Goal: Information Seeking & Learning: Understand process/instructions

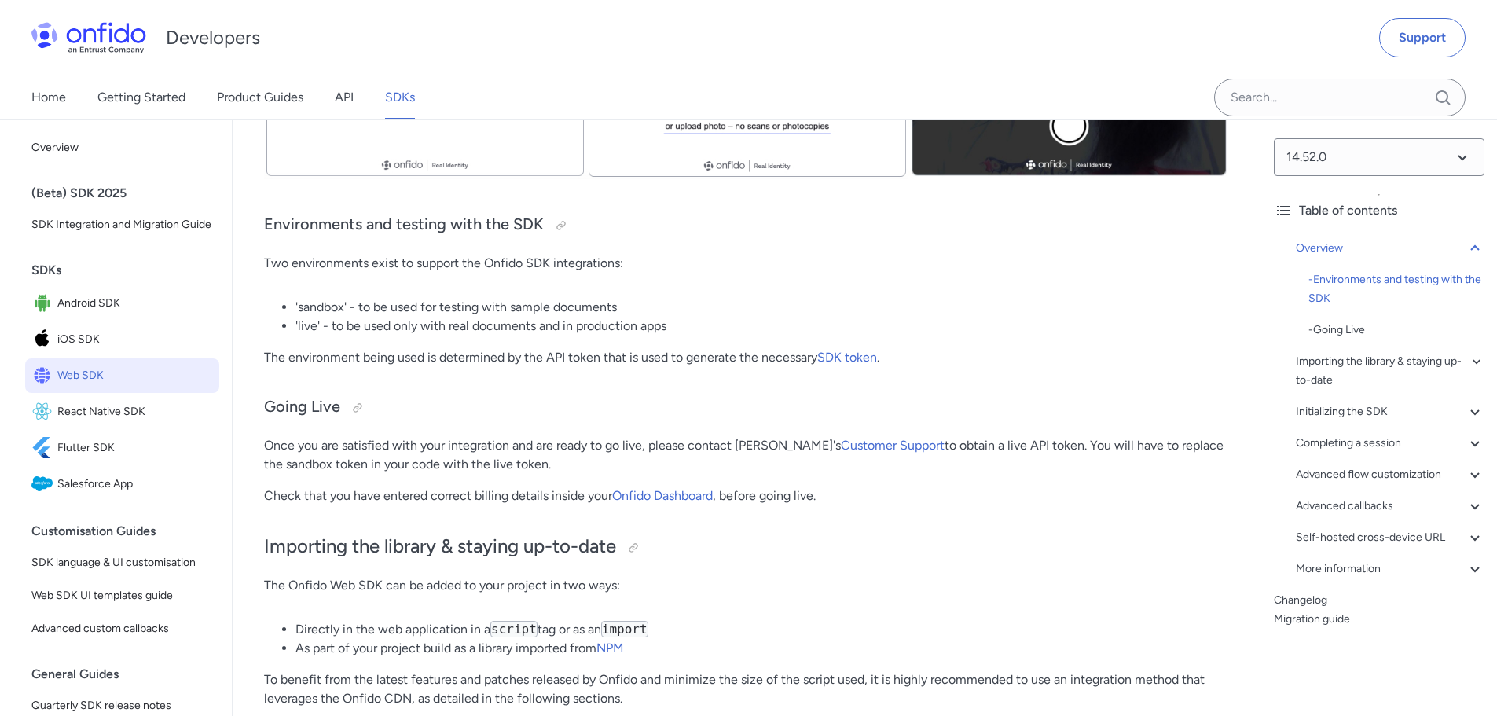
scroll to position [393, 0]
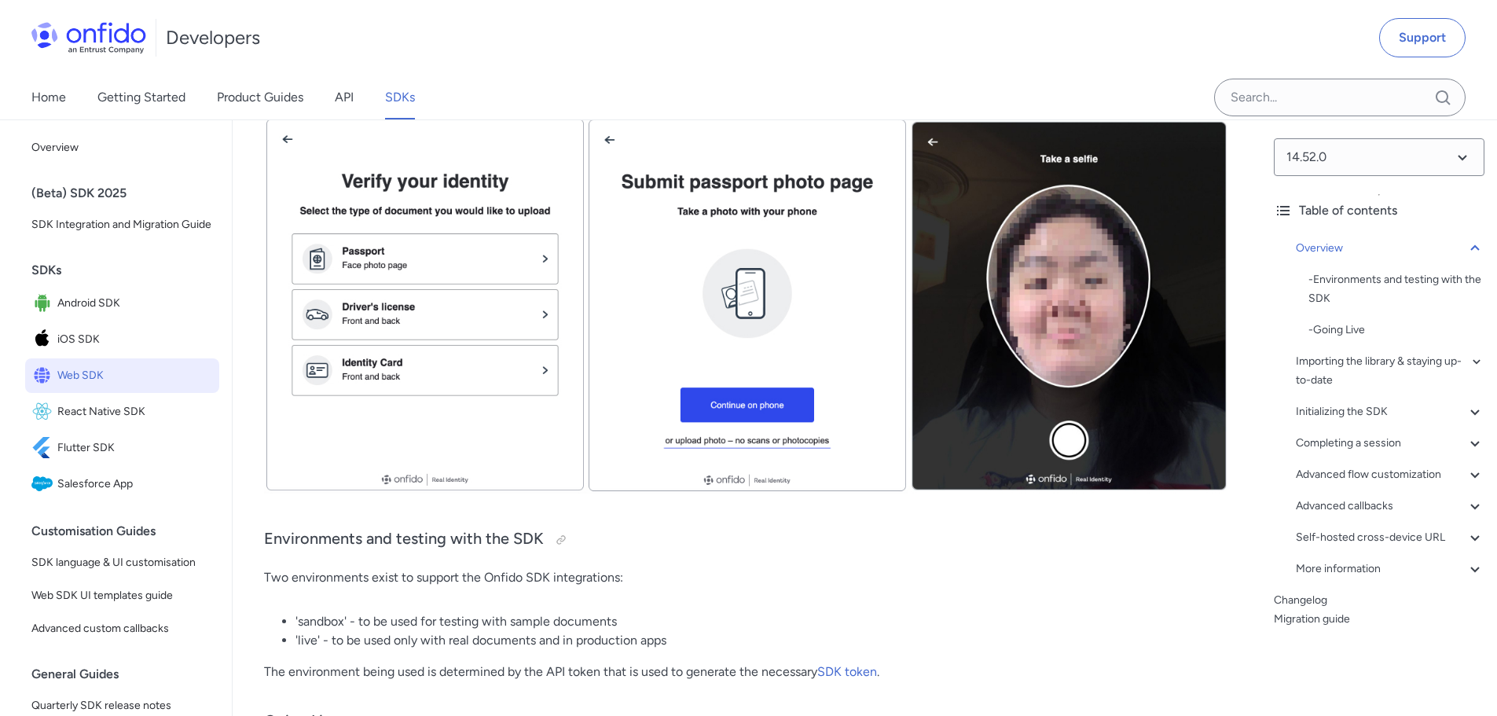
scroll to position [0, 0]
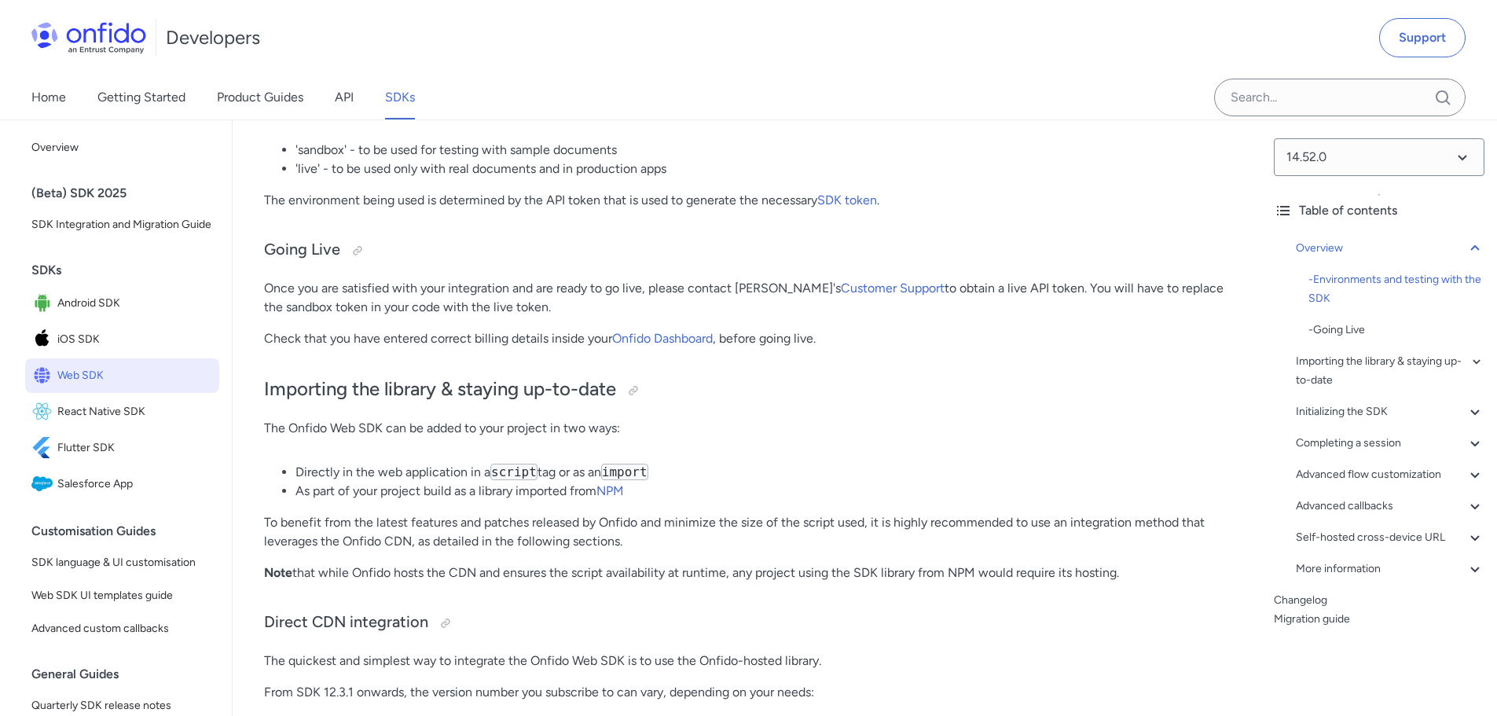
scroll to position [786, 0]
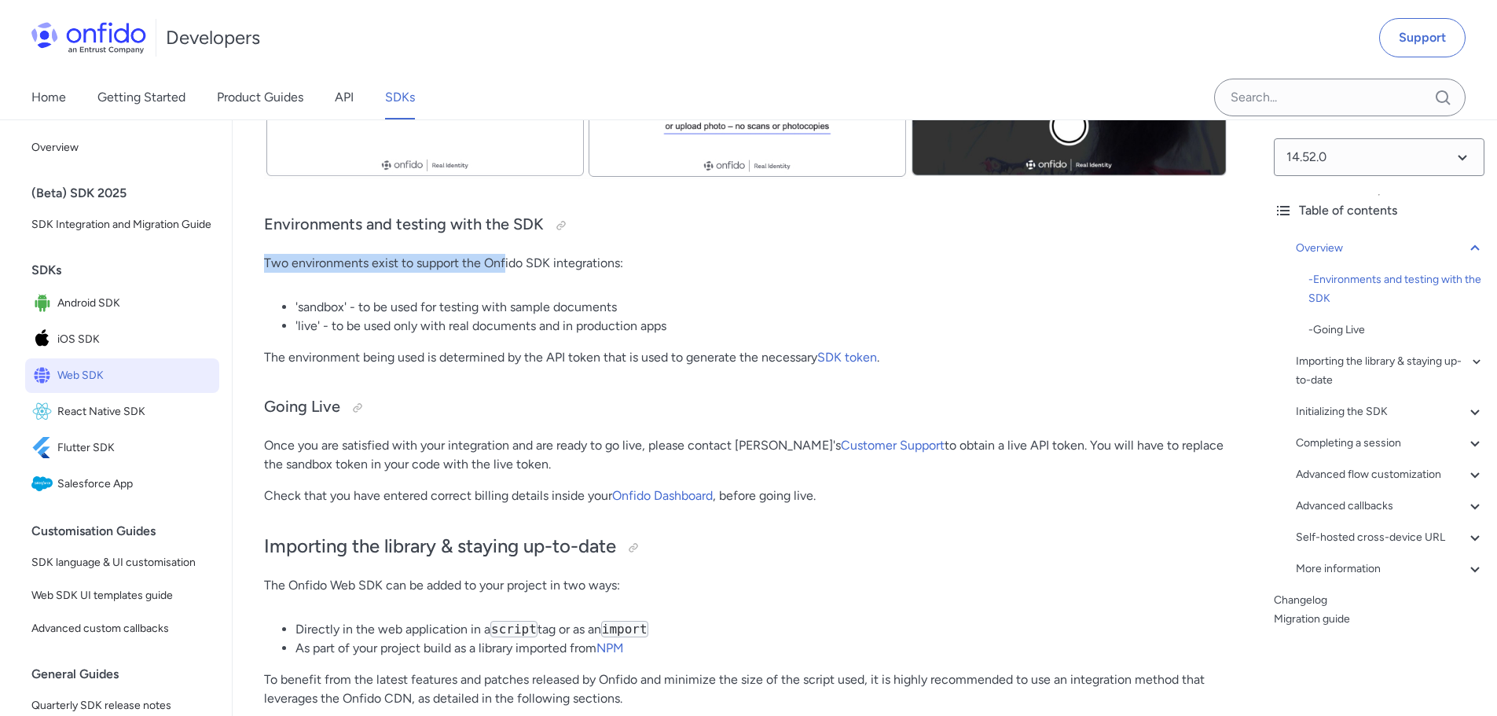
drag, startPoint x: 264, startPoint y: 256, endPoint x: 509, endPoint y: 267, distance: 245.4
click at [508, 267] on p "Two environments exist to support the Onfido SDK integrations:" at bounding box center [747, 263] width 966 height 19
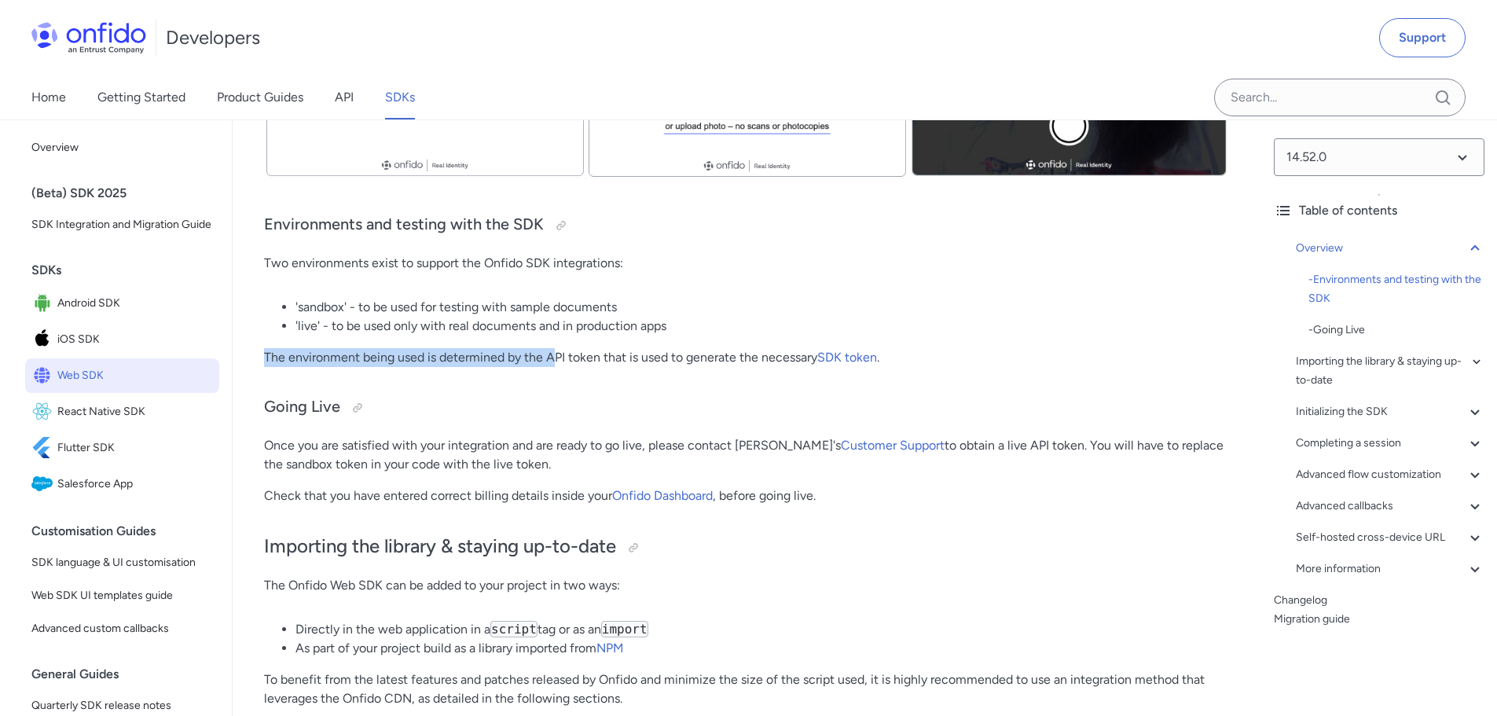
drag, startPoint x: 255, startPoint y: 354, endPoint x: 573, endPoint y: 349, distance: 317.4
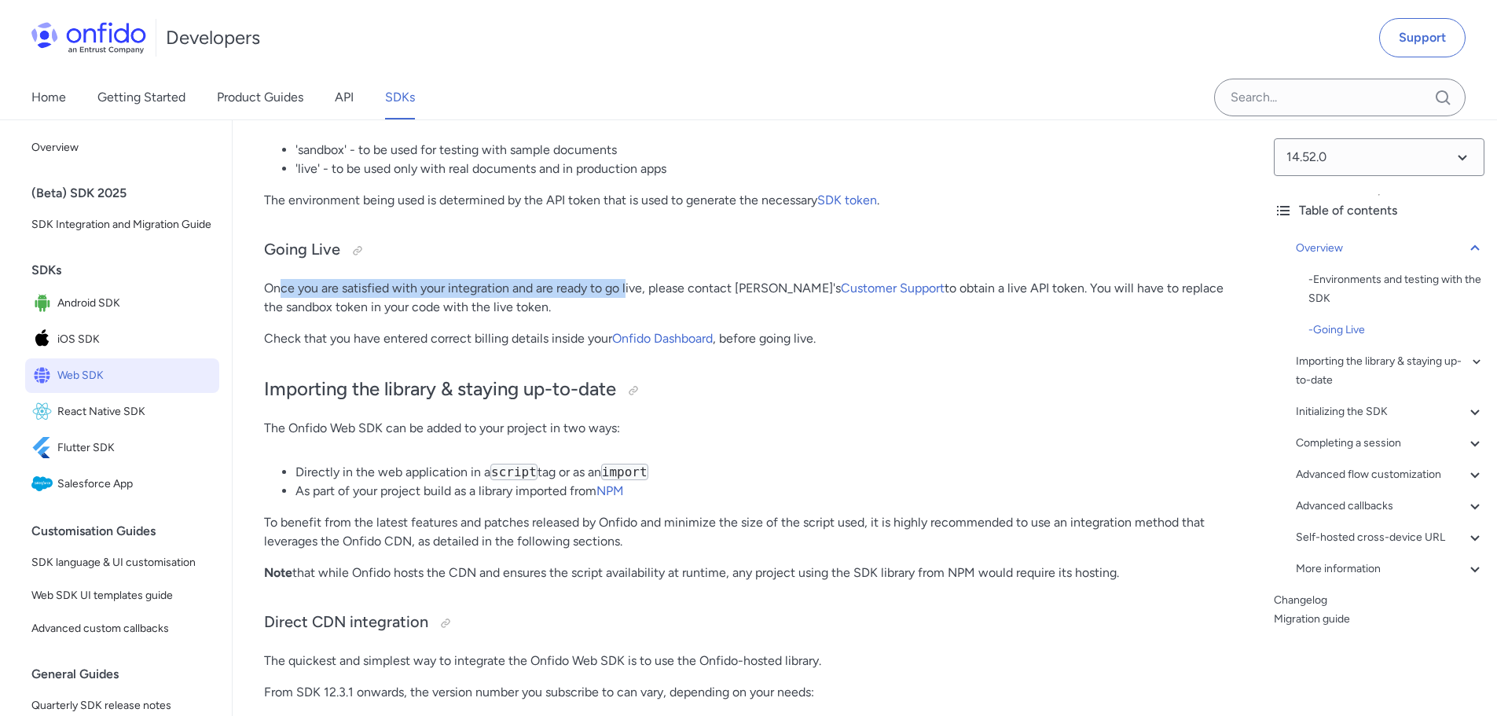
drag, startPoint x: 308, startPoint y: 287, endPoint x: 632, endPoint y: 292, distance: 324.5
click at [632, 290] on p "Once you are satisfied with your integration and are ready to go live, please c…" at bounding box center [747, 298] width 966 height 38
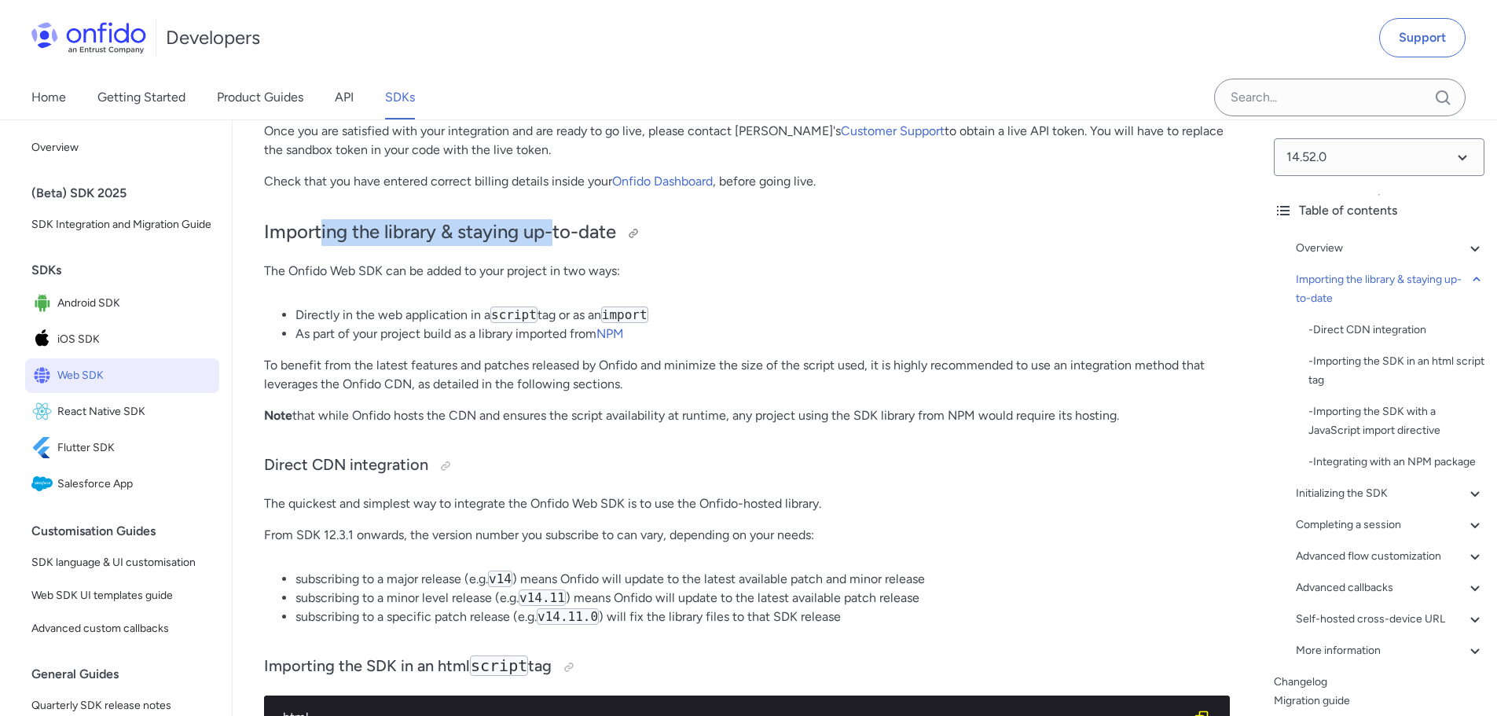
drag, startPoint x: 362, startPoint y: 229, endPoint x: 568, endPoint y: 231, distance: 205.8
click at [563, 229] on h2 "Importing the library & staying up-to-date" at bounding box center [747, 232] width 966 height 27
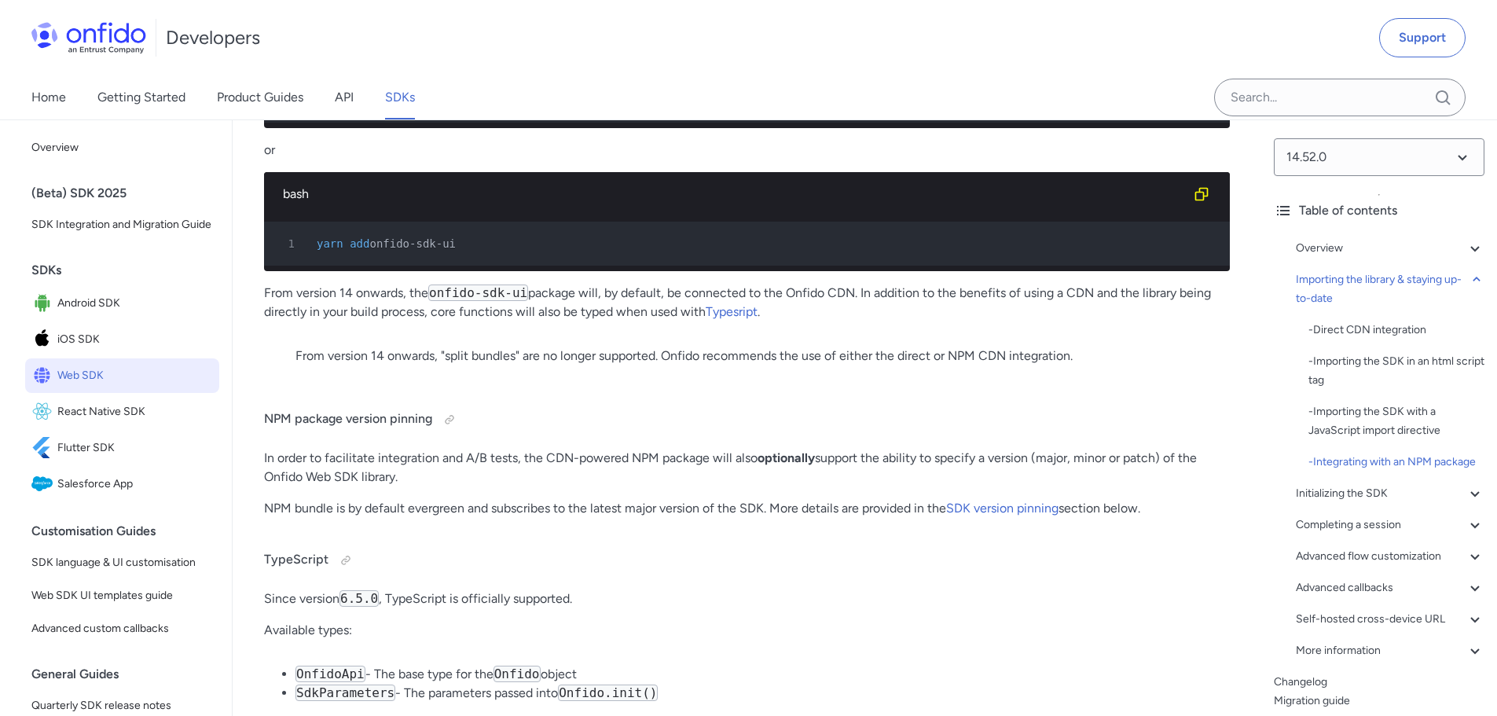
scroll to position [2593, 0]
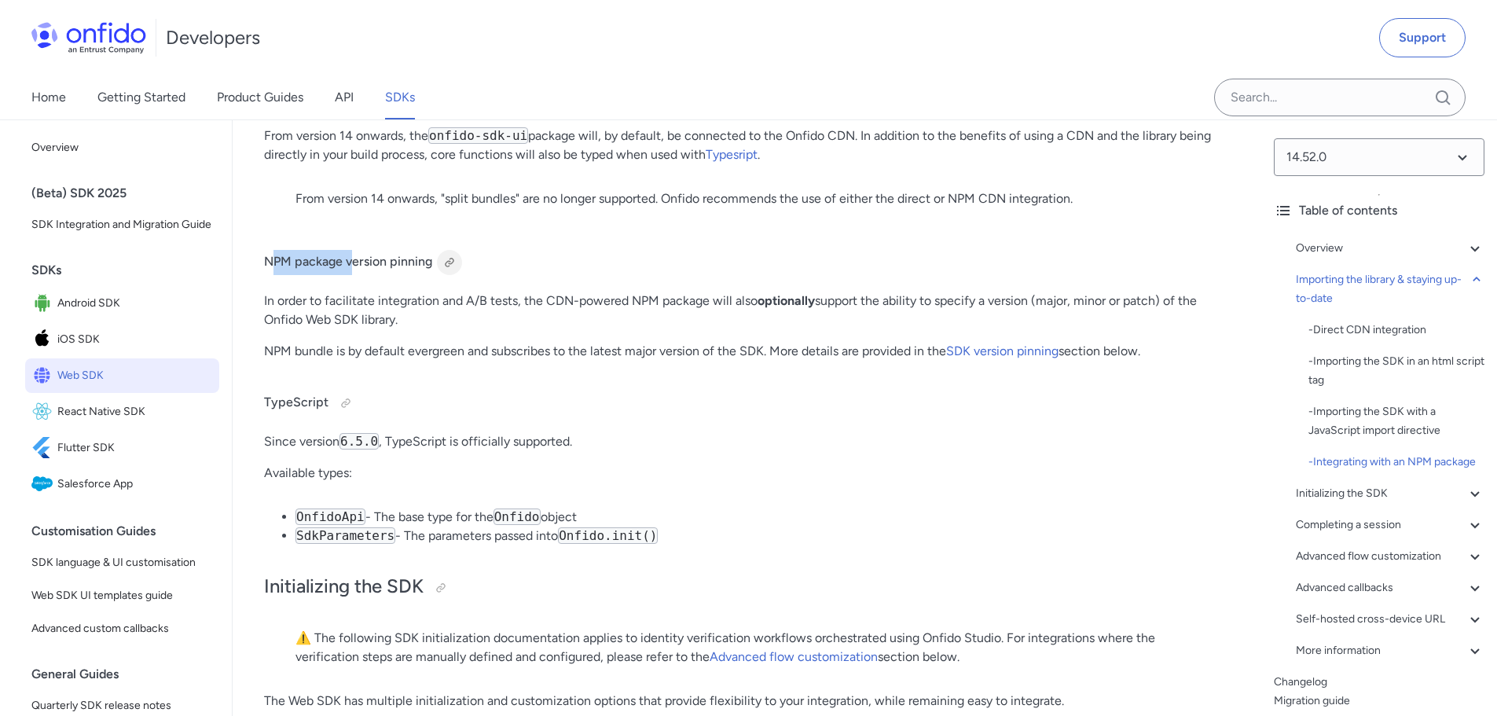
drag, startPoint x: 277, startPoint y: 305, endPoint x: 457, endPoint y: 307, distance: 179.9
click at [430, 275] on h4 "NPM package version pinning" at bounding box center [747, 262] width 966 height 25
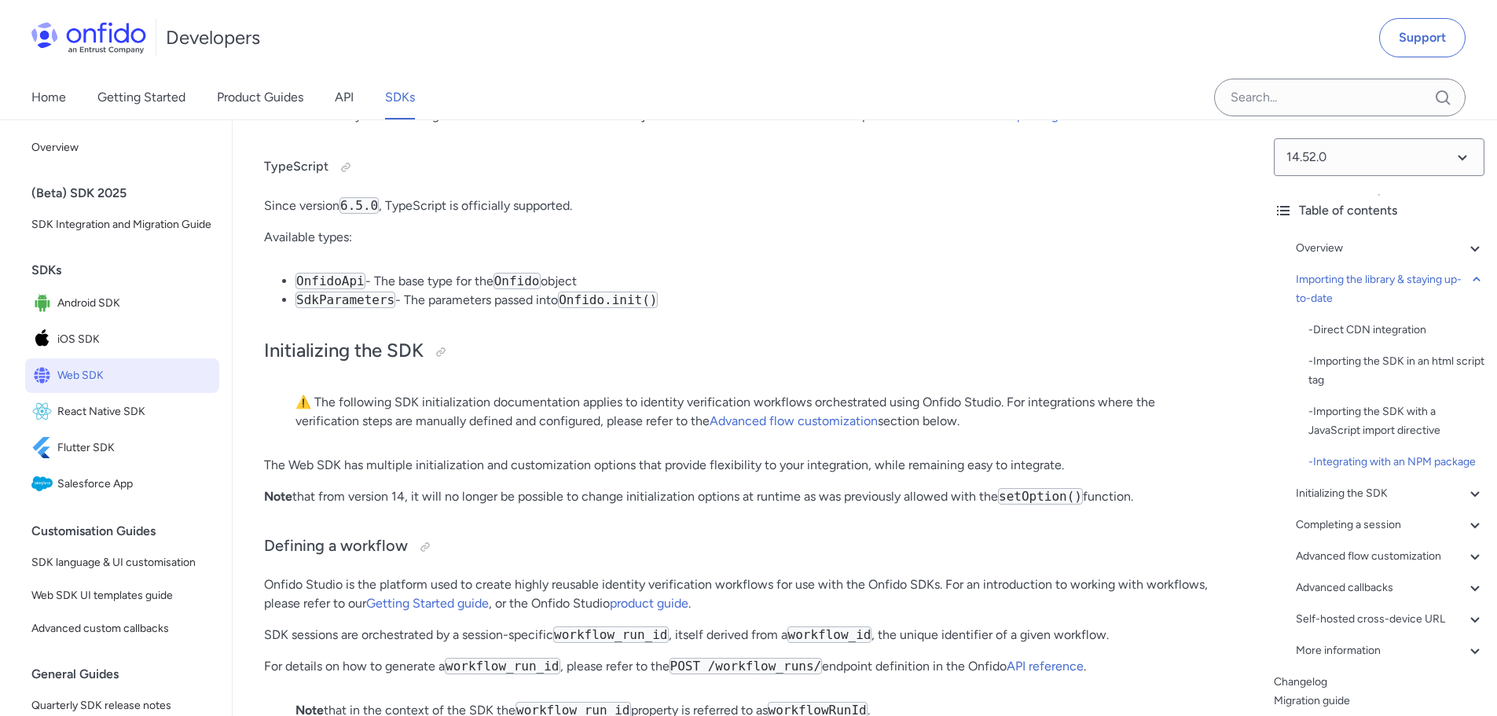
scroll to position [2985, 0]
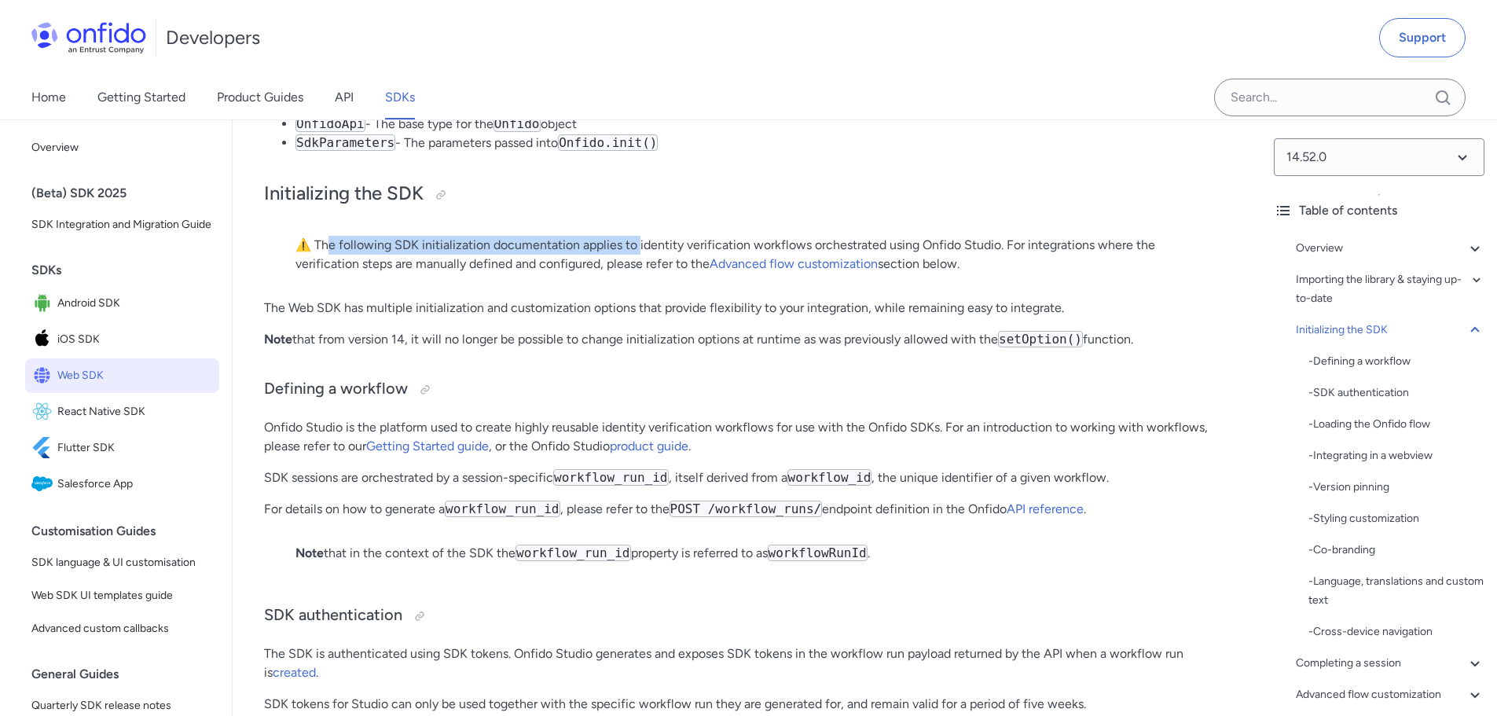
drag, startPoint x: 330, startPoint y: 291, endPoint x: 639, endPoint y: 295, distance: 309.6
click at [639, 273] on p "⚠️ The following SDK initialization documentation applies to identity verificat…" at bounding box center [746, 255] width 903 height 38
drag, startPoint x: 372, startPoint y: 316, endPoint x: 589, endPoint y: 316, distance: 216.8
click at [578, 273] on p "⚠️ The following SDK initialization documentation applies to identity verificat…" at bounding box center [746, 255] width 903 height 38
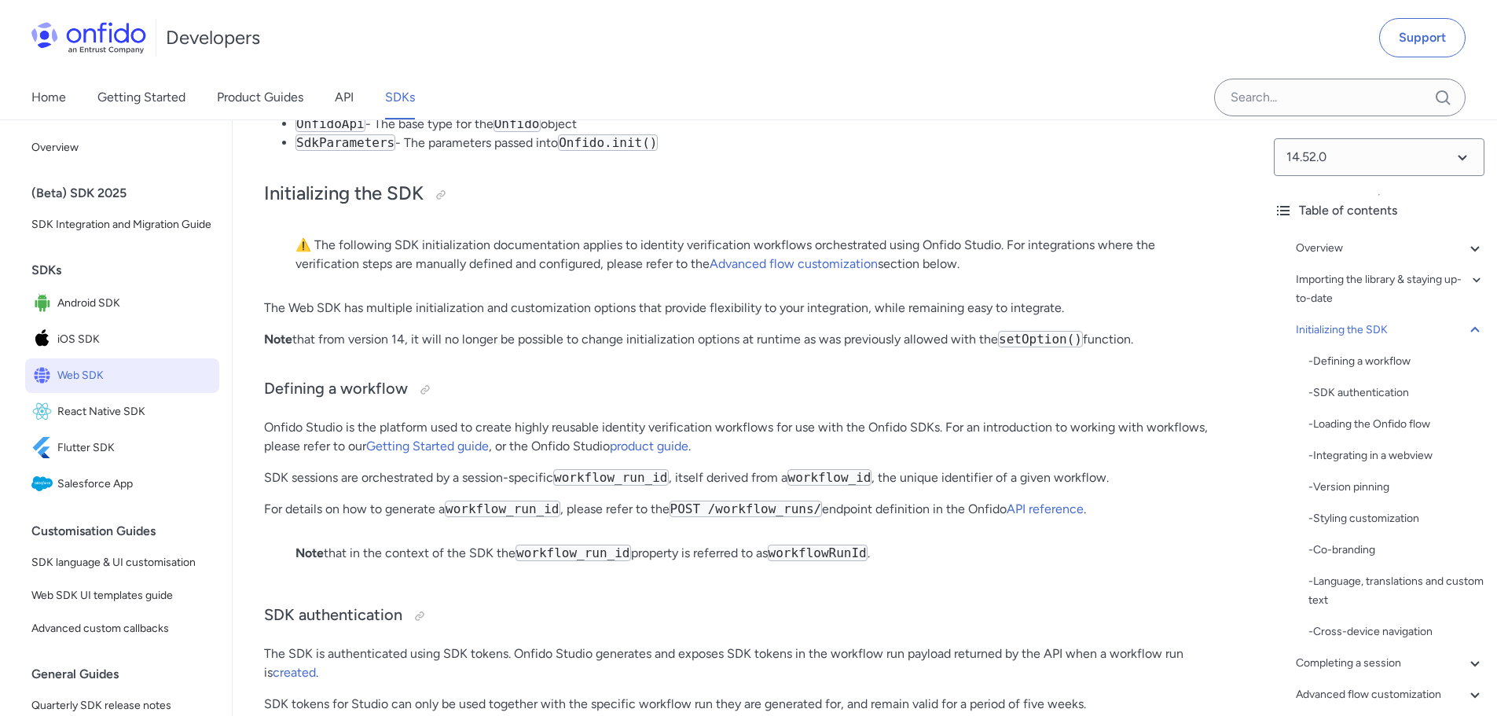
click at [594, 273] on p "⚠️ The following SDK initialization documentation applies to identity verificat…" at bounding box center [746, 255] width 903 height 38
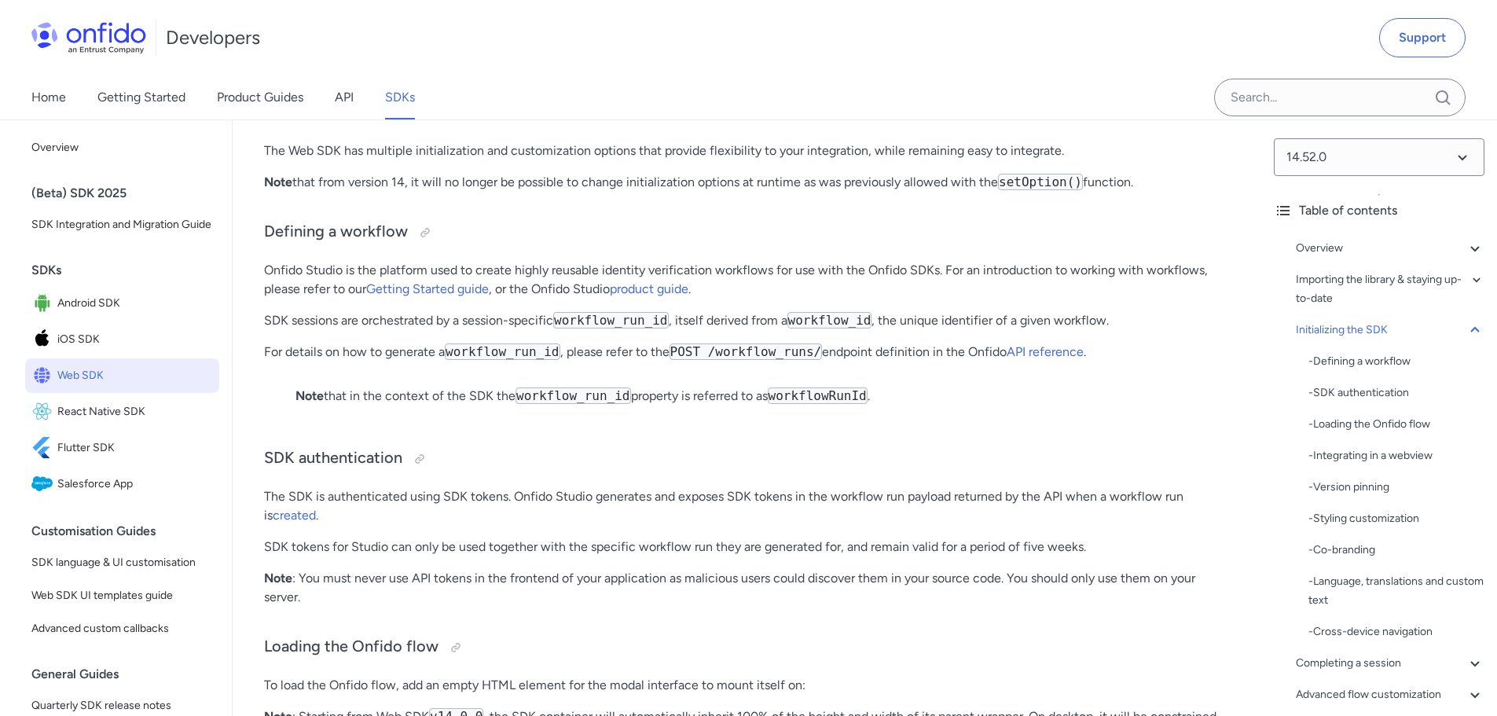
scroll to position [3064, 0]
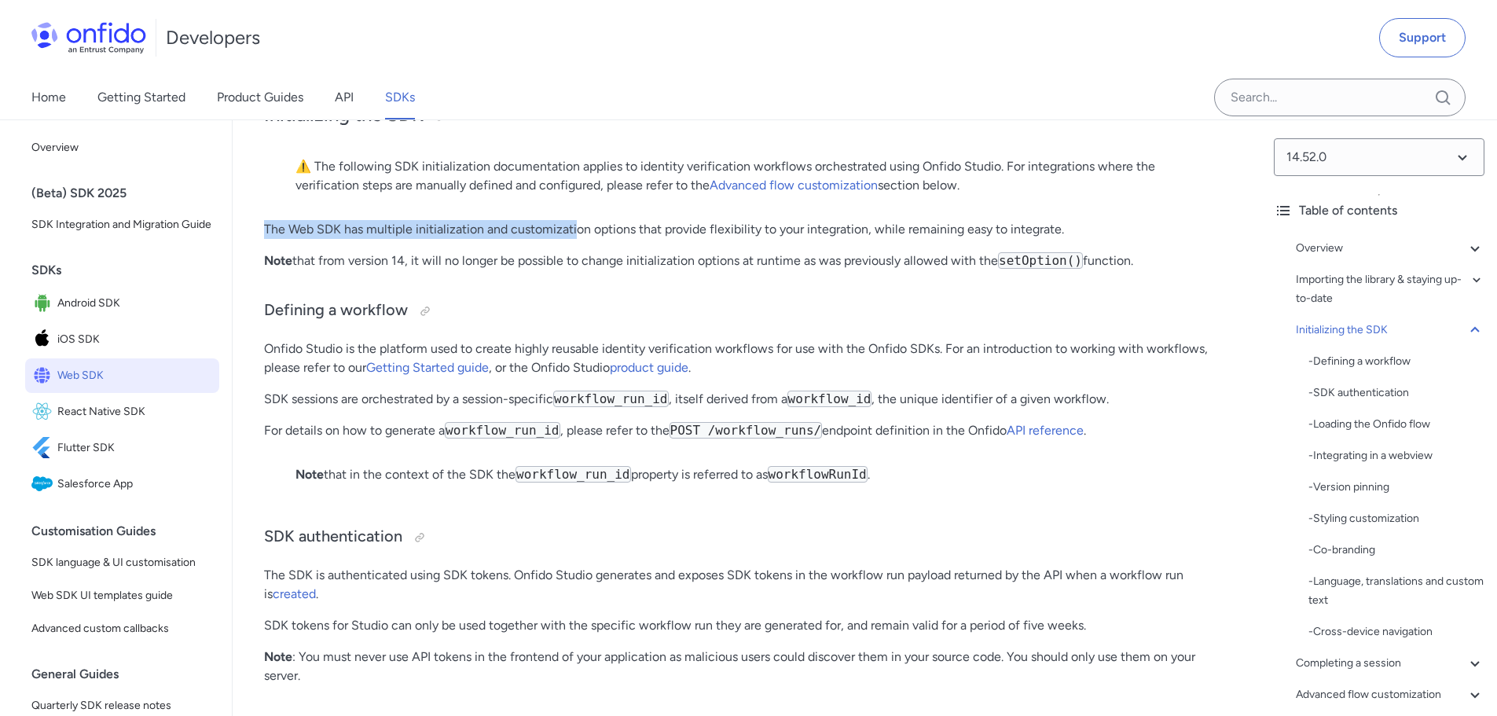
drag, startPoint x: 266, startPoint y: 270, endPoint x: 614, endPoint y: 273, distance: 347.2
click at [581, 239] on p "The Web SDK has multiple initialization and customization options that provide …" at bounding box center [747, 229] width 966 height 19
click at [617, 239] on p "The Web SDK has multiple initialization and customization options that provide …" at bounding box center [747, 229] width 966 height 19
drag, startPoint x: 295, startPoint y: 304, endPoint x: 537, endPoint y: 317, distance: 243.1
click at [522, 270] on p "Note that from version 14, it will no longer be possible to change initializati…" at bounding box center [747, 260] width 966 height 19
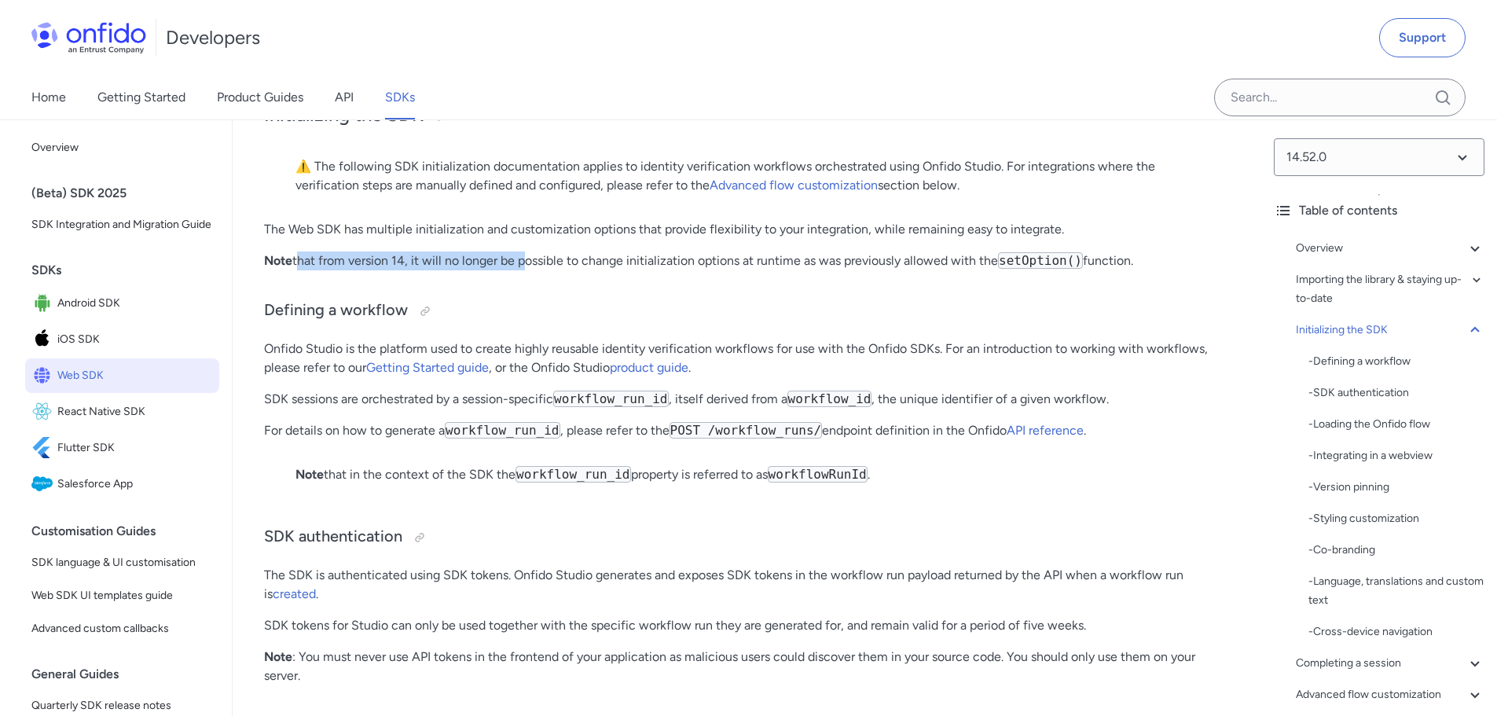
scroll to position [3221, 0]
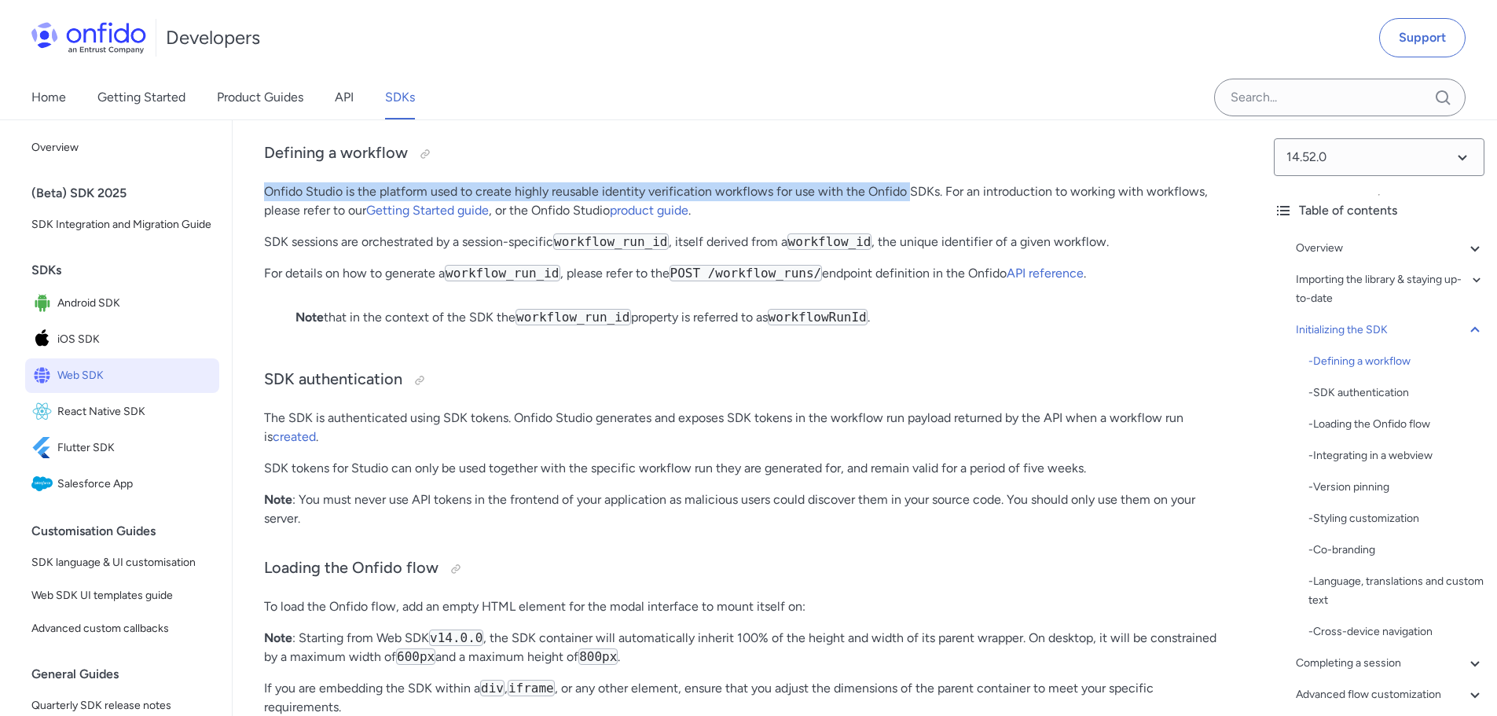
drag, startPoint x: 265, startPoint y: 240, endPoint x: 929, endPoint y: 237, distance: 663.8
click at [929, 220] on p "Onfido Studio is the platform used to create highly reusable identity verificat…" at bounding box center [747, 201] width 966 height 38
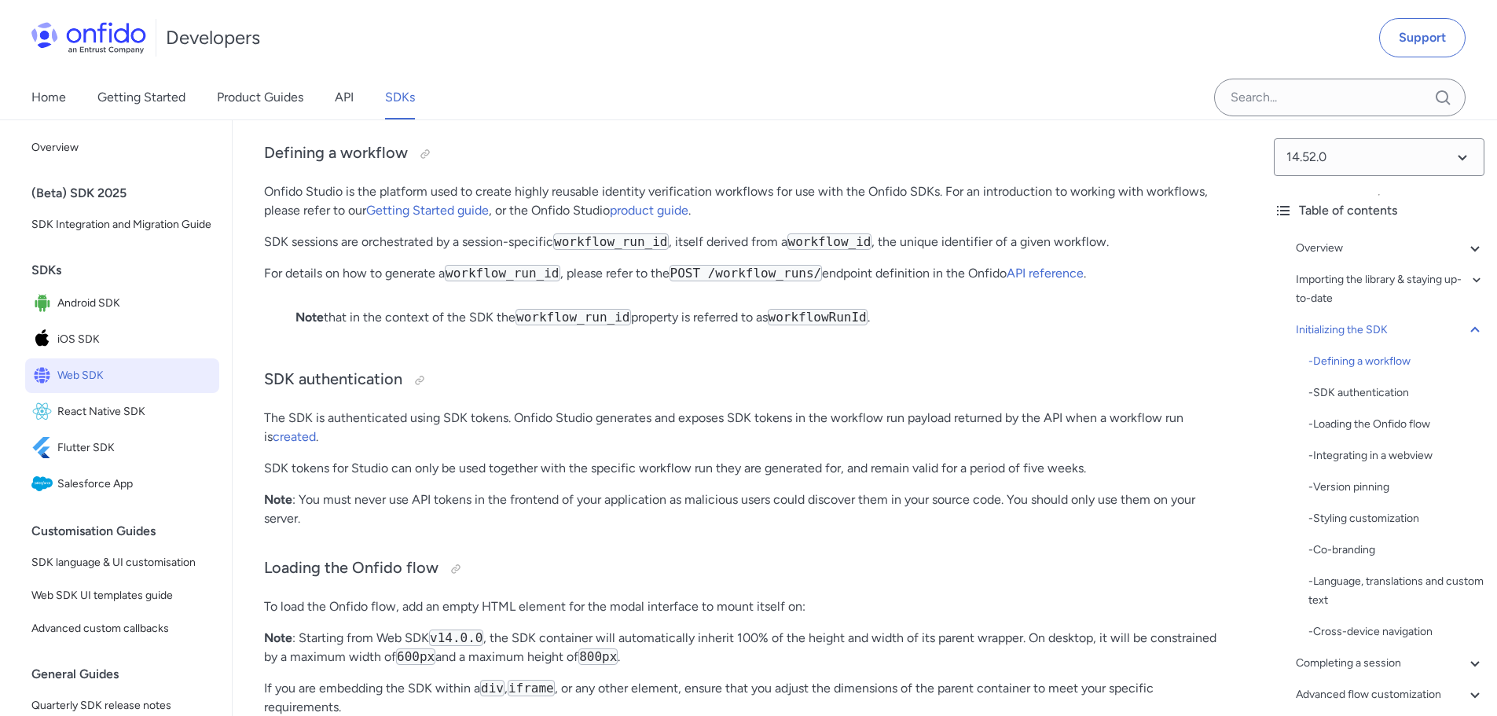
click at [315, 251] on p "SDK sessions are orchestrated by a session-specific workflow_run_id , itself de…" at bounding box center [747, 242] width 966 height 19
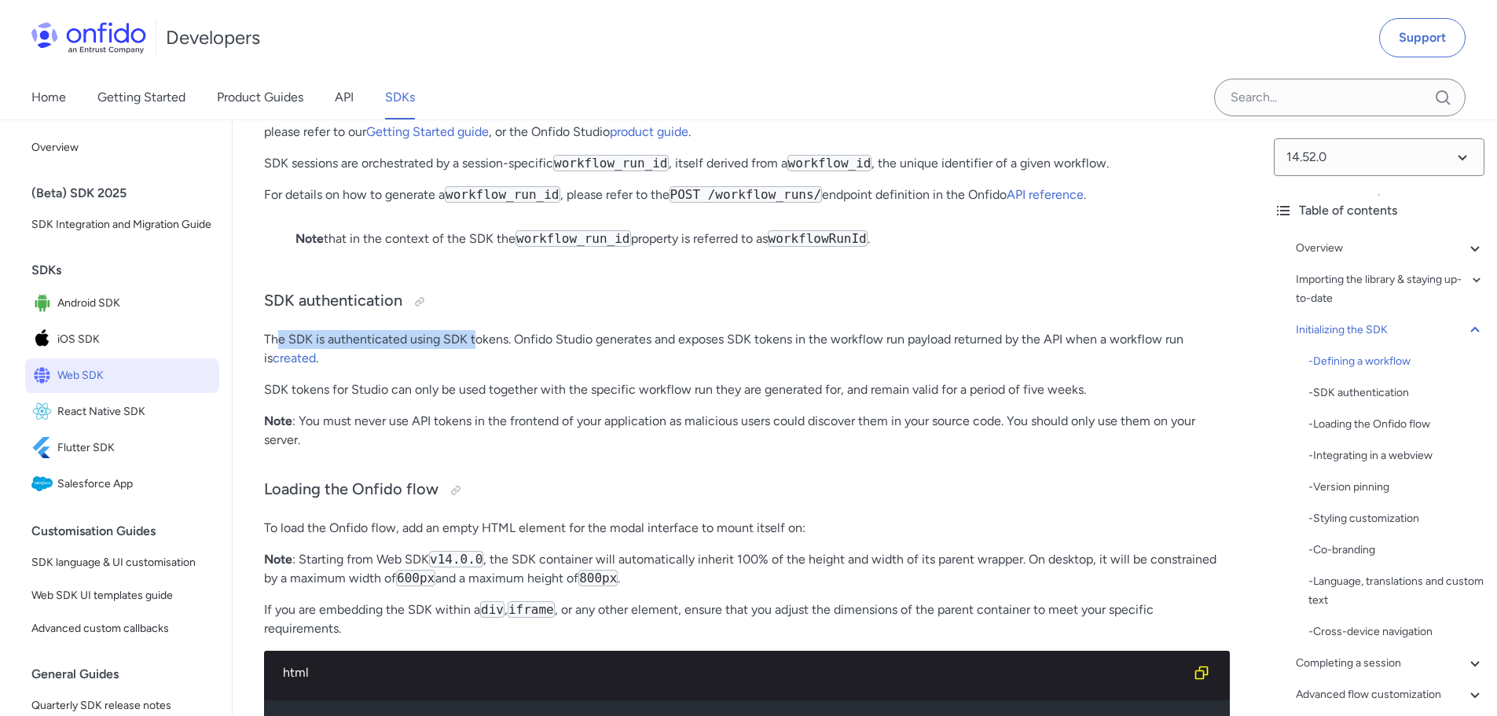
drag, startPoint x: 277, startPoint y: 381, endPoint x: 558, endPoint y: 383, distance: 280.5
click at [507, 368] on p "The SDK is authenticated using SDK tokens. Onfido Studio generates and exposes …" at bounding box center [747, 349] width 966 height 38
click at [559, 368] on p "The SDK is authenticated using SDK tokens. Onfido Studio generates and exposes …" at bounding box center [747, 349] width 966 height 38
drag, startPoint x: 320, startPoint y: 389, endPoint x: 497, endPoint y: 389, distance: 176.8
click at [495, 368] on p "The SDK is authenticated using SDK tokens. Onfido Studio generates and exposes …" at bounding box center [747, 349] width 966 height 38
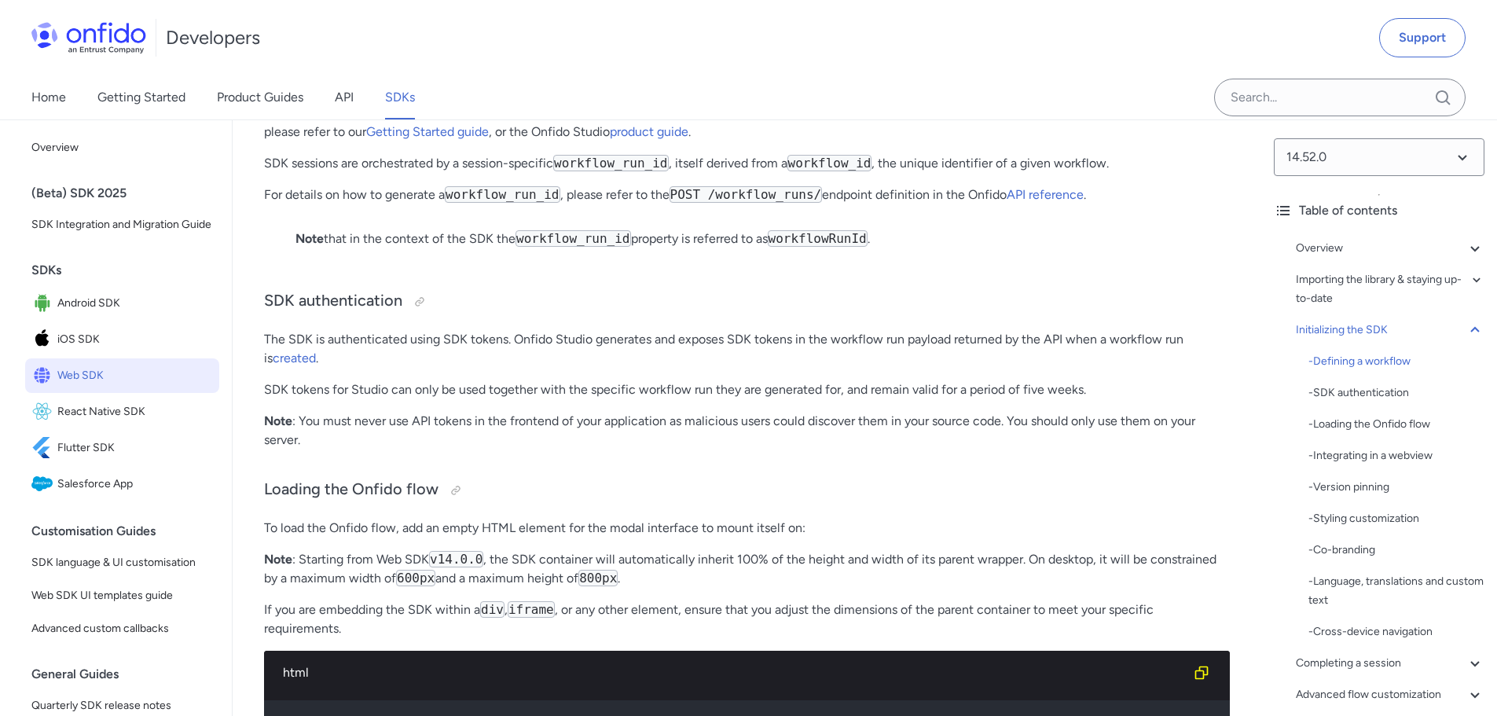
click at [513, 368] on p "The SDK is authenticated using SDK tokens. Onfido Studio generates and exposes …" at bounding box center [747, 349] width 966 height 38
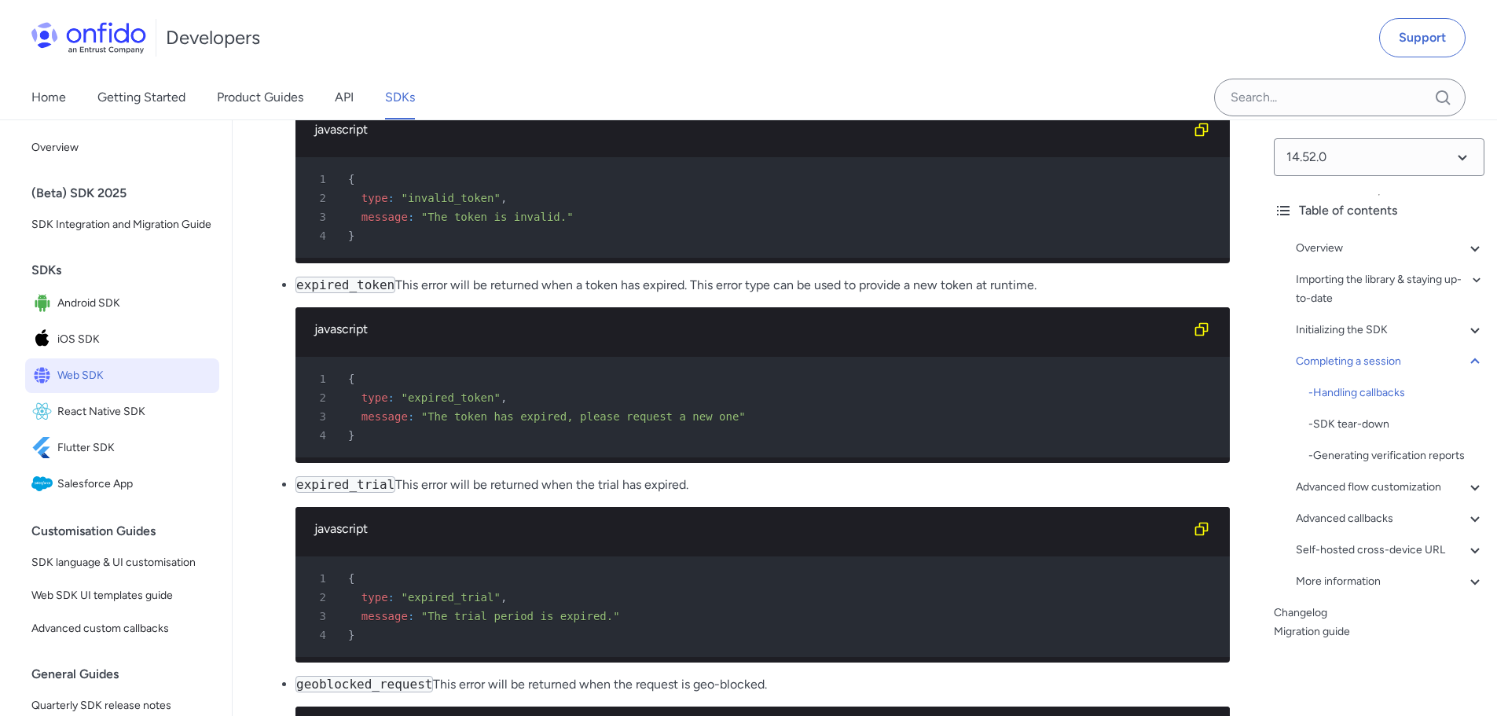
scroll to position [16275, 0]
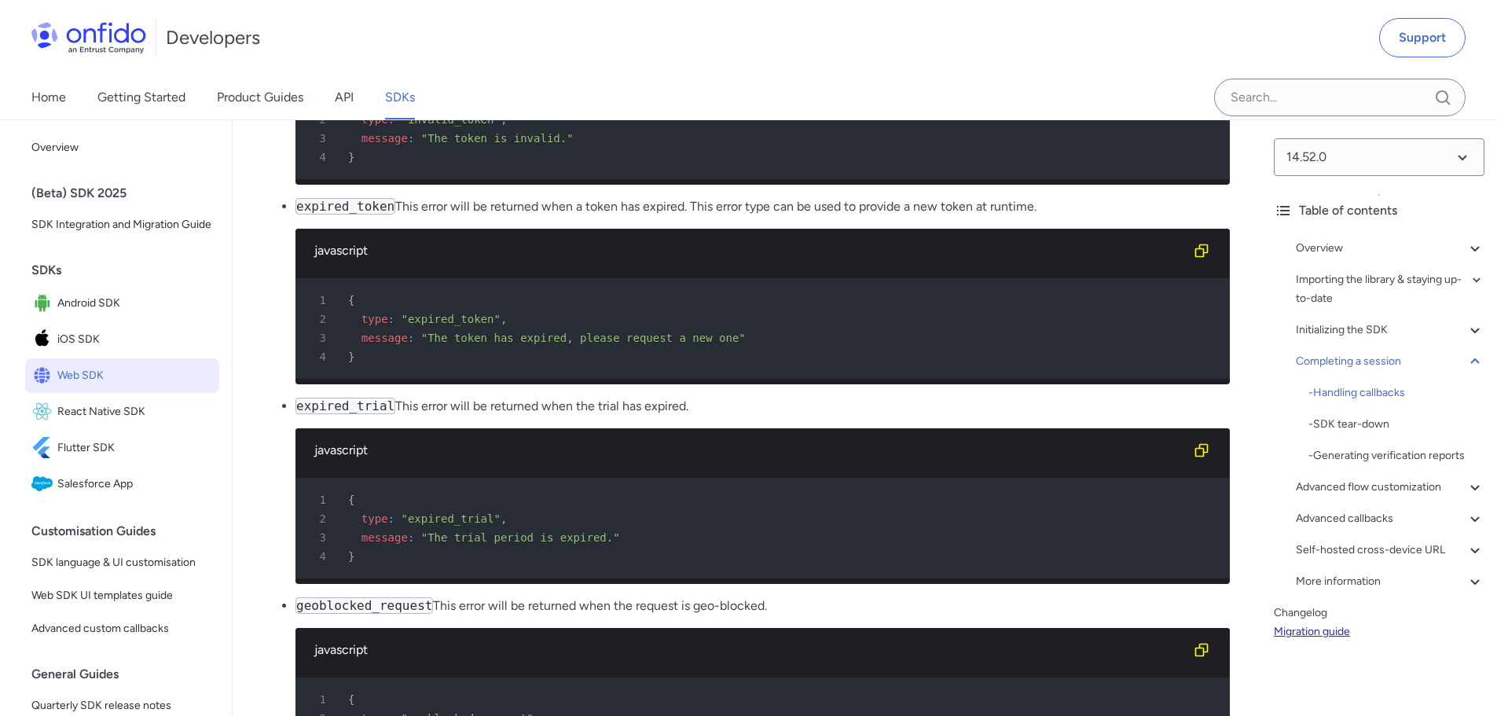
click at [1333, 635] on link "Migration guide" at bounding box center [1378, 631] width 211 height 19
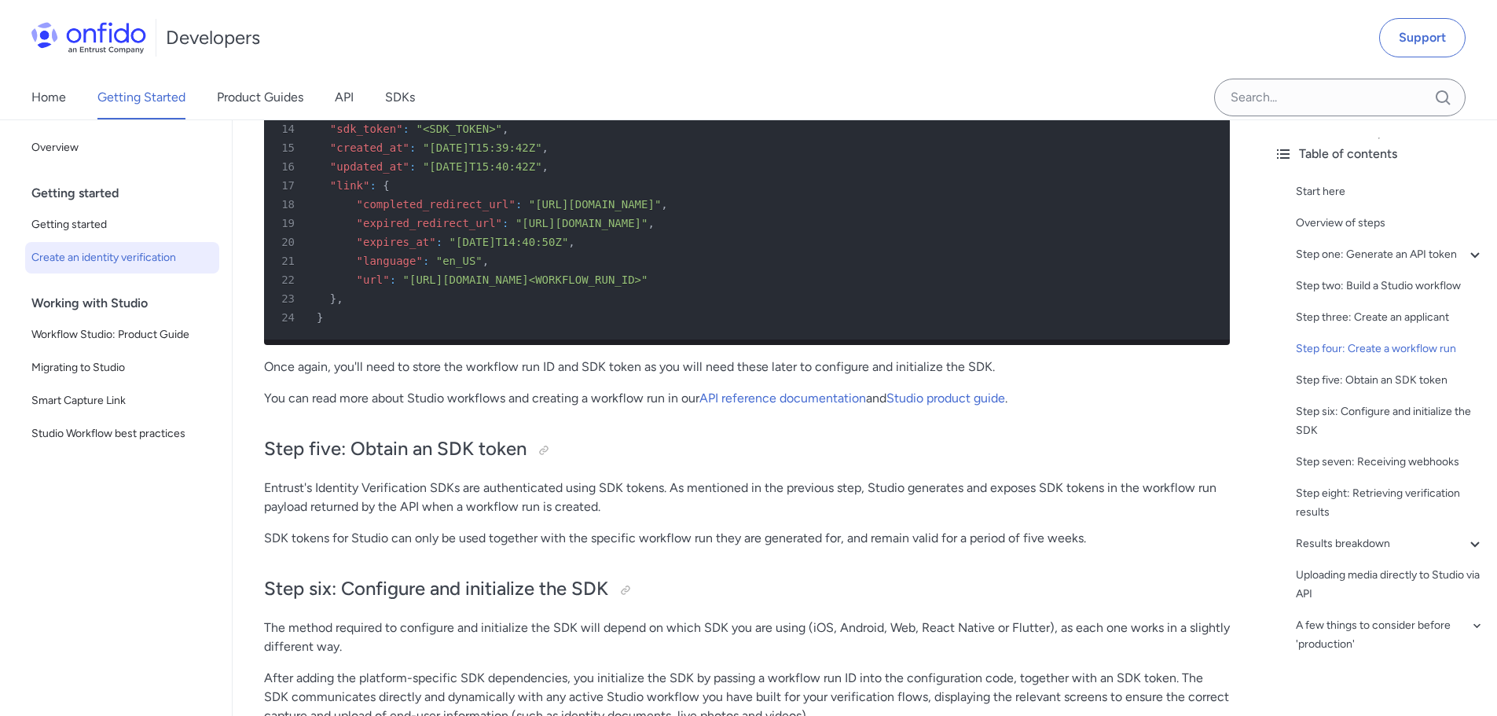
scroll to position [4949, 0]
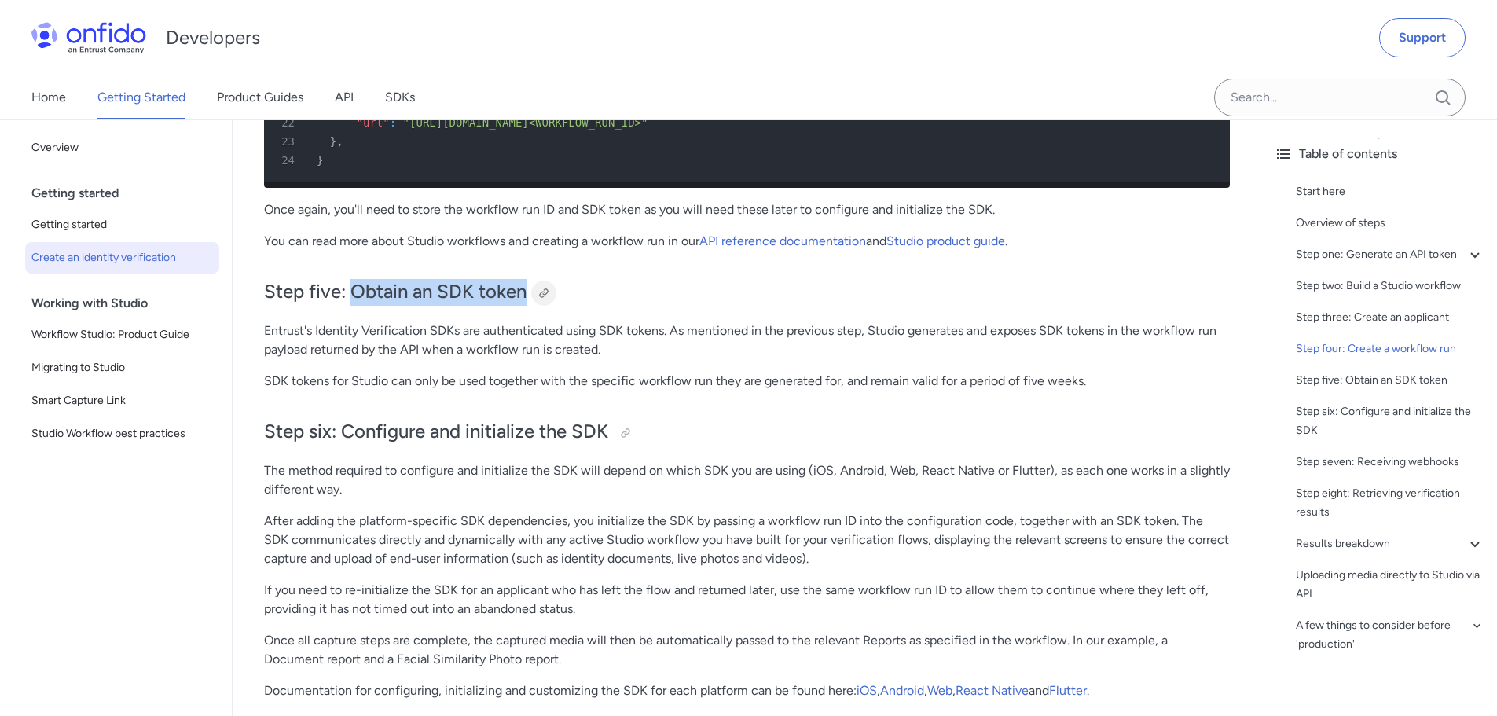
drag, startPoint x: 348, startPoint y: 328, endPoint x: 544, endPoint y: 328, distance: 196.4
click at [544, 306] on h2 "Step five: Obtain an SDK token" at bounding box center [747, 292] width 966 height 27
drag, startPoint x: 271, startPoint y: 365, endPoint x: 403, endPoint y: 365, distance: 132.0
click at [402, 359] on p "Entrust's Identity Verification SDKs are authenticated using SDK tokens. As men…" at bounding box center [747, 340] width 966 height 38
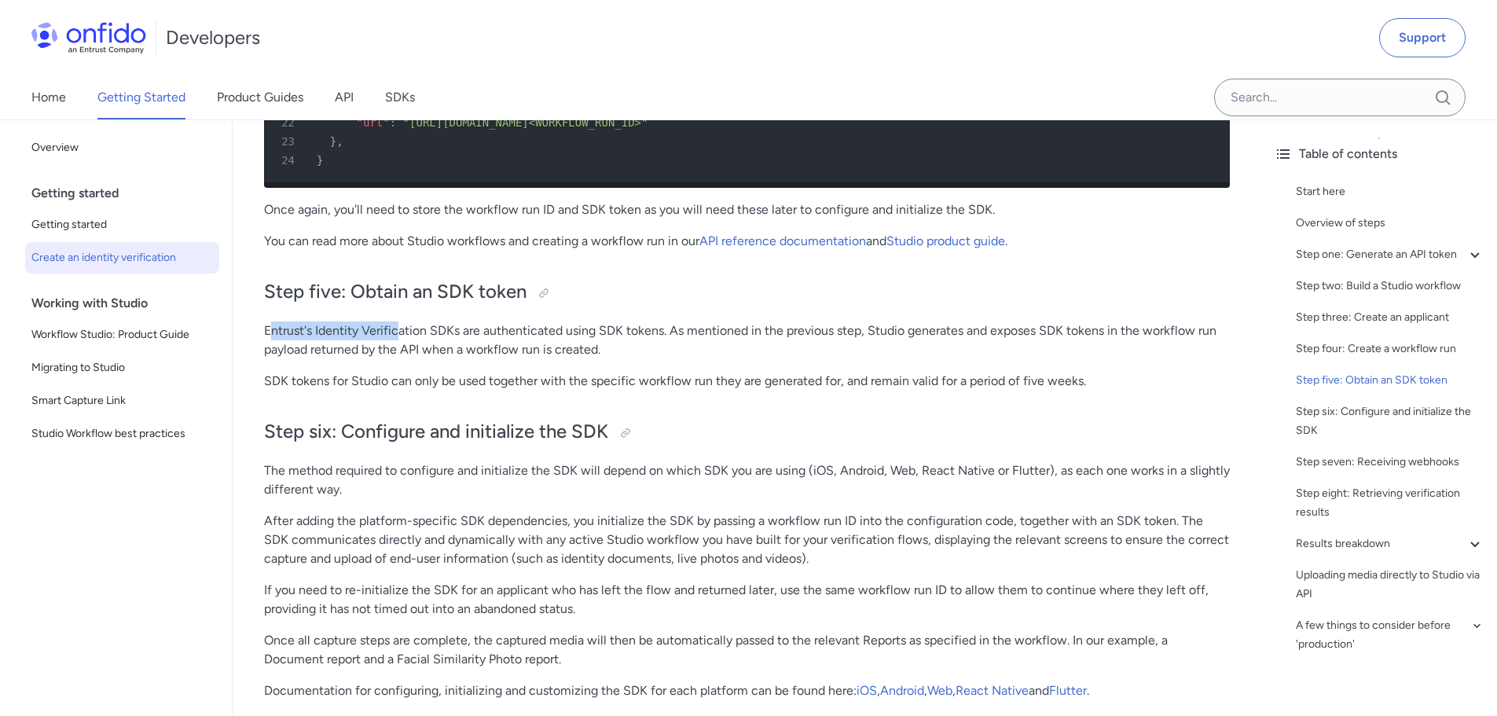
scroll to position [5106, 0]
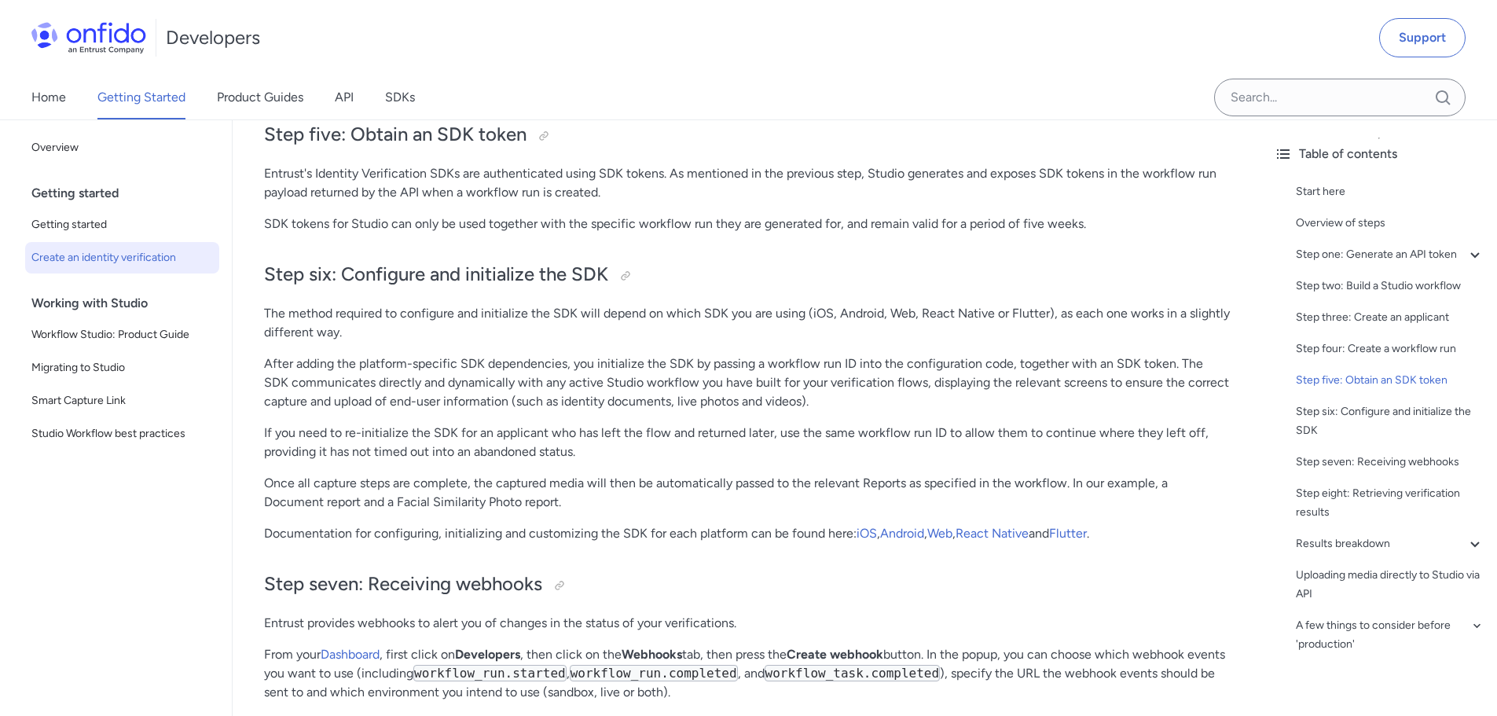
click at [336, 202] on p "Entrust's Identity Verification SDKs are authenticated using SDK tokens. As men…" at bounding box center [747, 183] width 966 height 38
drag, startPoint x: 319, startPoint y: 217, endPoint x: 522, endPoint y: 202, distance: 203.2
click at [522, 202] on p "Entrust's Identity Verification SDKs are authenticated using SDK tokens. As men…" at bounding box center [747, 183] width 966 height 38
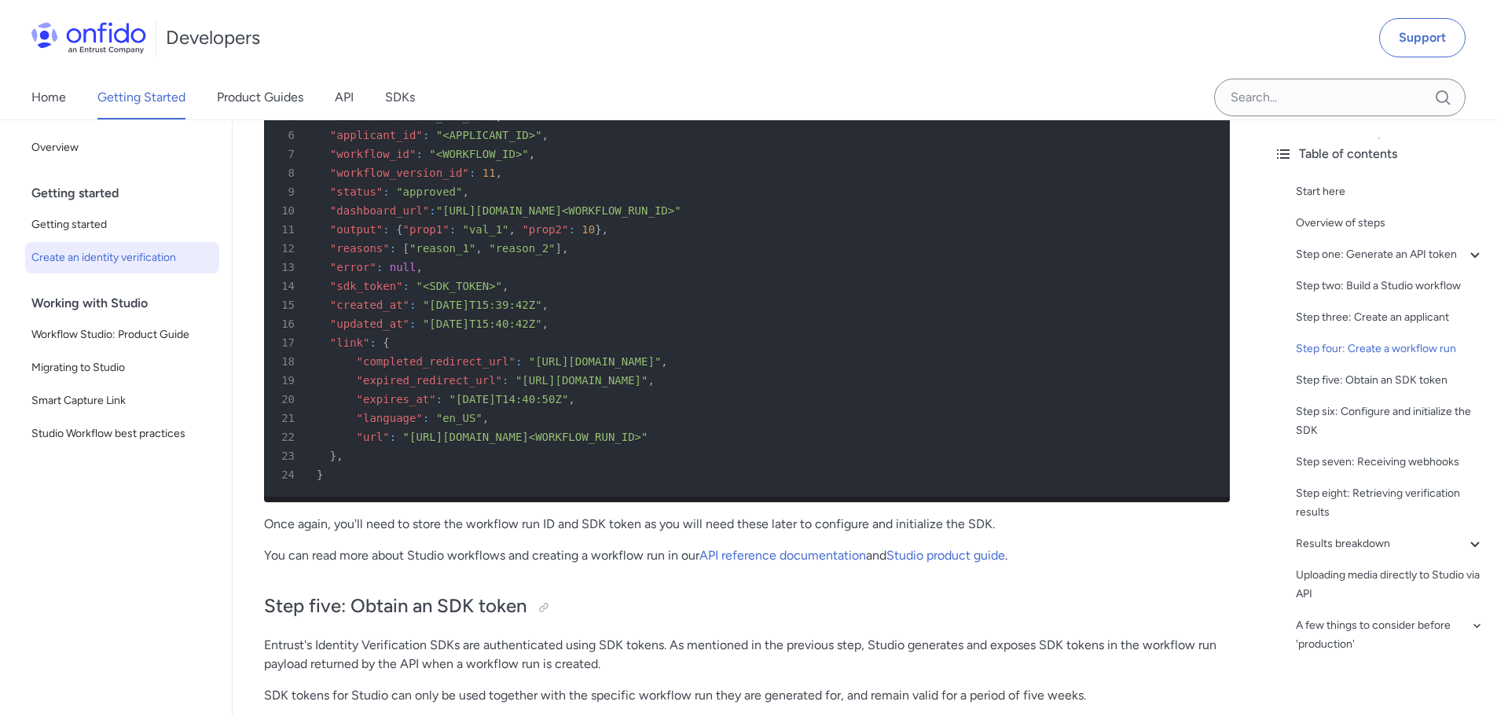
scroll to position [4949, 0]
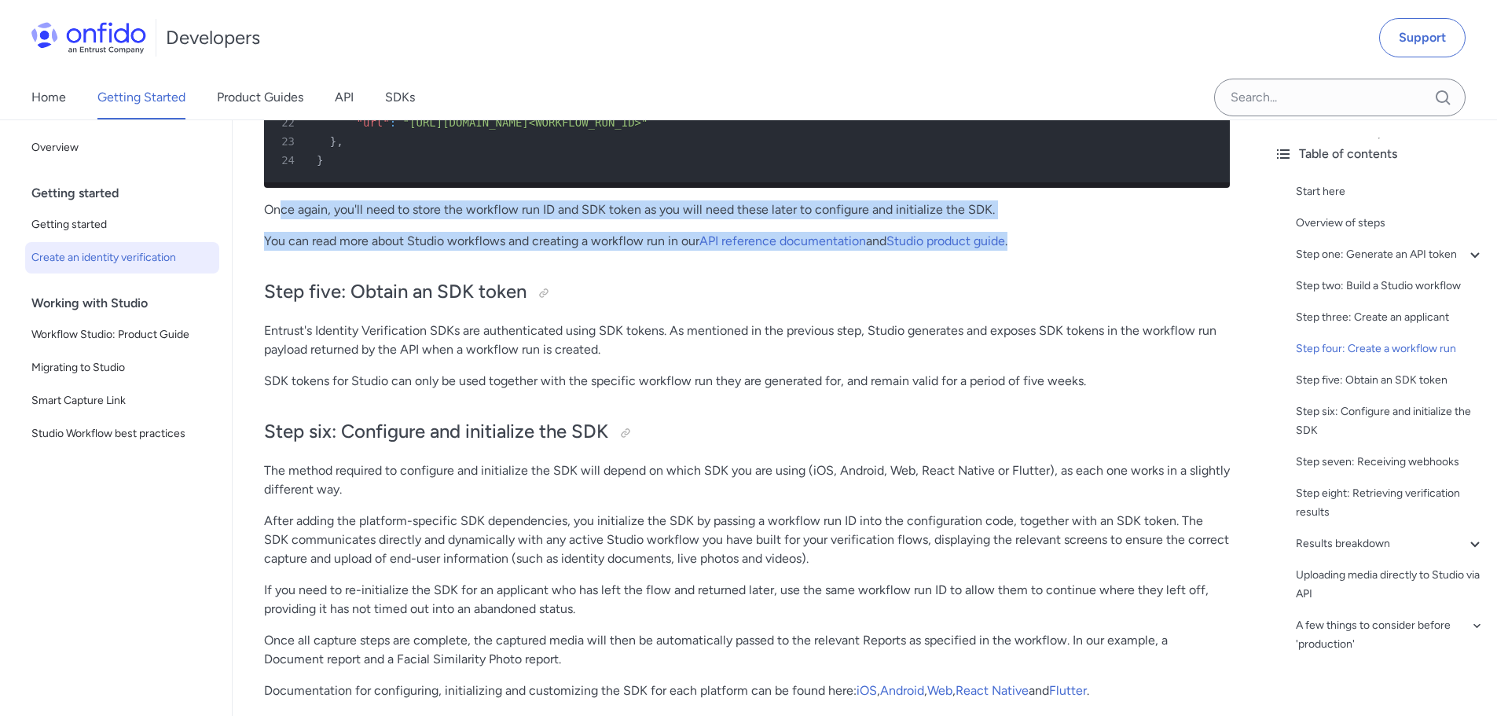
drag, startPoint x: 282, startPoint y: 244, endPoint x: 1032, endPoint y: 300, distance: 751.6
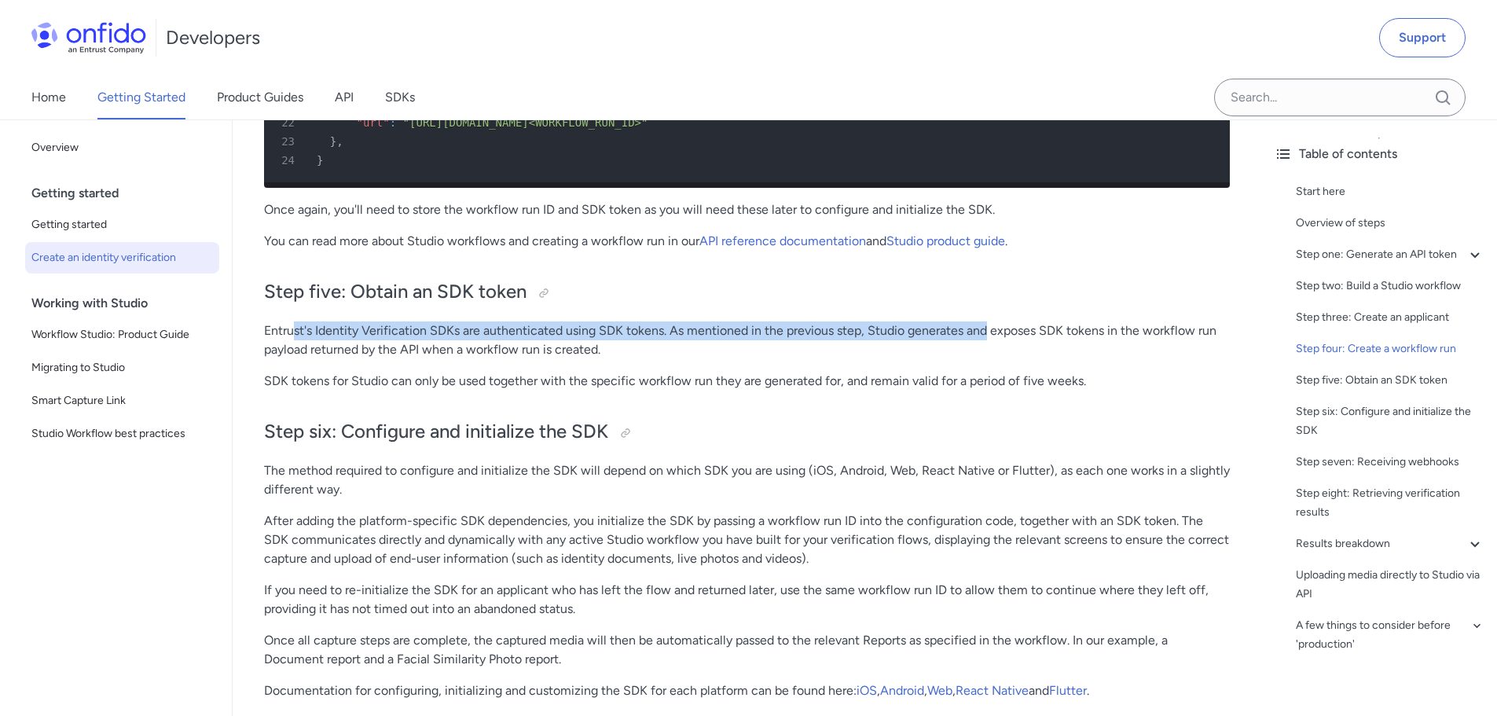
drag, startPoint x: 295, startPoint y: 367, endPoint x: 991, endPoint y: 374, distance: 696.9
click at [991, 359] on p "Entrust's Identity Verification SDKs are authenticated using SDK tokens. As men…" at bounding box center [747, 340] width 966 height 38
drag, startPoint x: 991, startPoint y: 374, endPoint x: 967, endPoint y: 376, distance: 24.5
click at [991, 359] on p "Entrust's Identity Verification SDKs are authenticated using SDK tokens. As men…" at bounding box center [747, 340] width 966 height 38
click at [727, 359] on p "Entrust's Identity Verification SDKs are authenticated using SDK tokens. As men…" at bounding box center [747, 340] width 966 height 38
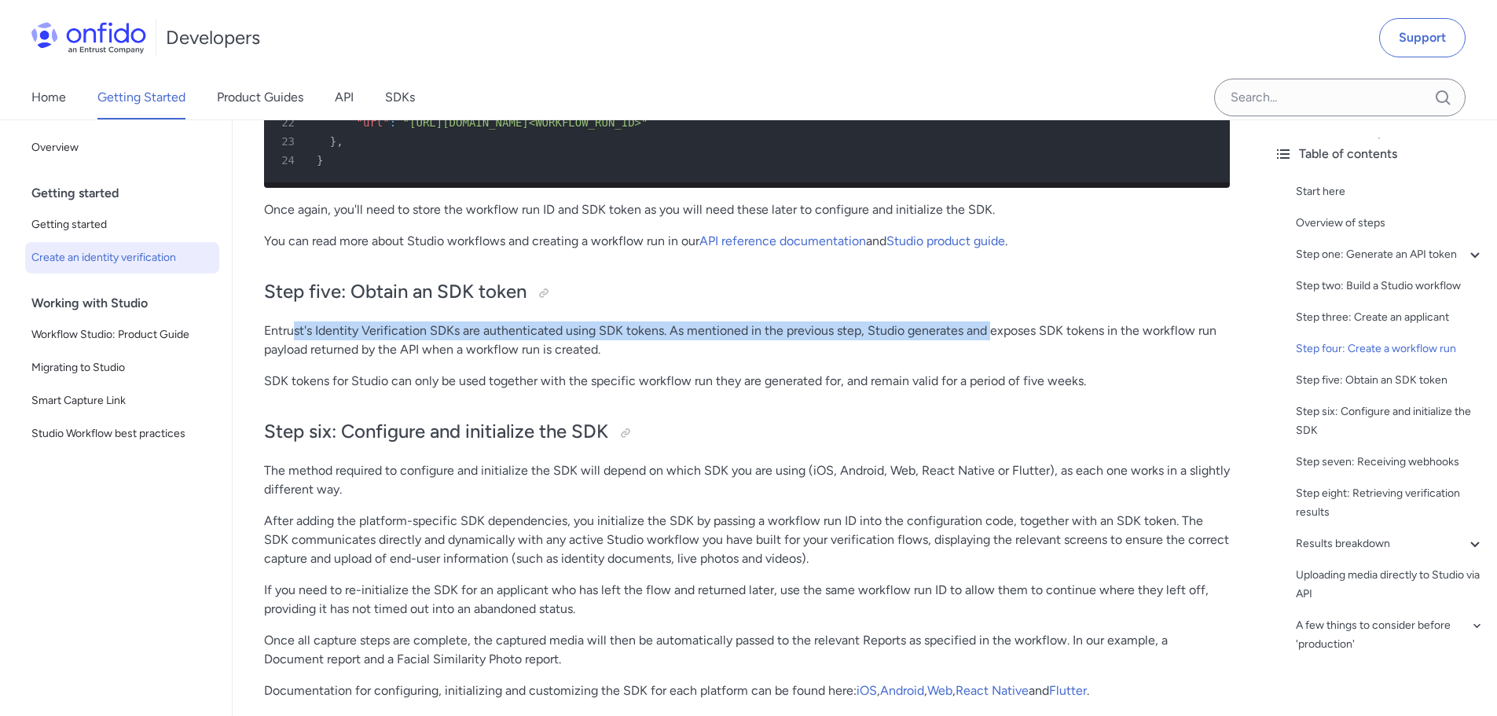
click at [880, 359] on p "Entrust's Identity Verification SDKs are authenticated using SDK tokens. As men…" at bounding box center [747, 340] width 966 height 38
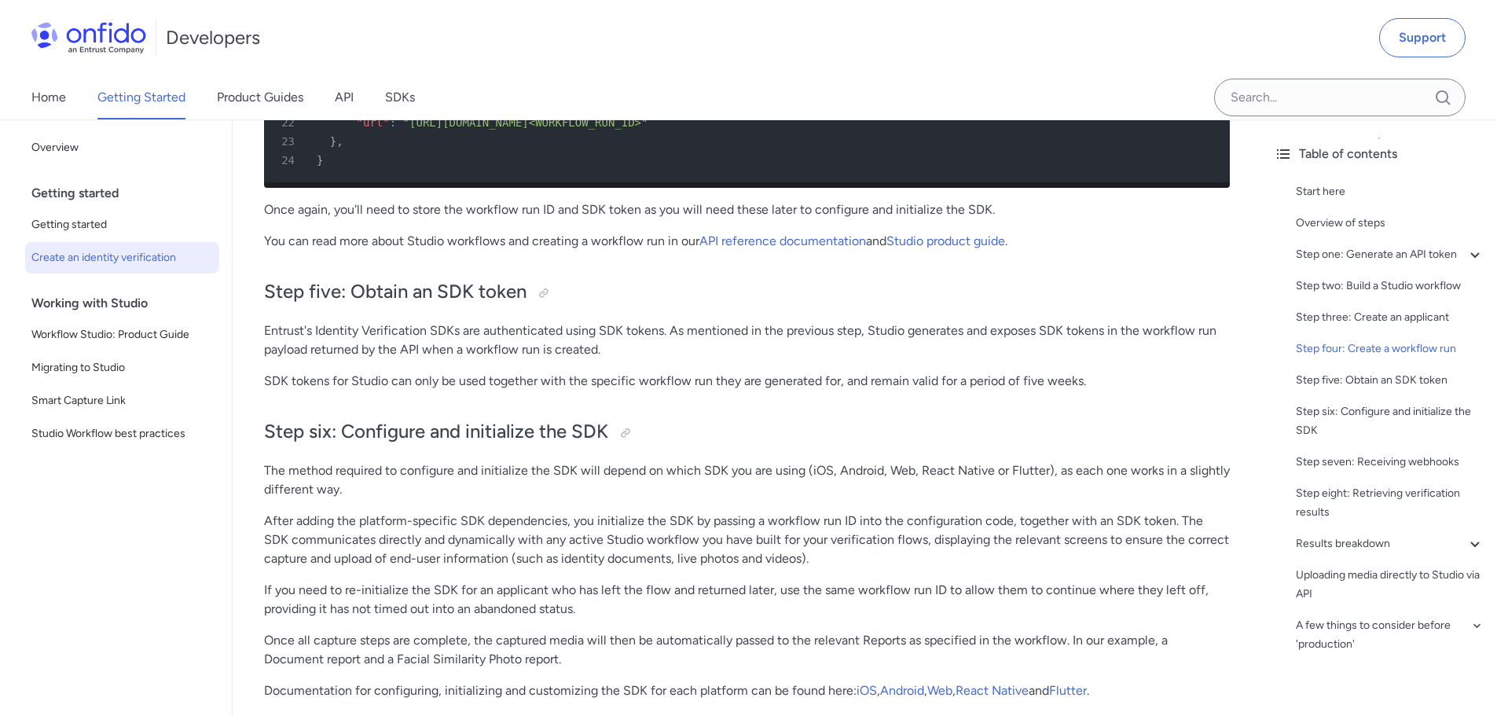
click at [314, 359] on p "Entrust's Identity Verification SDKs are authenticated using SDK tokens. As men…" at bounding box center [747, 340] width 966 height 38
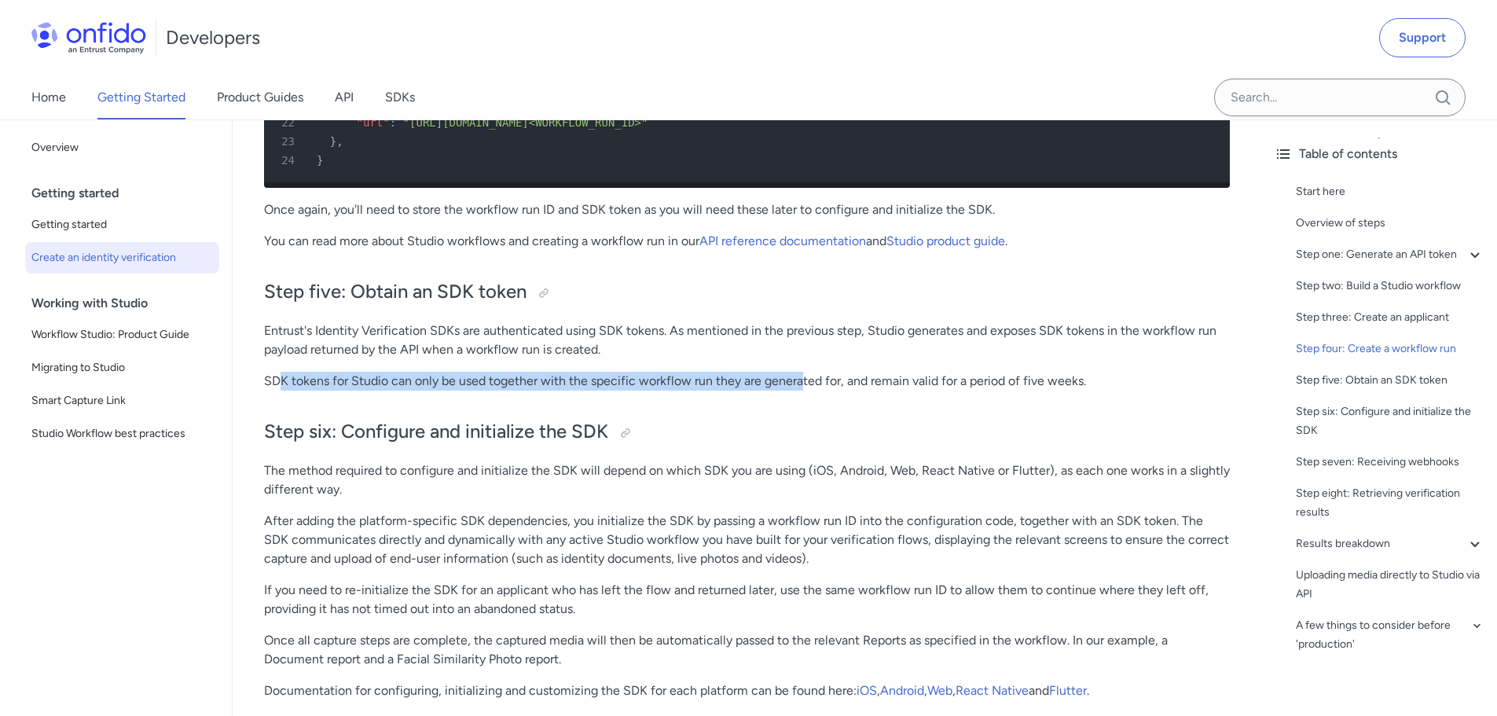
drag, startPoint x: 277, startPoint y: 416, endPoint x: 865, endPoint y: 420, distance: 588.4
click at [828, 390] on p "SDK tokens for Studio can only be used together with the specific workflow run …" at bounding box center [747, 381] width 966 height 19
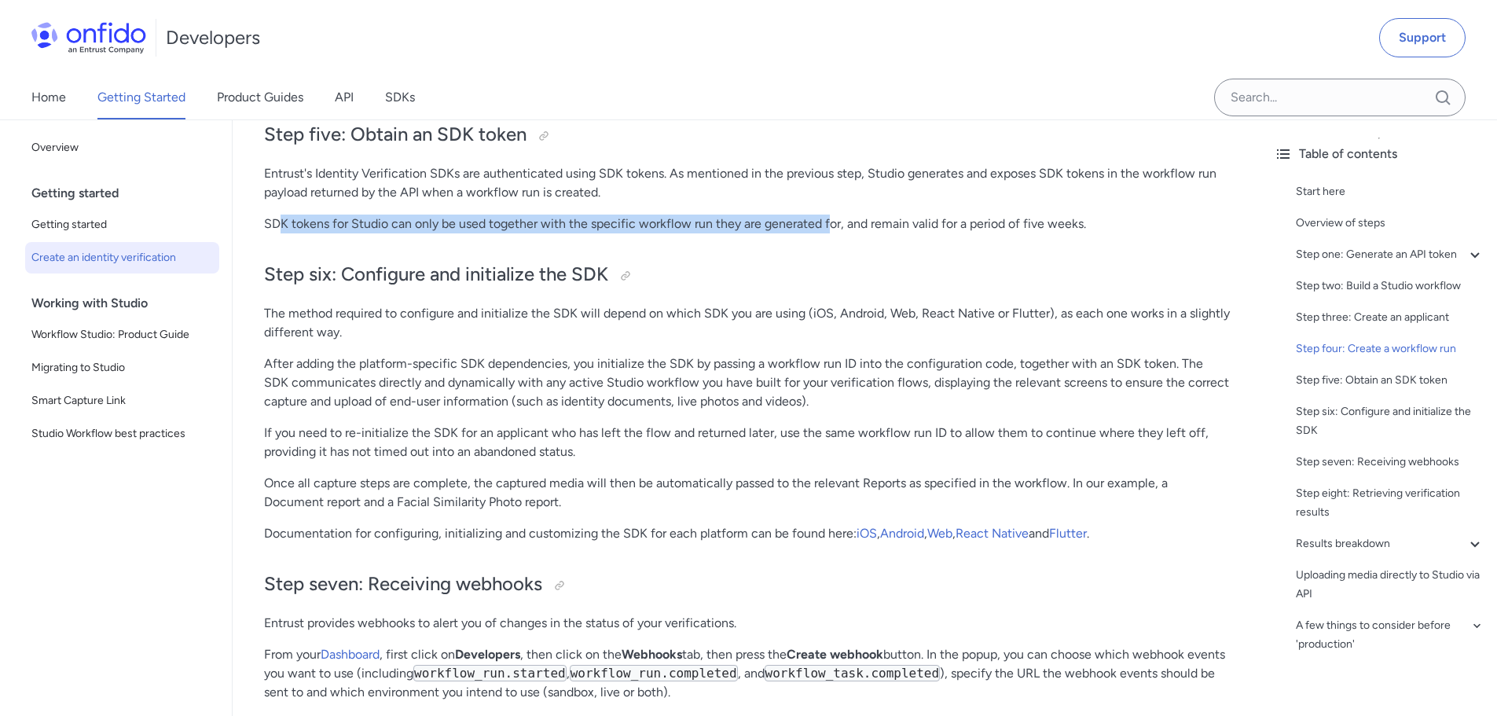
scroll to position [5185, 0]
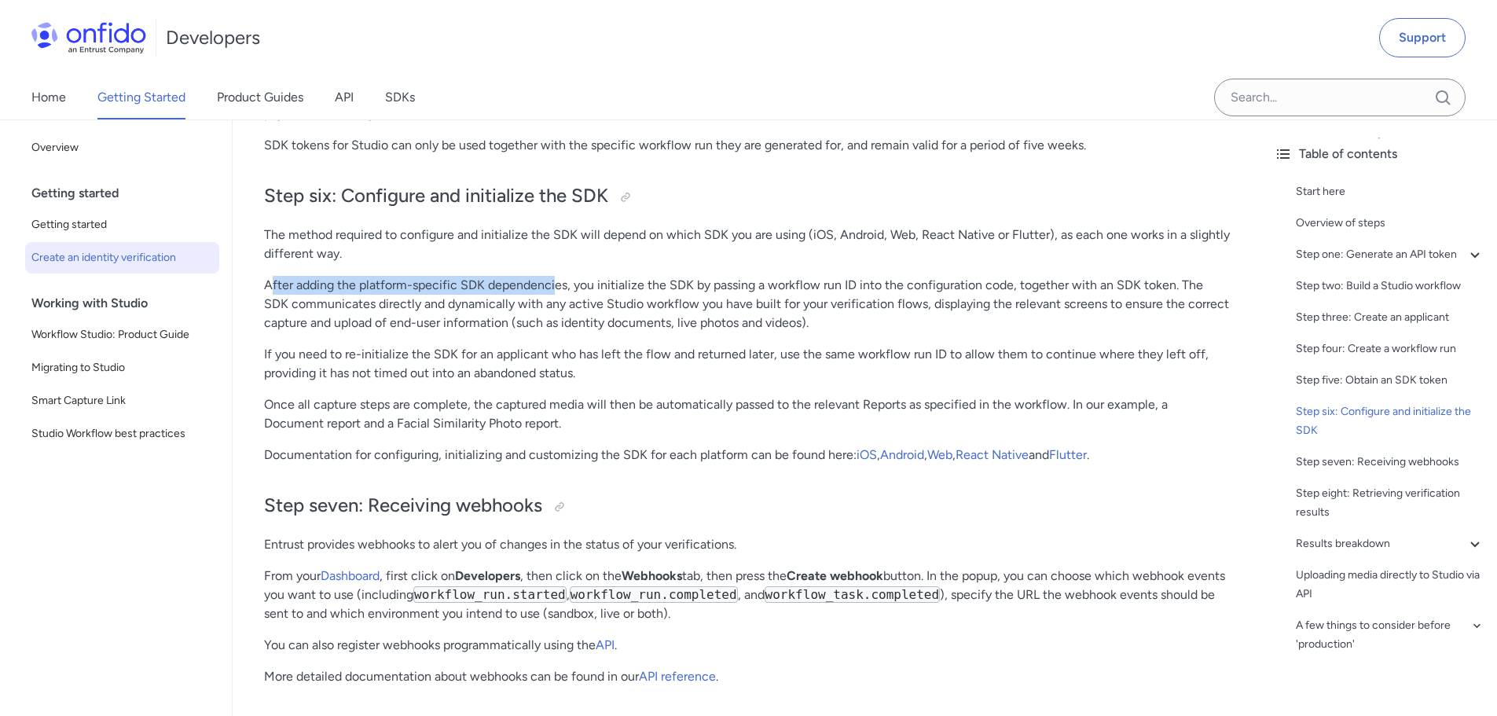
drag, startPoint x: 364, startPoint y: 326, endPoint x: 611, endPoint y: 328, distance: 247.5
click at [589, 324] on p "After adding the platform-specific SDK dependencies, you initialize the SDK by …" at bounding box center [747, 304] width 966 height 57
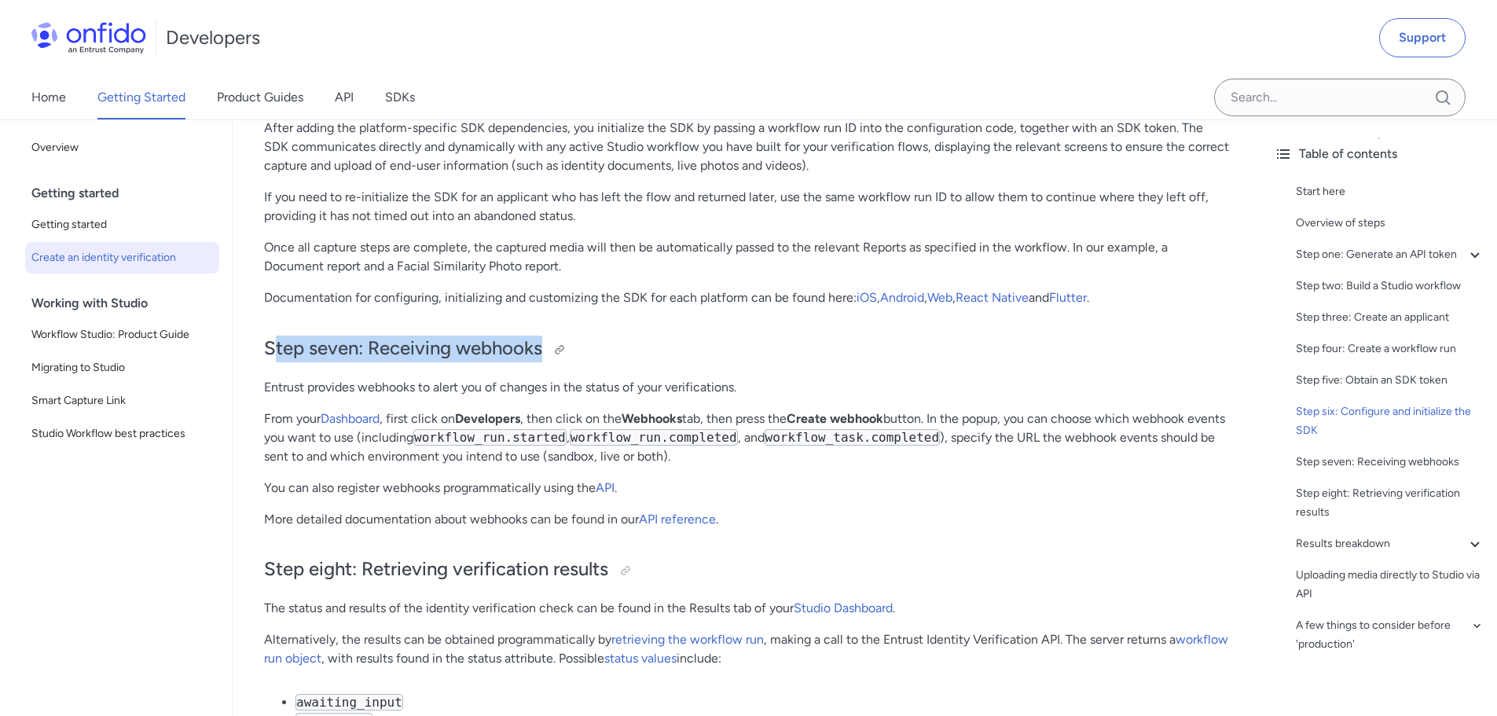
drag, startPoint x: 351, startPoint y: 390, endPoint x: 600, endPoint y: 379, distance: 249.2
click at [588, 362] on h2 "Step seven: Receiving webhooks" at bounding box center [747, 348] width 966 height 27
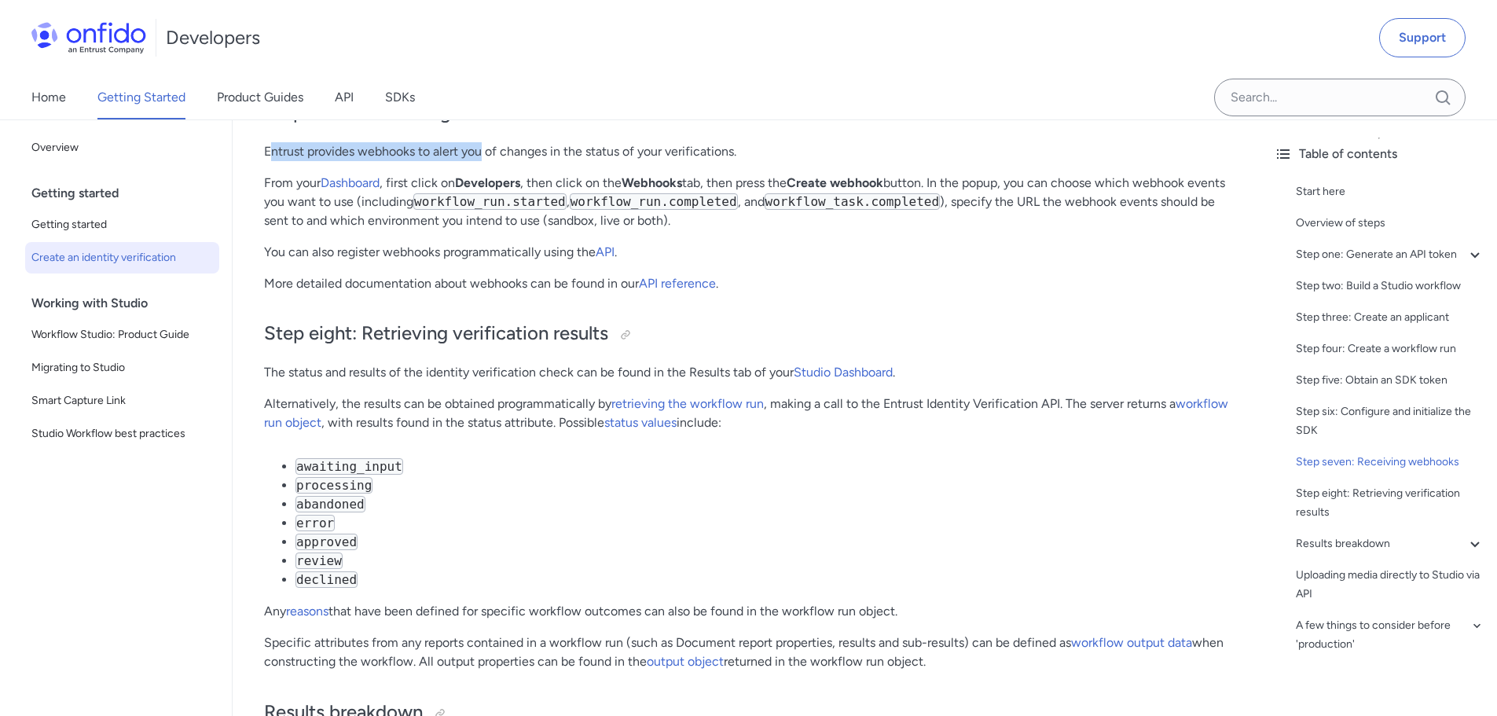
drag, startPoint x: 274, startPoint y: 185, endPoint x: 506, endPoint y: 221, distance: 234.6
click at [506, 161] on p "Entrust provides webhooks to alert you of changes in the status of your verific…" at bounding box center [747, 151] width 966 height 19
click at [397, 230] on p "From your Dashboard , first click on Developers , then click on the Webhooks ta…" at bounding box center [747, 202] width 966 height 57
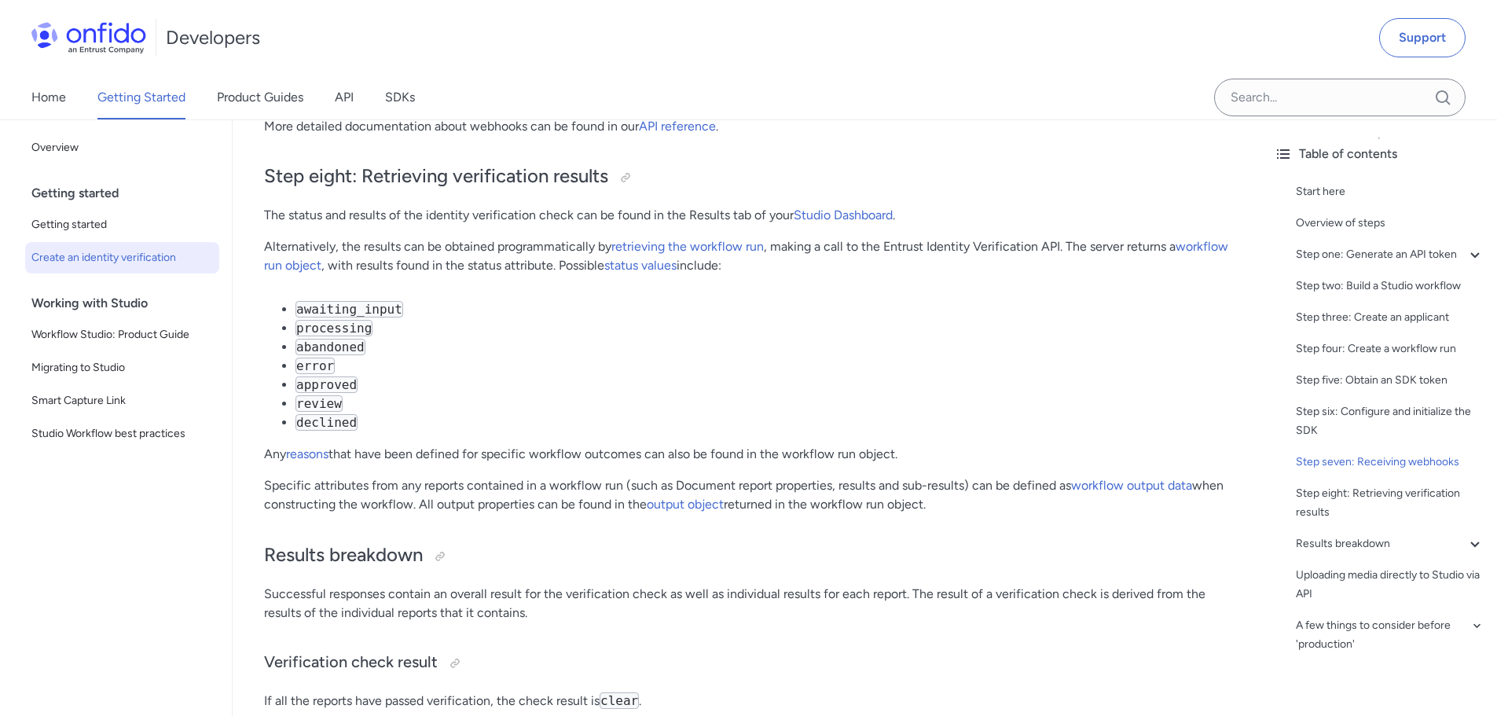
scroll to position [5499, 0]
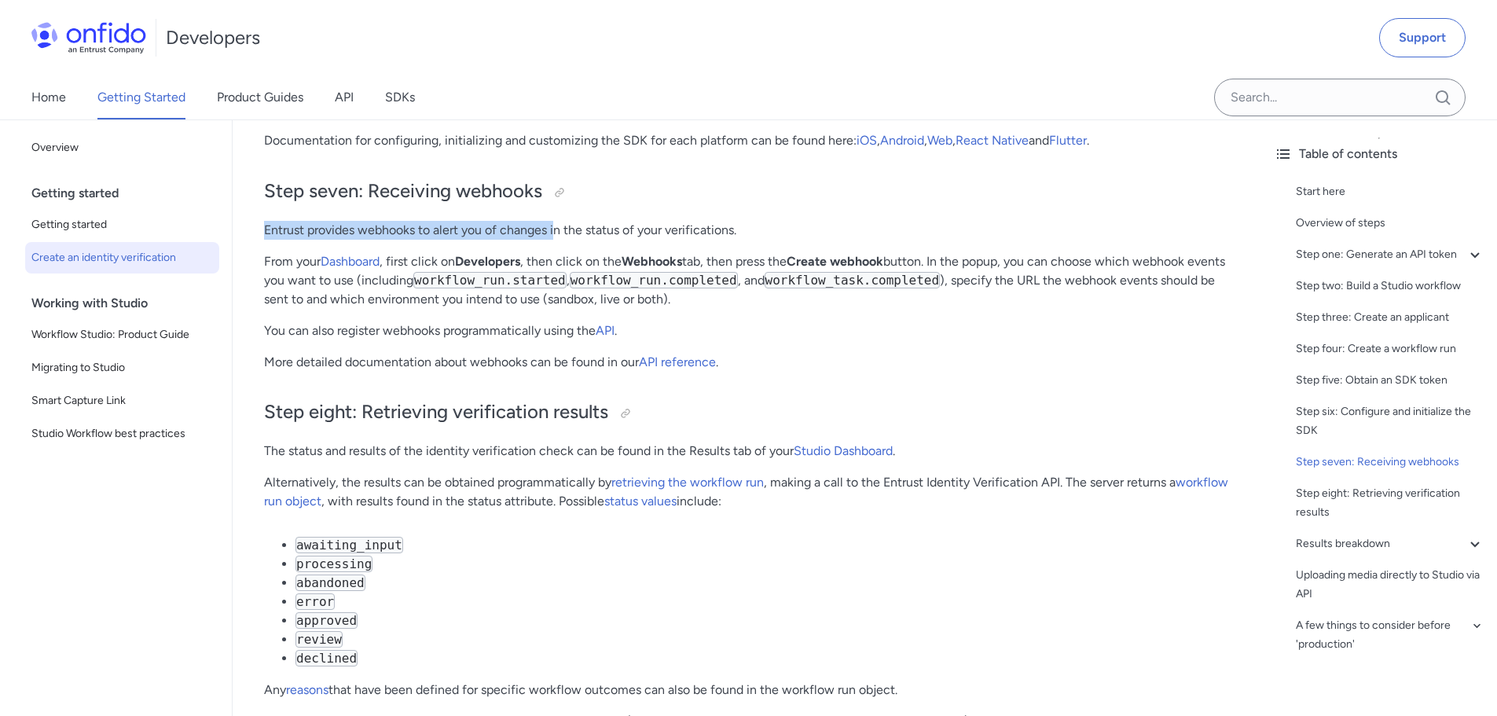
drag, startPoint x: 263, startPoint y: 264, endPoint x: 590, endPoint y: 259, distance: 326.8
click at [593, 240] on p "Entrust provides webhooks to alert you of changes in the status of your verific…" at bounding box center [747, 230] width 966 height 19
drag, startPoint x: 276, startPoint y: 297, endPoint x: 406, endPoint y: 302, distance: 130.5
click at [395, 300] on p "From your Dashboard , first click on Developers , then click on the Webhooks ta…" at bounding box center [747, 280] width 966 height 57
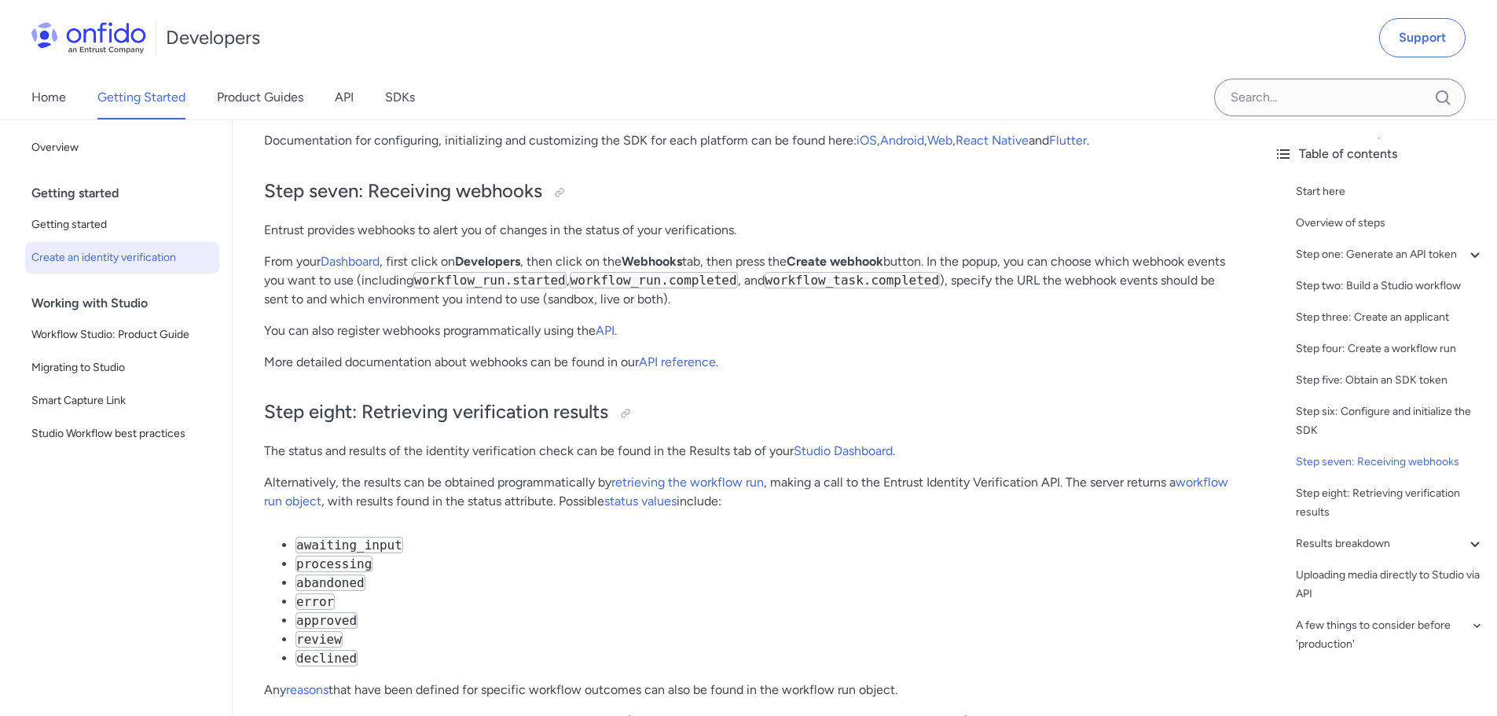
click at [396, 309] on p "From your Dashboard , first click on Developers , then click on the Webhooks ta…" at bounding box center [747, 280] width 966 height 57
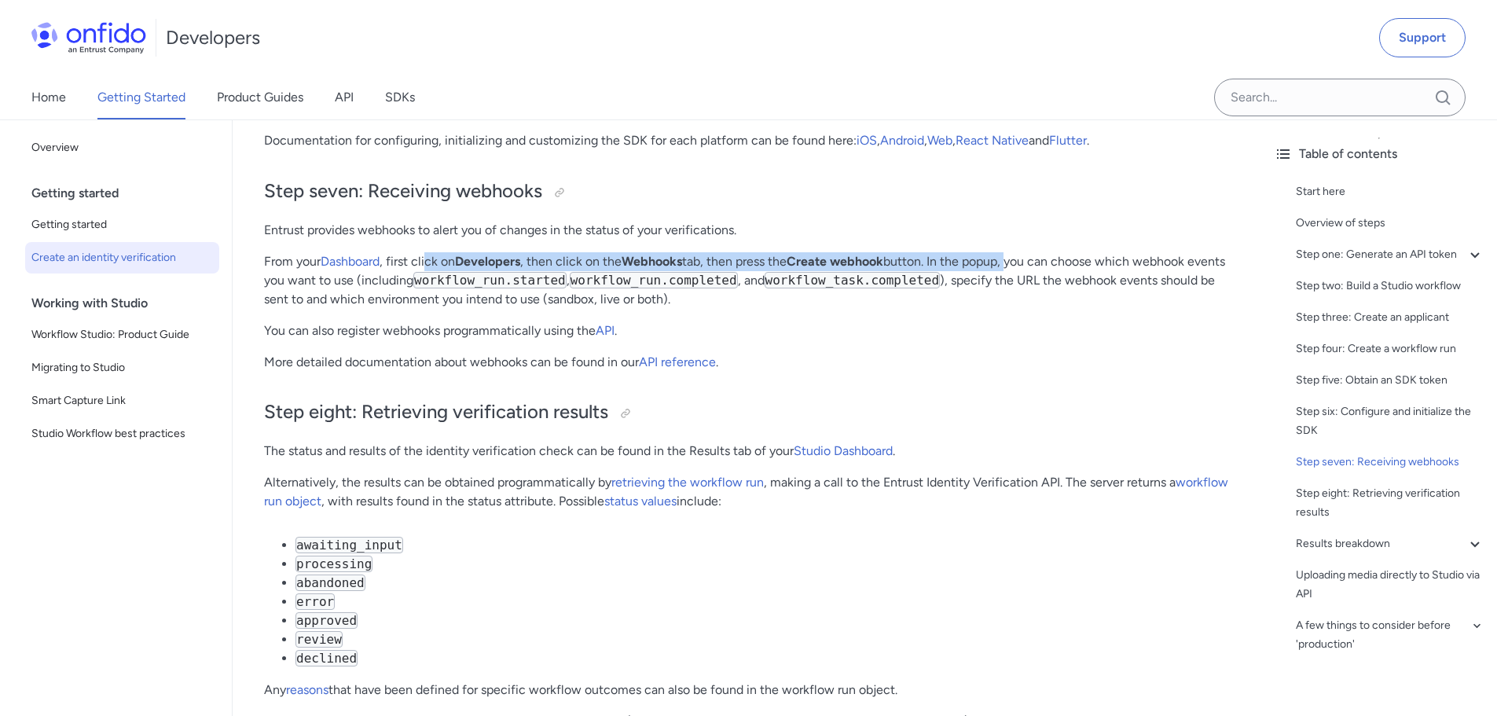
drag, startPoint x: 438, startPoint y: 290, endPoint x: 1024, endPoint y: 286, distance: 585.3
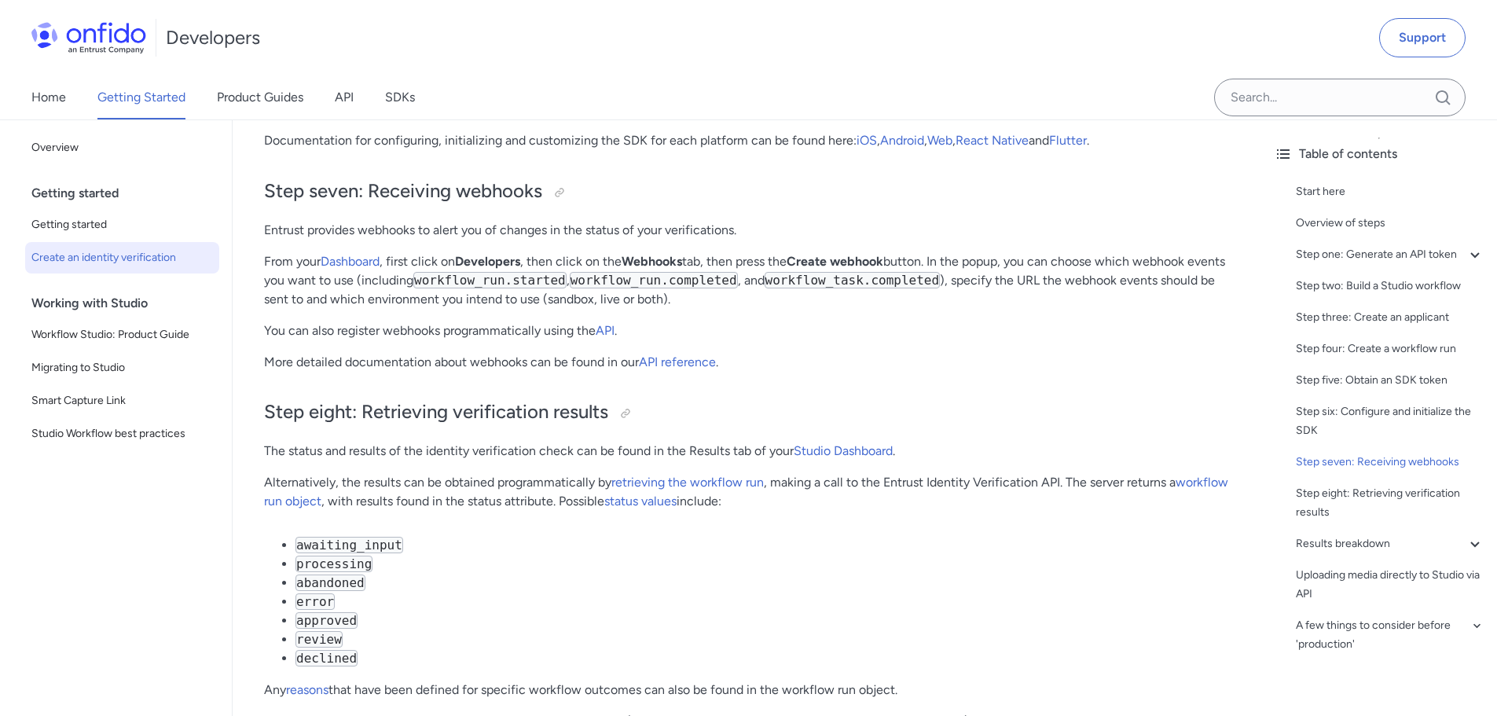
drag, startPoint x: 1045, startPoint y: 286, endPoint x: 1123, endPoint y: 292, distance: 78.8
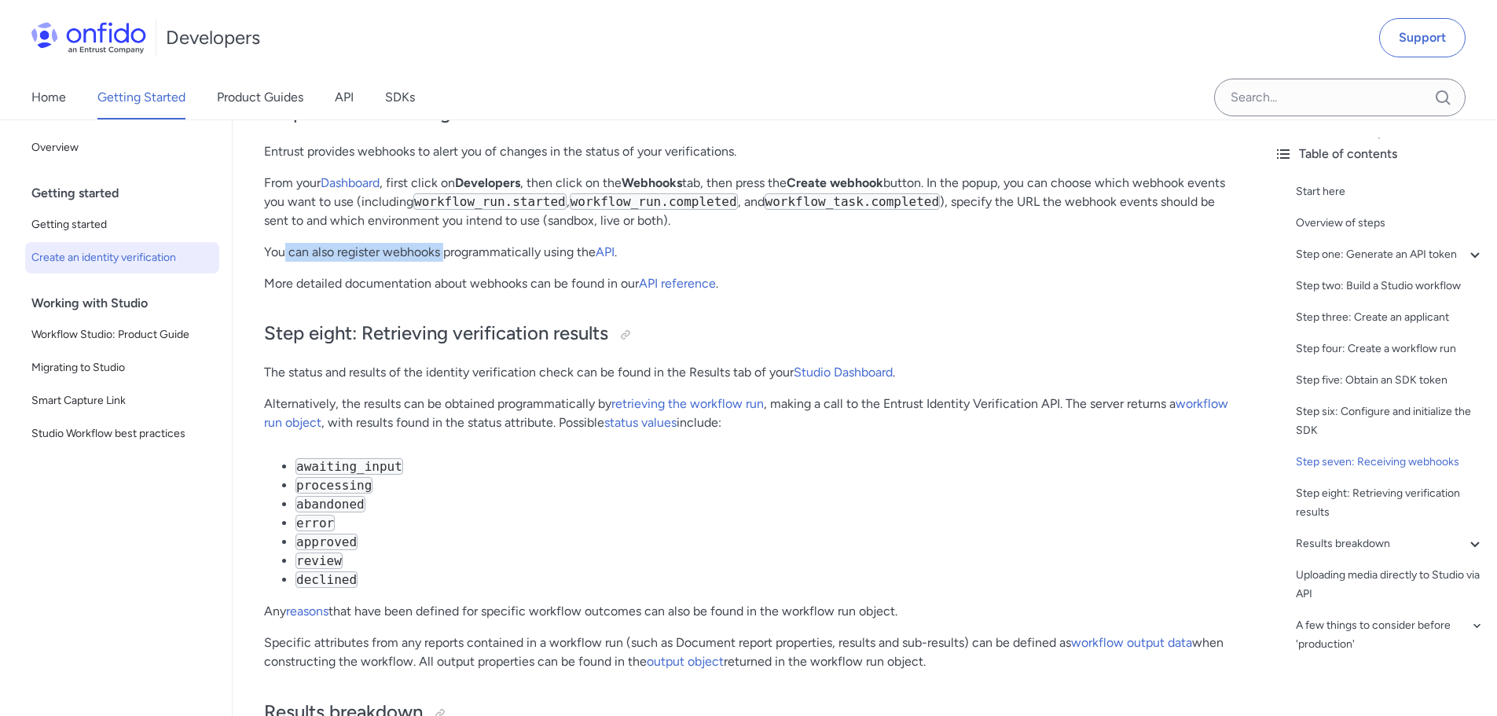
drag, startPoint x: 283, startPoint y: 281, endPoint x: 472, endPoint y: 280, distance: 189.3
click at [465, 262] on p "You can also register webhooks programmatically using the API ." at bounding box center [747, 252] width 966 height 19
click at [476, 262] on p "You can also register webhooks programmatically using the API ." at bounding box center [747, 252] width 966 height 19
drag, startPoint x: 295, startPoint y: 321, endPoint x: 524, endPoint y: 314, distance: 228.7
click at [508, 293] on p "More detailed documentation about webhooks can be found in our API reference ." at bounding box center [747, 283] width 966 height 19
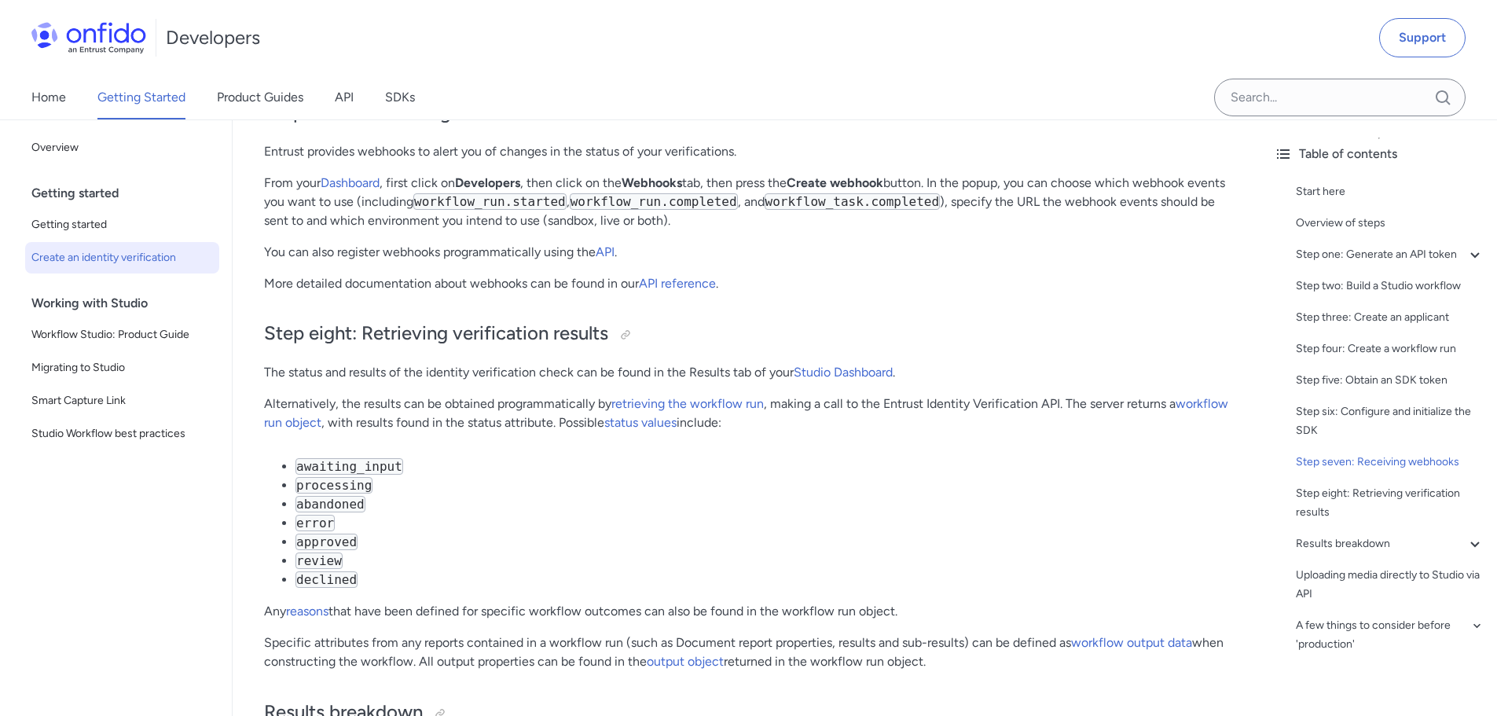
click at [524, 293] on p "More detailed documentation about webhooks can be found in our API reference ." at bounding box center [747, 283] width 966 height 19
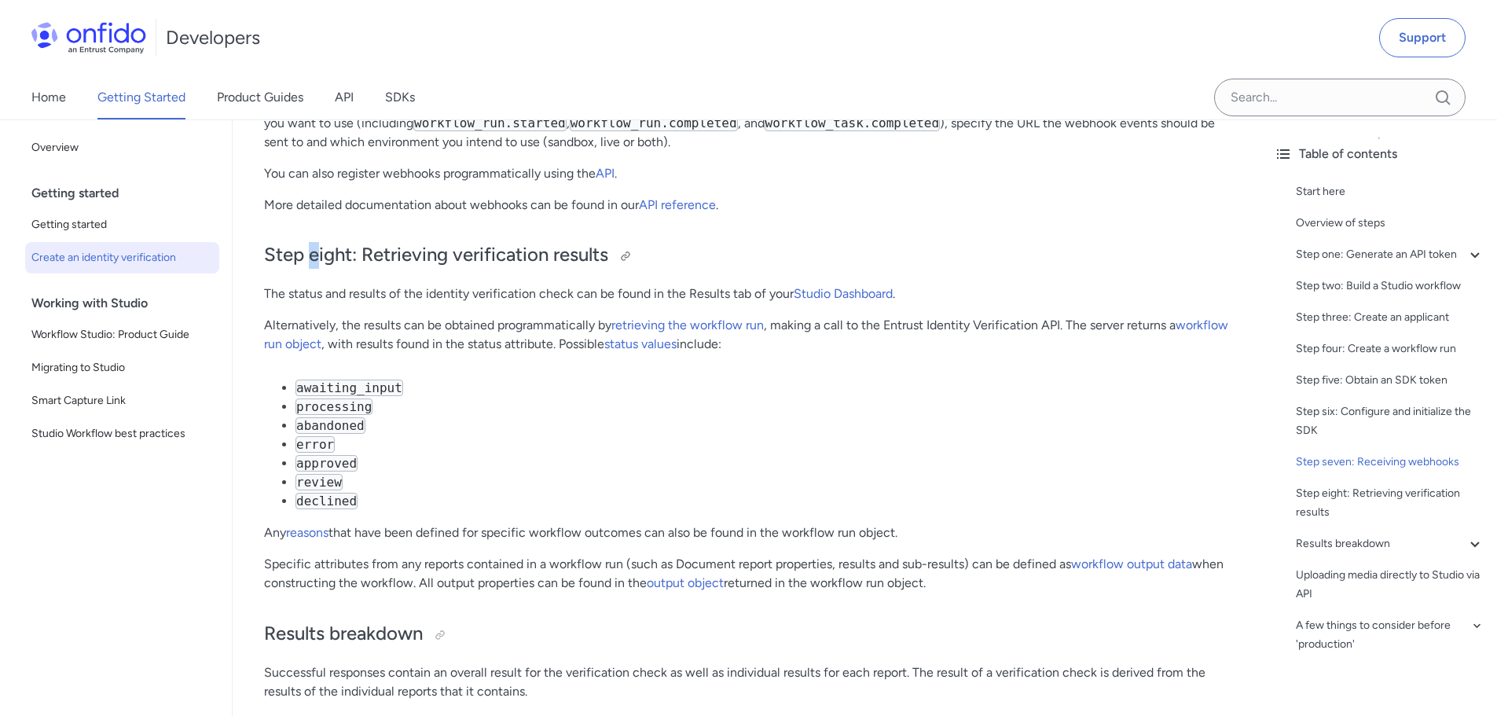
drag, startPoint x: 426, startPoint y: 280, endPoint x: 501, endPoint y: 288, distance: 75.8
click at [465, 269] on h2 "Step eight: Retrieving verification results" at bounding box center [747, 255] width 966 height 27
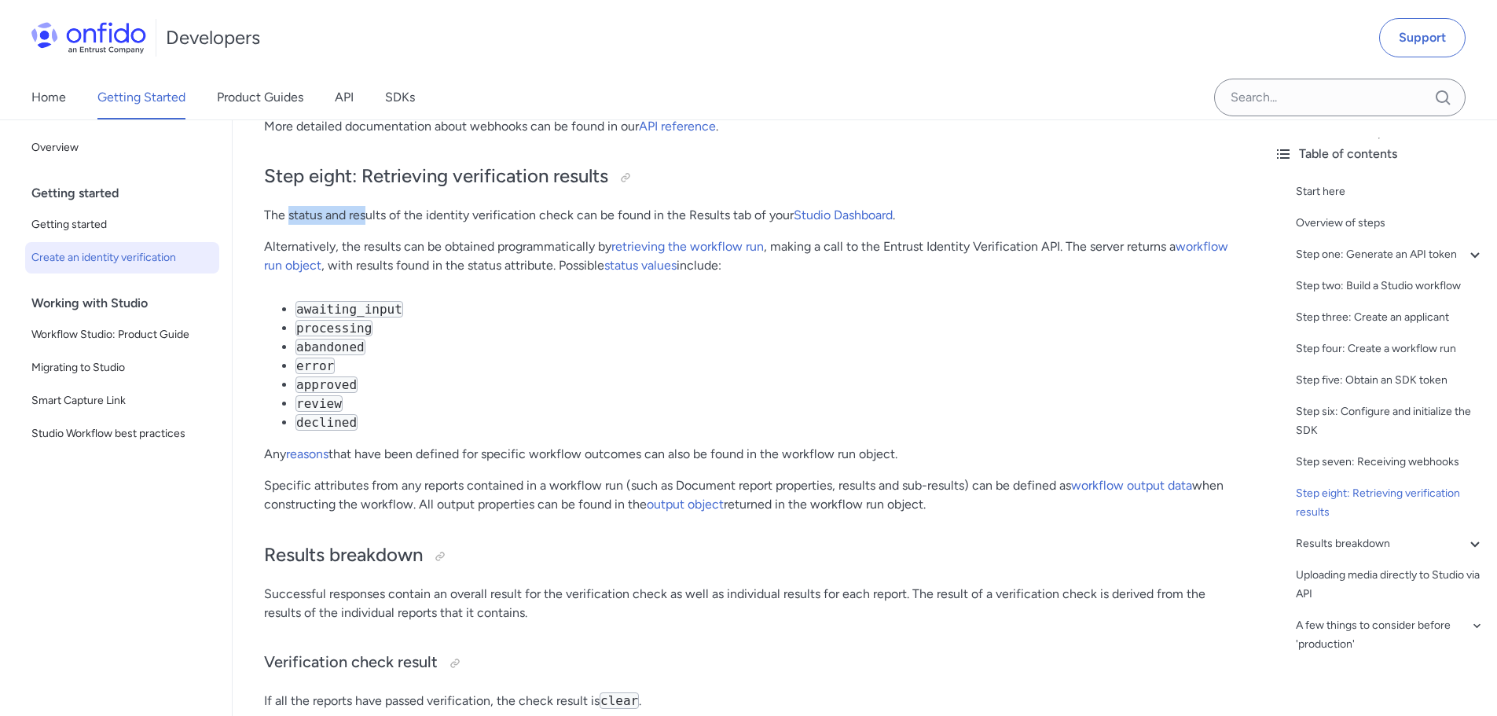
drag, startPoint x: 288, startPoint y: 254, endPoint x: 460, endPoint y: 243, distance: 172.4
click at [445, 225] on p "The status and results of the identity verification check can be found in the R…" at bounding box center [747, 215] width 966 height 19
click at [468, 225] on p "The status and results of the identity verification check can be found in the R…" at bounding box center [747, 215] width 966 height 19
drag, startPoint x: 305, startPoint y: 285, endPoint x: 519, endPoint y: 269, distance: 215.1
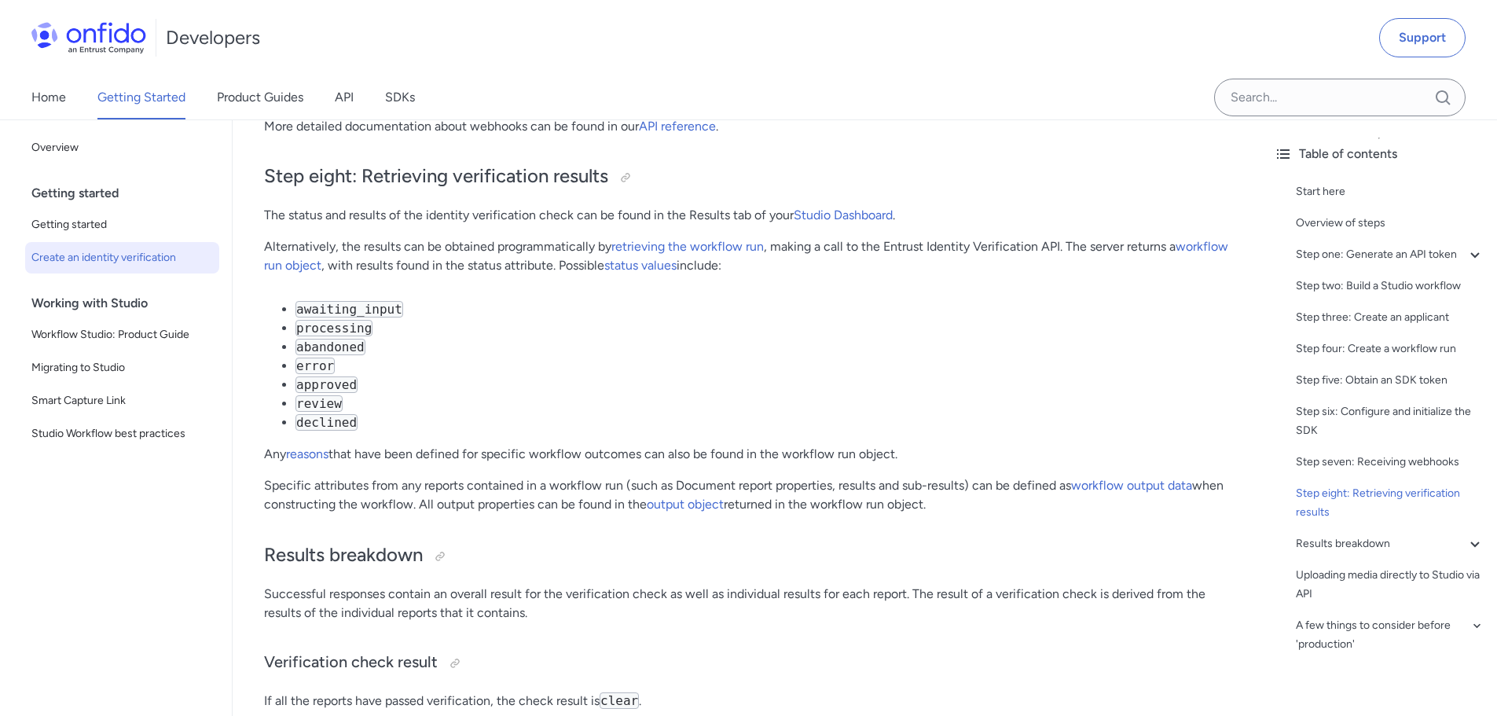
drag, startPoint x: 371, startPoint y: 279, endPoint x: 526, endPoint y: 279, distance: 155.6
click at [520, 275] on p "Alternatively, the results can be obtained programmatically by retrieving the w…" at bounding box center [747, 256] width 966 height 38
click at [528, 275] on p "Alternatively, the results can be obtained programmatically by retrieving the w…" at bounding box center [747, 256] width 966 height 38
drag, startPoint x: 392, startPoint y: 281, endPoint x: 604, endPoint y: 280, distance: 212.1
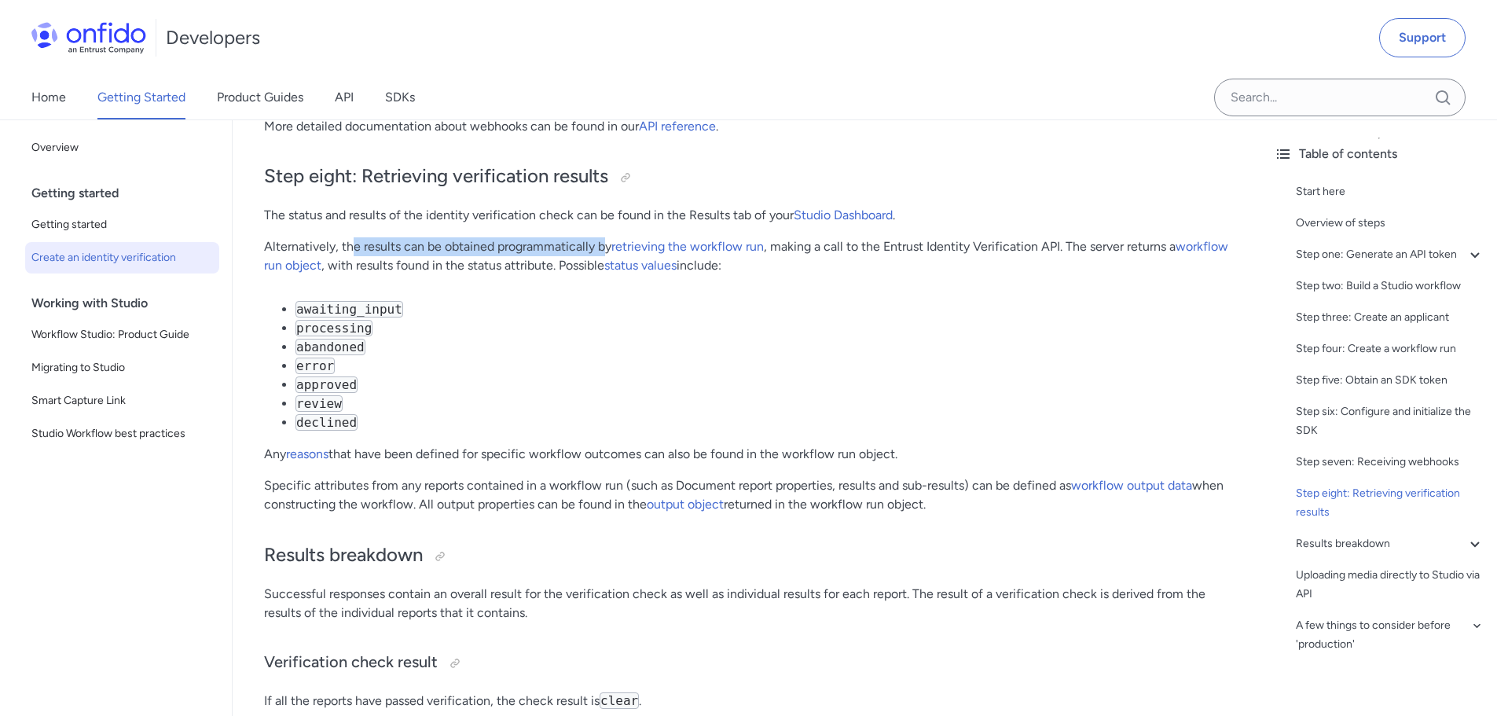
click at [604, 275] on p "Alternatively, the results can be obtained programmatically by retrieving the w…" at bounding box center [747, 256] width 966 height 38
click at [494, 275] on p "Alternatively, the results can be obtained programmatically by retrieving the w…" at bounding box center [747, 256] width 966 height 38
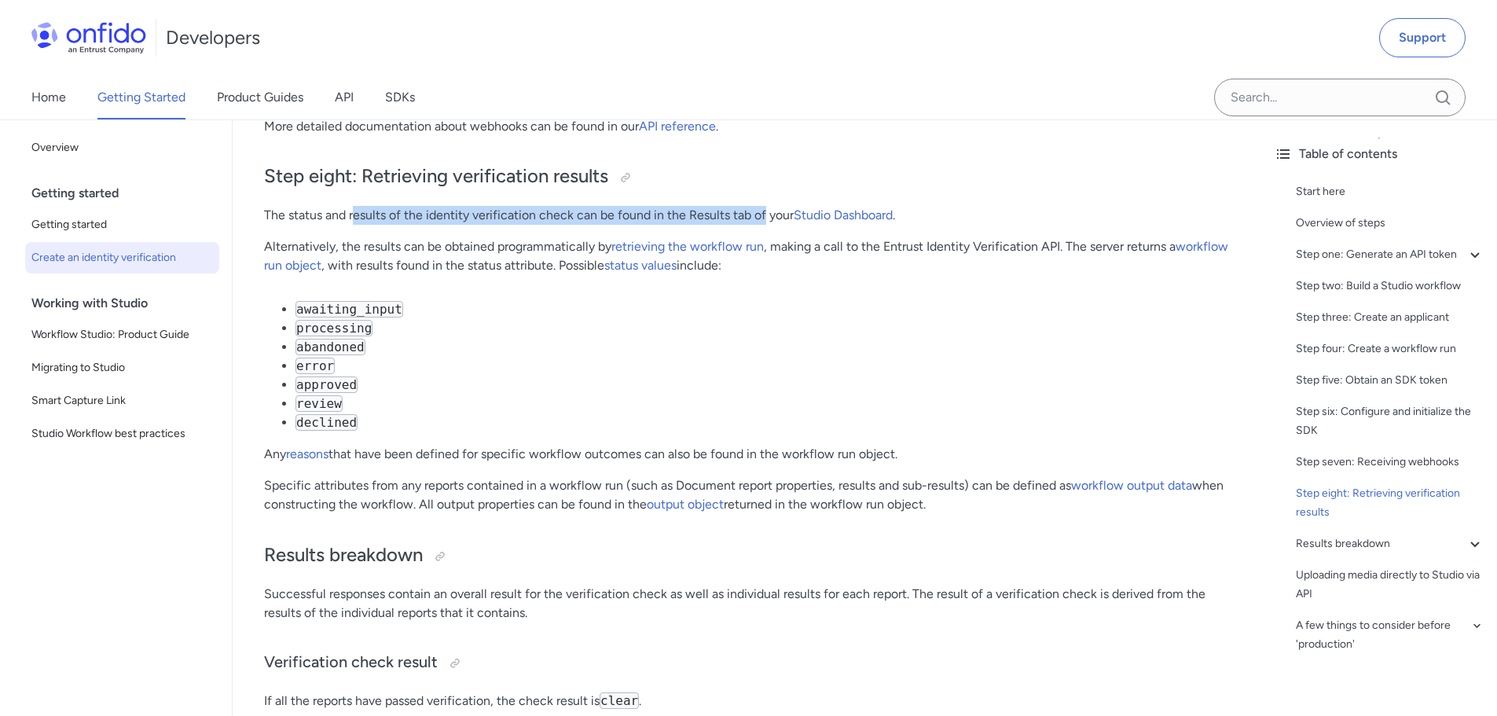
drag, startPoint x: 356, startPoint y: 251, endPoint x: 756, endPoint y: 248, distance: 399.9
click at [765, 225] on p "The status and results of the identity verification check can be found in the R…" at bounding box center [747, 215] width 966 height 19
click at [585, 225] on p "The status and results of the identity verification check can be found in the R…" at bounding box center [747, 215] width 966 height 19
click at [345, 225] on p "The status and results of the identity verification check can be found in the R…" at bounding box center [747, 215] width 966 height 19
drag, startPoint x: 331, startPoint y: 248, endPoint x: 571, endPoint y: 244, distance: 240.4
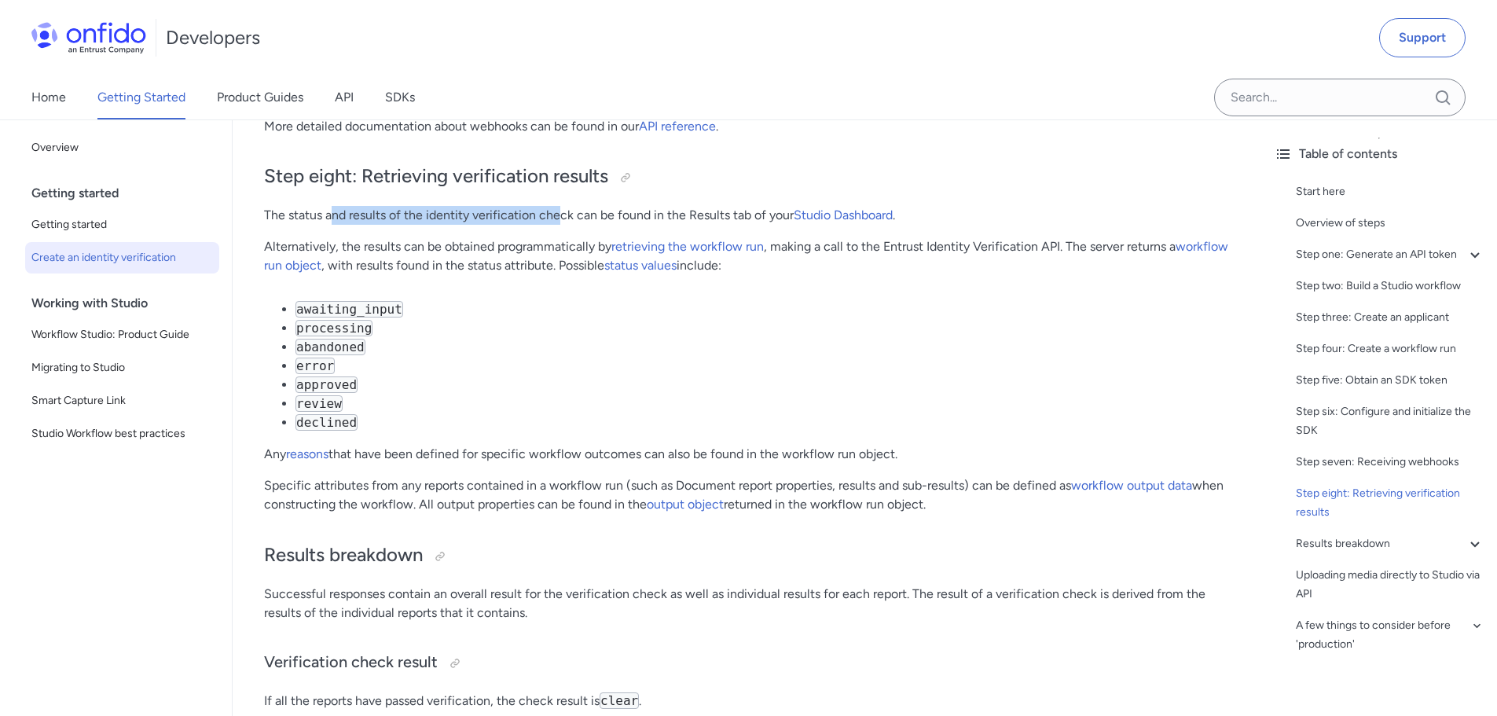
click at [566, 225] on p "The status and results of the identity verification check can be found in the R…" at bounding box center [747, 215] width 966 height 19
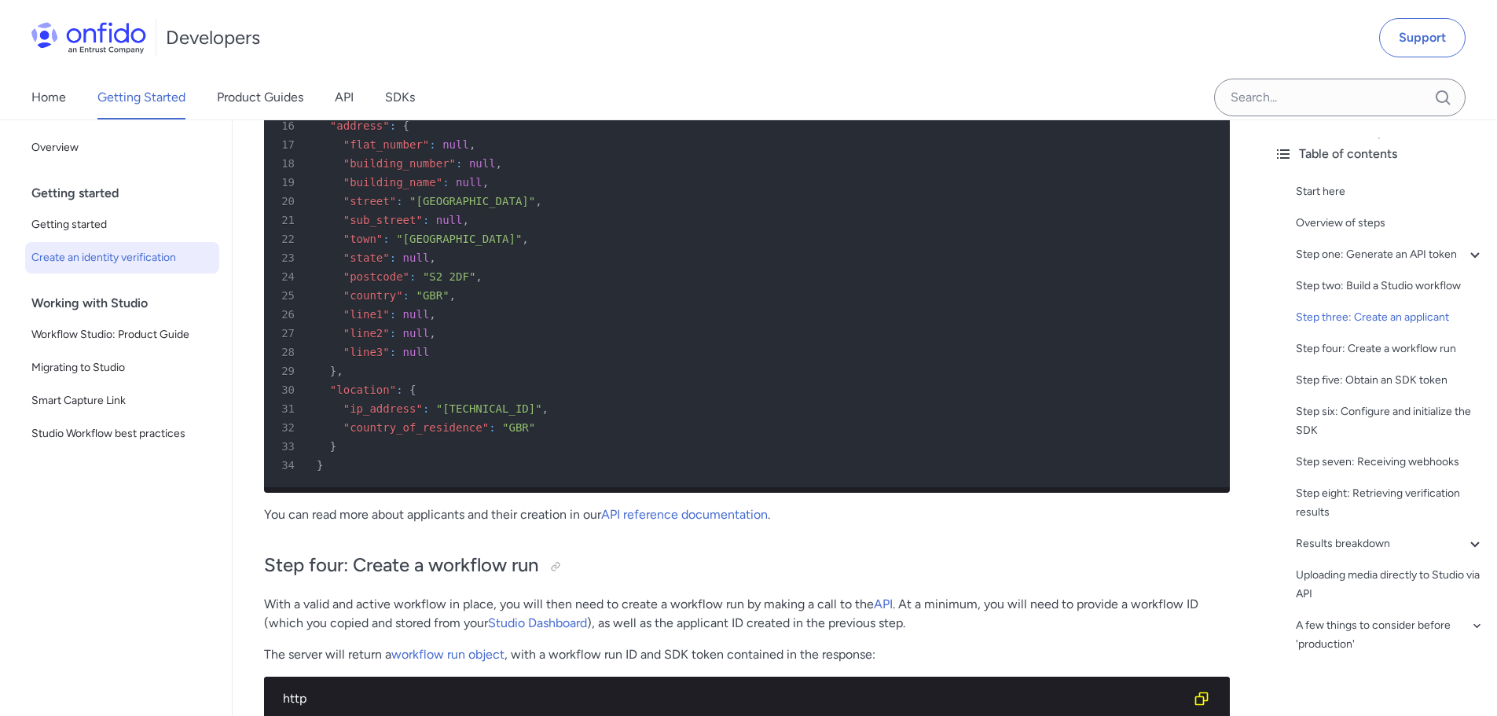
scroll to position [4242, 0]
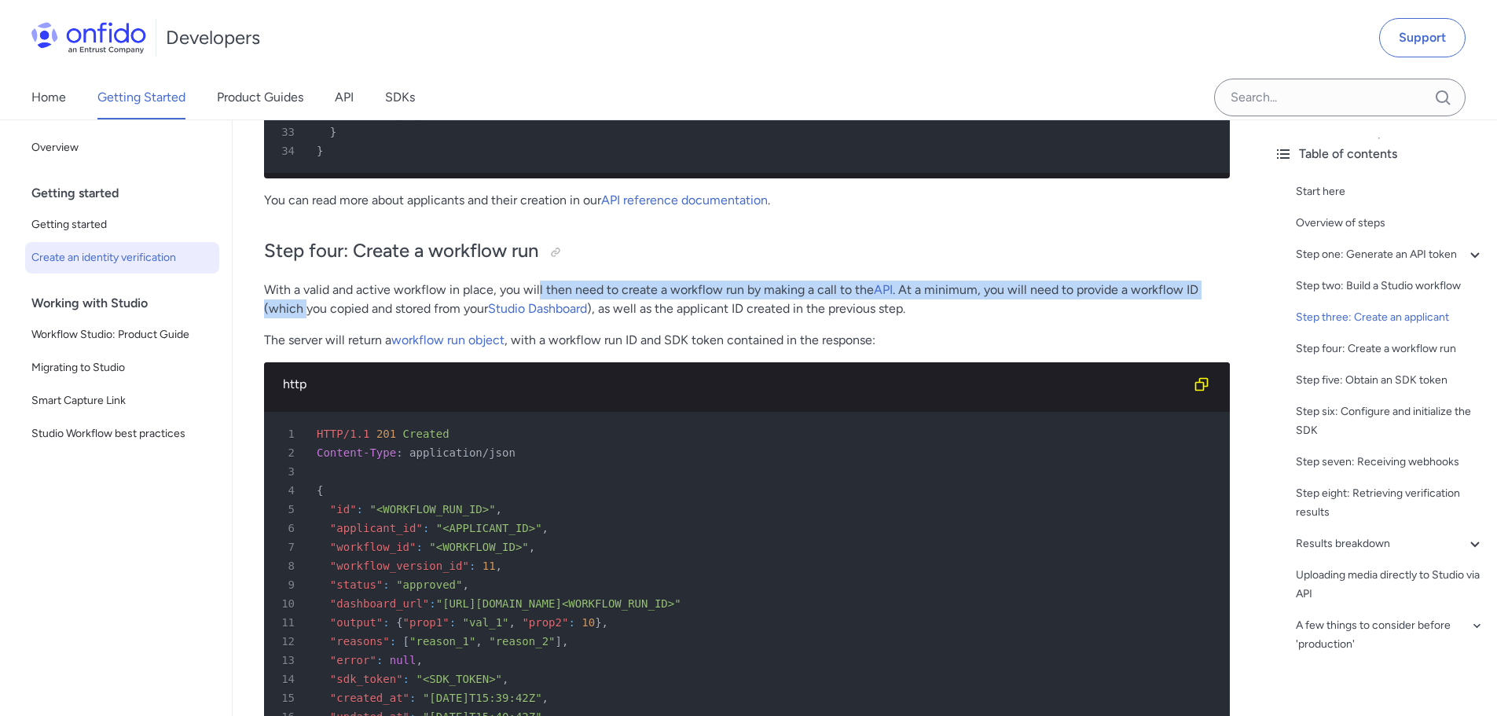
click at [641, 300] on div "Quick start guide: create an identity verification Start here This quick start …" at bounding box center [747, 185] width 966 height 8461
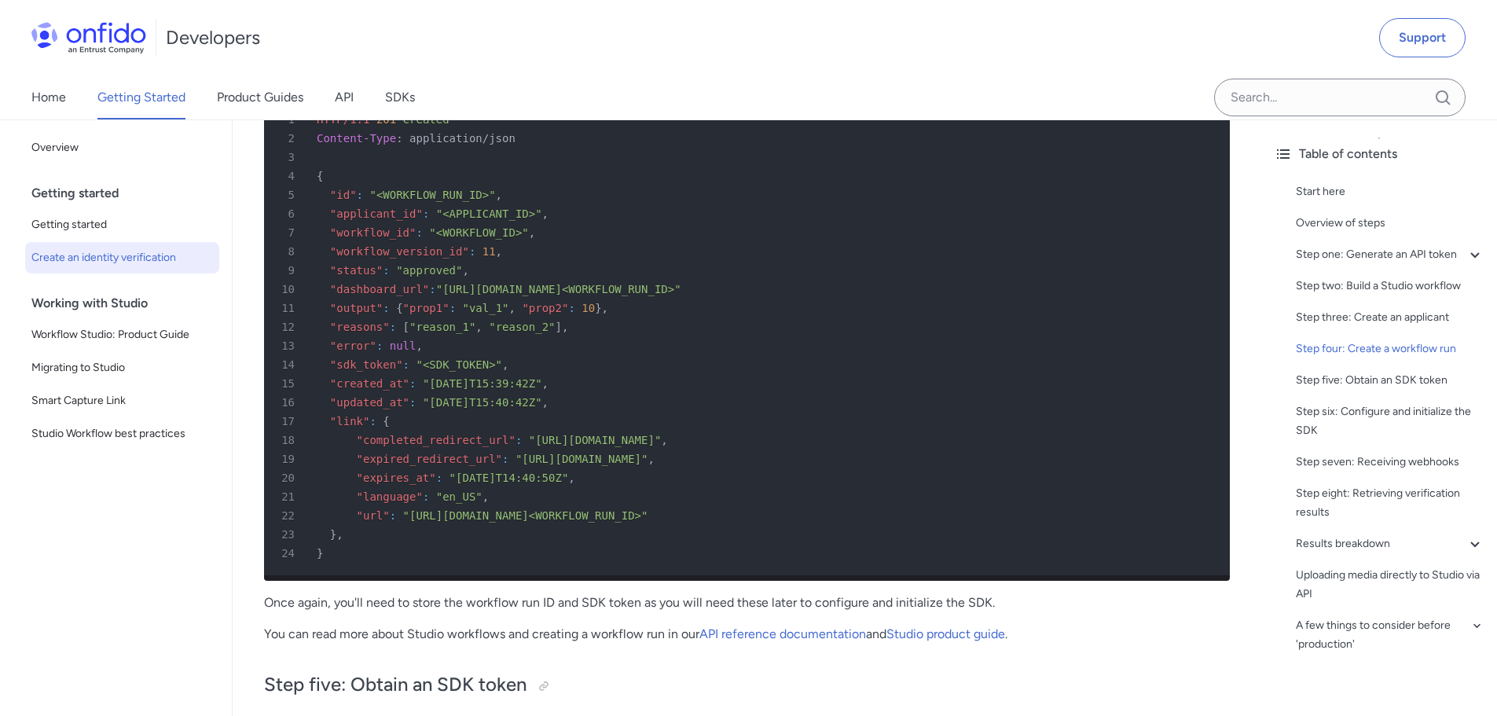
scroll to position [4949, 0]
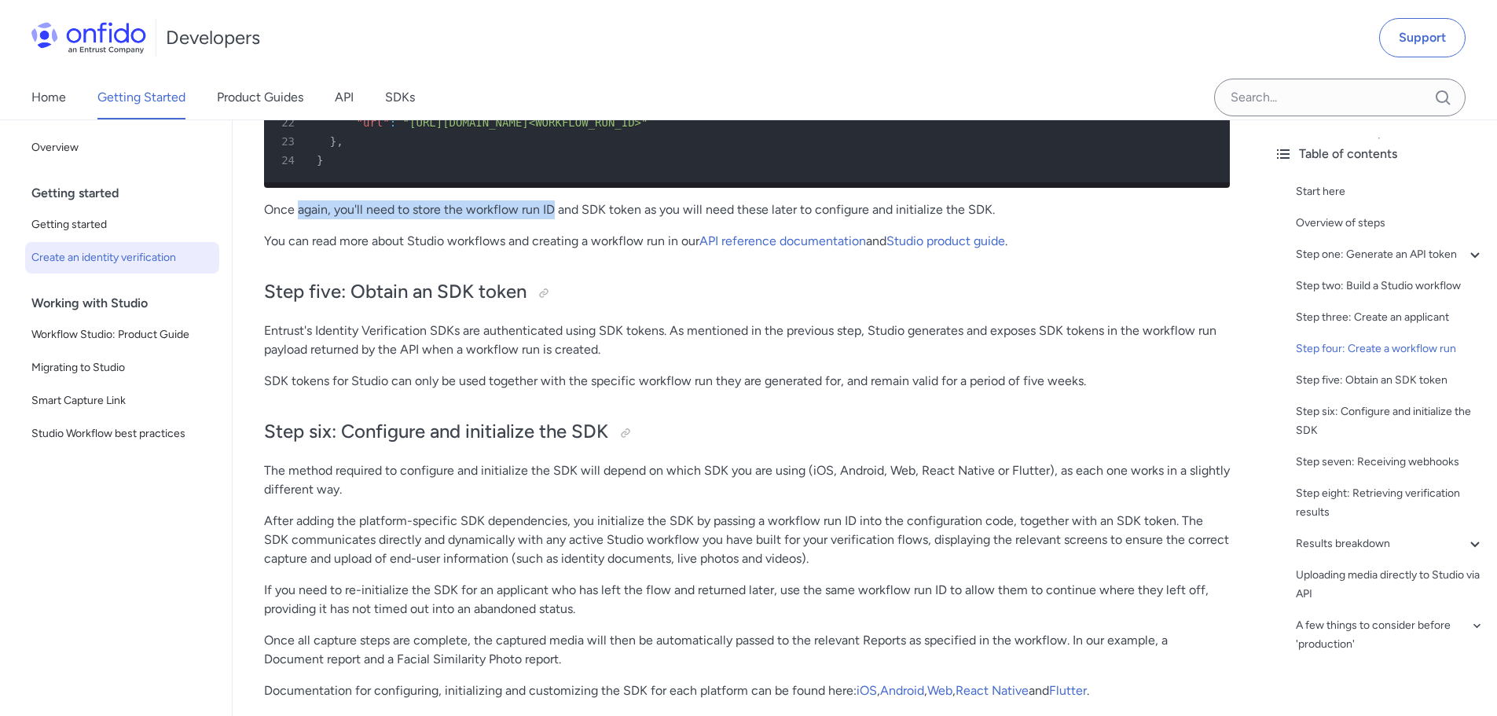
drag, startPoint x: 296, startPoint y: 254, endPoint x: 555, endPoint y: 251, distance: 258.5
click at [555, 219] on p "Once again, you'll need to store the workflow run ID and SDK token as you will …" at bounding box center [747, 209] width 966 height 19
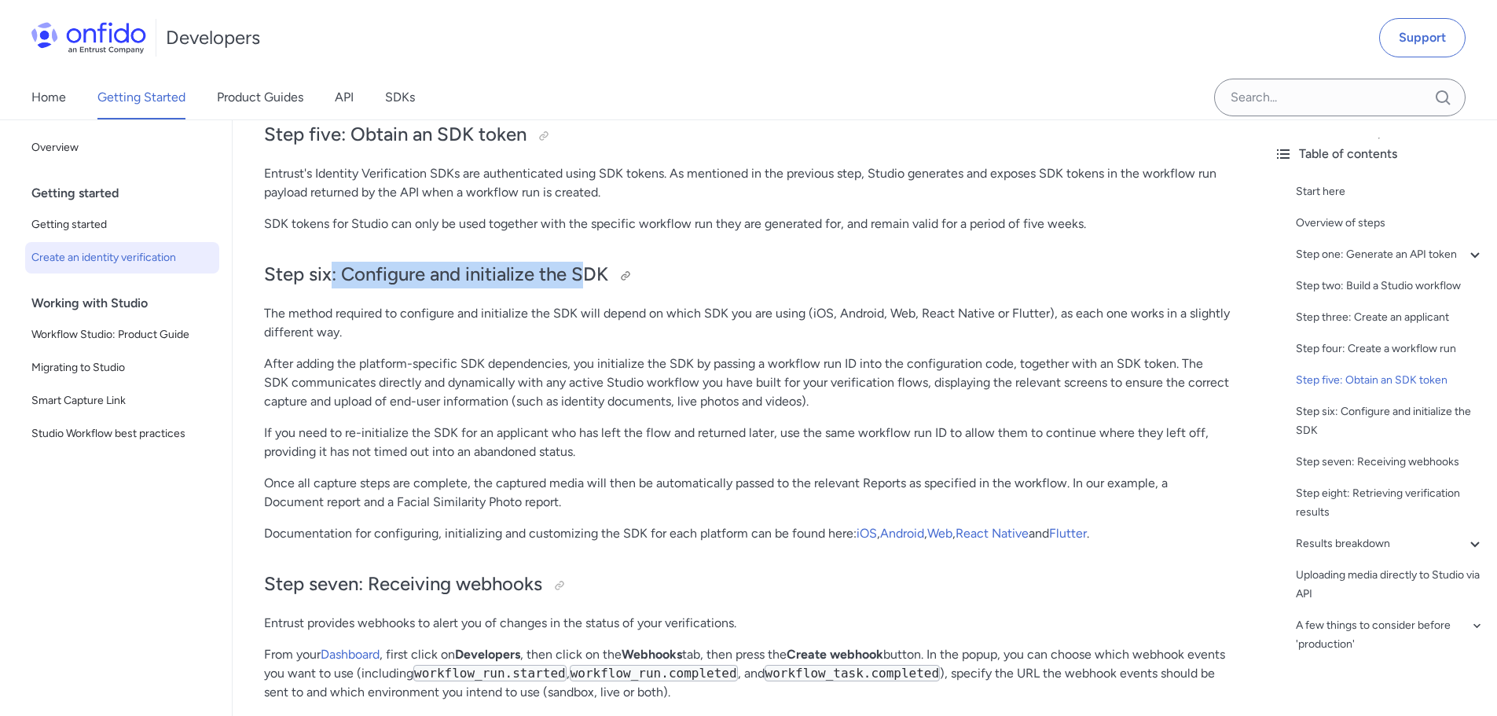
drag, startPoint x: 486, startPoint y: 305, endPoint x: 588, endPoint y: 305, distance: 101.3
click at [582, 288] on h2 "Step six: Configure and initialize the SDK" at bounding box center [747, 275] width 966 height 27
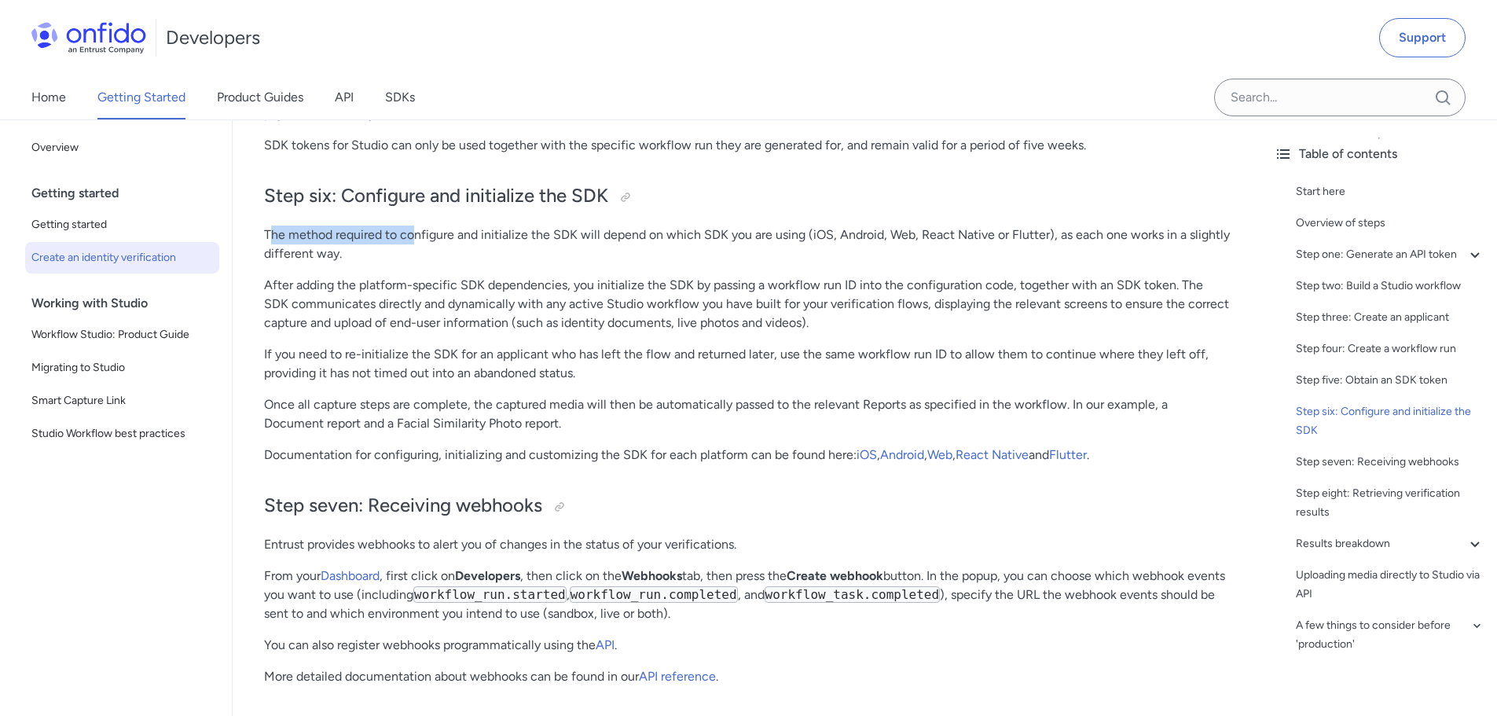
drag, startPoint x: 273, startPoint y: 265, endPoint x: 424, endPoint y: 269, distance: 150.9
click at [424, 263] on p "The method required to configure and initialize the SDK will depend on which SD…" at bounding box center [747, 244] width 966 height 38
drag, startPoint x: 437, startPoint y: 271, endPoint x: 465, endPoint y: 278, distance: 29.2
click at [440, 263] on p "The method required to configure and initialize the SDK will depend on which SD…" at bounding box center [747, 244] width 966 height 38
drag, startPoint x: 367, startPoint y: 274, endPoint x: 377, endPoint y: 274, distance: 10.2
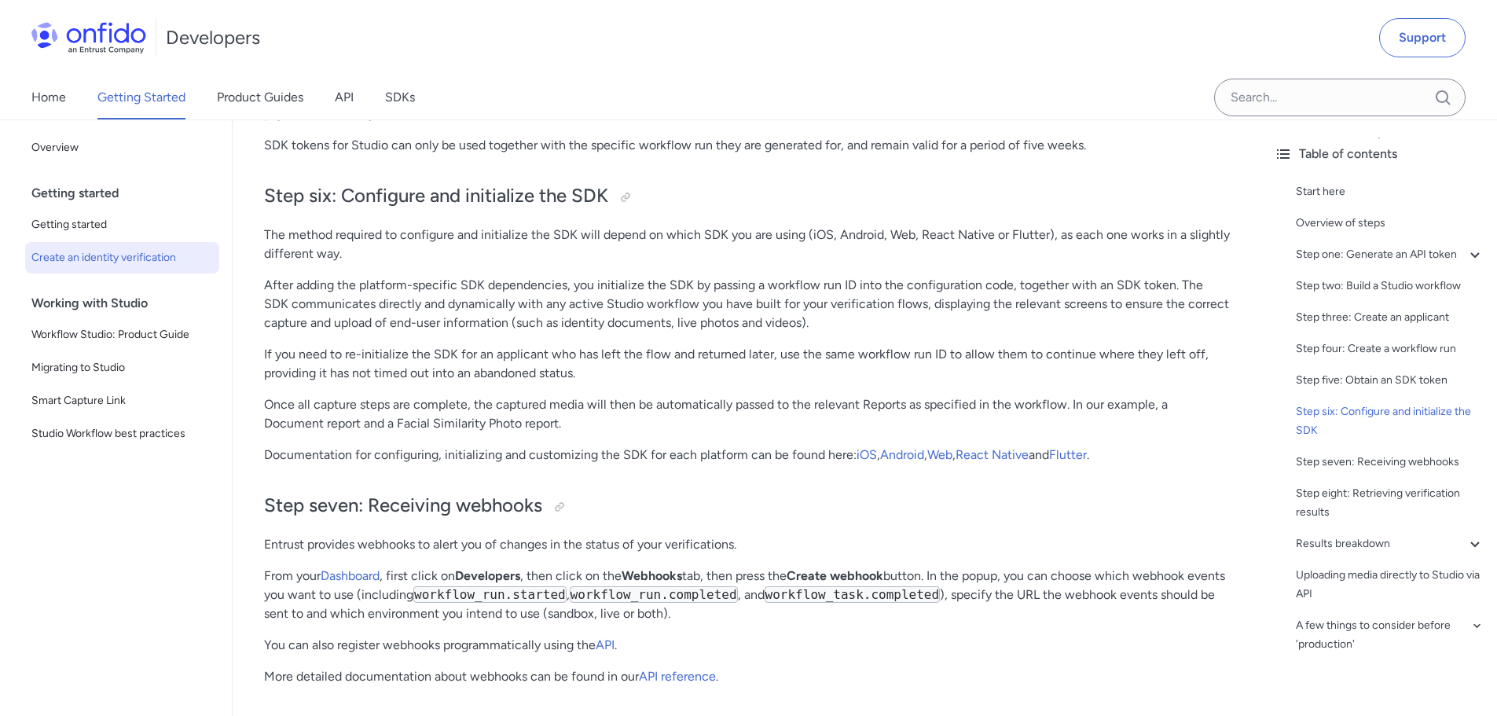
click at [371, 263] on p "The method required to configure and initialize the SDK will depend on which SD…" at bounding box center [747, 244] width 966 height 38
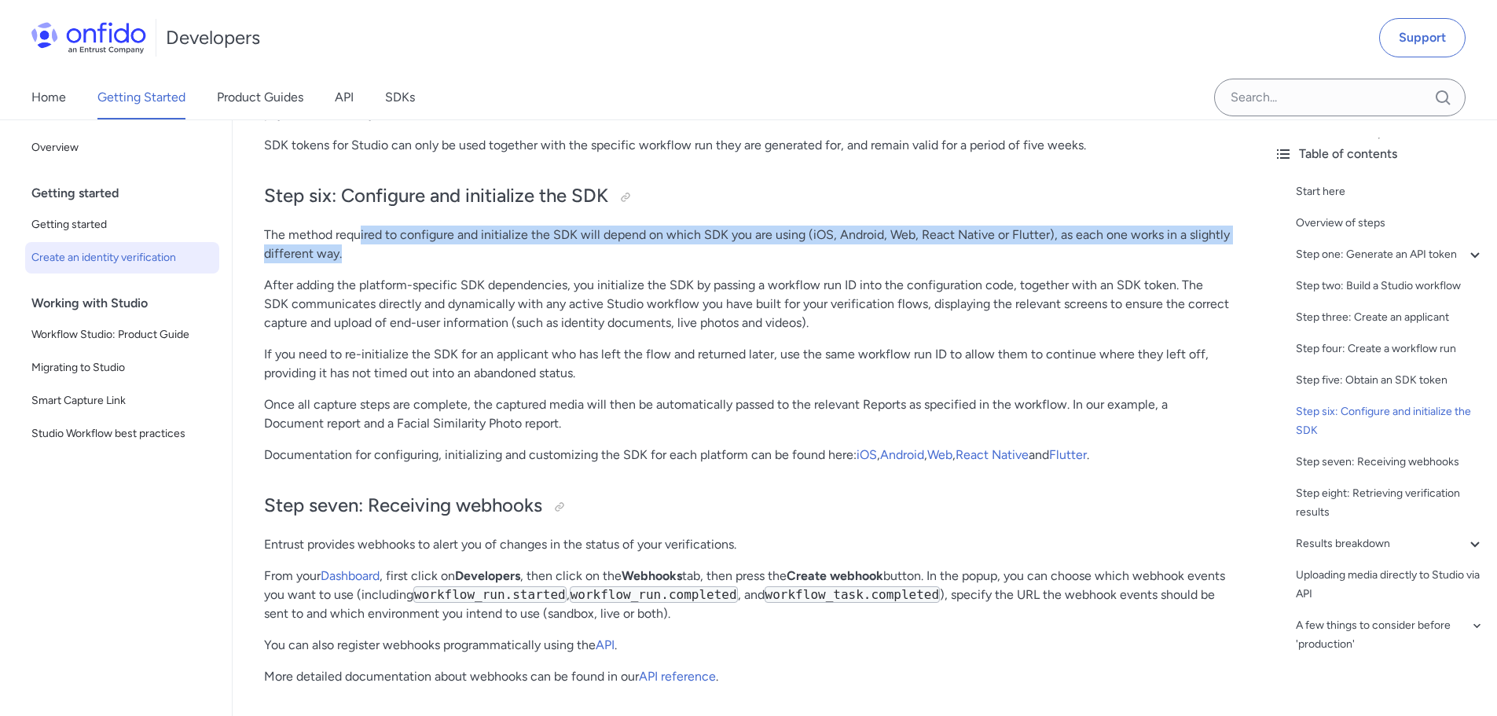
drag, startPoint x: 384, startPoint y: 273, endPoint x: 1057, endPoint y: 286, distance: 672.6
click at [1057, 263] on p "The method required to configure and initialize the SDK will depend on which SD…" at bounding box center [747, 244] width 966 height 38
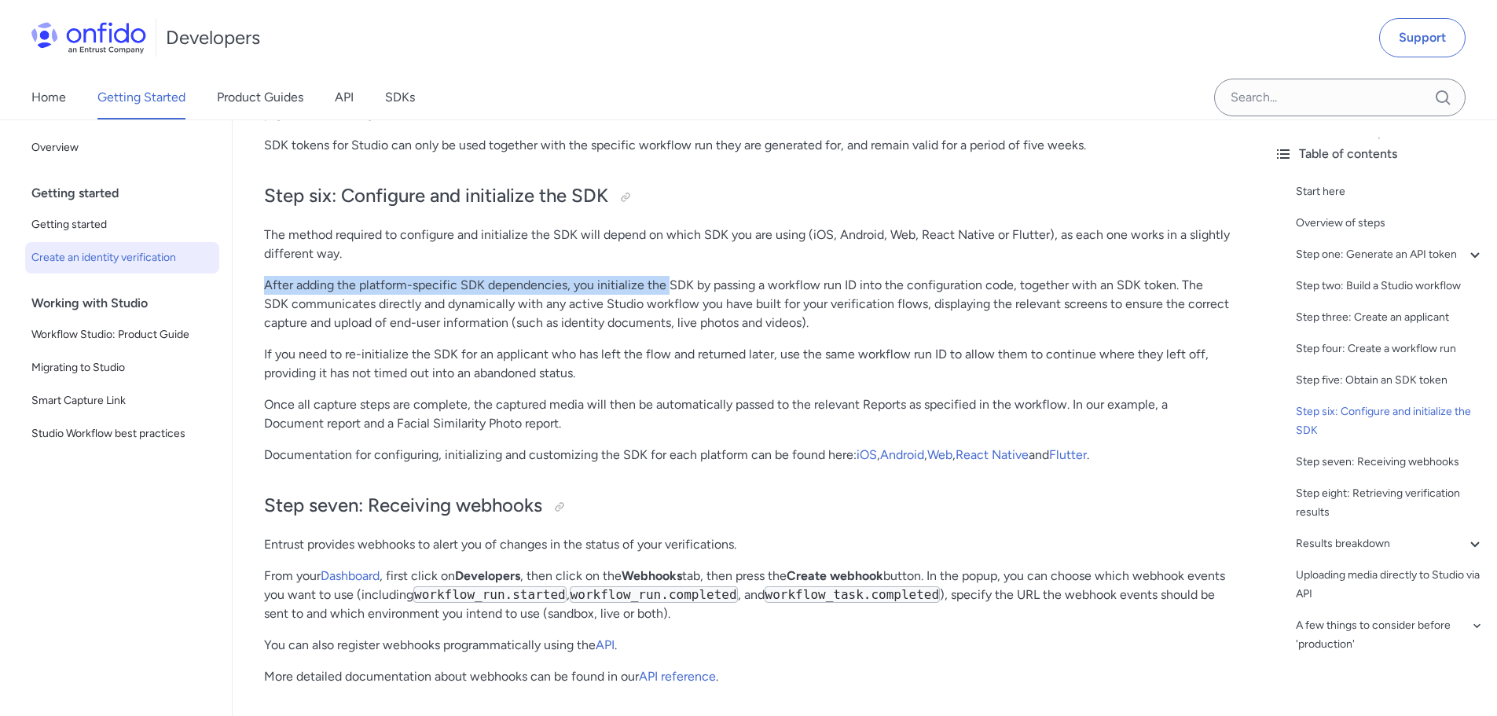
drag, startPoint x: 335, startPoint y: 313, endPoint x: 650, endPoint y: 312, distance: 315.0
click at [672, 310] on p "After adding the platform-specific SDK dependencies, you initialize the SDK by …" at bounding box center [747, 304] width 966 height 57
click at [646, 313] on p "After adding the platform-specific SDK dependencies, you initialize the SDK by …" at bounding box center [747, 304] width 966 height 57
click at [409, 320] on p "After adding the platform-specific SDK dependencies, you initialize the SDK by …" at bounding box center [747, 304] width 966 height 57
drag, startPoint x: 421, startPoint y: 313, endPoint x: 836, endPoint y: 310, distance: 414.8
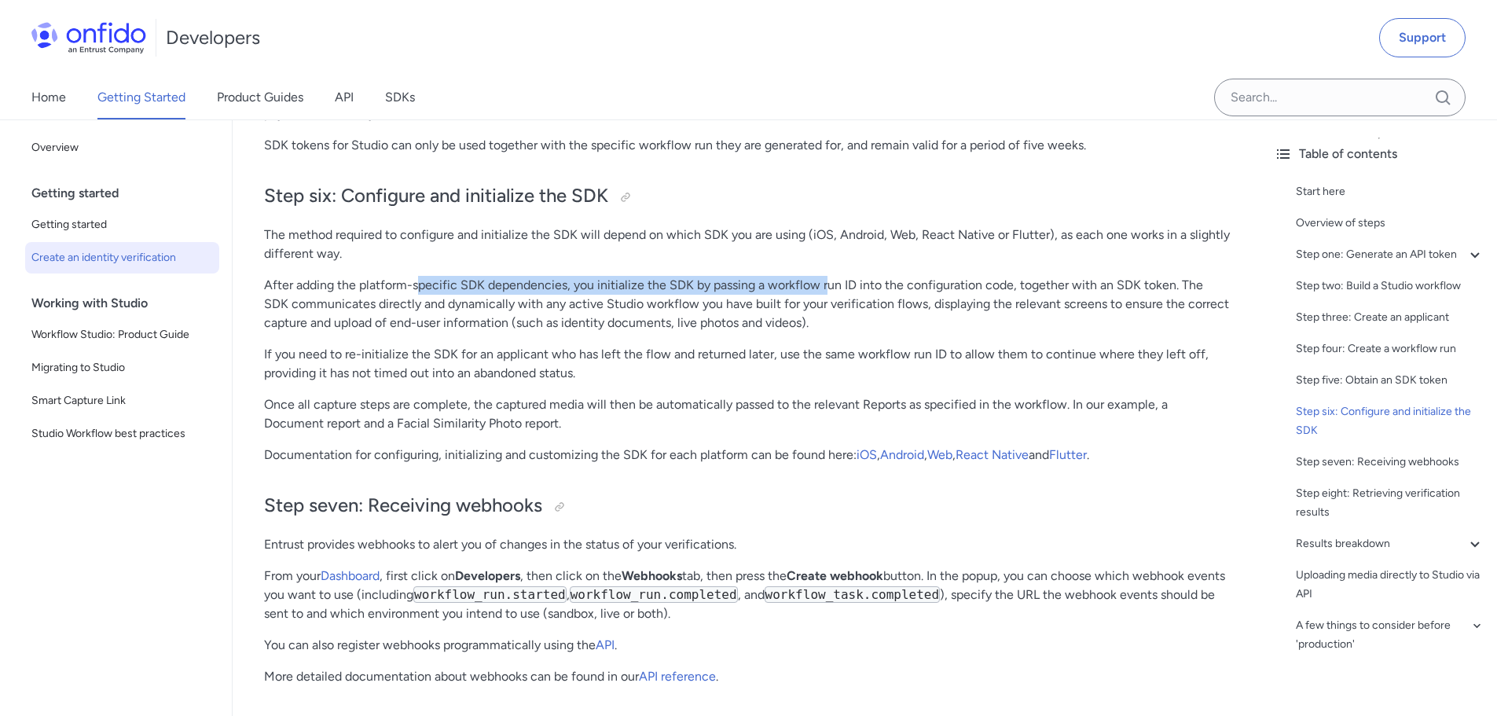
click at [833, 310] on p "After adding the platform-specific SDK dependencies, you initialize the SDK by …" at bounding box center [747, 304] width 966 height 57
drag, startPoint x: 848, startPoint y: 311, endPoint x: 857, endPoint y: 315, distance: 10.2
click at [848, 311] on p "After adding the platform-specific SDK dependencies, you initialize the SDK by …" at bounding box center [747, 304] width 966 height 57
drag, startPoint x: 558, startPoint y: 316, endPoint x: 877, endPoint y: 314, distance: 319.0
click at [837, 314] on p "After adding the platform-specific SDK dependencies, you initialize the SDK by …" at bounding box center [747, 304] width 966 height 57
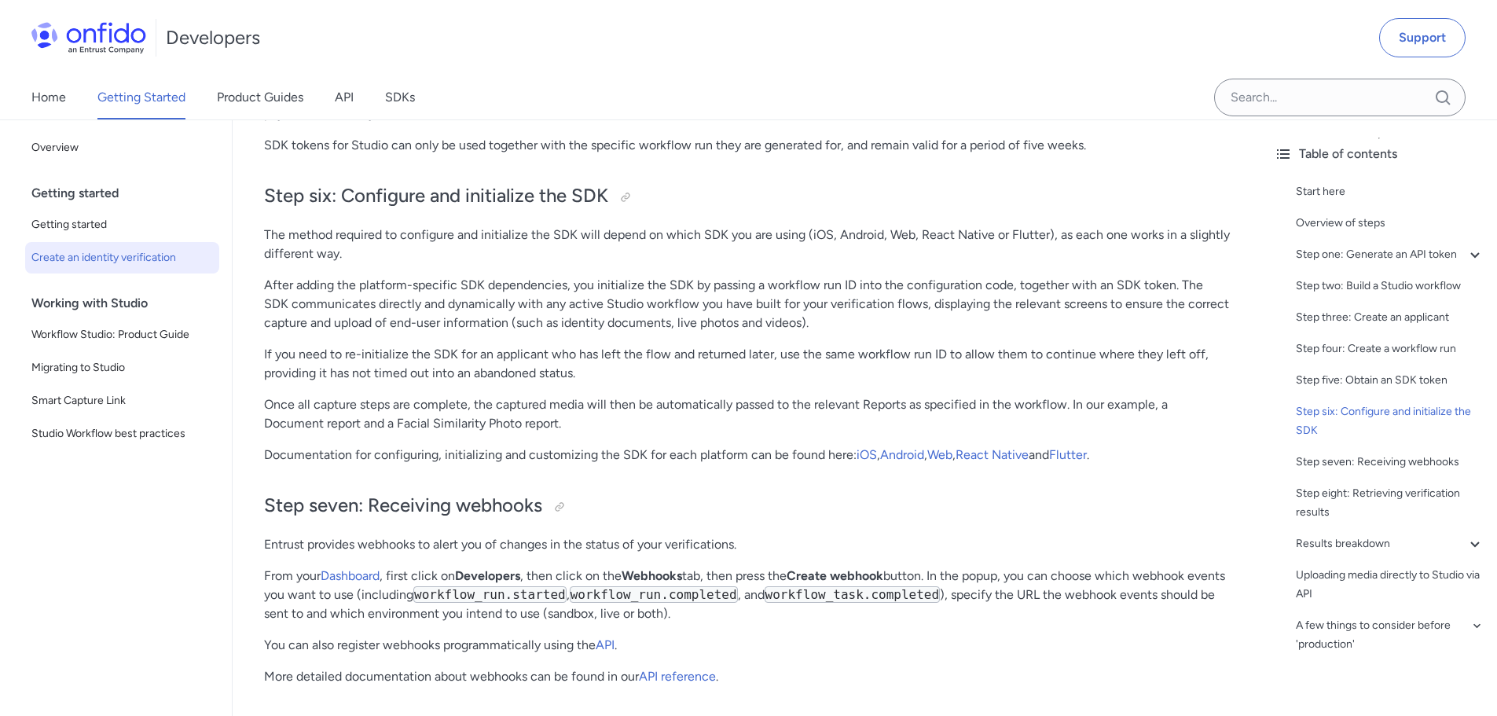
click at [878, 314] on p "After adding the platform-specific SDK dependencies, you initialize the SDK by …" at bounding box center [747, 304] width 966 height 57
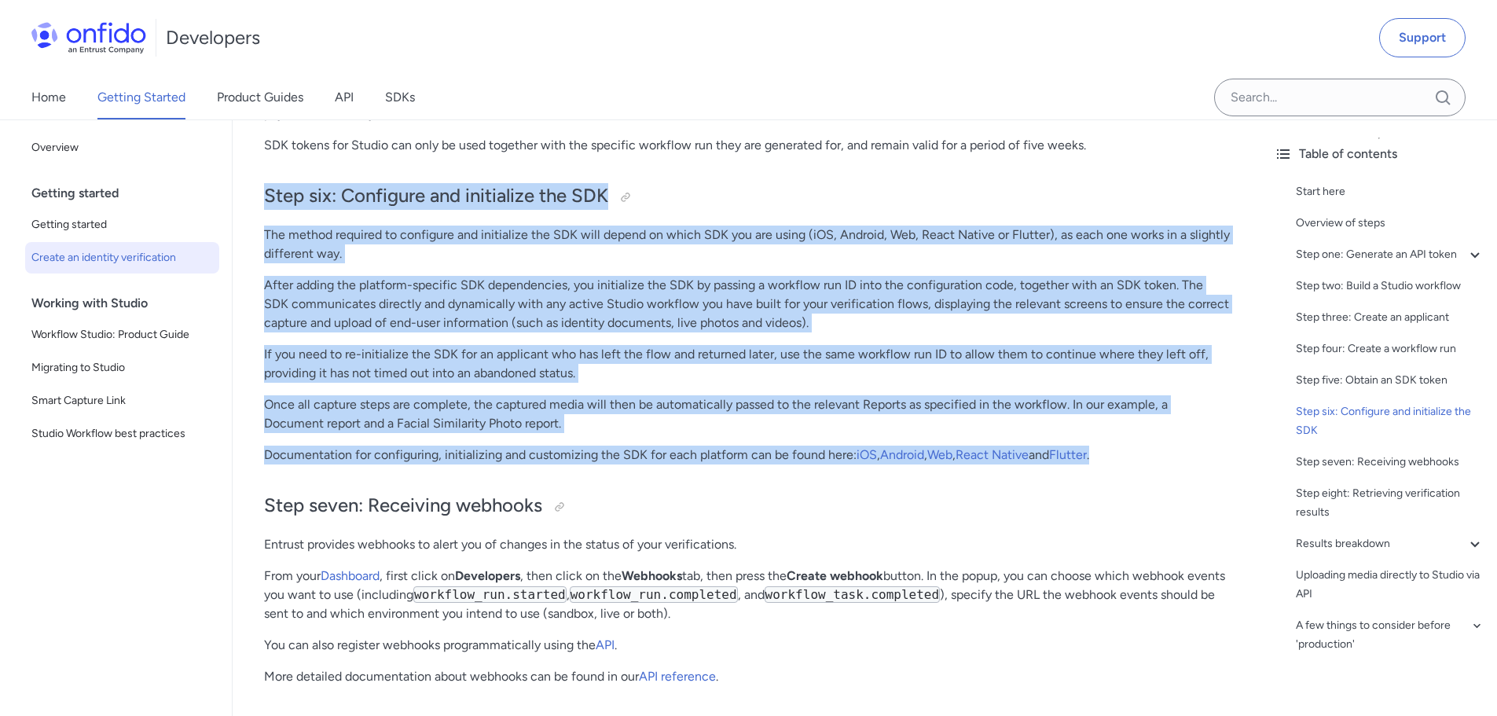
drag, startPoint x: 266, startPoint y: 228, endPoint x: 1167, endPoint y: 486, distance: 936.7
click at [642, 383] on p "If you need to re-initialize the SDK for an applicant who has left the flow and…" at bounding box center [747, 364] width 966 height 38
drag, startPoint x: 268, startPoint y: 229, endPoint x: 1205, endPoint y: 492, distance: 973.5
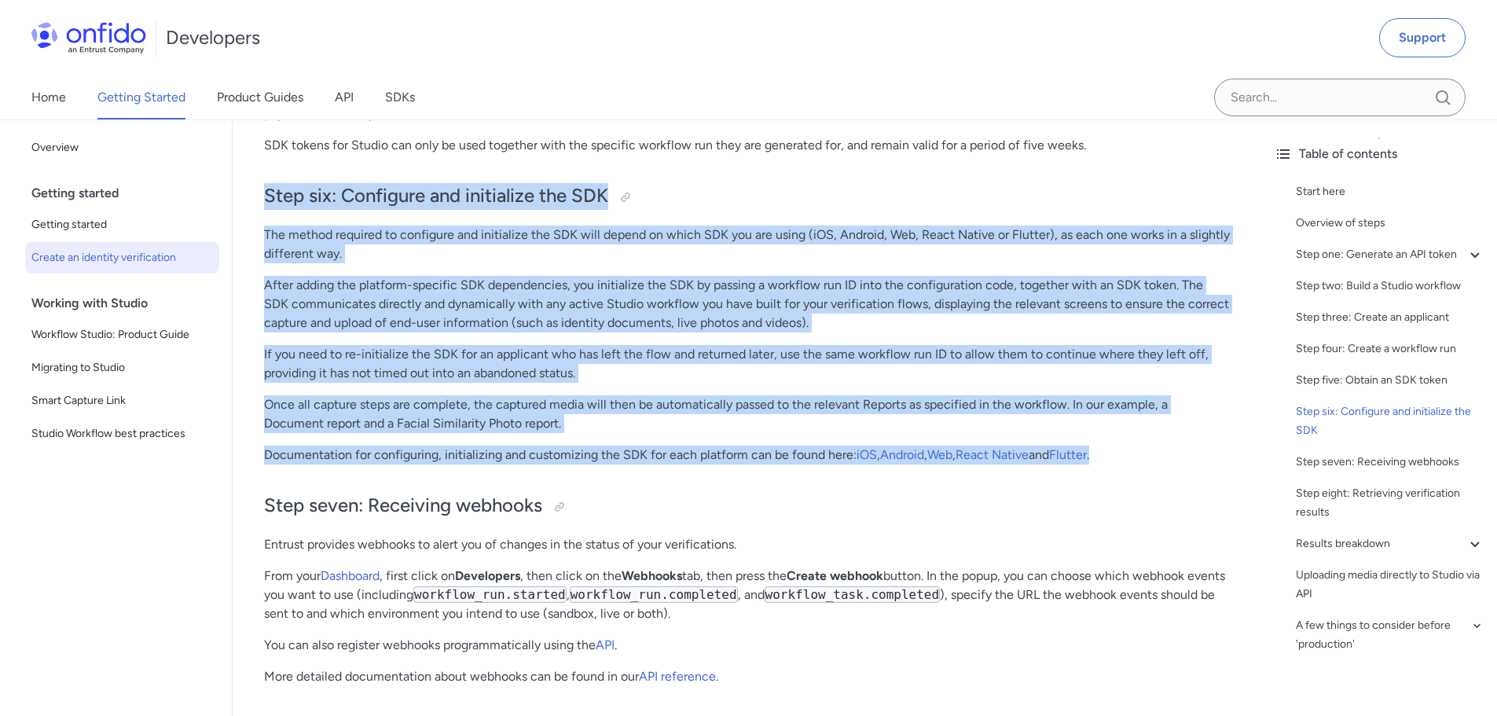
copy div "Step six: Configure and initialize the SDK The method required to configure and…"
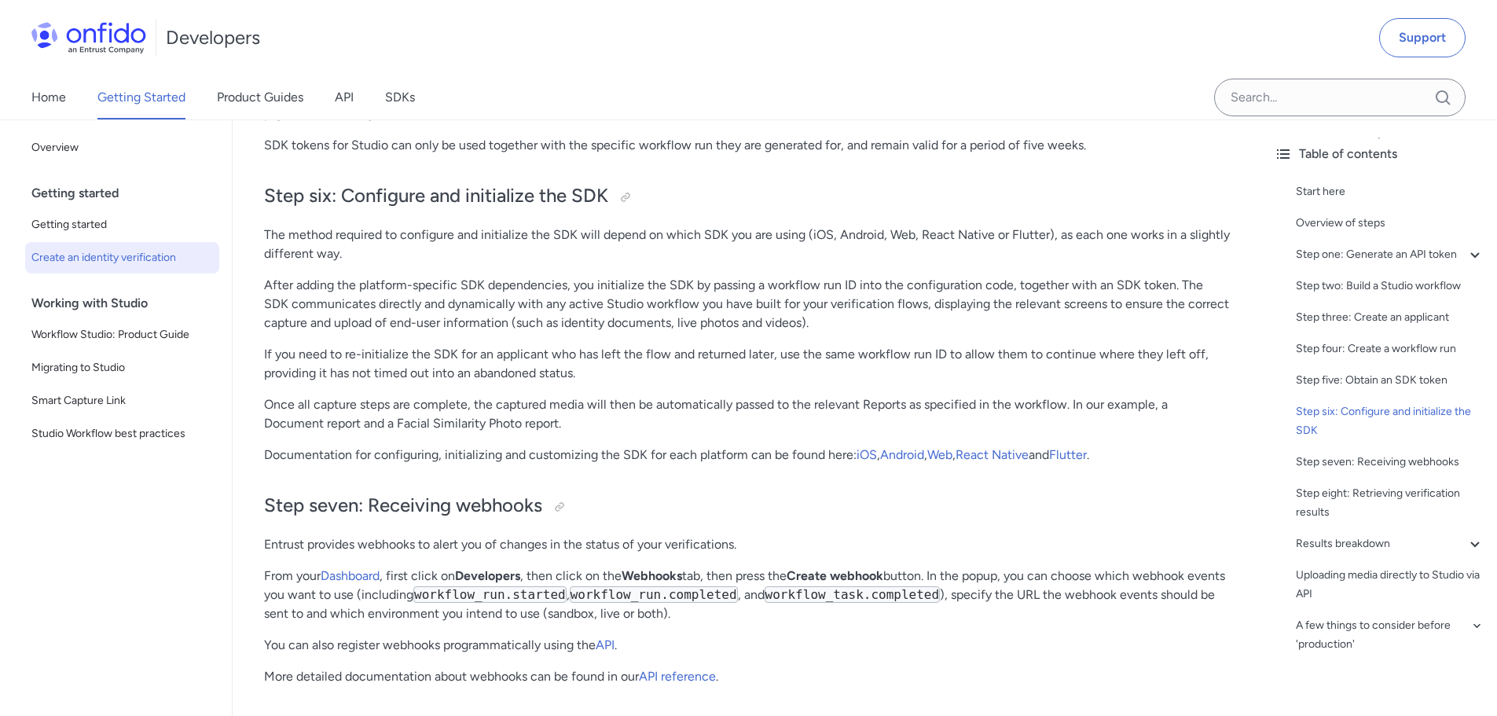
click at [671, 554] on p "Entrust provides webhooks to alert you of changes in the status of your verific…" at bounding box center [747, 544] width 966 height 19
click at [694, 554] on p "Entrust provides webhooks to alert you of changes in the status of your verific…" at bounding box center [747, 544] width 966 height 19
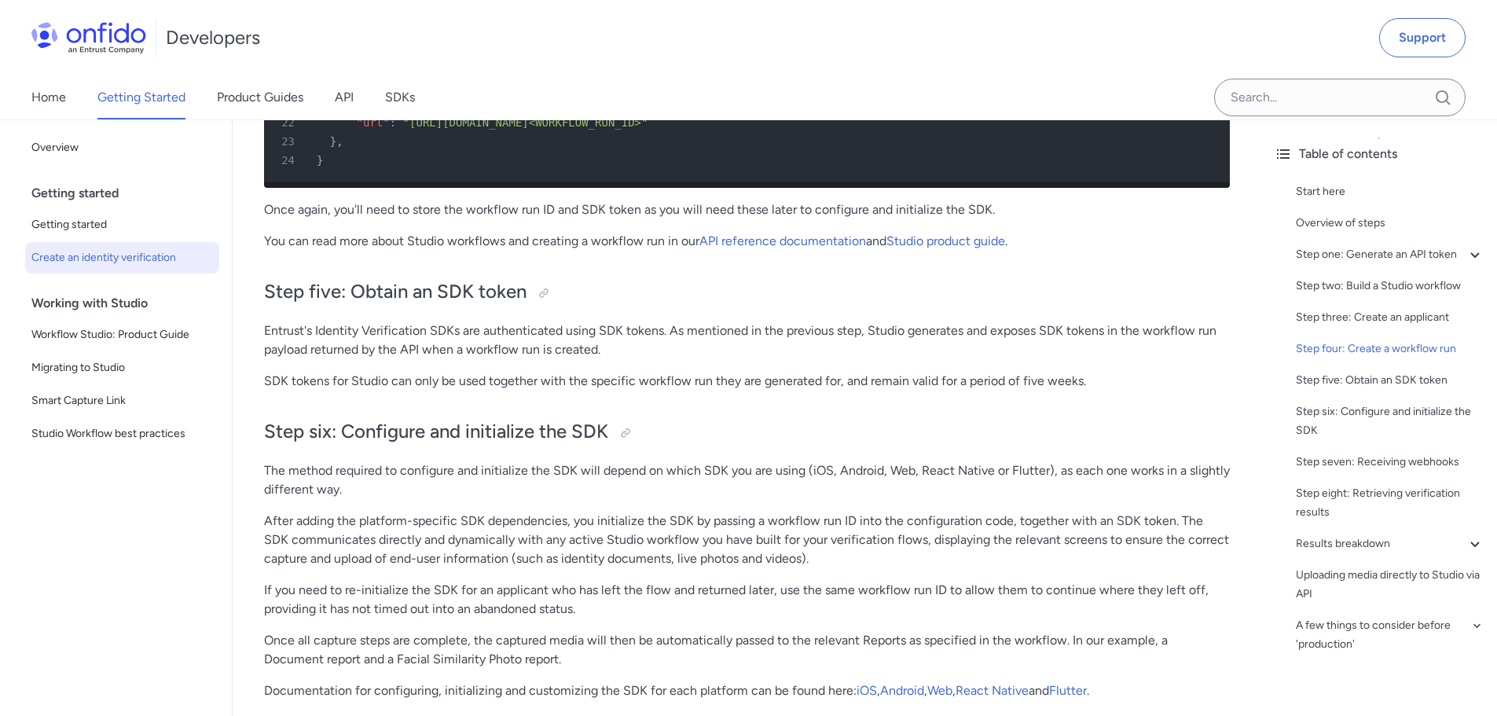
scroll to position [4714, 0]
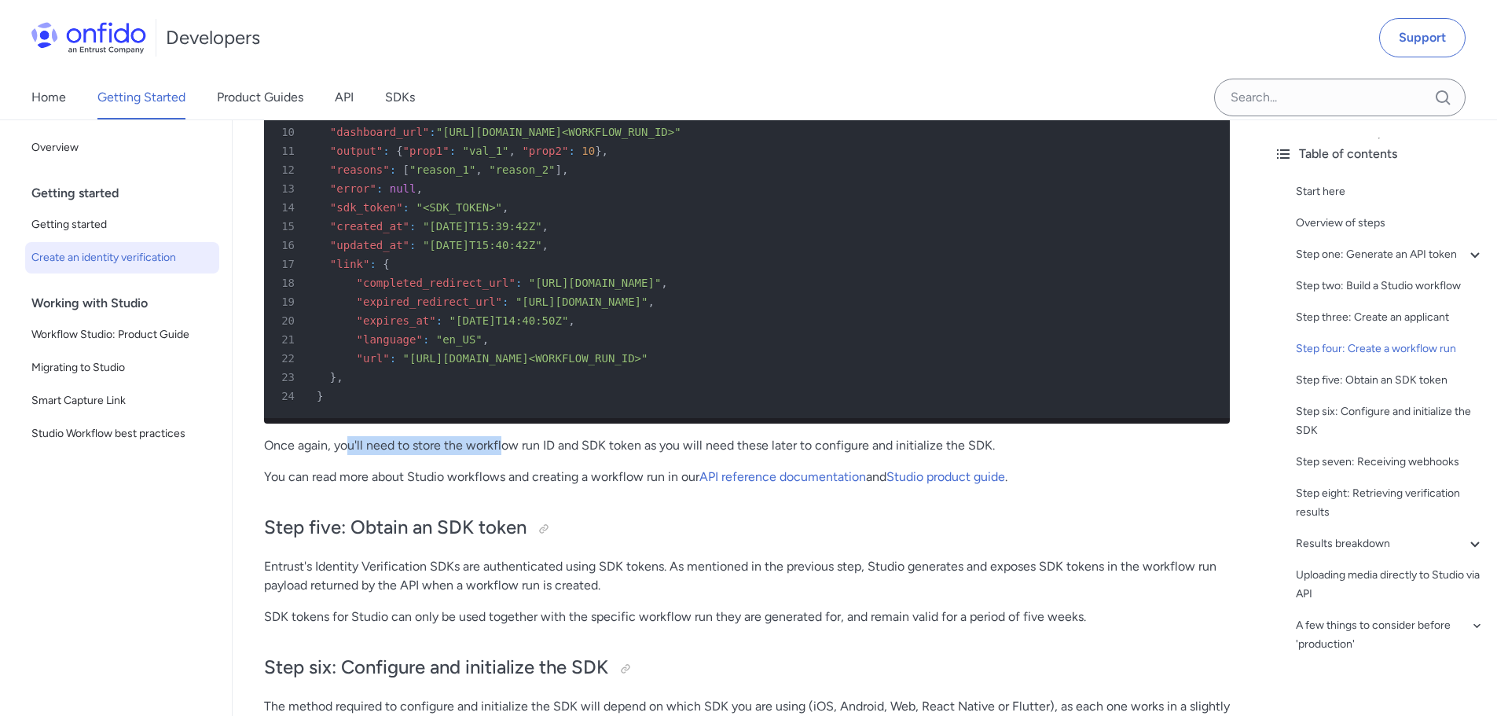
drag, startPoint x: 349, startPoint y: 478, endPoint x: 511, endPoint y: 482, distance: 162.7
click at [508, 455] on p "Once again, you'll need to store the workflow run ID and SDK token as you will …" at bounding box center [747, 445] width 966 height 19
click at [532, 455] on p "Once again, you'll need to store the workflow run ID and SDK token as you will …" at bounding box center [747, 445] width 966 height 19
drag, startPoint x: 467, startPoint y: 482, endPoint x: 553, endPoint y: 478, distance: 86.5
click at [553, 455] on p "Once again, you'll need to store the workflow run ID and SDK token as you will …" at bounding box center [747, 445] width 966 height 19
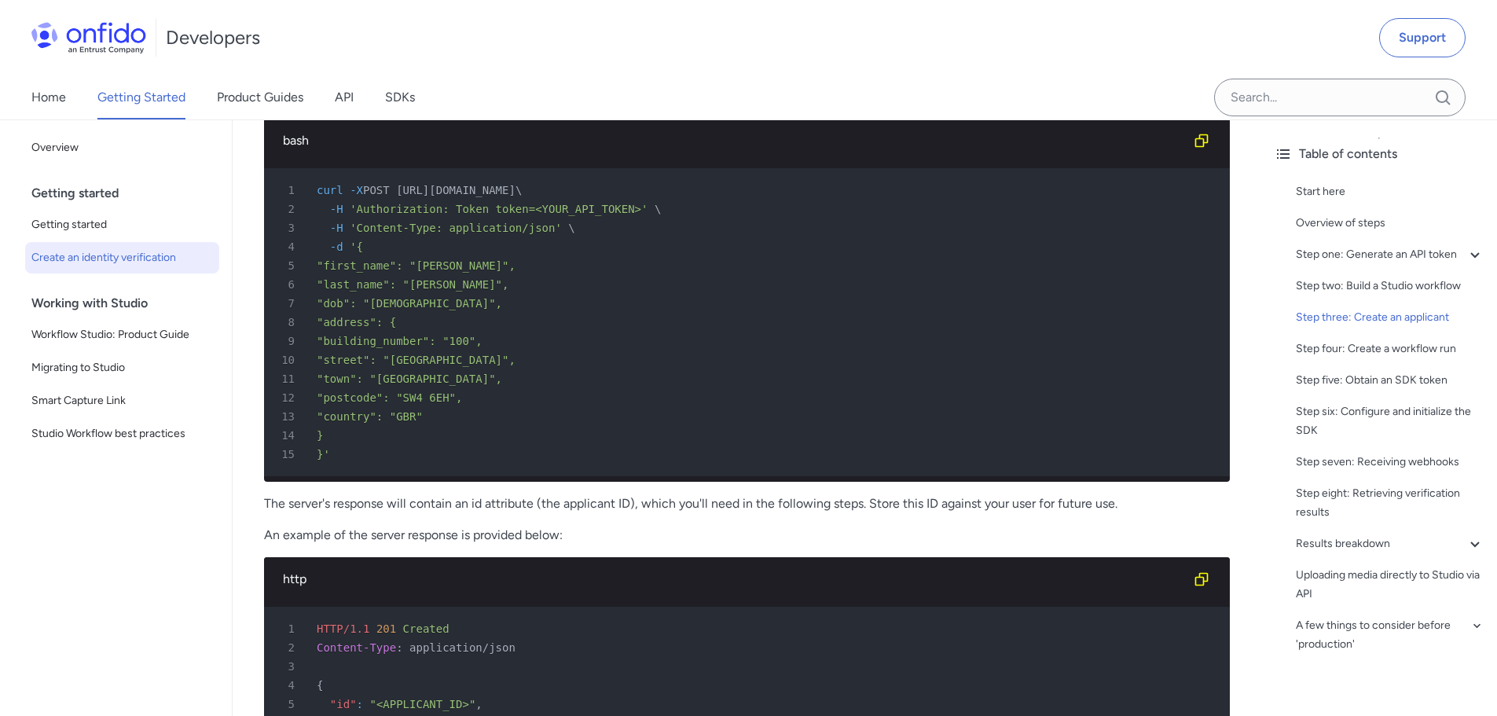
scroll to position [3378, 0]
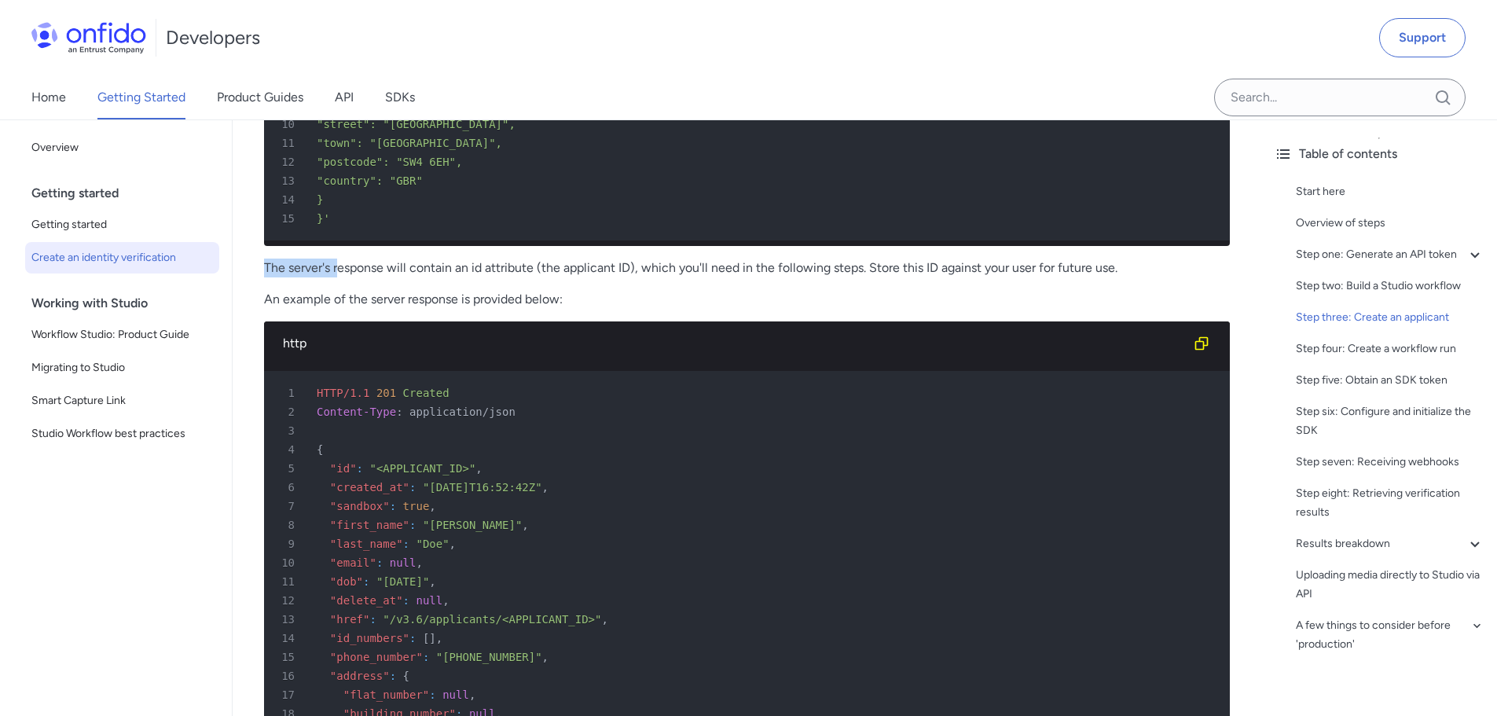
drag, startPoint x: 338, startPoint y: 266, endPoint x: 619, endPoint y: 265, distance: 281.2
click at [632, 273] on p "The server's response will contain an id attribute (the applicant ID), which yo…" at bounding box center [747, 267] width 966 height 19
drag, startPoint x: 481, startPoint y: 279, endPoint x: 841, endPoint y: 283, distance: 360.6
click at [839, 277] on p "The server's response will contain an id attribute (the applicant ID), which yo…" at bounding box center [747, 267] width 966 height 19
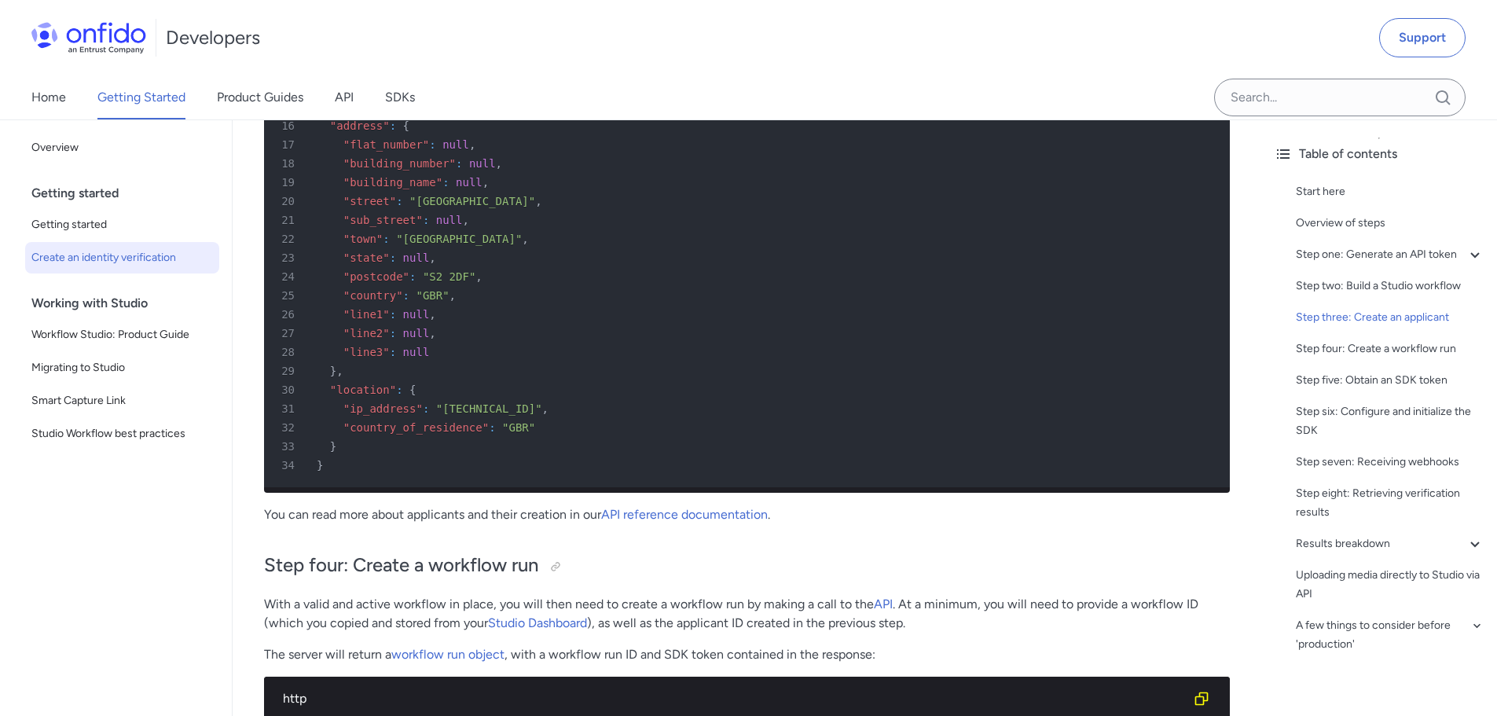
scroll to position [4164, 0]
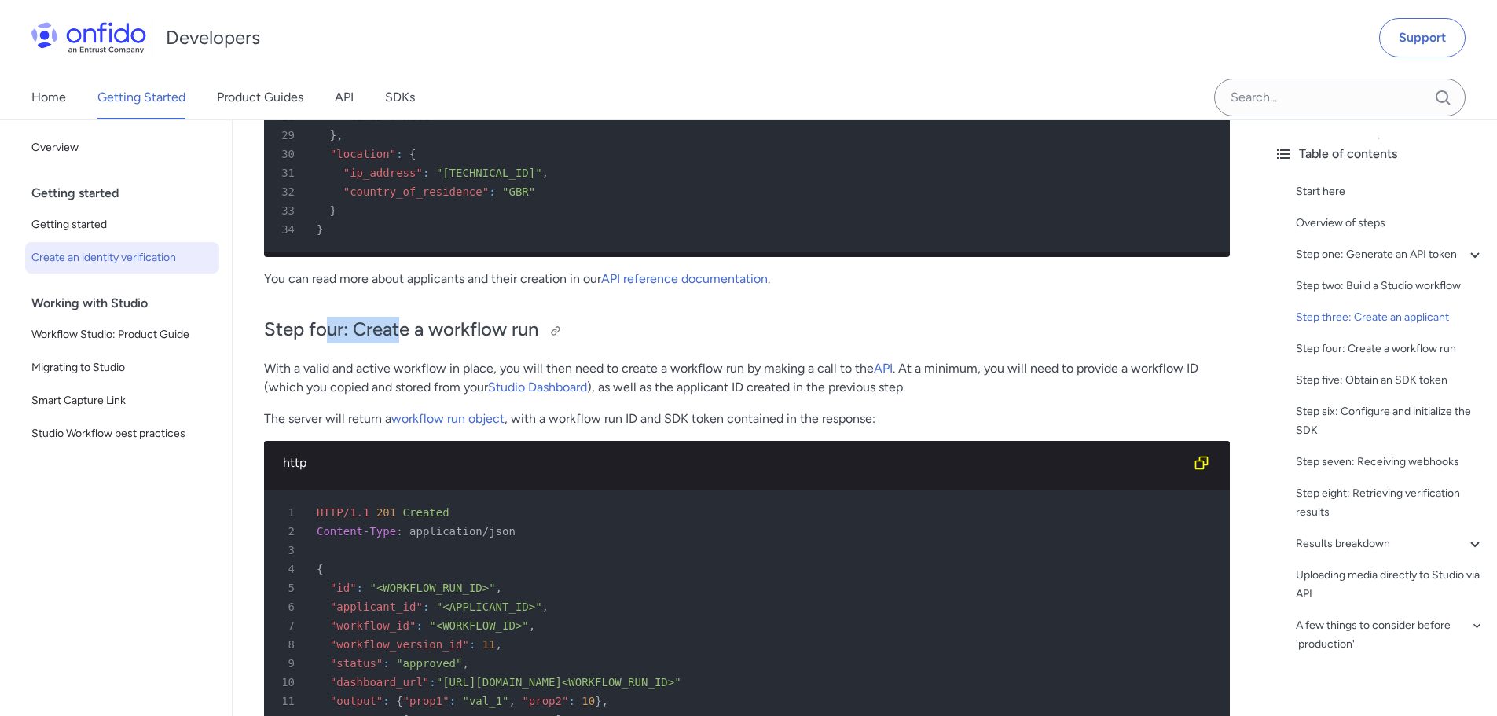
drag, startPoint x: 324, startPoint y: 350, endPoint x: 479, endPoint y: 353, distance: 155.6
click at [456, 343] on h2 "Step four: Create a workflow run" at bounding box center [747, 330] width 966 height 27
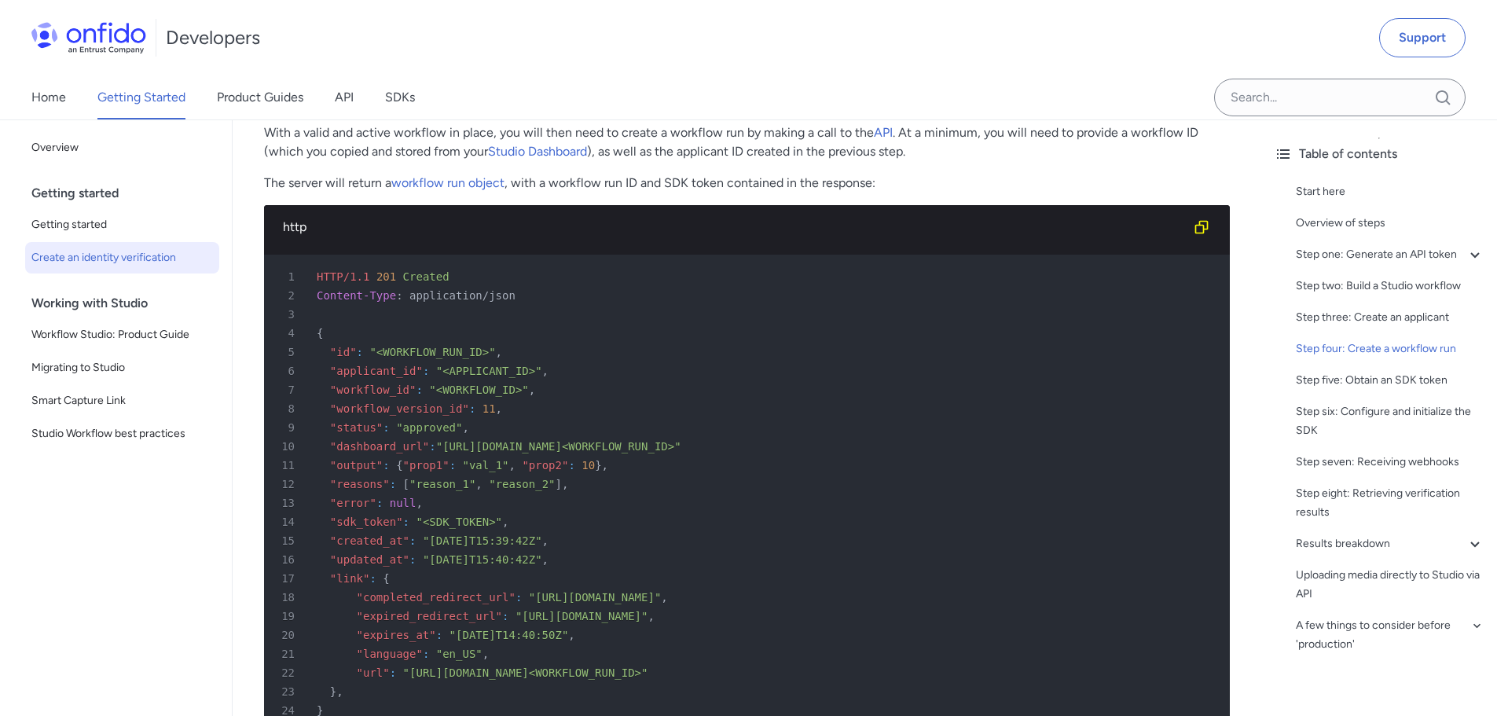
click at [313, 161] on p "With a valid and active workflow in place, you will then need to create a workf…" at bounding box center [747, 142] width 966 height 38
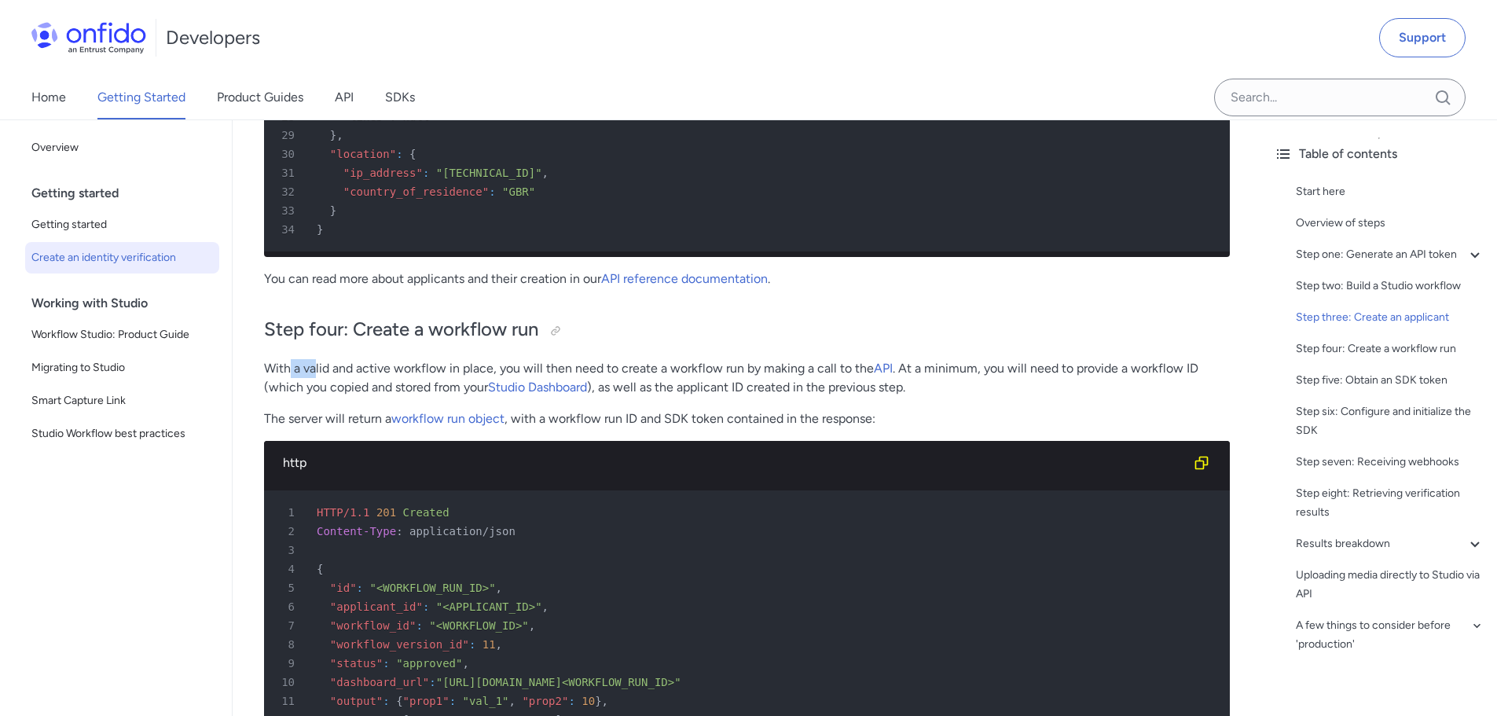
drag, startPoint x: 288, startPoint y: 386, endPoint x: 421, endPoint y: 390, distance: 133.6
click at [399, 388] on p "With a valid and active workflow in place, you will then need to create a workf…" at bounding box center [747, 378] width 966 height 38
click at [431, 390] on p "With a valid and active workflow in place, you will then need to create a workf…" at bounding box center [747, 378] width 966 height 38
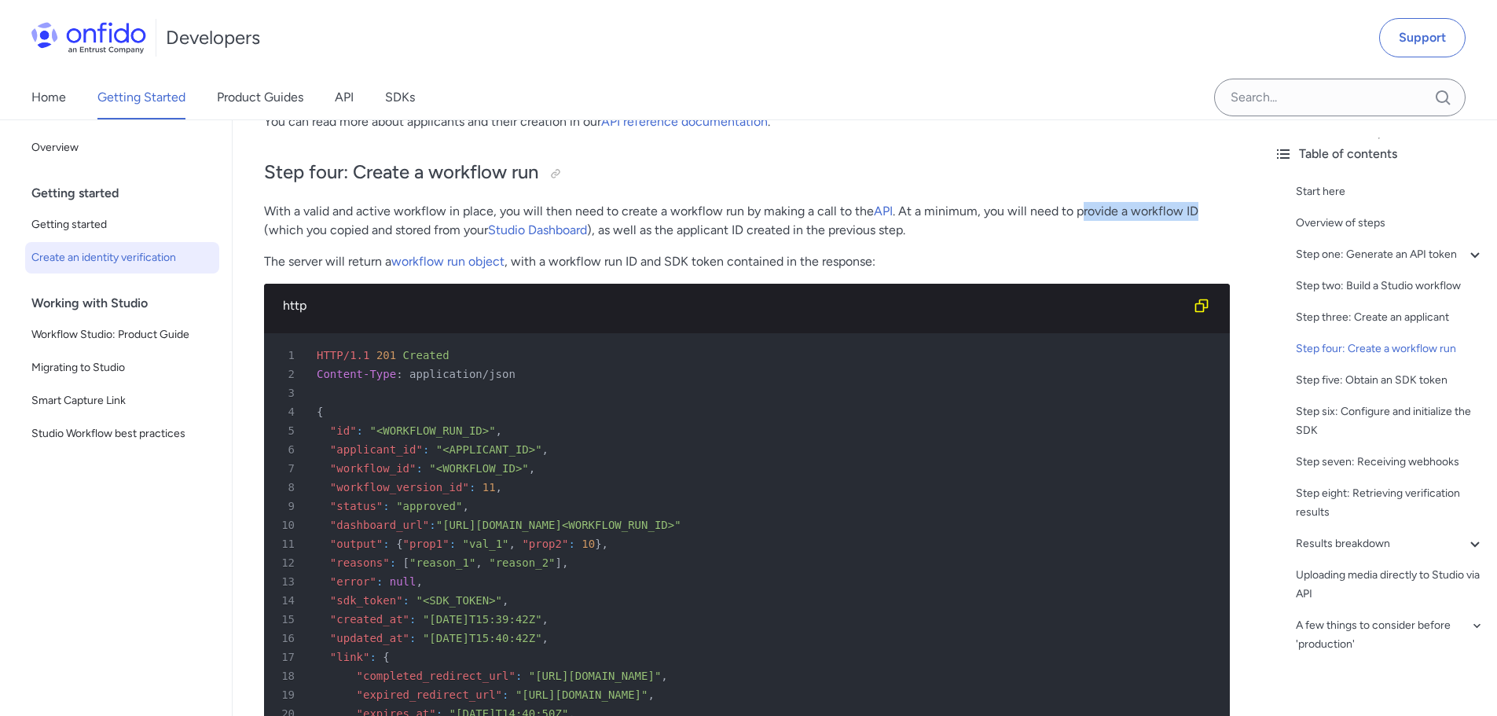
drag, startPoint x: 1107, startPoint y: 242, endPoint x: 1222, endPoint y: 244, distance: 114.7
click at [1230, 236] on div "Quick start guide: create an identity verification Start here This quick start …" at bounding box center [747, 112] width 1028 height 8511
click at [378, 240] on p "With a valid and active workflow in place, you will then need to create a workf…" at bounding box center [747, 221] width 966 height 38
click at [334, 240] on p "With a valid and active workflow in place, you will then need to create a workf…" at bounding box center [747, 221] width 966 height 38
drag, startPoint x: 1062, startPoint y: 231, endPoint x: 1145, endPoint y: 233, distance: 82.5
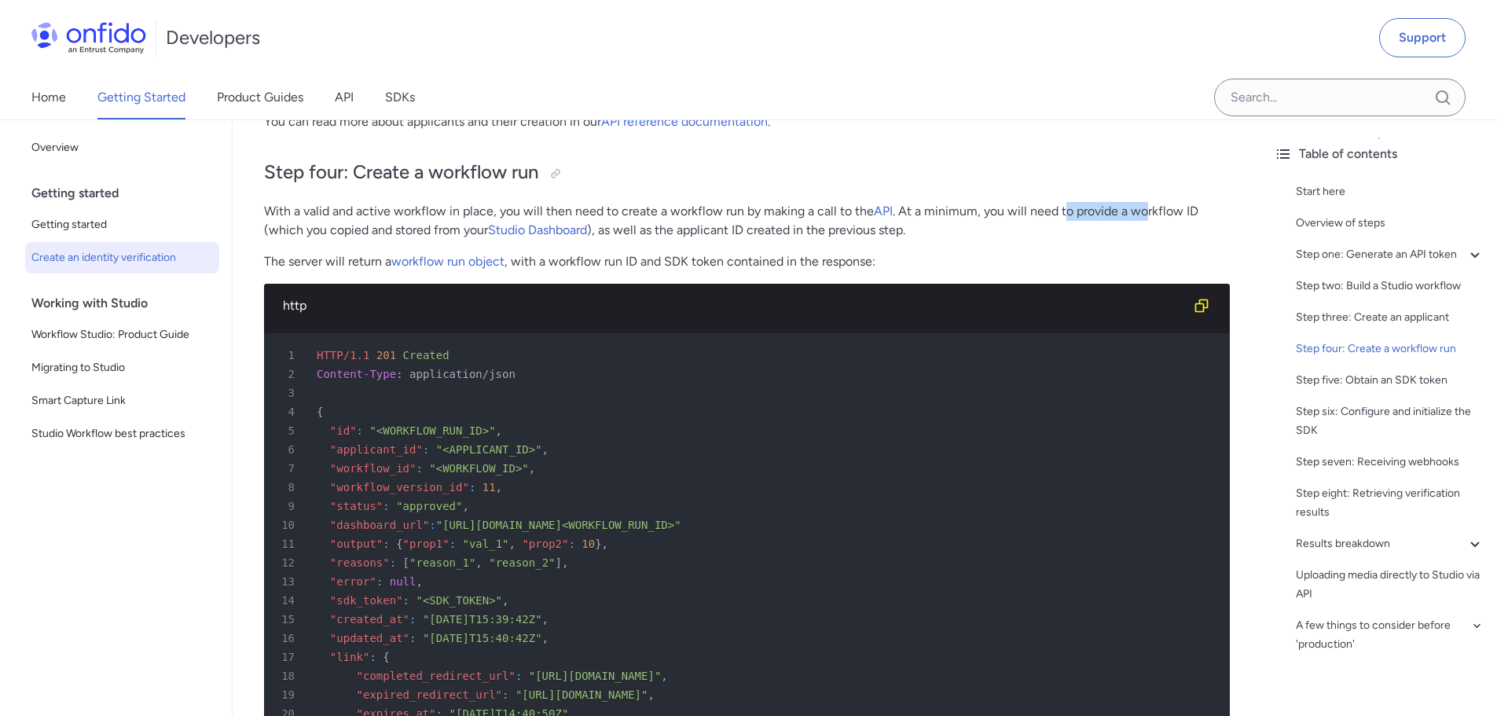
click at [1144, 233] on p "With a valid and active workflow in place, you will then need to create a workf…" at bounding box center [747, 221] width 966 height 38
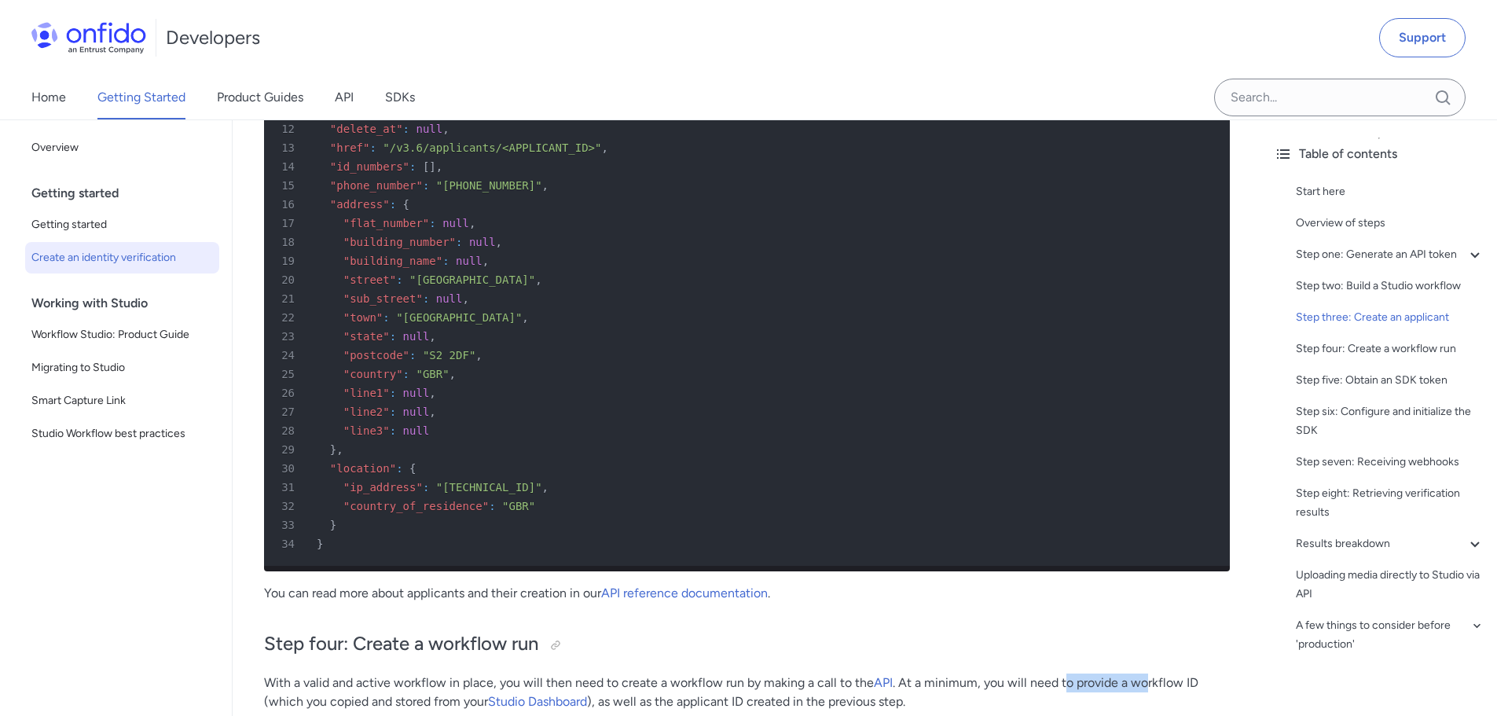
scroll to position [4164, 0]
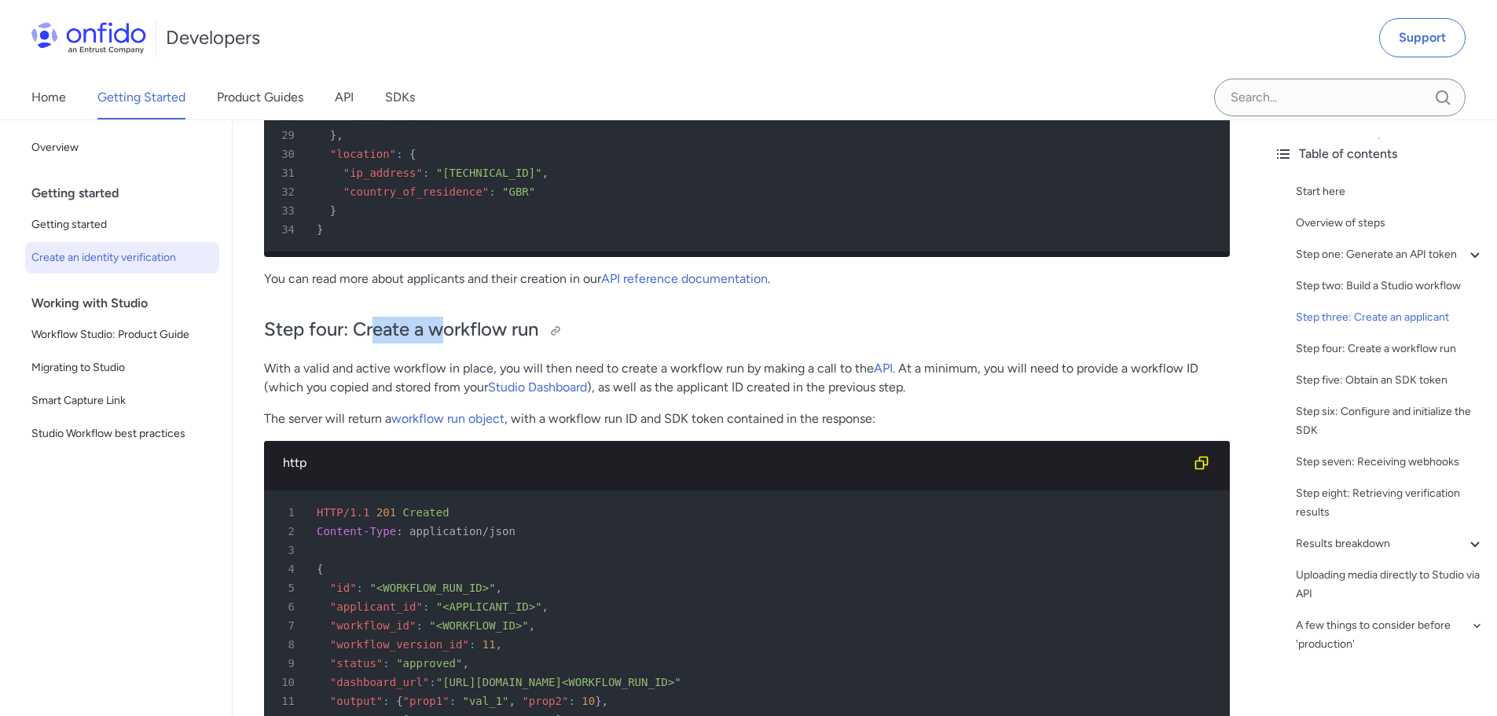
drag, startPoint x: 374, startPoint y: 349, endPoint x: 489, endPoint y: 351, distance: 115.5
click at [483, 343] on h2 "Step four: Create a workflow run" at bounding box center [747, 330] width 966 height 27
click at [471, 386] on p "With a valid and active workflow in place, you will then need to create a workf…" at bounding box center [747, 378] width 966 height 38
drag, startPoint x: 537, startPoint y: 386, endPoint x: 790, endPoint y: 386, distance: 252.2
click at [776, 386] on p "With a valid and active workflow in place, you will then need to create a workf…" at bounding box center [747, 378] width 966 height 38
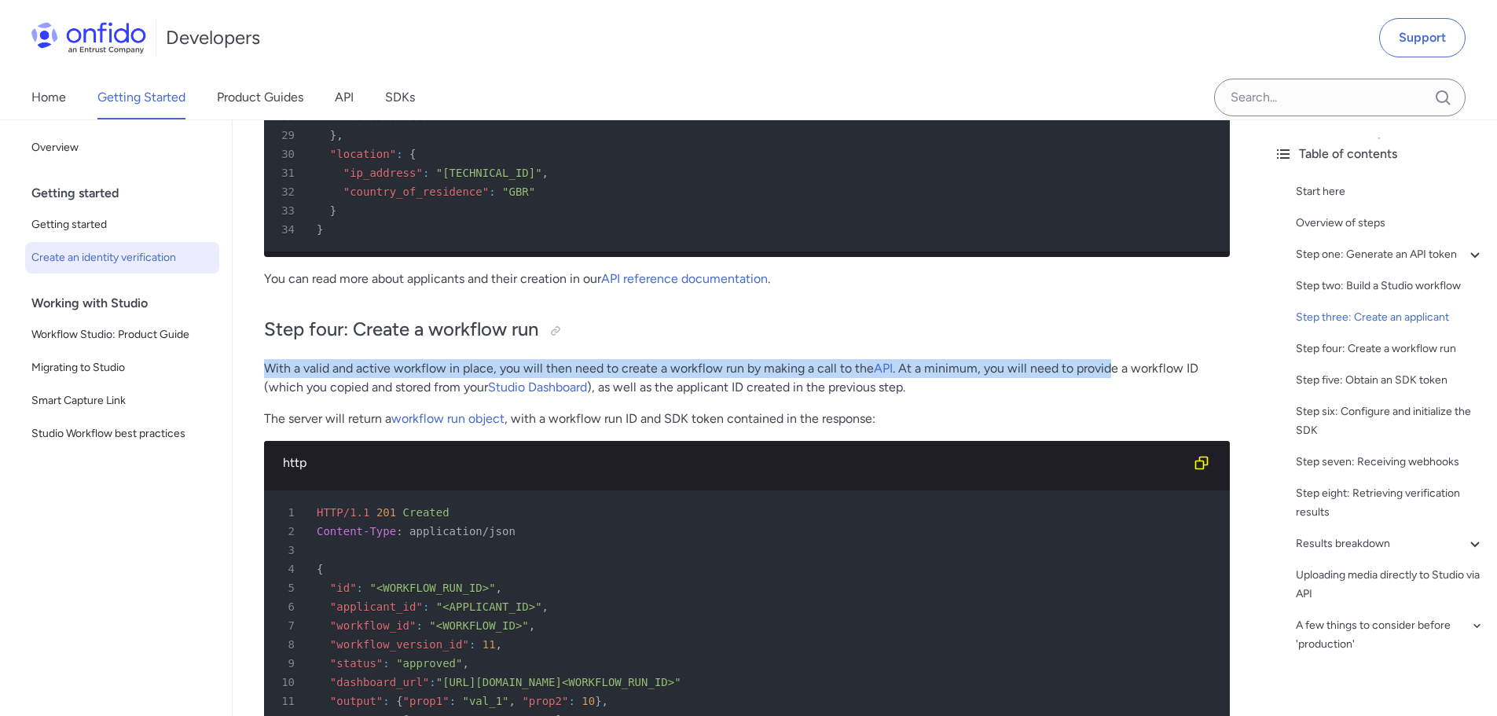
drag, startPoint x: 958, startPoint y: 373, endPoint x: 1113, endPoint y: 383, distance: 155.1
click at [1112, 382] on div "Quick start guide: create an identity verification Start here This quick start …" at bounding box center [747, 263] width 966 height 8461
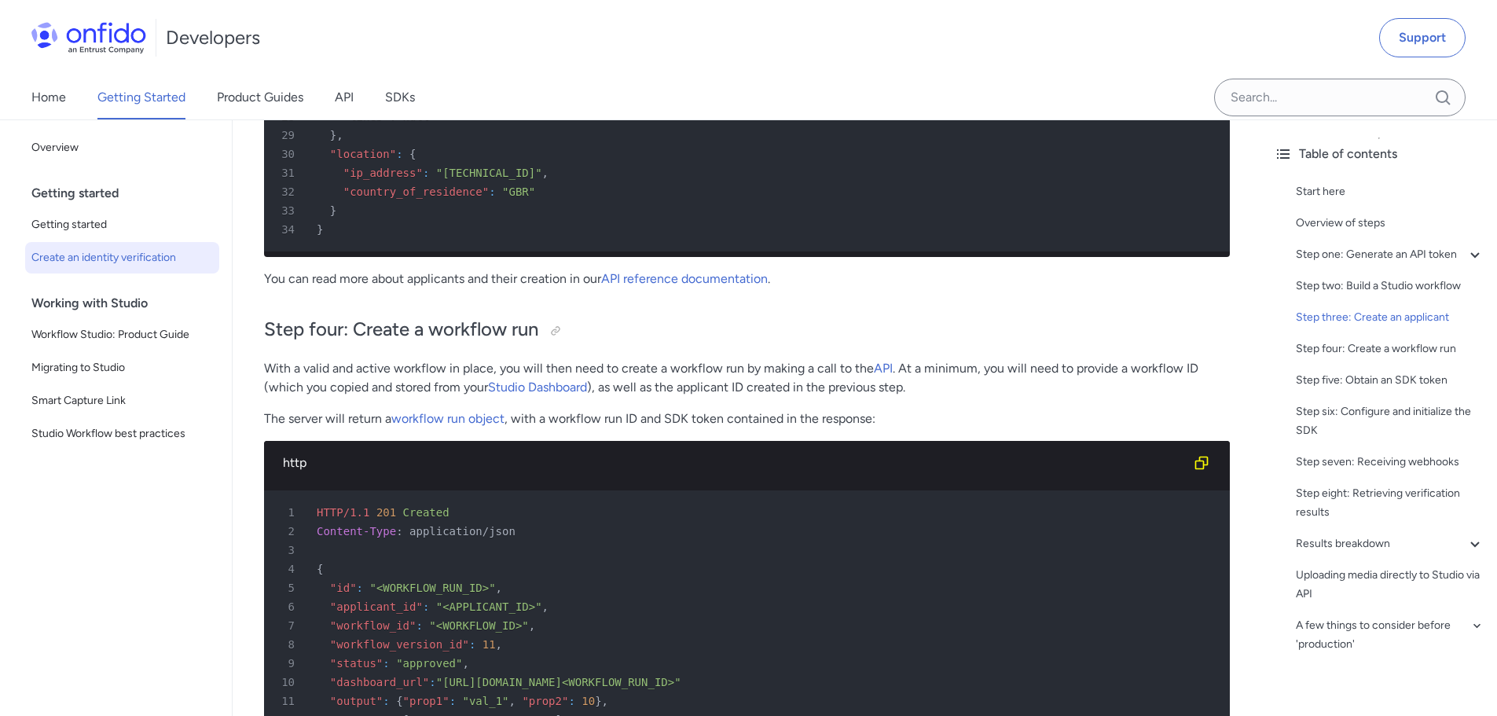
click at [1119, 384] on p "With a valid and active workflow in place, you will then need to create a workf…" at bounding box center [747, 378] width 966 height 38
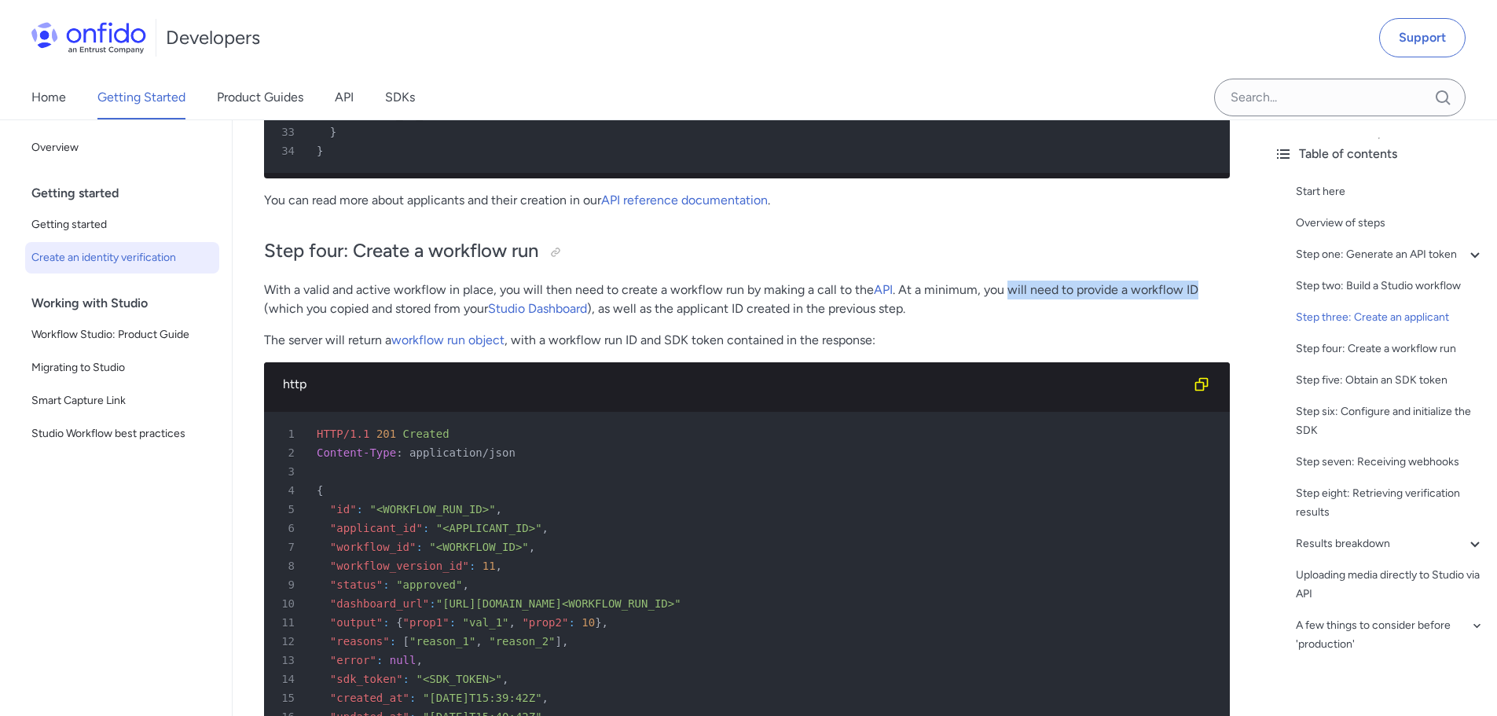
drag, startPoint x: 1007, startPoint y: 314, endPoint x: 1214, endPoint y: 313, distance: 206.6
click at [1214, 313] on p "With a valid and active workflow in place, you will then need to create a workf…" at bounding box center [747, 299] width 966 height 38
drag, startPoint x: 646, startPoint y: 328, endPoint x: 874, endPoint y: 330, distance: 227.8
click at [874, 318] on p "With a valid and active workflow in place, you will then need to create a workf…" at bounding box center [747, 299] width 966 height 38
click at [888, 318] on p "With a valid and active workflow in place, you will then need to create a workf…" at bounding box center [747, 299] width 966 height 38
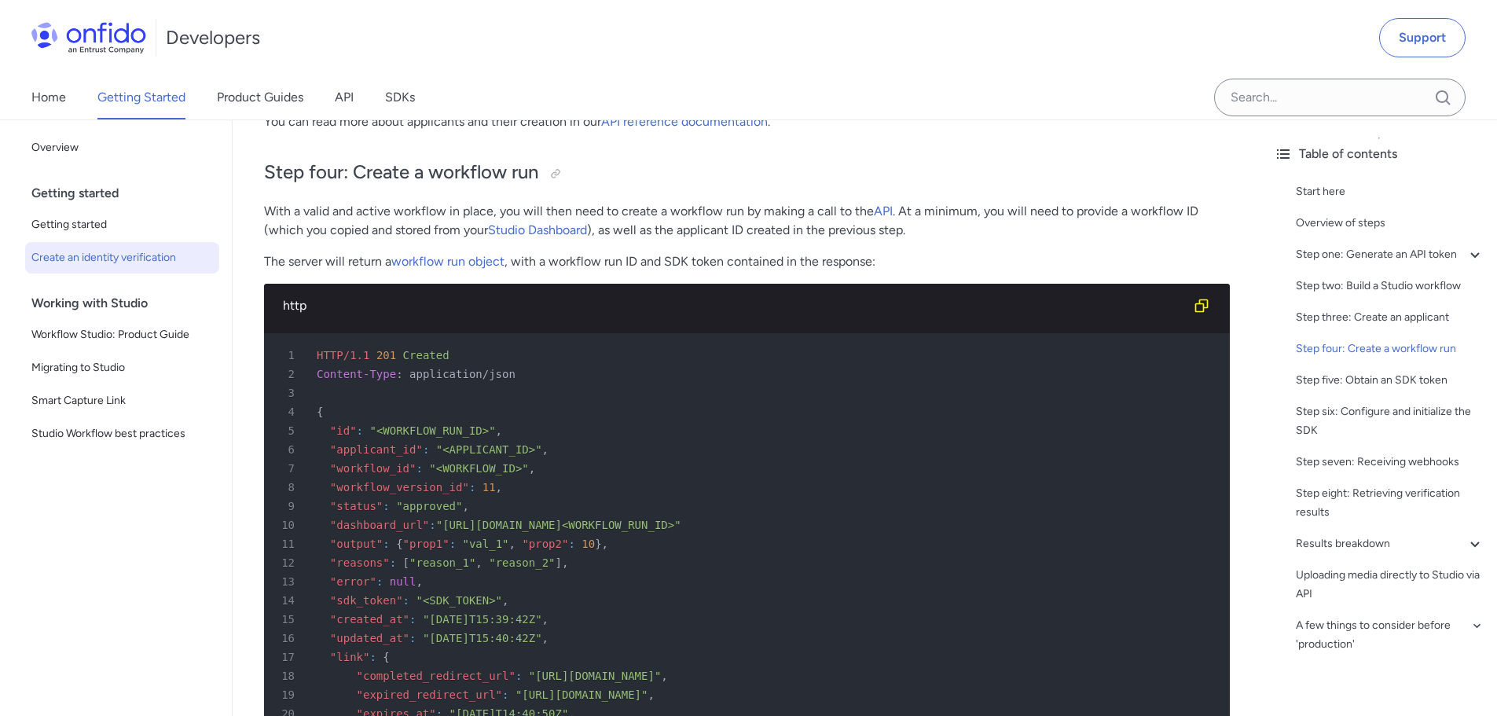
scroll to position [4399, 0]
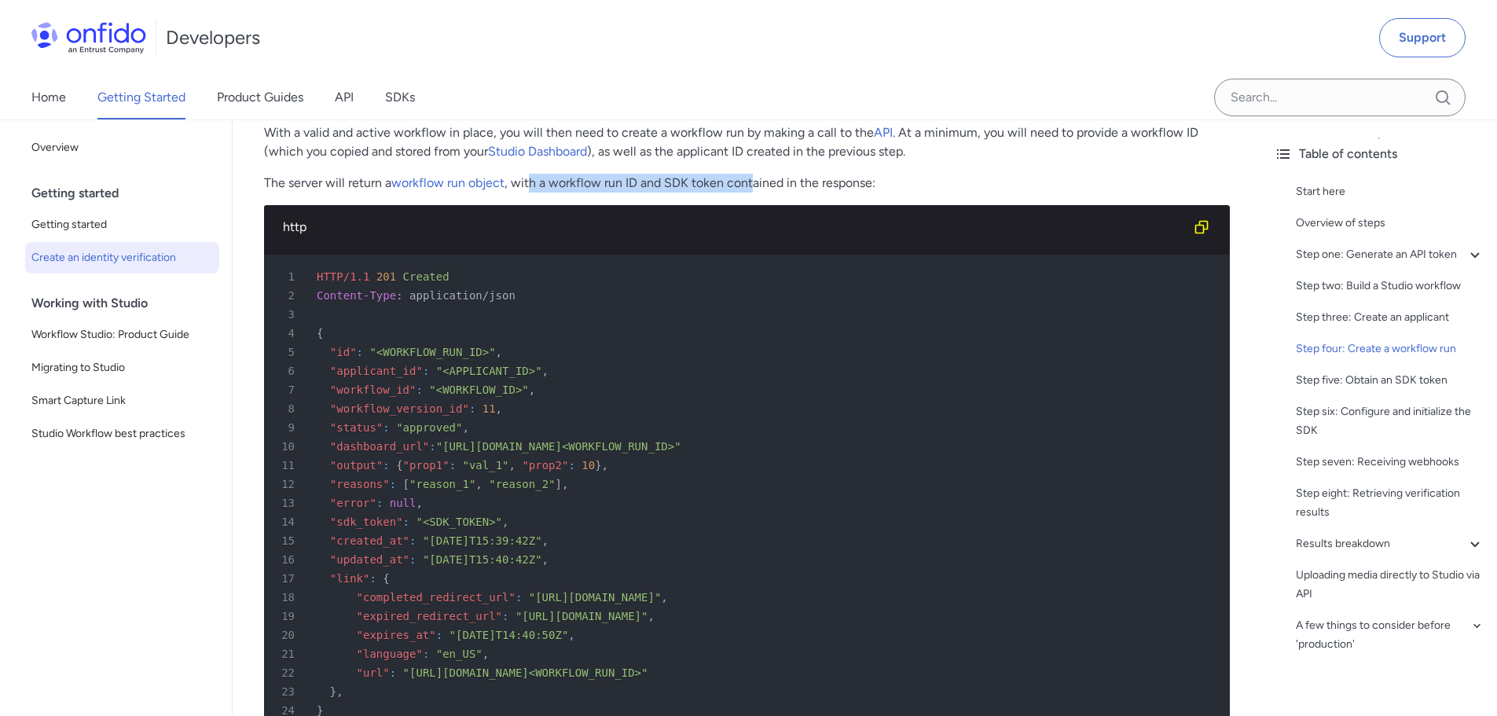
drag, startPoint x: 532, startPoint y: 206, endPoint x: 777, endPoint y: 207, distance: 245.1
click at [759, 192] on p "The server will return a workflow run object , with a workflow run ID and SDK t…" at bounding box center [747, 183] width 966 height 19
click at [784, 192] on p "The server will return a workflow run object , with a workflow run ID and SDK t…" at bounding box center [747, 183] width 966 height 19
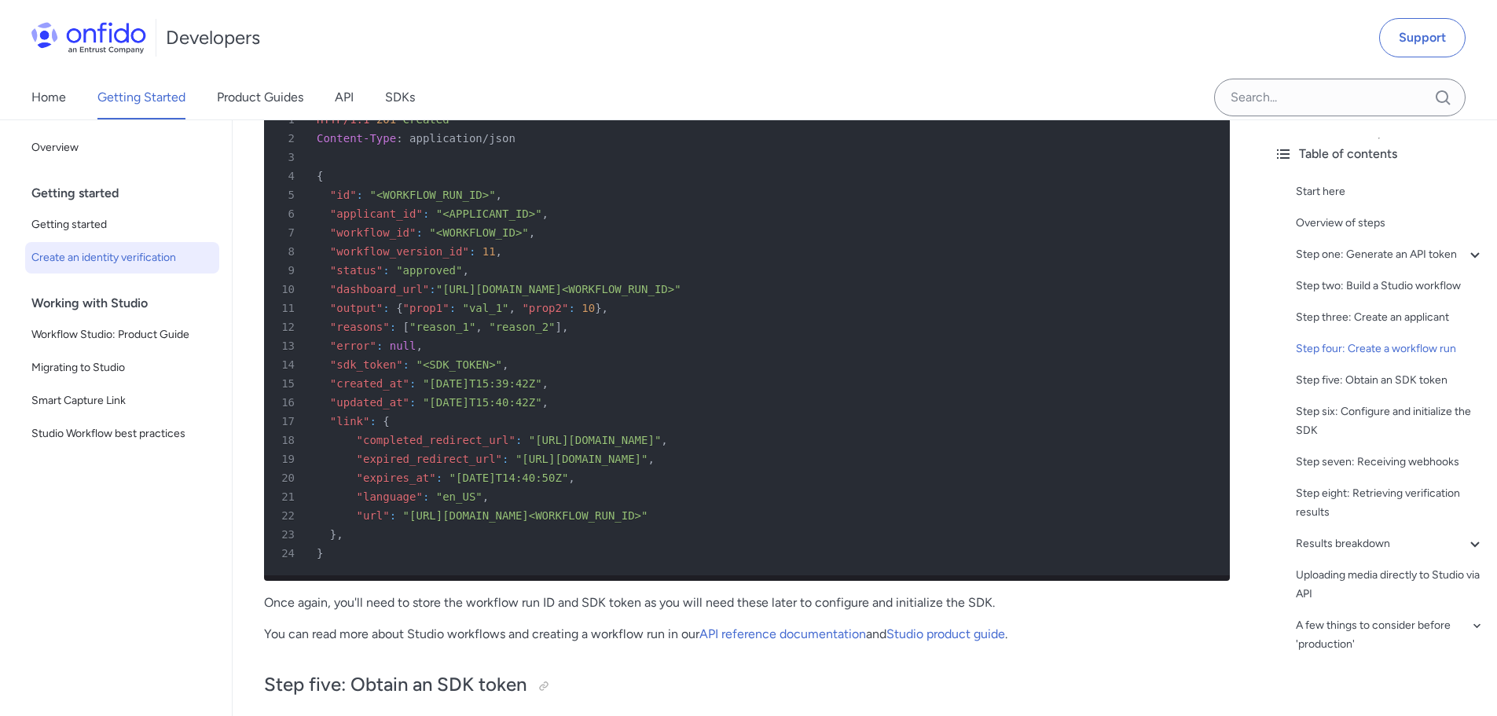
scroll to position [4792, 0]
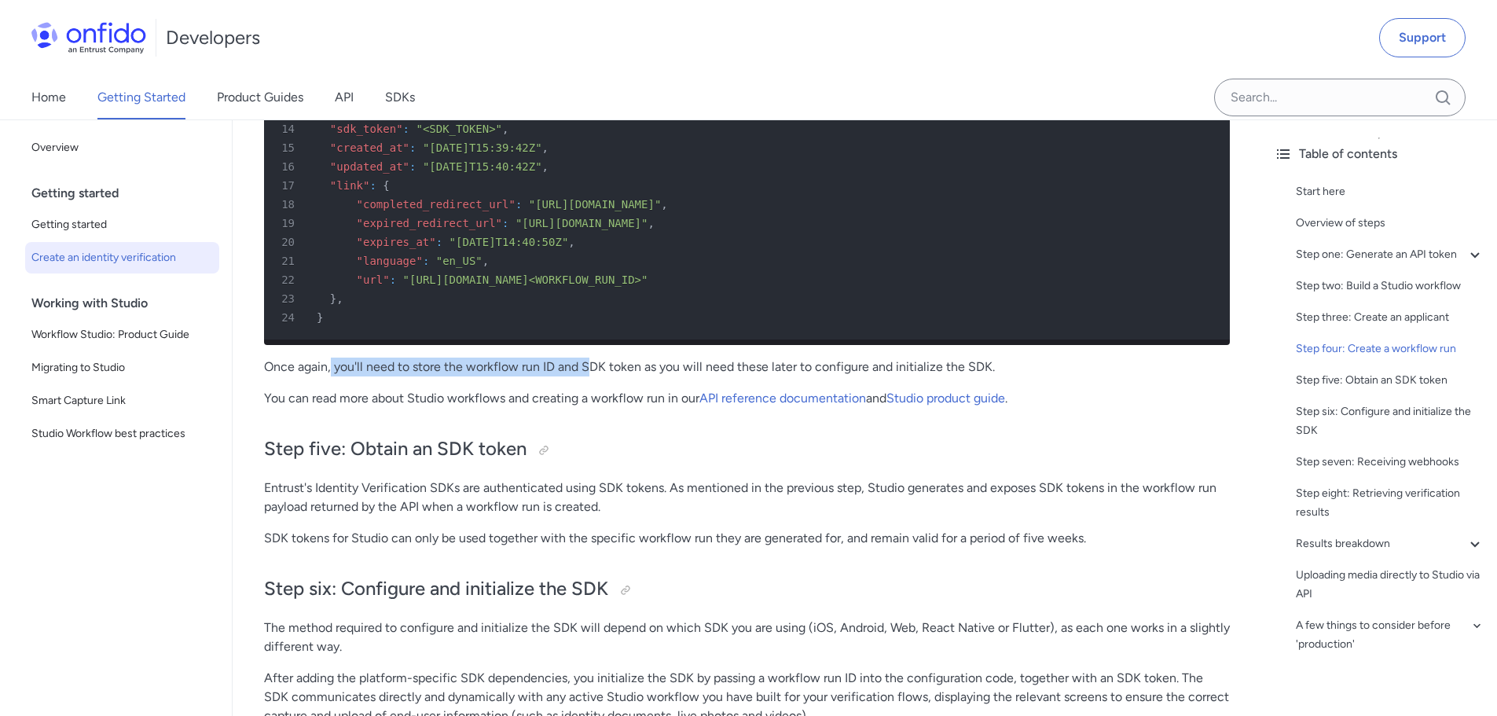
drag, startPoint x: 331, startPoint y: 408, endPoint x: 604, endPoint y: 395, distance: 273.7
click at [598, 376] on p "Once again, you'll need to store the workflow run ID and SDK token as you will …" at bounding box center [747, 366] width 966 height 19
click at [629, 376] on p "Once again, you'll need to store the workflow run ID and SDK token as you will …" at bounding box center [747, 366] width 966 height 19
drag, startPoint x: 355, startPoint y: 404, endPoint x: 617, endPoint y: 397, distance: 262.5
click at [606, 376] on p "Once again, you'll need to store the workflow run ID and SDK token as you will …" at bounding box center [747, 366] width 966 height 19
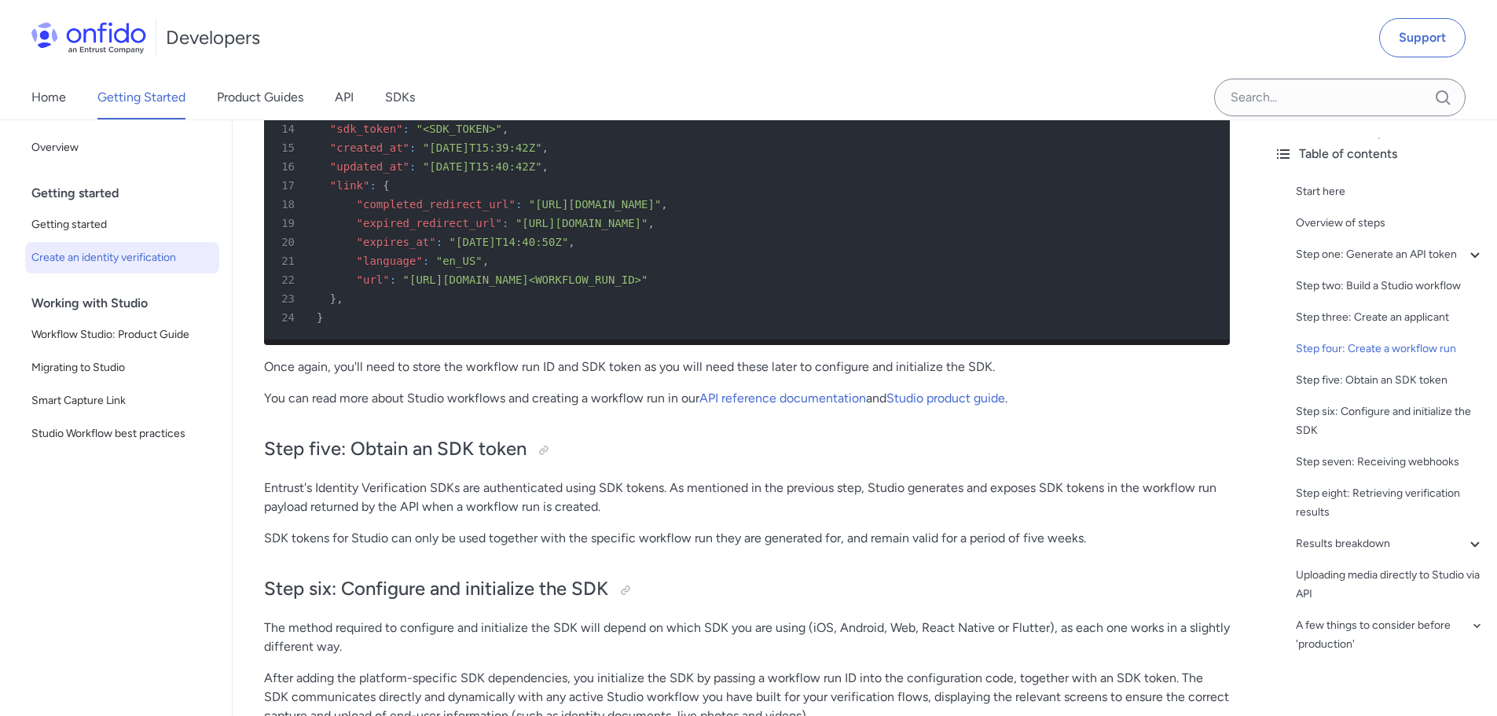
click at [617, 376] on p "Once again, you'll need to store the workflow run ID and SDK token as you will …" at bounding box center [747, 366] width 966 height 19
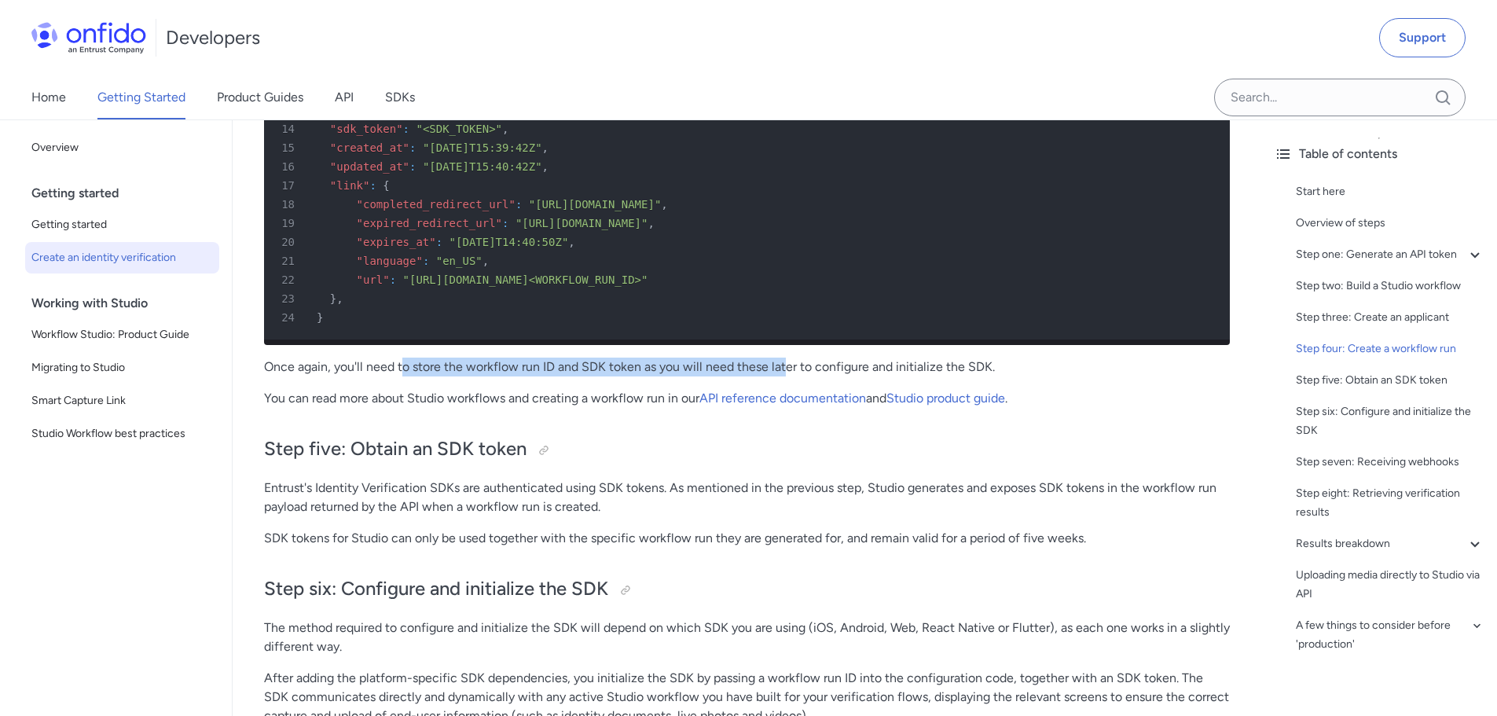
drag, startPoint x: 400, startPoint y: 407, endPoint x: 811, endPoint y: 404, distance: 410.9
click at [797, 376] on p "Once again, you'll need to store the workflow run ID and SDK token as you will …" at bounding box center [747, 366] width 966 height 19
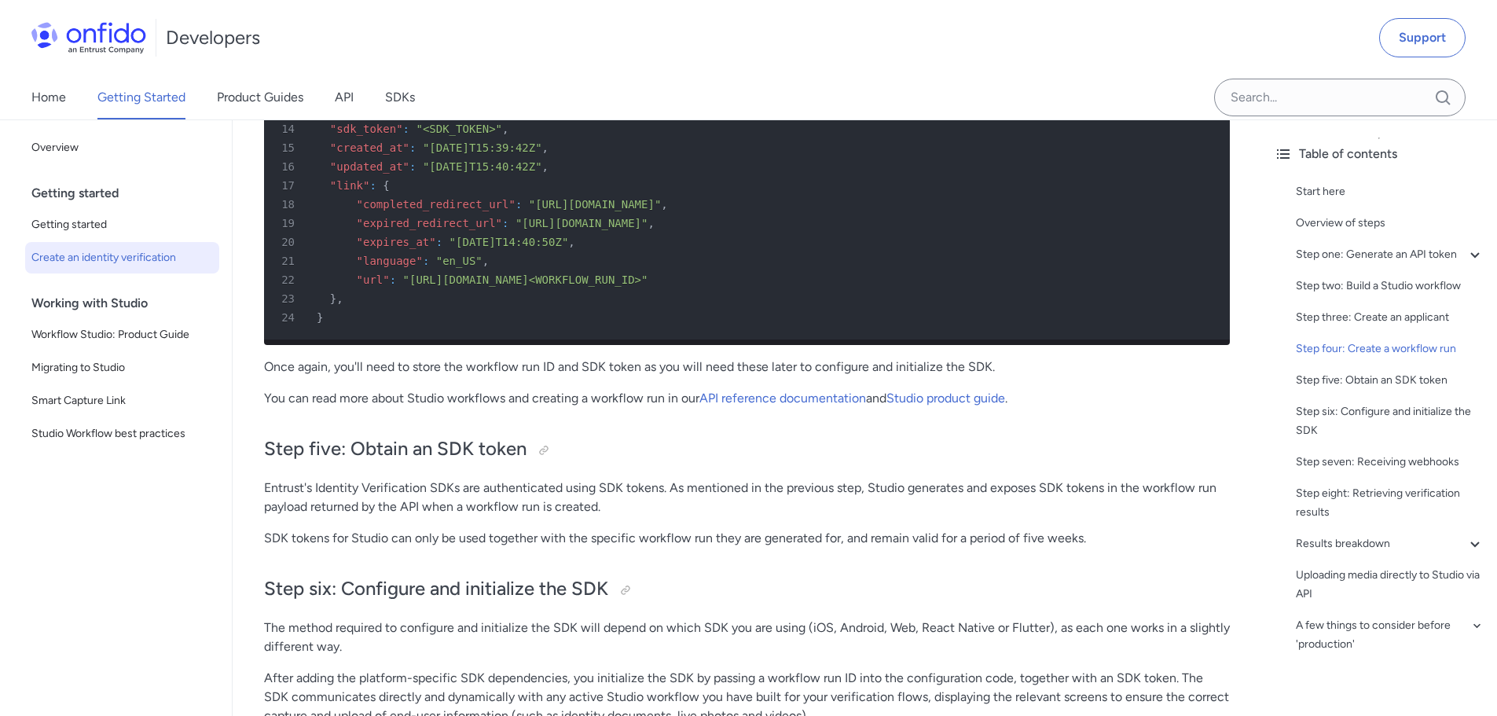
click at [812, 376] on p "Once again, you'll need to store the workflow run ID and SDK token as you will …" at bounding box center [747, 366] width 966 height 19
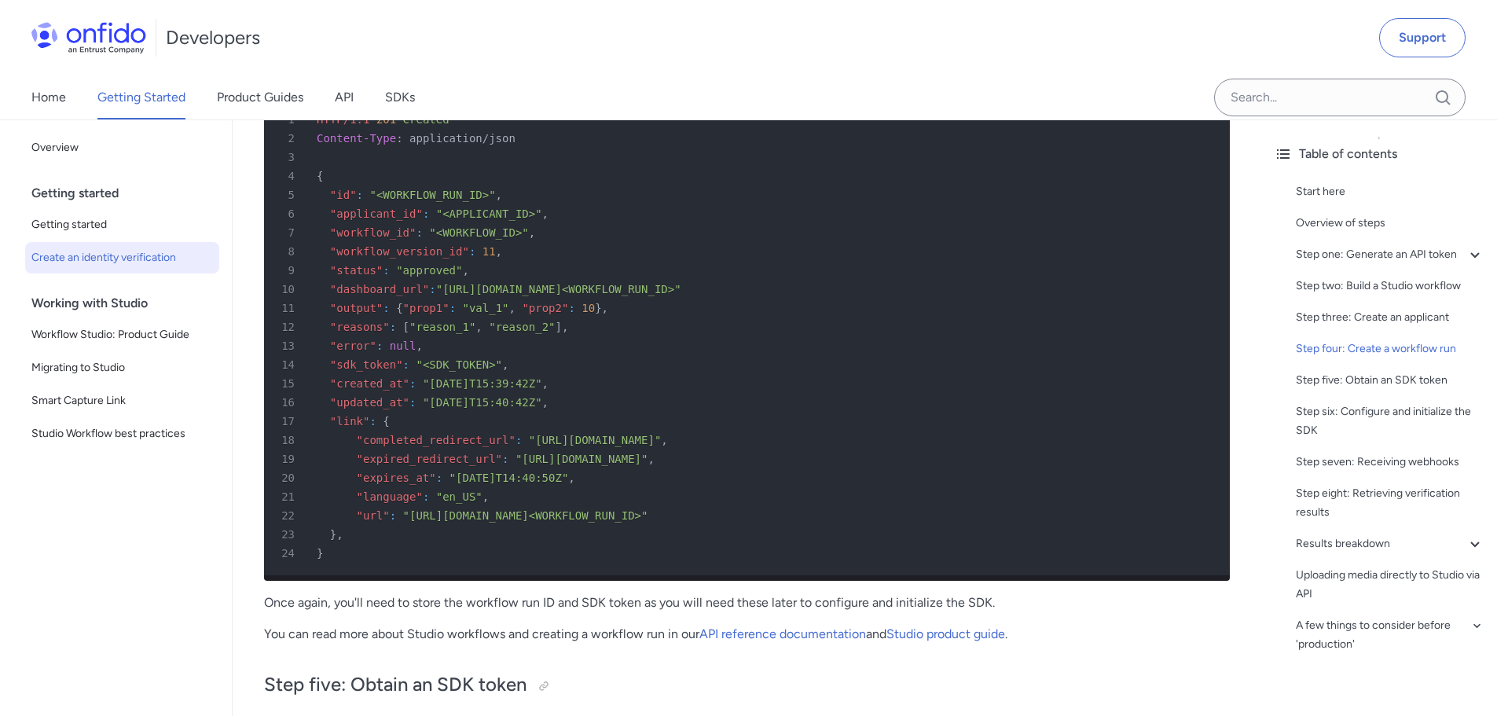
scroll to position [4478, 0]
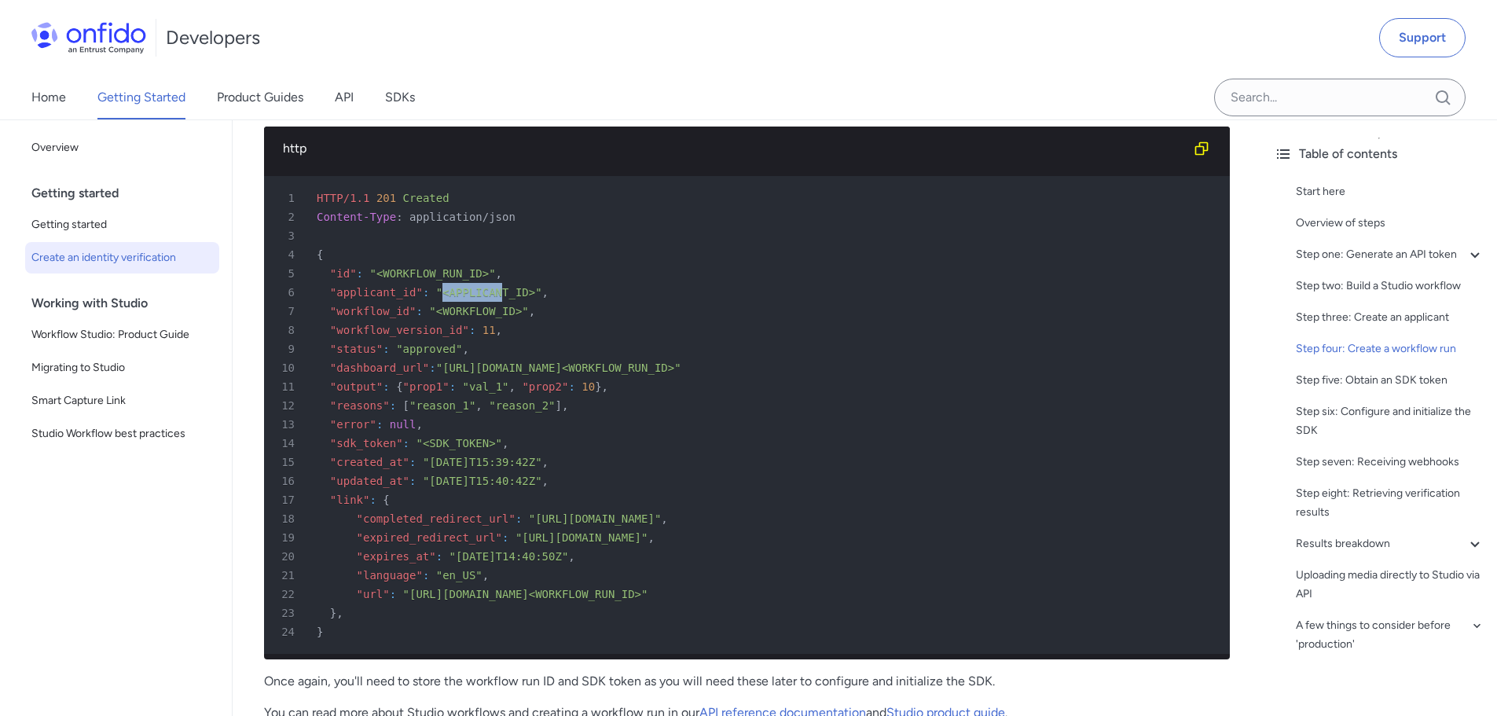
drag, startPoint x: 433, startPoint y: 313, endPoint x: 536, endPoint y: 313, distance: 102.9
click at [536, 302] on div "6 "applicant_id" : "<APPLICANT_ID>" ," at bounding box center [738, 292] width 937 height 19
drag, startPoint x: 452, startPoint y: 332, endPoint x: 533, endPoint y: 334, distance: 80.9
click at [530, 321] on div "7 "workflow_id" : "<WORKFLOW_ID>" ," at bounding box center [738, 311] width 937 height 19
drag, startPoint x: 371, startPoint y: 295, endPoint x: 544, endPoint y: 301, distance: 172.9
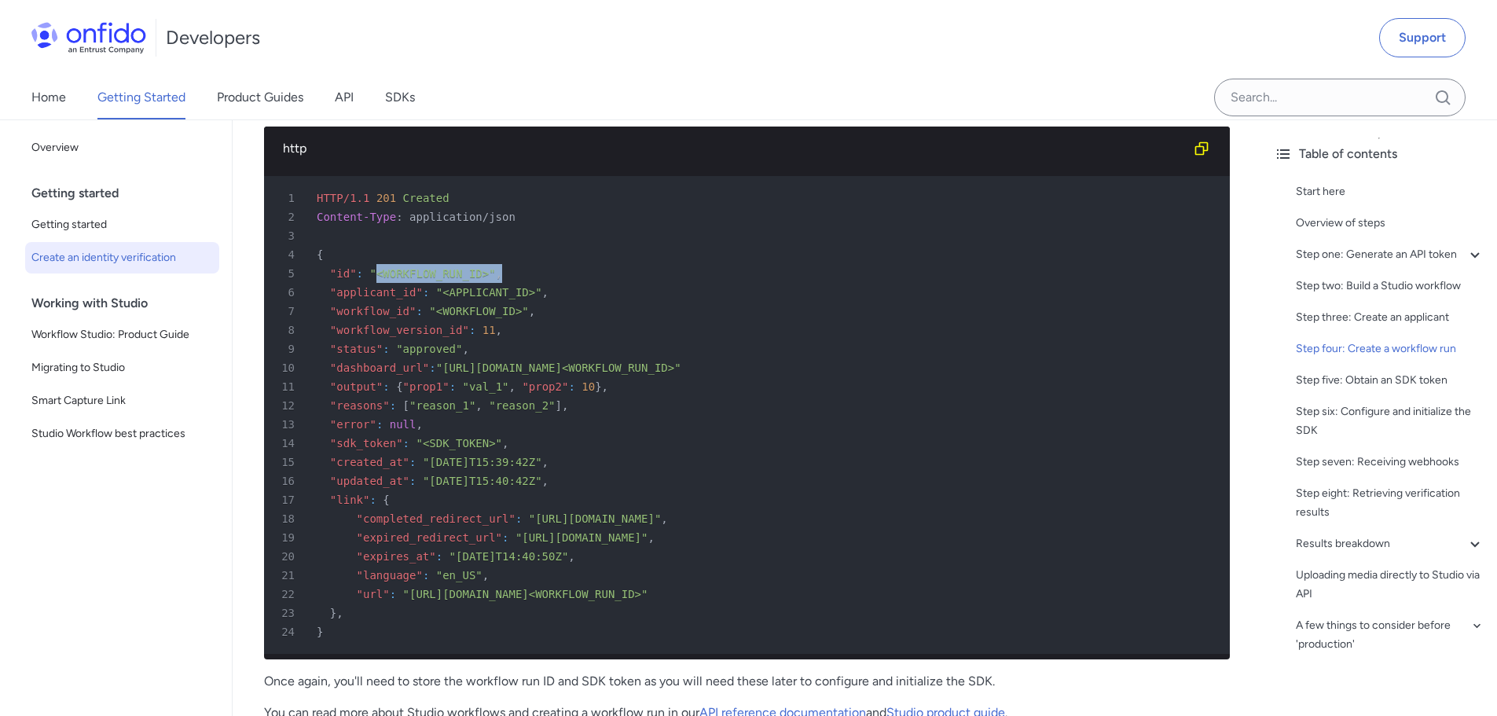
click at [544, 283] on div "5 "id" : "<WORKFLOW_RUN_ID>" ," at bounding box center [738, 273] width 937 height 19
click at [423, 283] on div "5 "id" : "<WORKFLOW_RUN_ID>" ," at bounding box center [738, 273] width 937 height 19
drag, startPoint x: 356, startPoint y: 295, endPoint x: 508, endPoint y: 299, distance: 151.7
click at [508, 283] on div "5 "id" : "<WORKFLOW_RUN_ID>" ," at bounding box center [738, 273] width 937 height 19
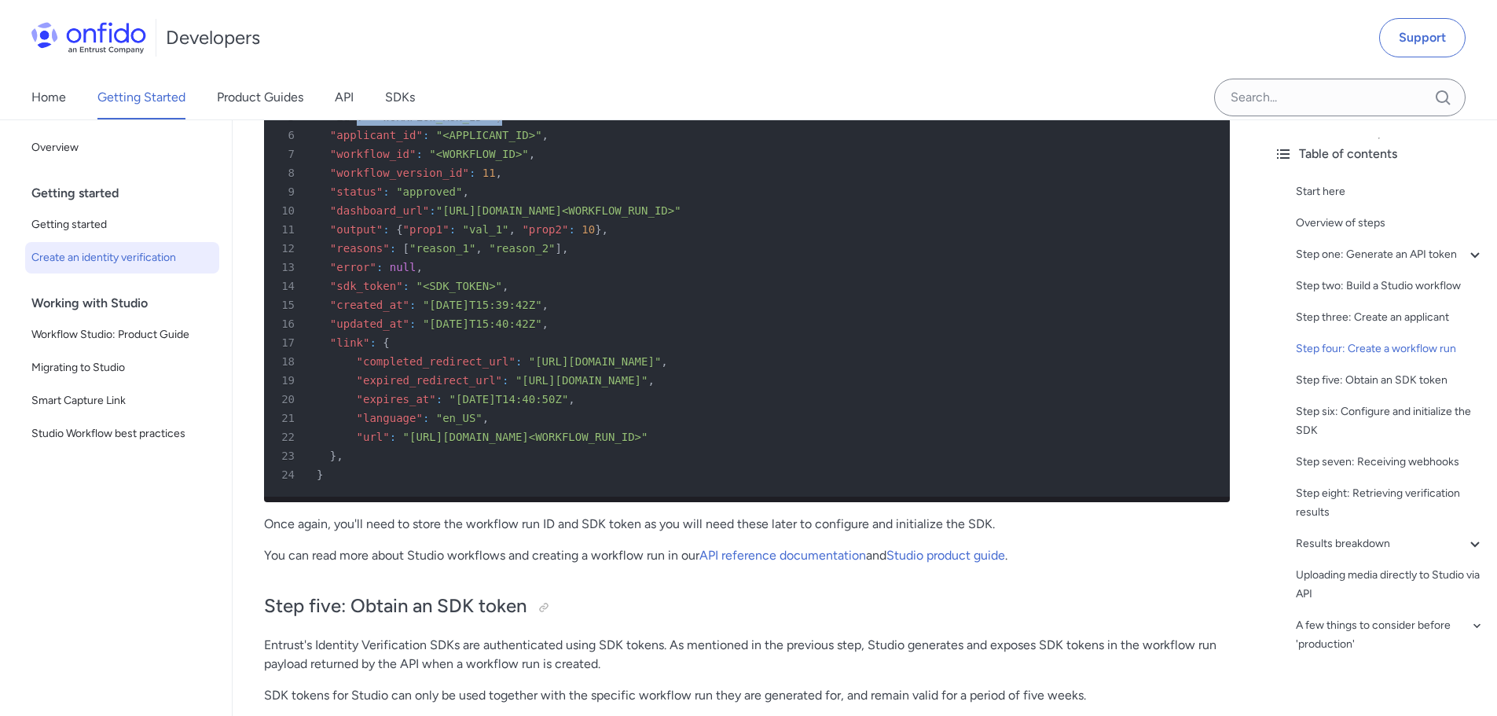
scroll to position [4871, 0]
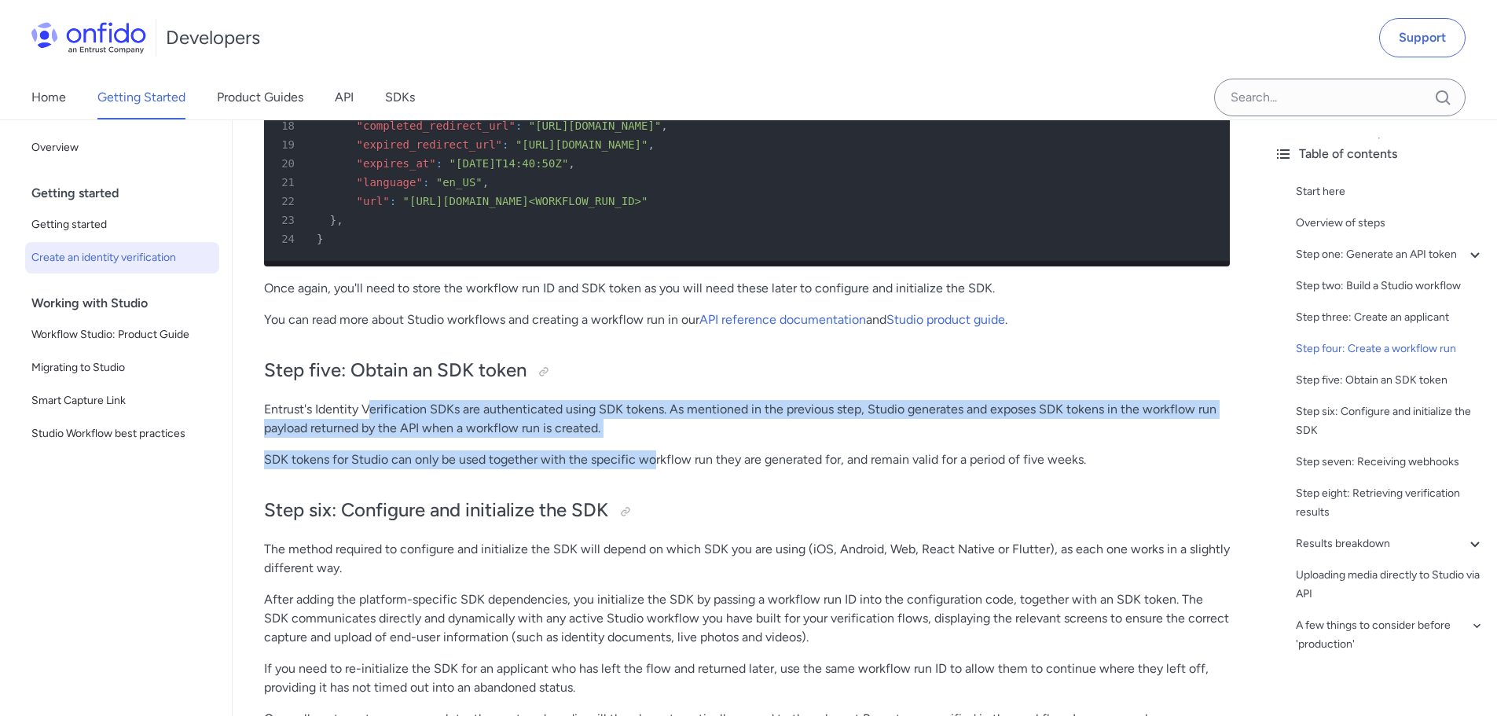
drag, startPoint x: 434, startPoint y: 442, endPoint x: 668, endPoint y: 492, distance: 239.3
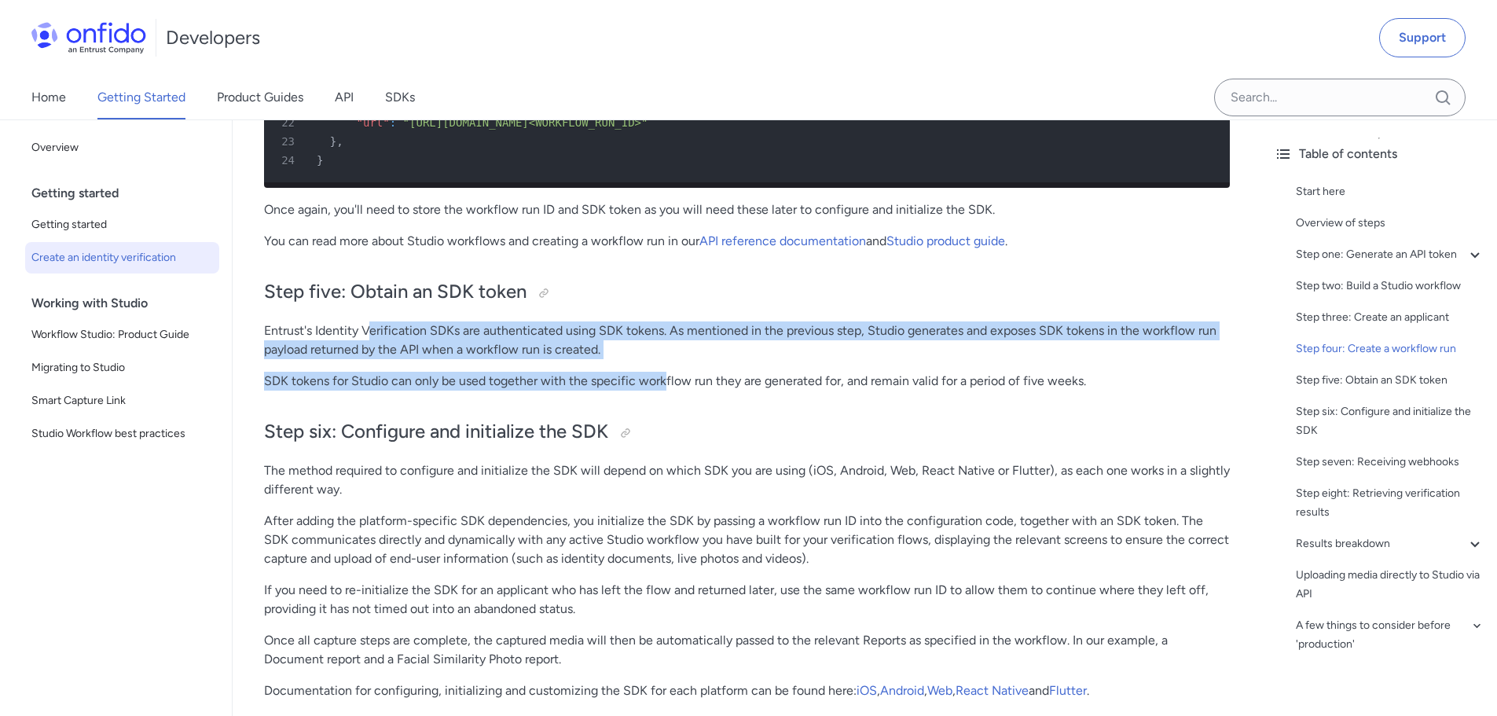
scroll to position [5028, 0]
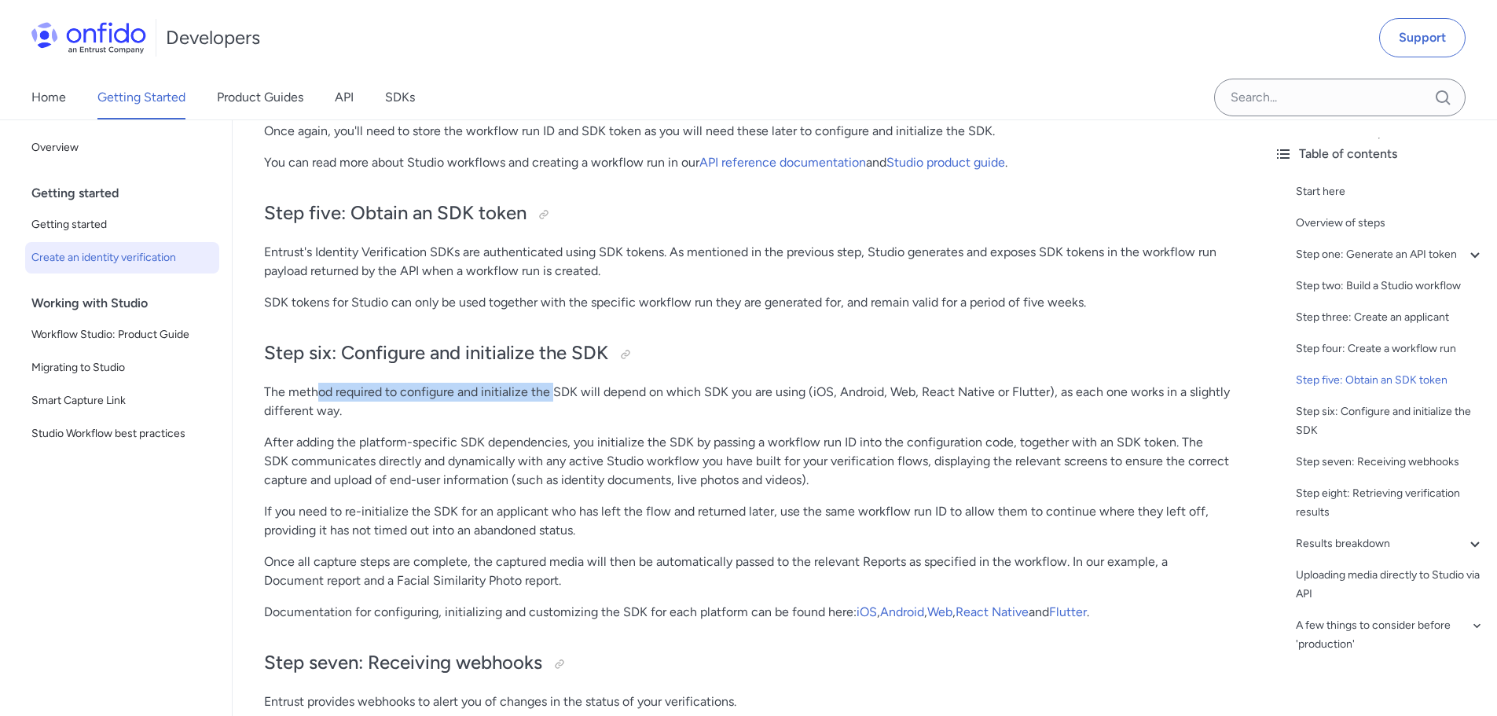
drag, startPoint x: 317, startPoint y: 435, endPoint x: 567, endPoint y: 423, distance: 250.9
click at [560, 420] on p "The method required to configure and initialize the SDK will depend on which SD…" at bounding box center [747, 402] width 966 height 38
click at [567, 420] on p "The method required to configure and initialize the SDK will depend on which SD…" at bounding box center [747, 402] width 966 height 38
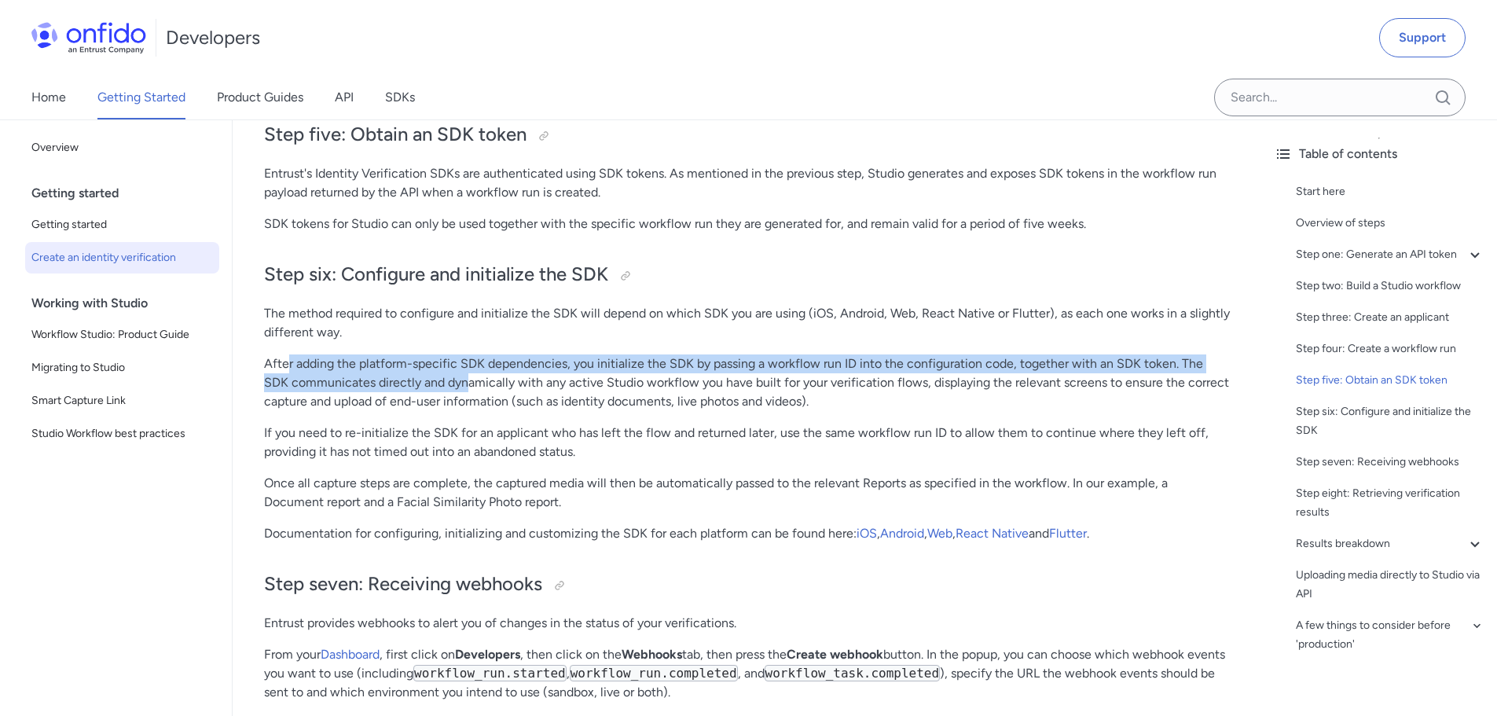
drag, startPoint x: 291, startPoint y: 398, endPoint x: 460, endPoint y: 412, distance: 169.5
click at [442, 411] on p "After adding the platform-specific SDK dependencies, you initialize the SDK by …" at bounding box center [747, 382] width 966 height 57
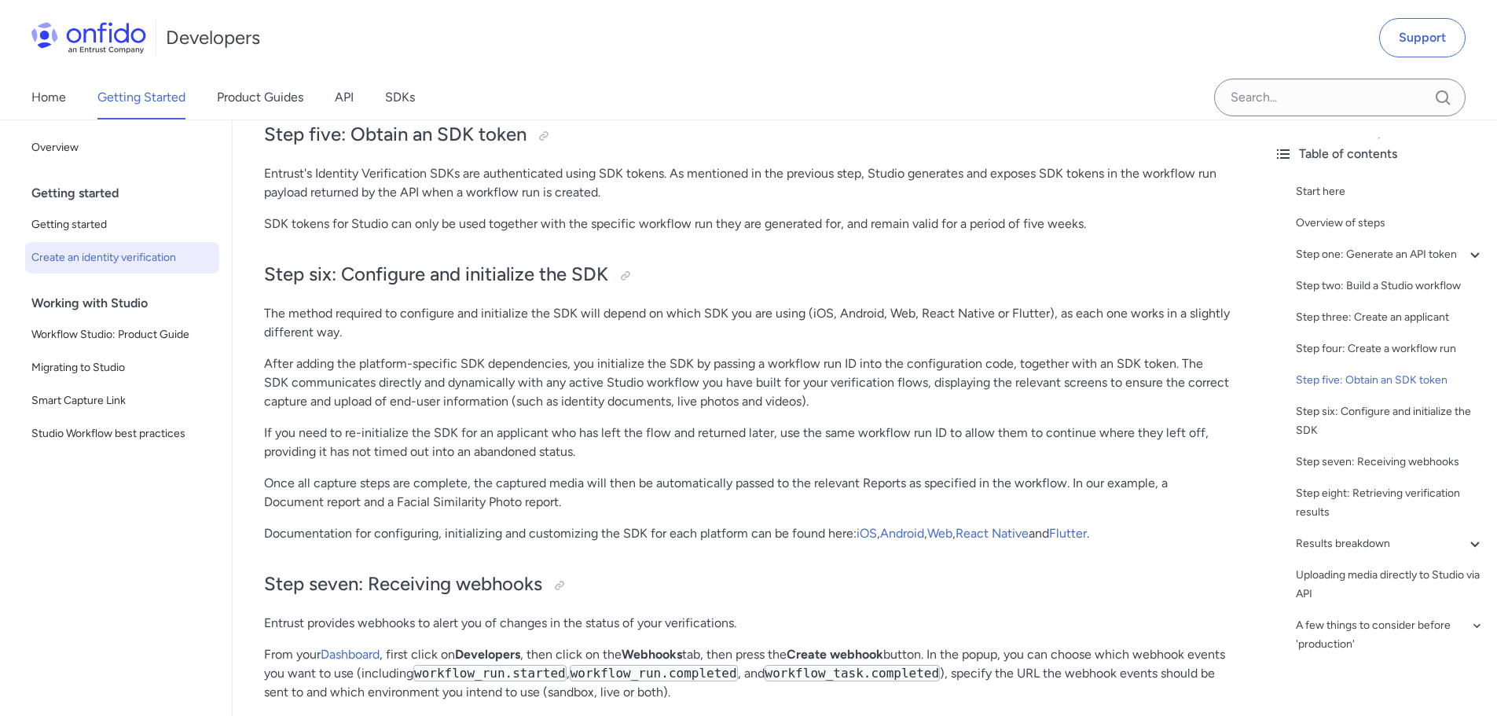
click at [480, 409] on p "After adding the platform-specific SDK dependencies, you initialize the SDK by …" at bounding box center [747, 382] width 966 height 57
drag, startPoint x: 428, startPoint y: 391, endPoint x: 635, endPoint y: 397, distance: 206.7
click at [630, 397] on p "After adding the platform-specific SDK dependencies, you initialize the SDK by …" at bounding box center [747, 382] width 966 height 57
click at [657, 397] on p "After adding the platform-specific SDK dependencies, you initialize the SDK by …" at bounding box center [747, 382] width 966 height 57
drag, startPoint x: 863, startPoint y: 398, endPoint x: 1079, endPoint y: 401, distance: 216.1
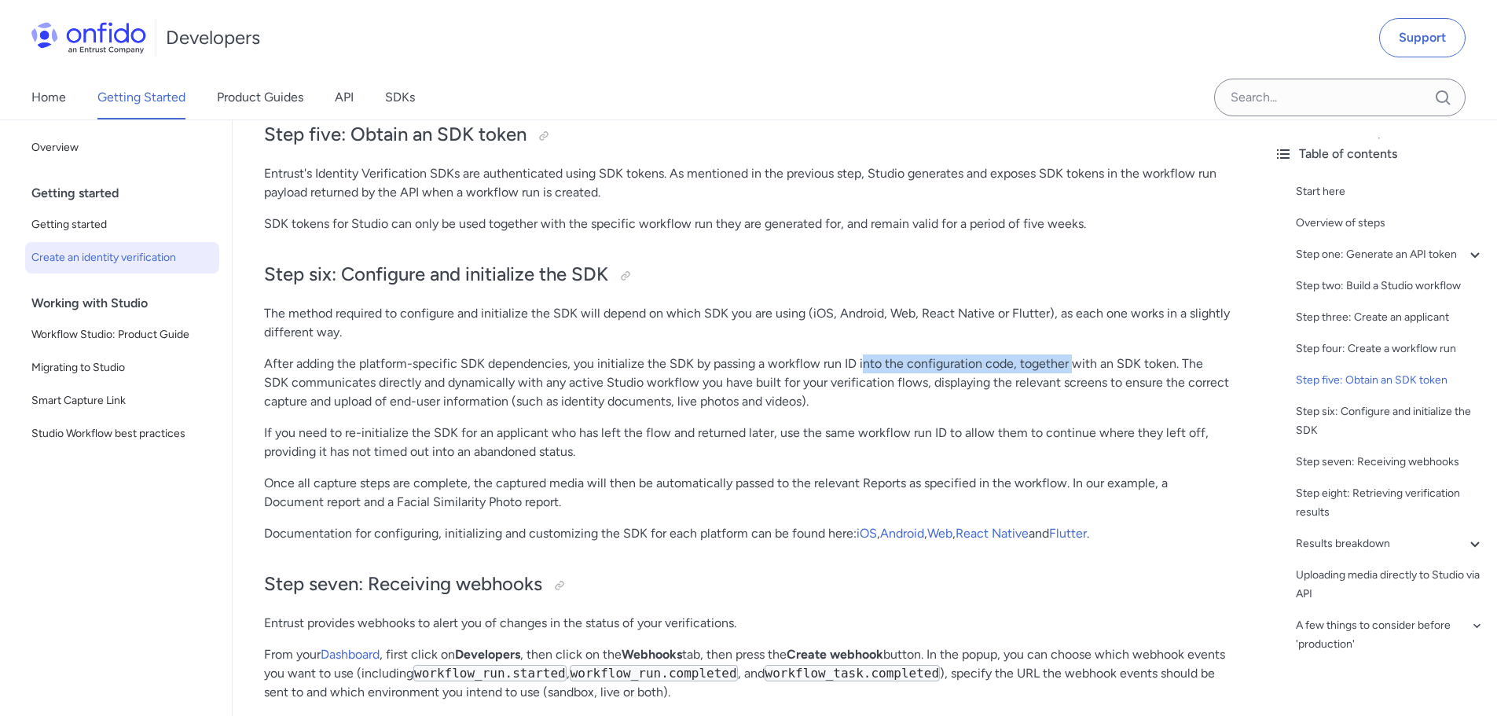
click at [1073, 401] on p "After adding the platform-specific SDK dependencies, you initialize the SDK by …" at bounding box center [747, 382] width 966 height 57
click at [1101, 402] on p "After adding the platform-specific SDK dependencies, you initialize the SDK by …" at bounding box center [747, 382] width 966 height 57
click at [1079, 403] on p "After adding the platform-specific SDK dependencies, you initialize the SDK by …" at bounding box center [747, 382] width 966 height 57
drag, startPoint x: 767, startPoint y: 399, endPoint x: 1126, endPoint y: 402, distance: 359.0
click at [1108, 399] on p "After adding the platform-specific SDK dependencies, you initialize the SDK by …" at bounding box center [747, 382] width 966 height 57
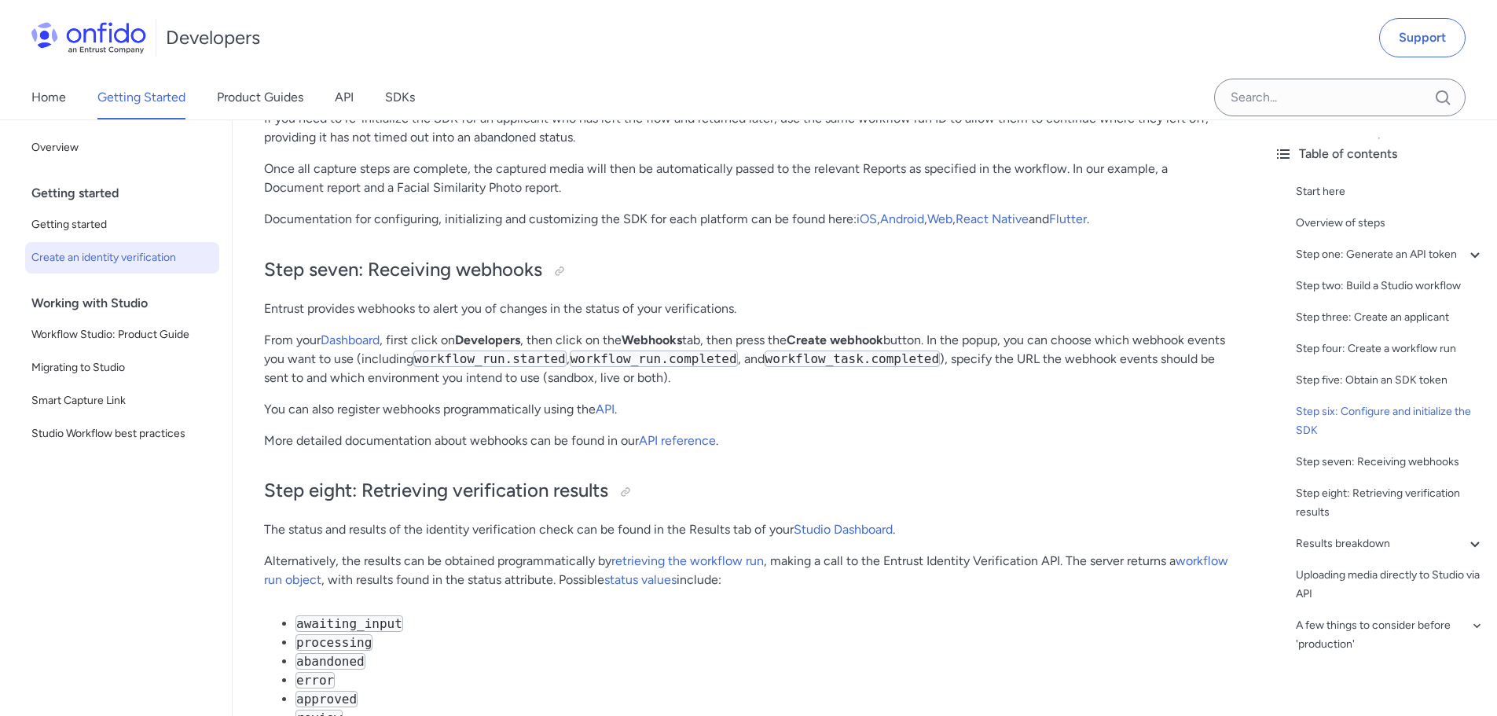
scroll to position [5578, 0]
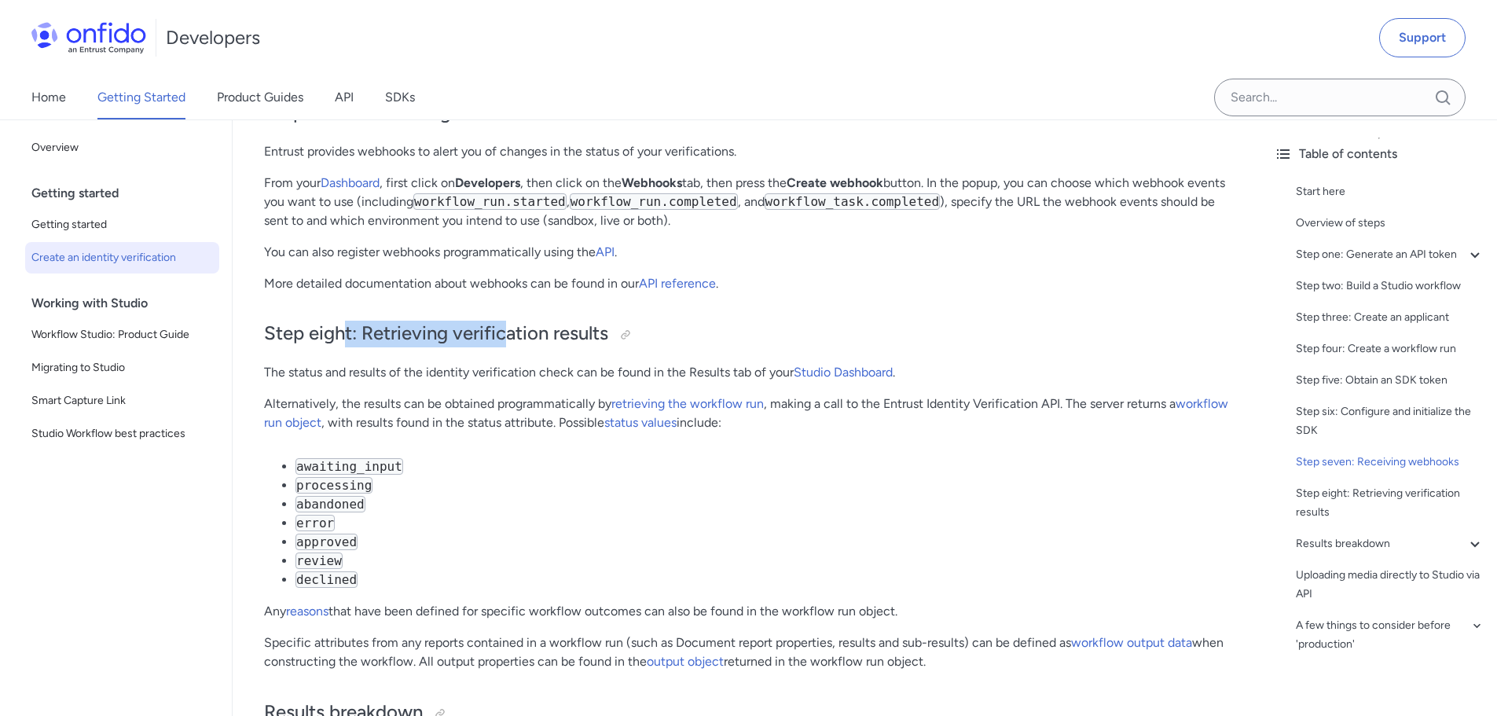
drag, startPoint x: 394, startPoint y: 363, endPoint x: 518, endPoint y: 351, distance: 124.7
click at [497, 347] on h2 "Step eight: Retrieving verification results" at bounding box center [747, 334] width 966 height 27
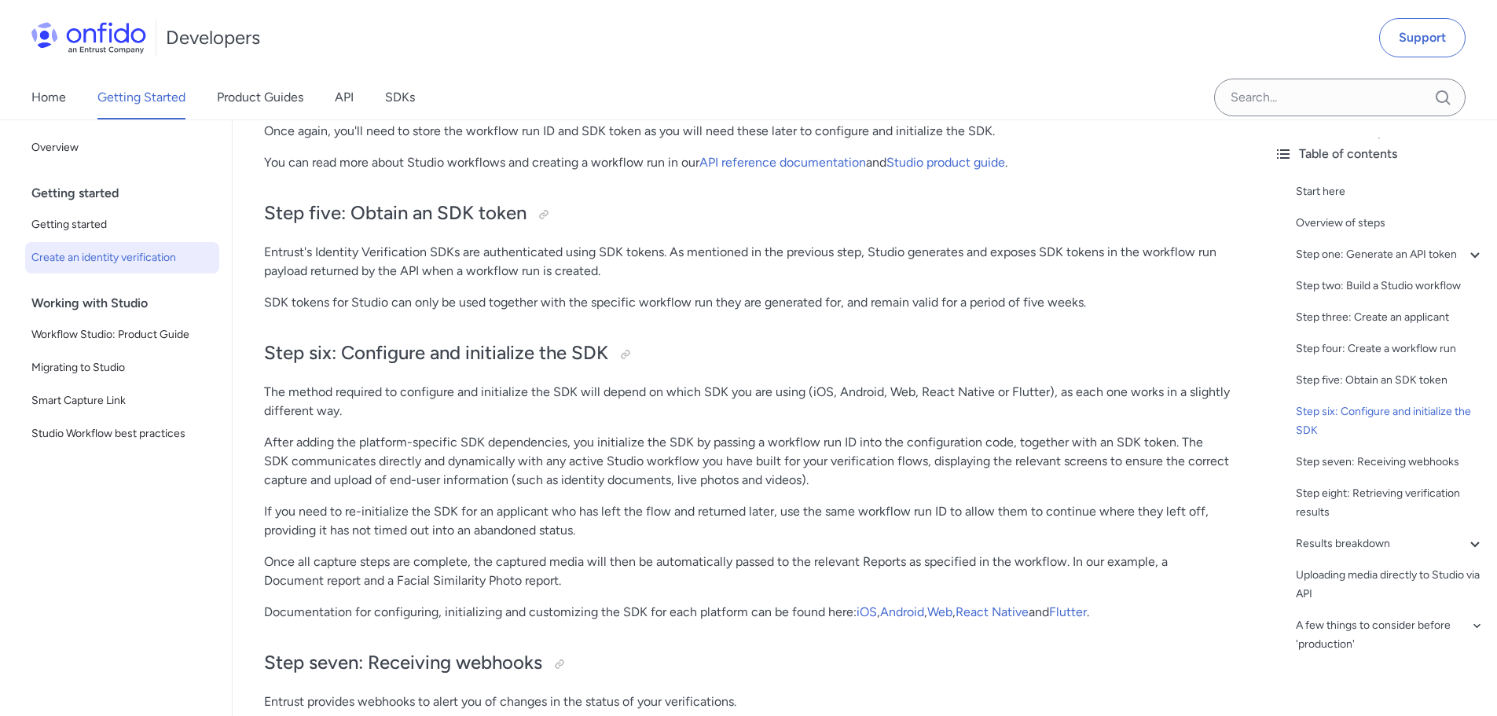
scroll to position [4949, 0]
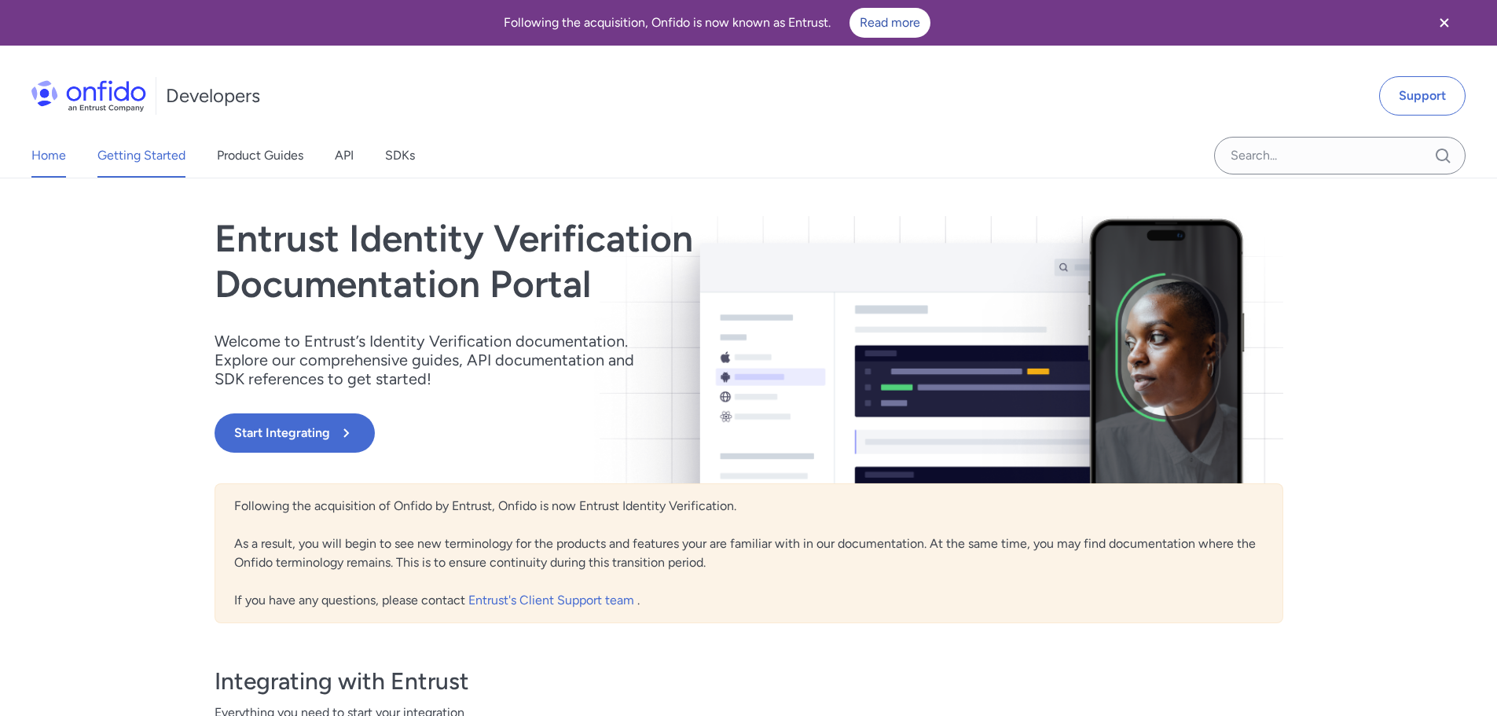
click at [119, 167] on link "Getting Started" at bounding box center [141, 156] width 88 height 44
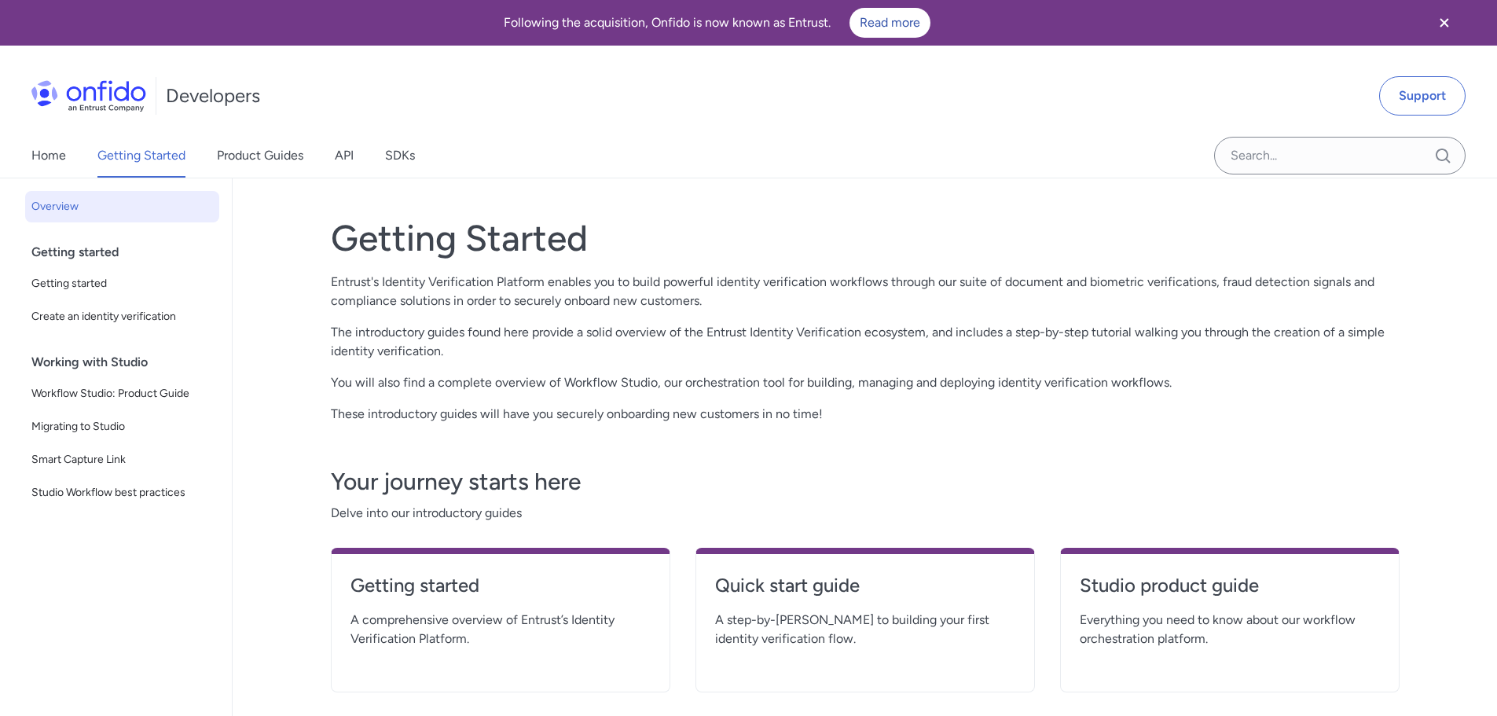
scroll to position [157, 0]
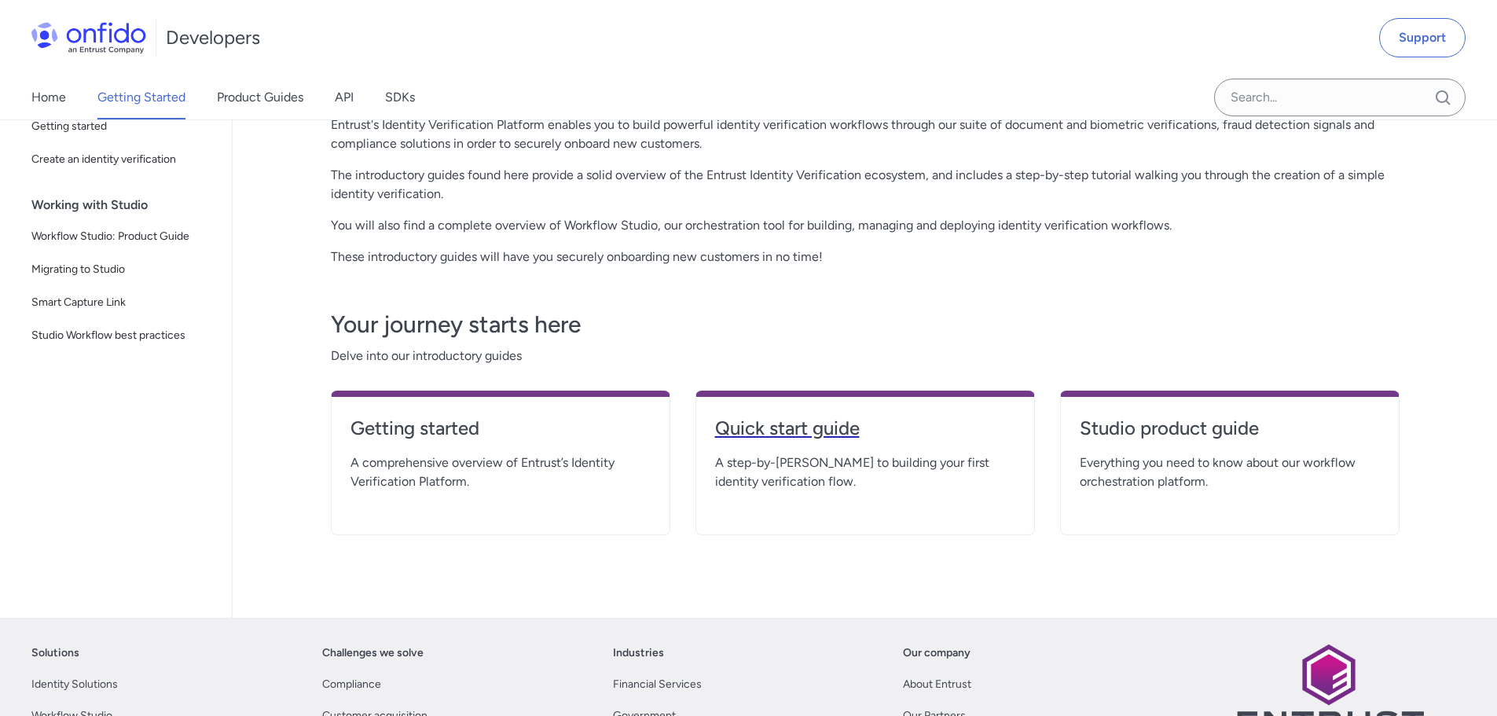
click at [819, 420] on h4 "Quick start guide" at bounding box center [865, 428] width 300 height 25
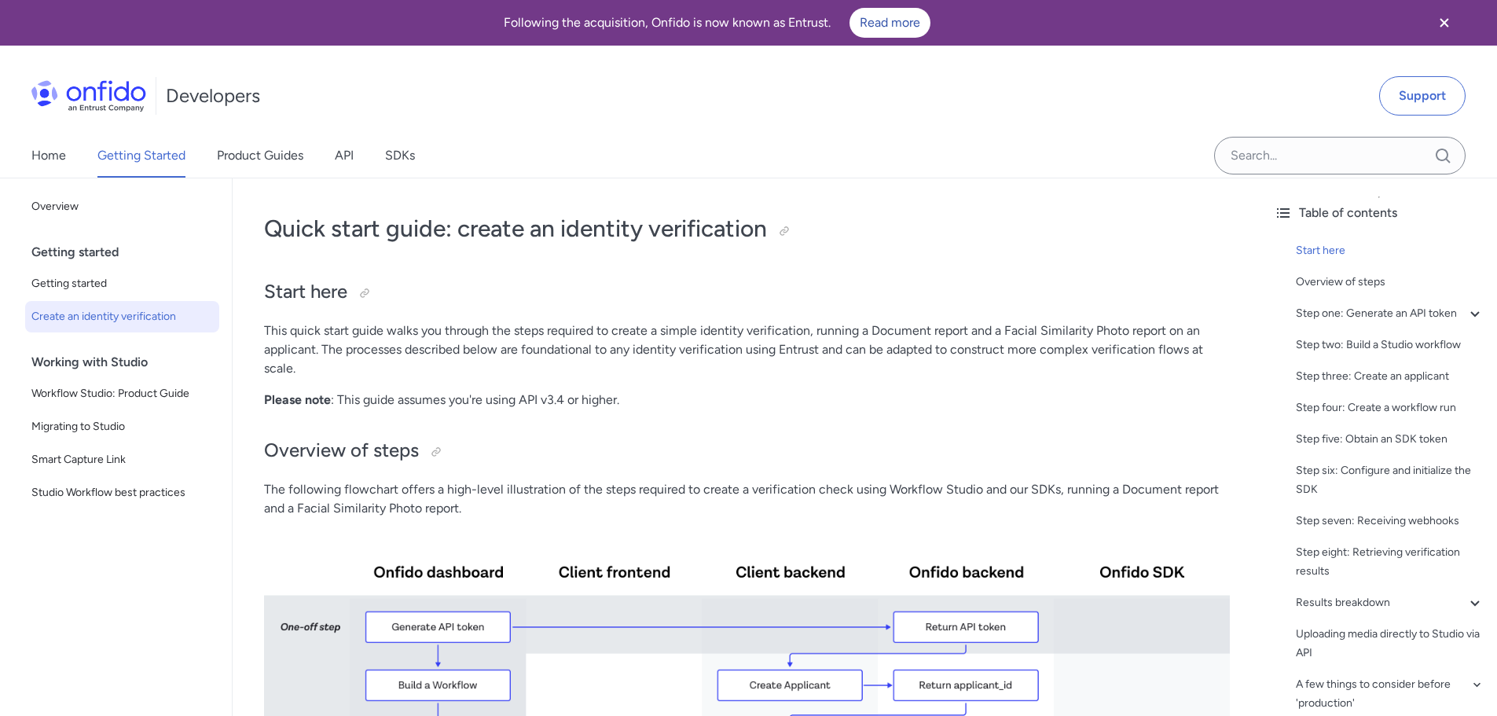
scroll to position [157, 0]
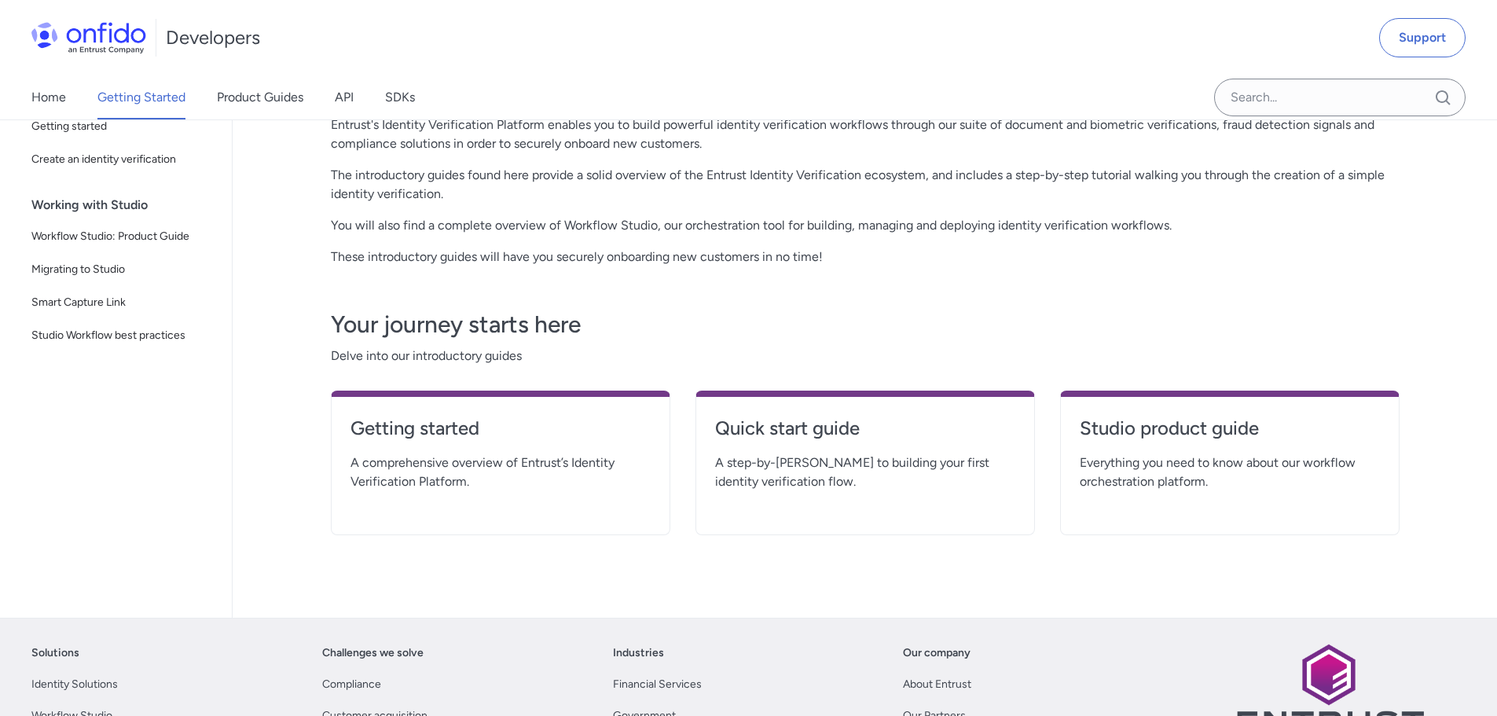
click at [431, 413] on div "Getting started A comprehensive overview of Entrust’s Identity Verification Pla…" at bounding box center [500, 462] width 339 height 145
click at [434, 427] on h4 "Getting started" at bounding box center [500, 428] width 300 height 25
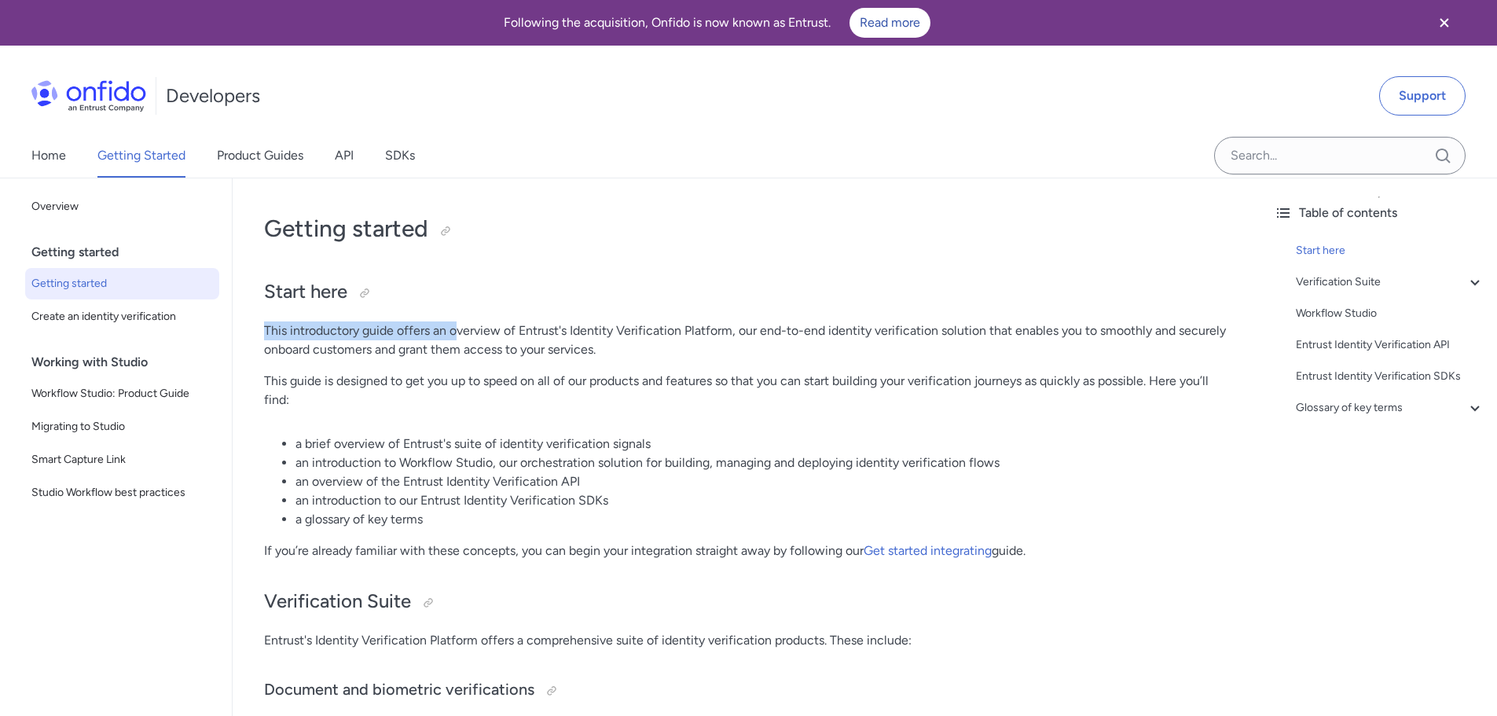
drag, startPoint x: 265, startPoint y: 328, endPoint x: 529, endPoint y: 343, distance: 265.2
click at [537, 346] on p "This introductory guide offers an overview of Entrust's Identity Verification P…" at bounding box center [747, 340] width 966 height 38
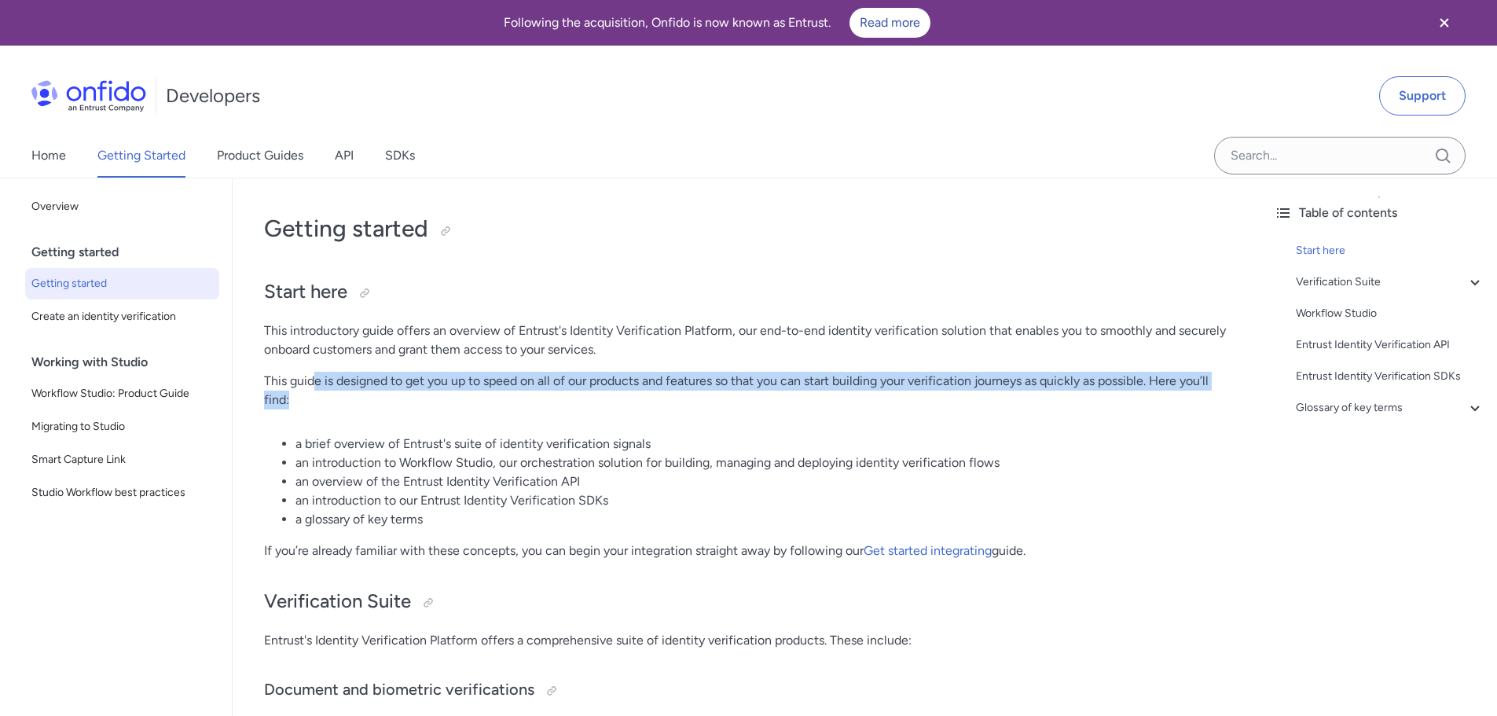
drag, startPoint x: 311, startPoint y: 375, endPoint x: 599, endPoint y: 420, distance: 291.1
click at [567, 408] on p "This guide is designed to get you up to speed on all of our products and featur…" at bounding box center [747, 391] width 966 height 38
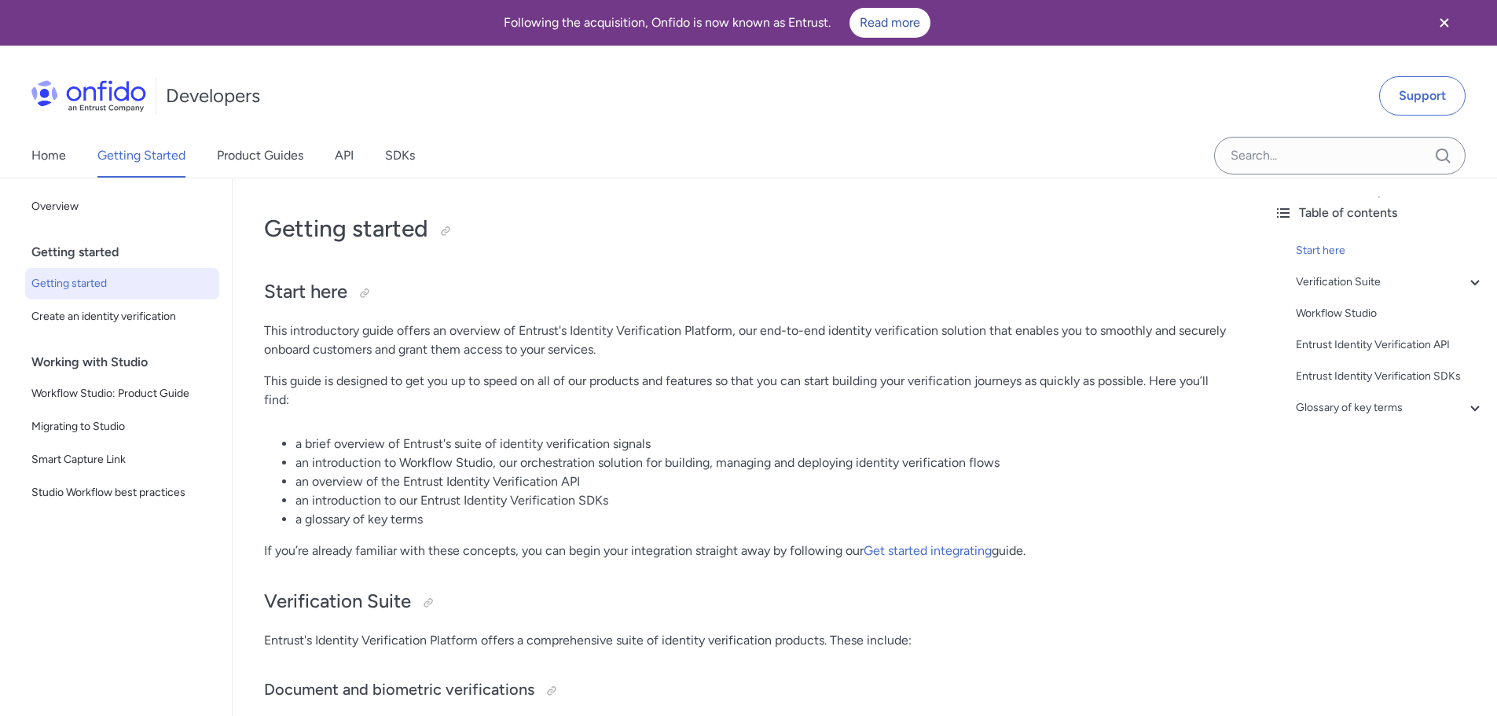
drag, startPoint x: 601, startPoint y: 433, endPoint x: 571, endPoint y: 447, distance: 33.0
drag, startPoint x: 396, startPoint y: 441, endPoint x: 657, endPoint y: 430, distance: 261.1
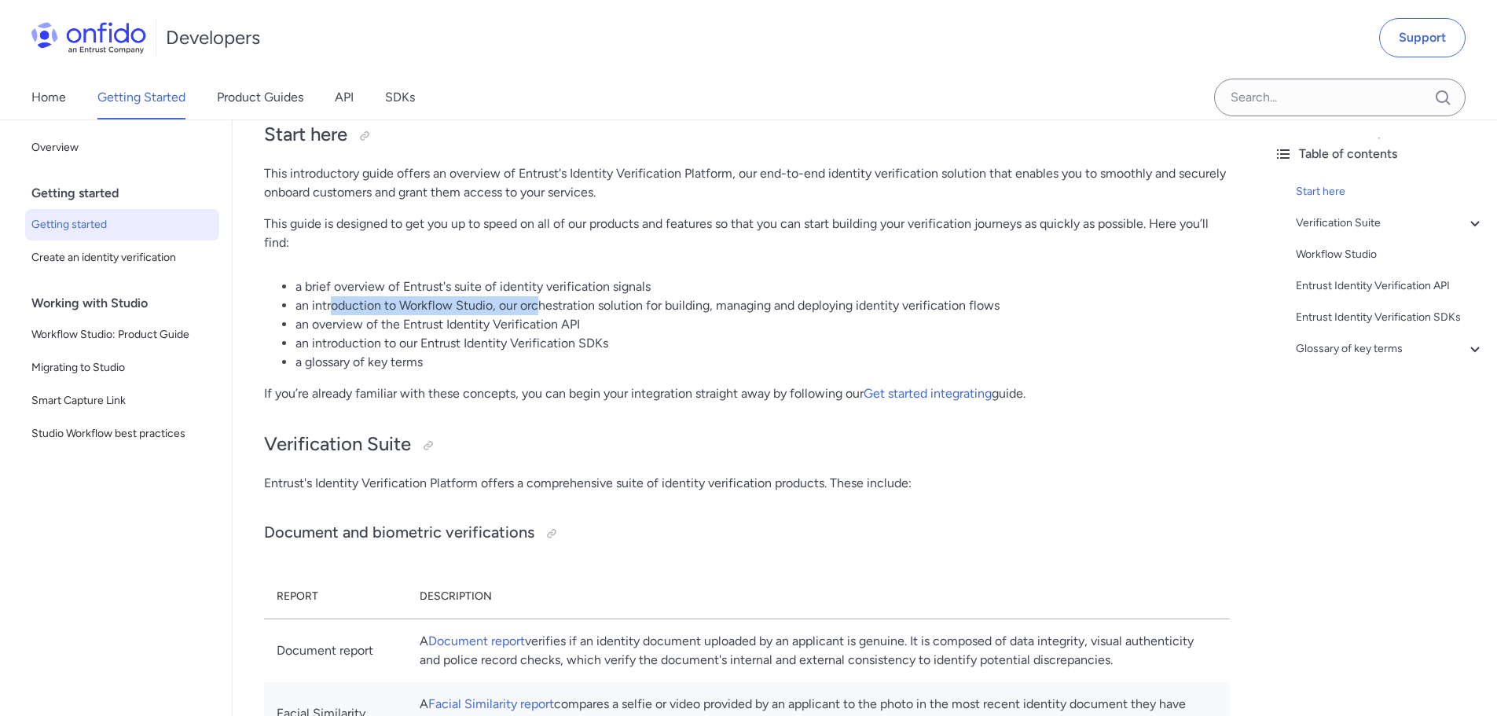
drag, startPoint x: 349, startPoint y: 303, endPoint x: 553, endPoint y: 303, distance: 204.3
click at [553, 303] on li "an introduction to Workflow Studio, our orchestration solution for building, ma…" at bounding box center [762, 305] width 934 height 19
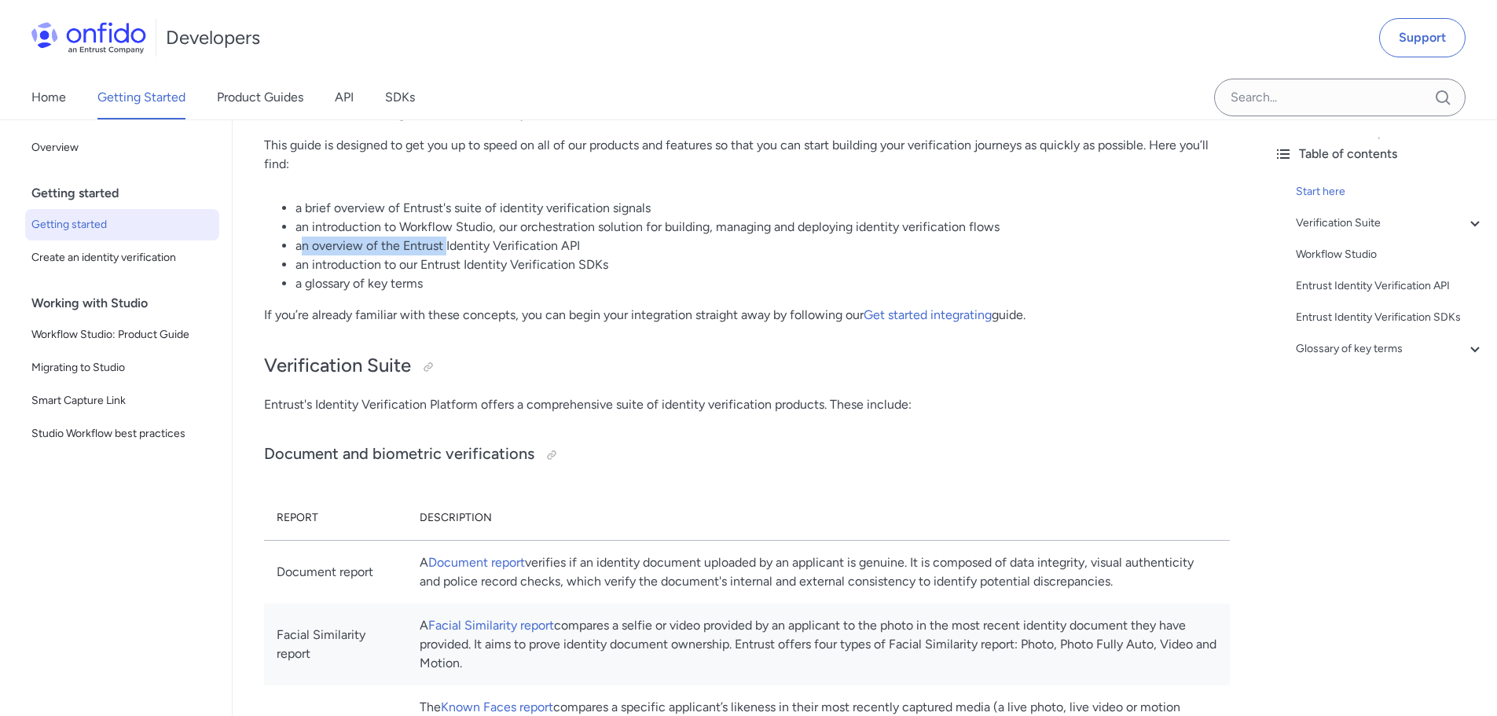
drag, startPoint x: 304, startPoint y: 240, endPoint x: 457, endPoint y: 245, distance: 153.3
click at [457, 245] on li "an overview of the Entrust Identity Verification API" at bounding box center [762, 245] width 934 height 19
drag, startPoint x: 324, startPoint y: 269, endPoint x: 386, endPoint y: 273, distance: 62.2
click at [386, 273] on ul "a brief overview of Entrust's suite of identity verification signals an introdu…" at bounding box center [747, 246] width 966 height 94
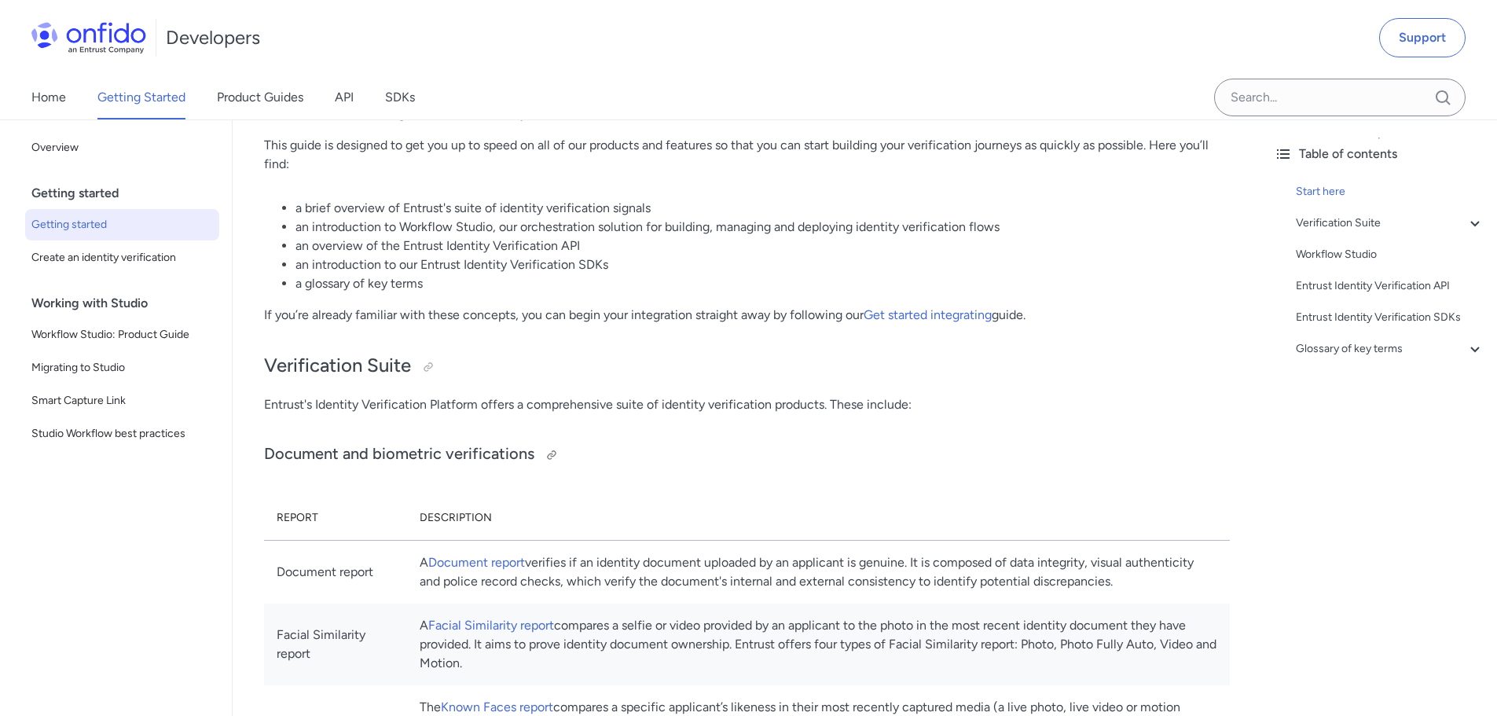
scroll to position [393, 0]
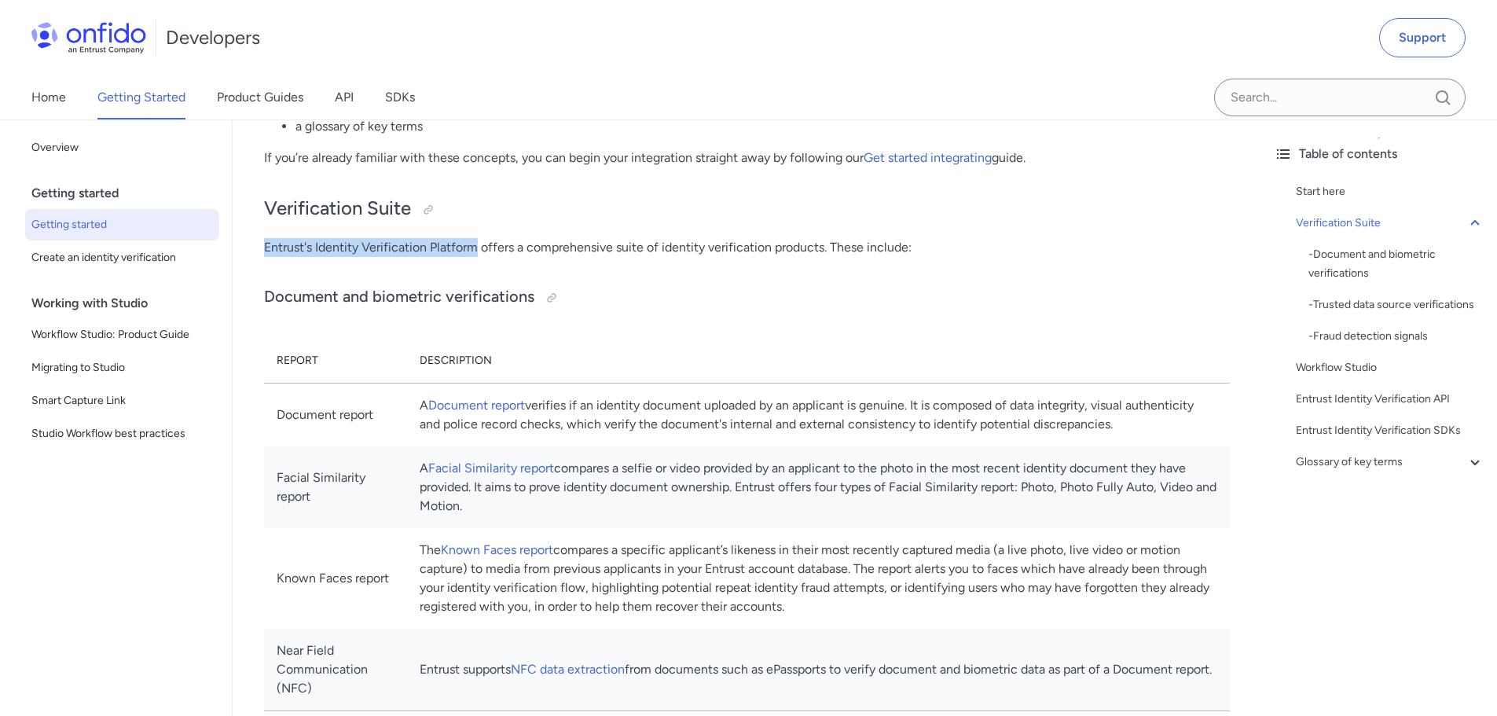
drag, startPoint x: 261, startPoint y: 245, endPoint x: 520, endPoint y: 252, distance: 259.3
drag, startPoint x: 547, startPoint y: 251, endPoint x: 558, endPoint y: 255, distance: 11.7
click at [553, 251] on p "Entrust's Identity Verification Platform offers a comprehensive suite of identi…" at bounding box center [747, 247] width 966 height 19
drag, startPoint x: 652, startPoint y: 236, endPoint x: 658, endPoint y: 243, distance: 9.5
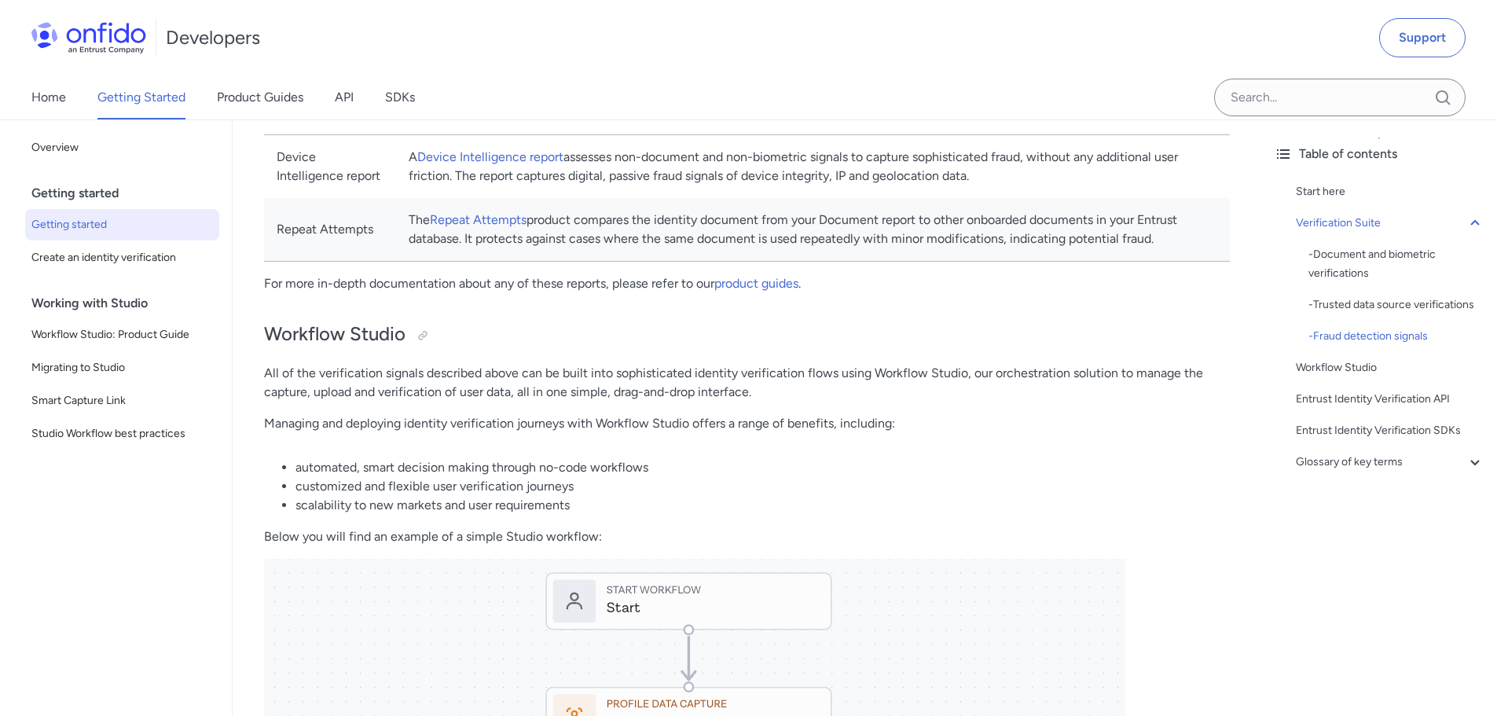
scroll to position [1650, 0]
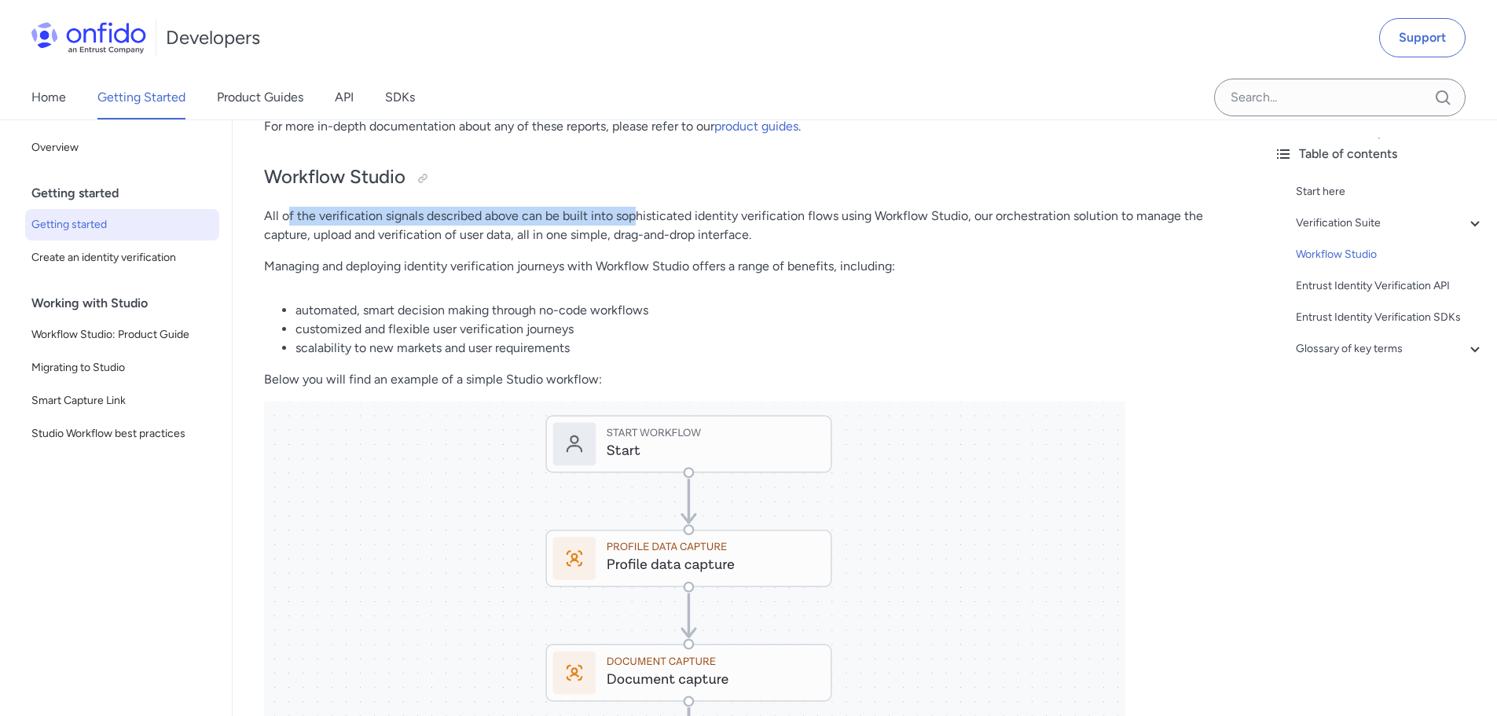
drag, startPoint x: 287, startPoint y: 230, endPoint x: 627, endPoint y: 231, distance: 340.2
click at [639, 225] on p "All of the verification signals described above can be built into sophisticated…" at bounding box center [747, 226] width 966 height 38
click at [527, 244] on p "All of the verification signals described above can be built into sophisticated…" at bounding box center [747, 226] width 966 height 38
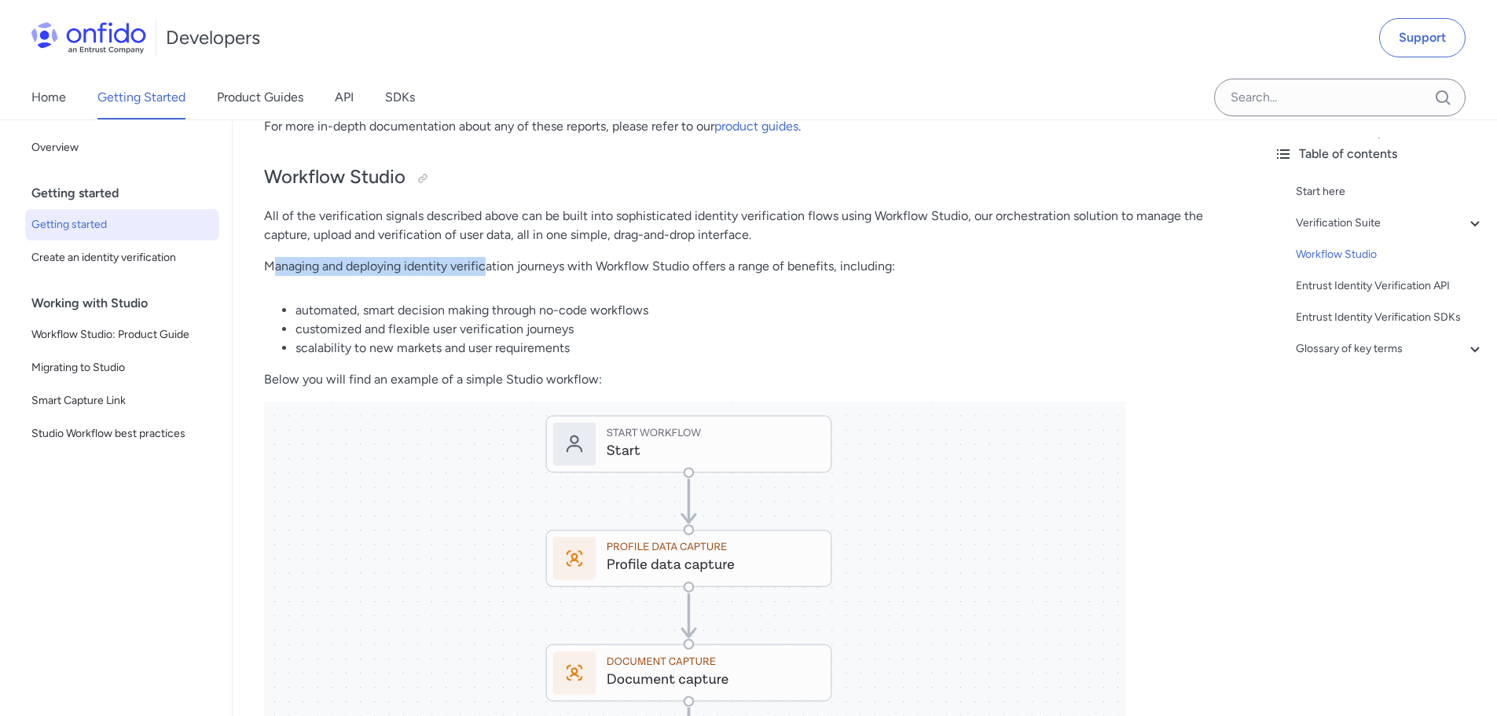
drag, startPoint x: 287, startPoint y: 288, endPoint x: 507, endPoint y: 281, distance: 220.1
click at [501, 276] on p "Managing and deploying identity verification journeys with Workflow Studio offe…" at bounding box center [747, 266] width 966 height 19
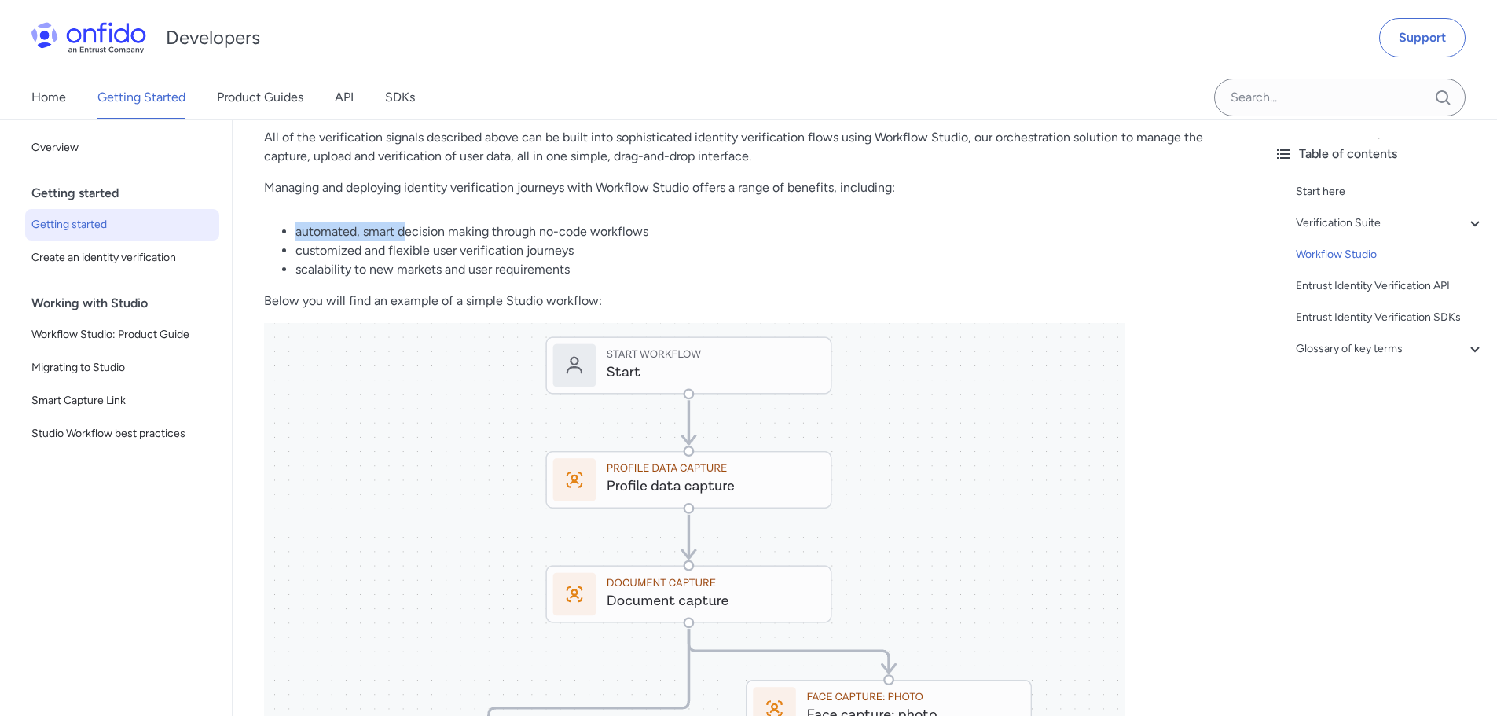
drag, startPoint x: 288, startPoint y: 255, endPoint x: 474, endPoint y: 239, distance: 186.9
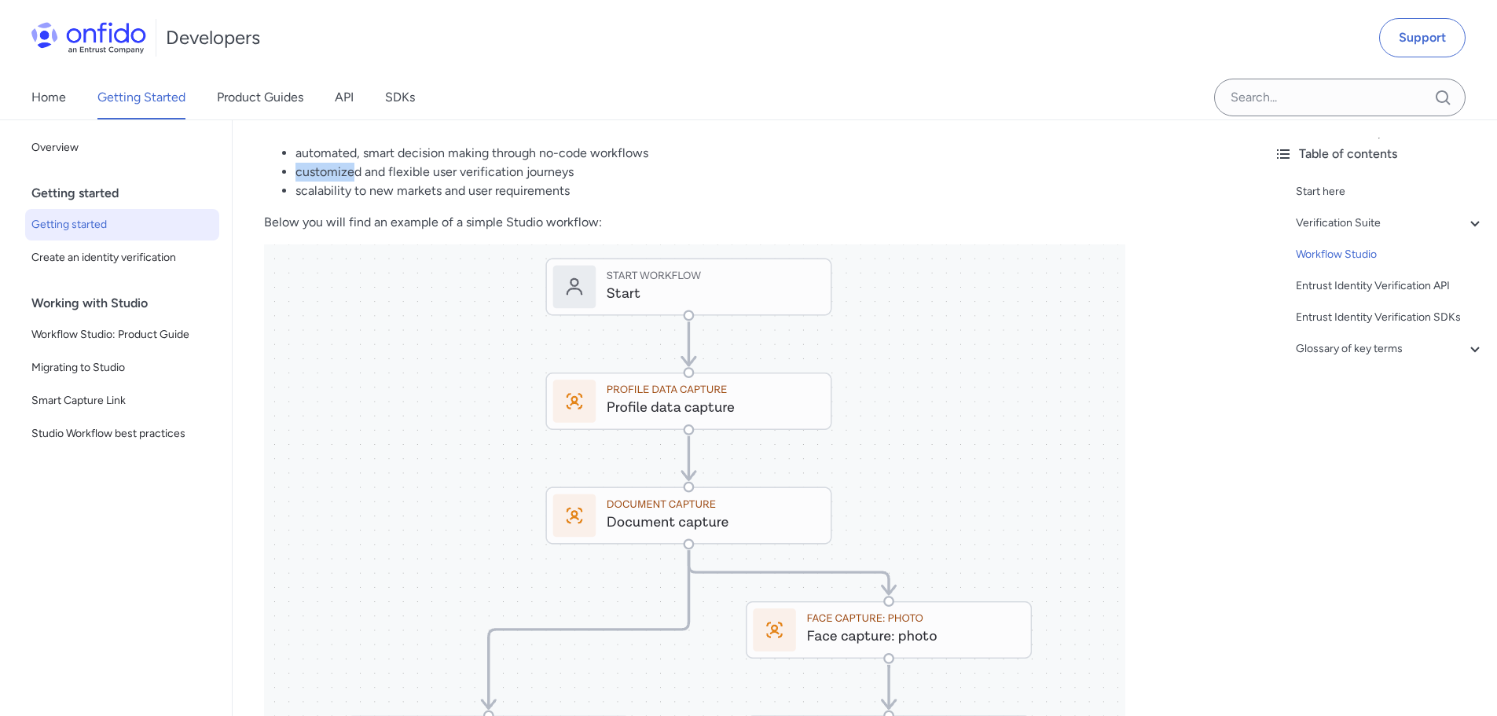
drag, startPoint x: 294, startPoint y: 191, endPoint x: 368, endPoint y: 189, distance: 73.9
click at [363, 189] on ul "automated, smart decision making through no-code workflows customized and flexi…" at bounding box center [747, 172] width 966 height 57
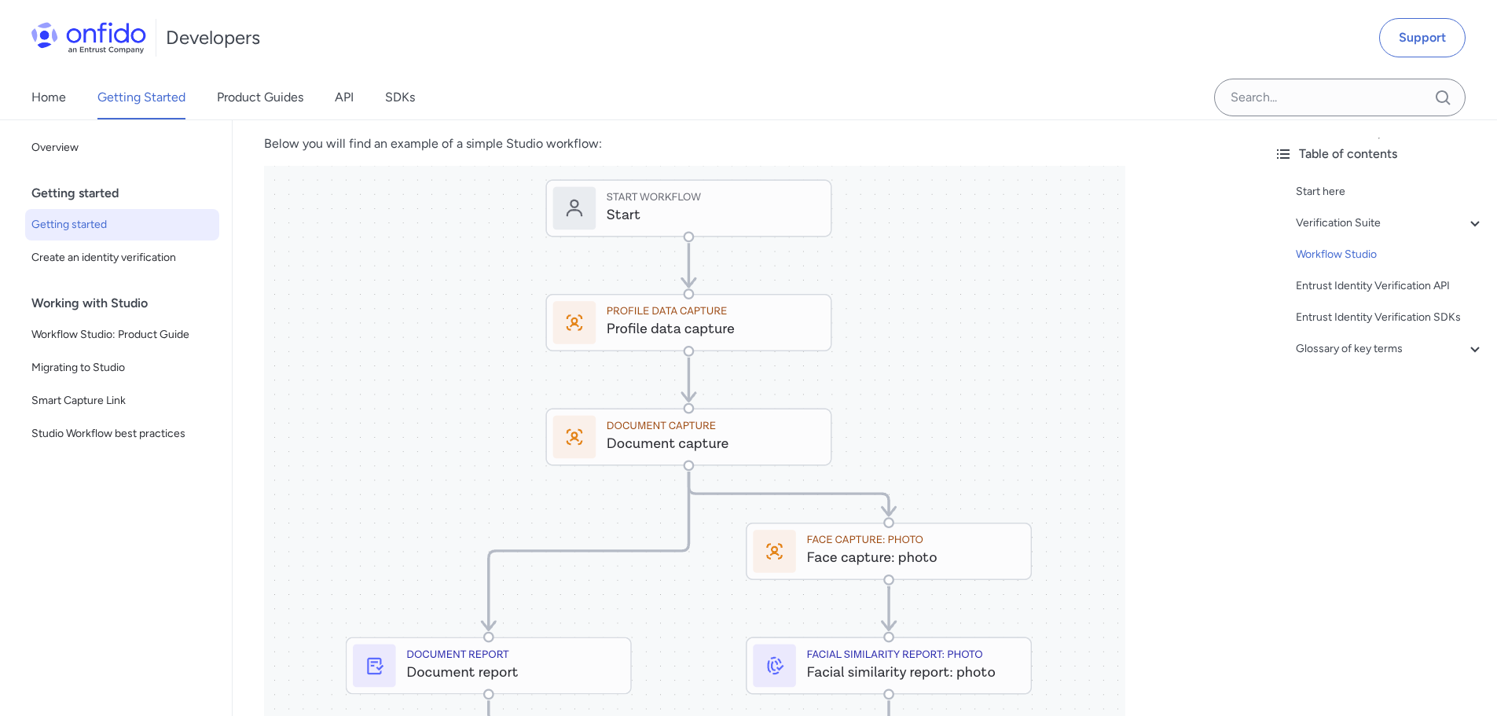
drag, startPoint x: 1237, startPoint y: 525, endPoint x: 1234, endPoint y: 515, distance: 9.7
click at [1233, 511] on div "Getting started Start here This introductory guide offers an overview of Entrus…" at bounding box center [747, 595] width 1028 height 4604
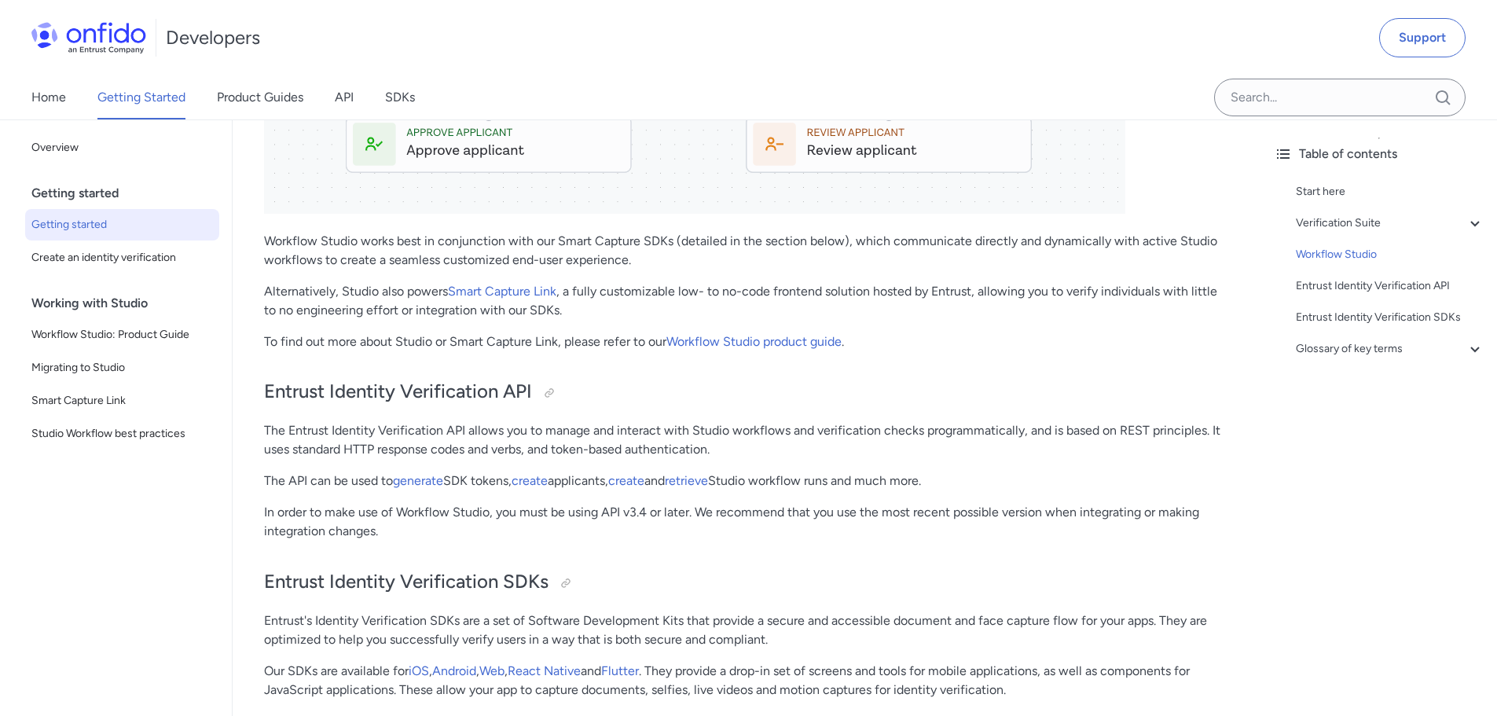
scroll to position [2593, 0]
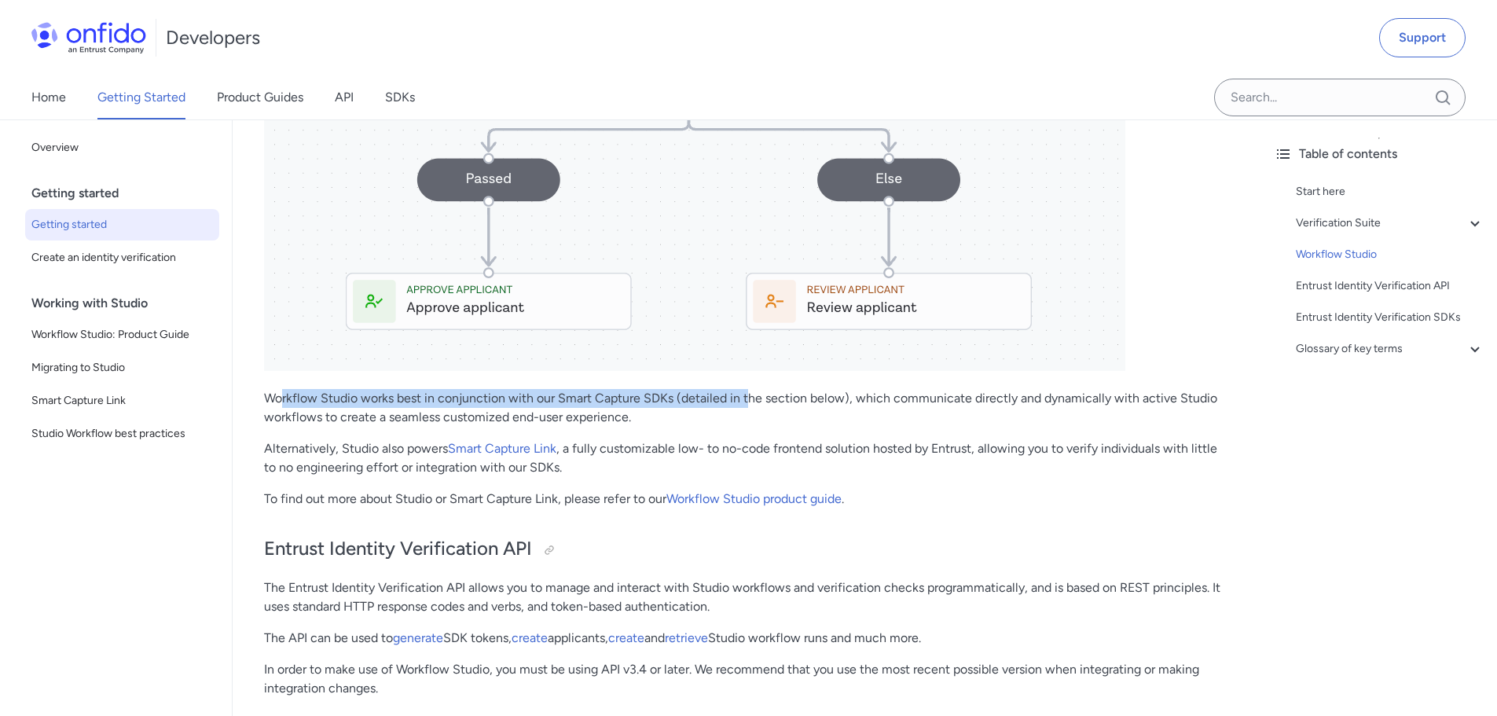
drag, startPoint x: 283, startPoint y: 414, endPoint x: 757, endPoint y: 411, distance: 473.7
click at [754, 411] on p "Workflow Studio works best in conjunction with our Smart Capture SDKs (detailed…" at bounding box center [747, 408] width 966 height 38
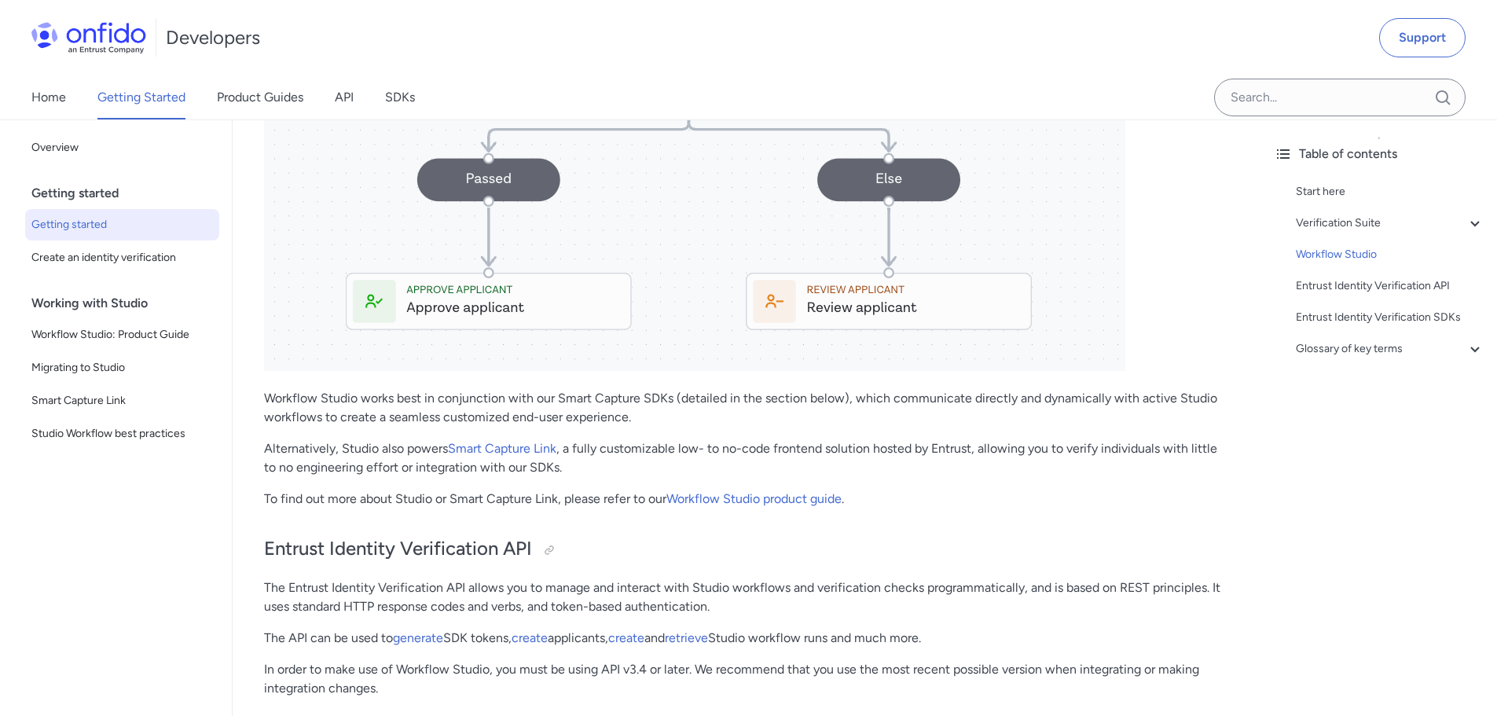
click at [763, 412] on p "Workflow Studio works best in conjunction with our Smart Capture SDKs (detailed…" at bounding box center [747, 408] width 966 height 38
drag, startPoint x: 553, startPoint y: 419, endPoint x: 767, endPoint y: 416, distance: 213.7
click at [760, 416] on p "Workflow Studio works best in conjunction with our Smart Capture SDKs (detailed…" at bounding box center [747, 408] width 966 height 38
click at [777, 416] on p "Workflow Studio works best in conjunction with our Smart Capture SDKs (detailed…" at bounding box center [747, 408] width 966 height 38
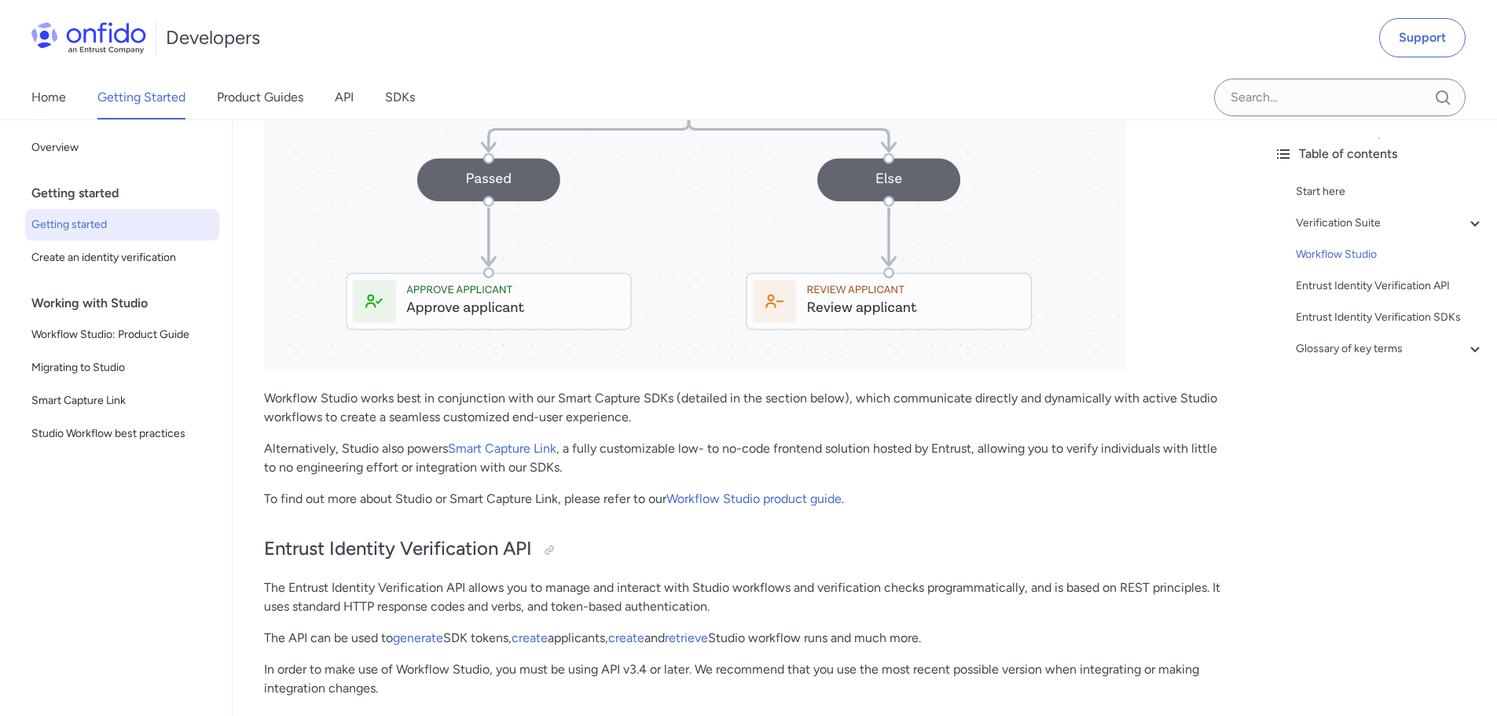
click at [777, 416] on p "Workflow Studio works best in conjunction with our Smart Capture SDKs (detailed…" at bounding box center [747, 408] width 966 height 38
click at [777, 423] on p "Workflow Studio works best in conjunction with our Smart Capture SDKs (detailed…" at bounding box center [747, 408] width 966 height 38
drag, startPoint x: 392, startPoint y: 437, endPoint x: 698, endPoint y: 442, distance: 306.4
click at [628, 427] on p "Workflow Studio works best in conjunction with our Smart Capture SDKs (detailed…" at bounding box center [747, 408] width 966 height 38
click at [701, 427] on p "Workflow Studio works best in conjunction with our Smart Capture SDKs (detailed…" at bounding box center [747, 408] width 966 height 38
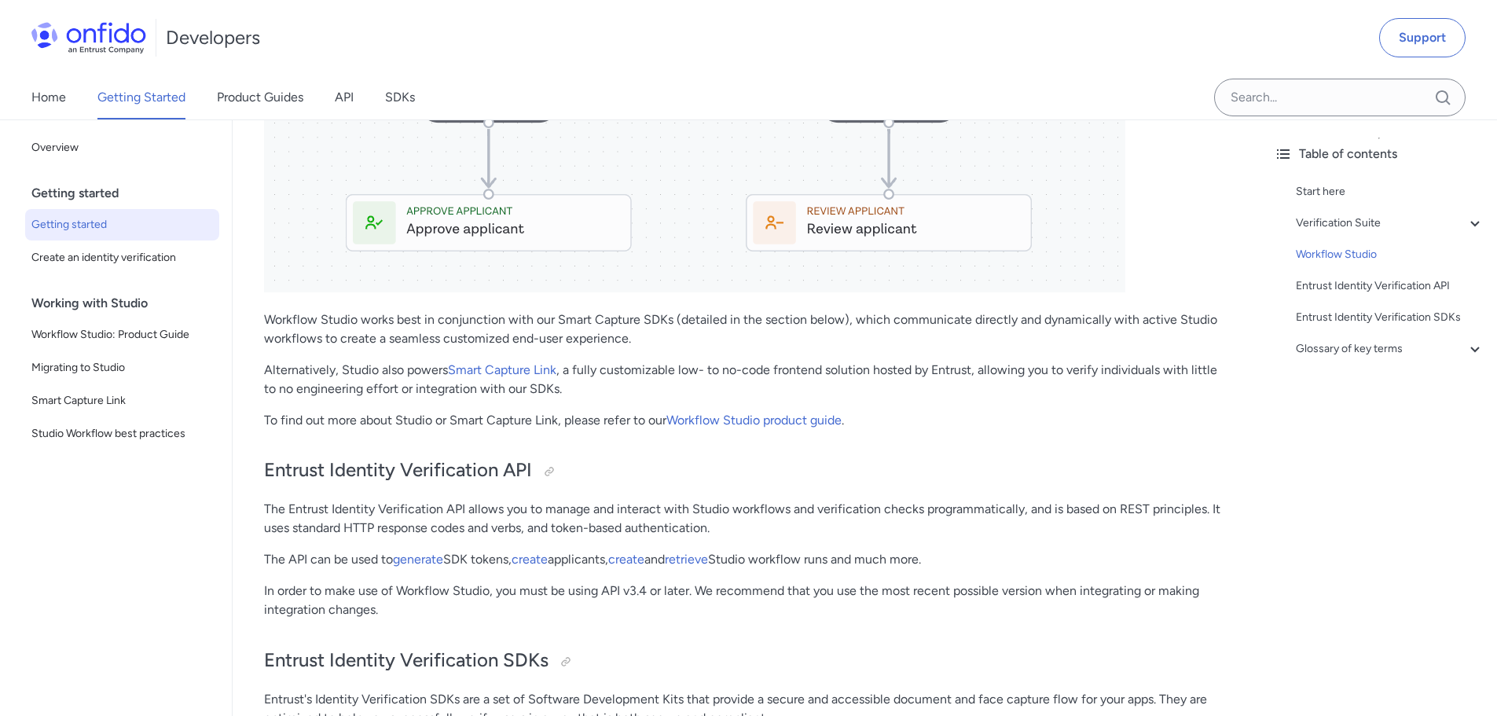
scroll to position [2828, 0]
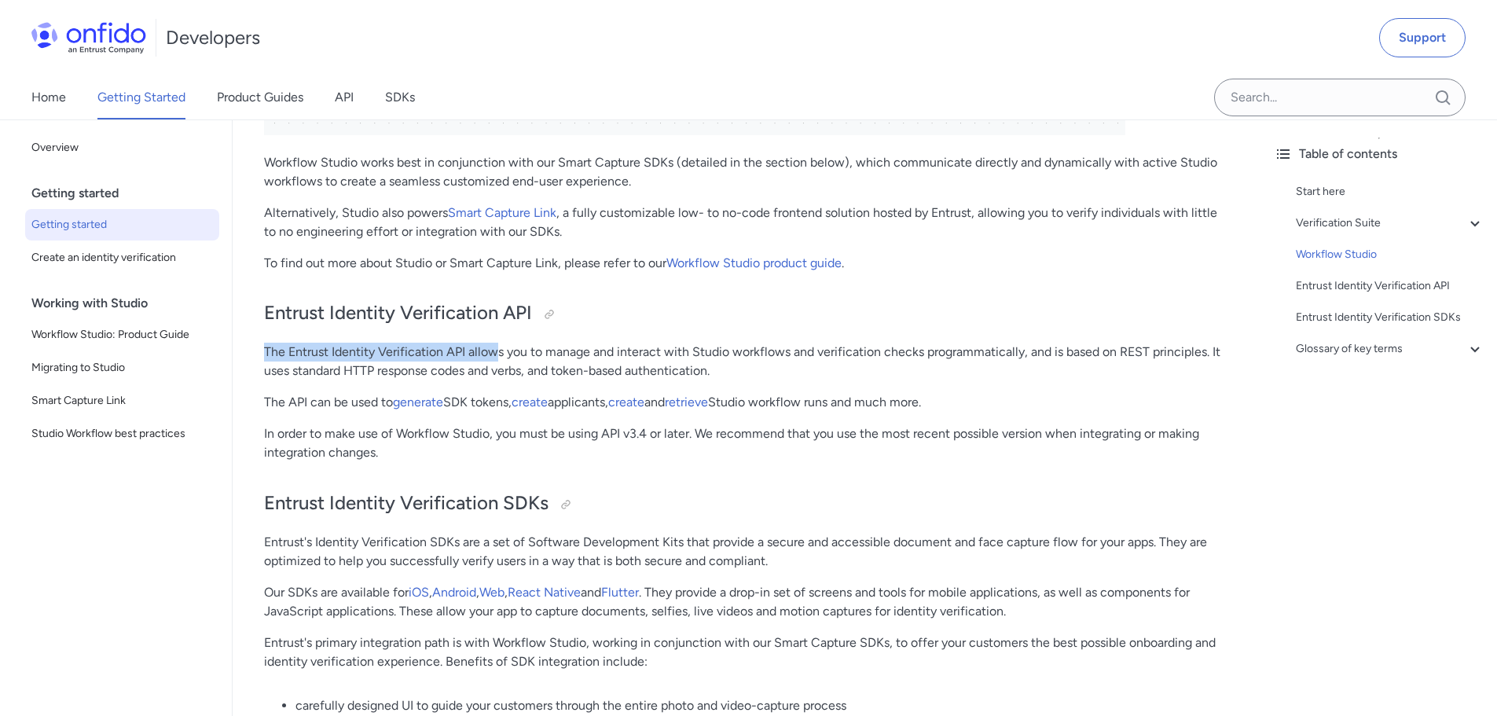
drag, startPoint x: 262, startPoint y: 361, endPoint x: 525, endPoint y: 361, distance: 262.4
click at [529, 361] on p "The Entrust Identity Verification API allows you to manage and interact with St…" at bounding box center [747, 362] width 966 height 38
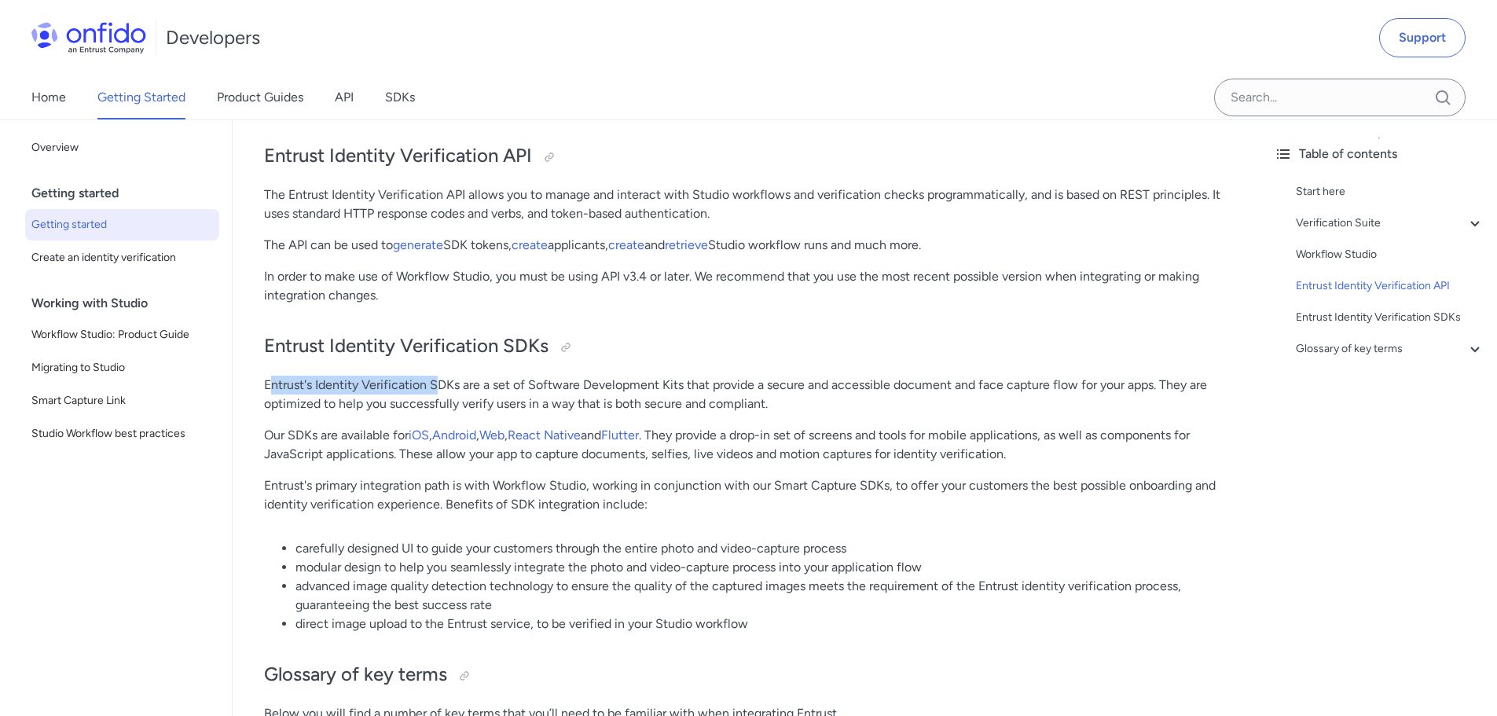
drag, startPoint x: 270, startPoint y: 405, endPoint x: 497, endPoint y: 395, distance: 227.3
click at [500, 395] on p "Entrust's Identity Verification SDKs are a set of Software Development Kits tha…" at bounding box center [747, 395] width 966 height 38
click at [378, 395] on p "Entrust's Identity Verification SDKs are a set of Software Development Kits tha…" at bounding box center [747, 395] width 966 height 38
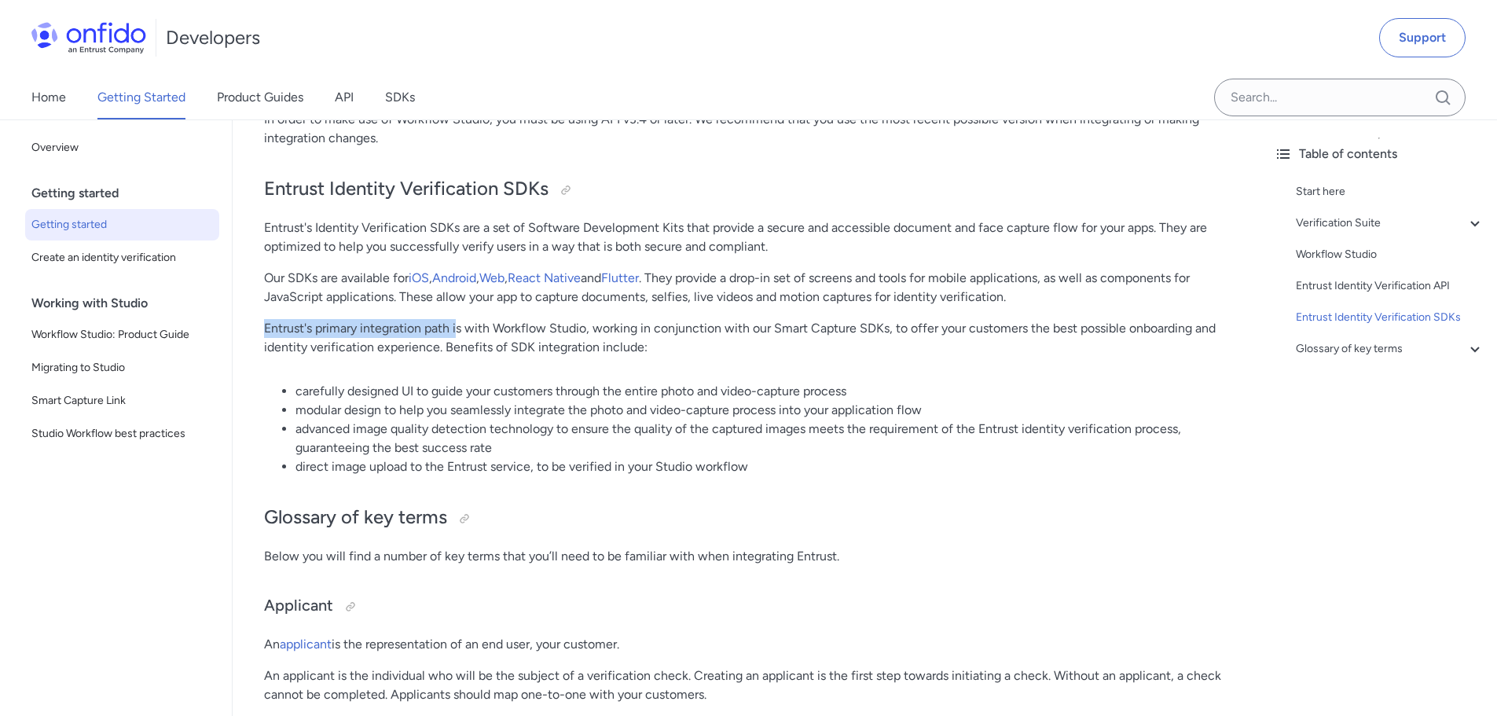
drag, startPoint x: 299, startPoint y: 353, endPoint x: 625, endPoint y: 354, distance: 326.0
click at [606, 353] on p "Entrust's primary integration path is with Workflow Studio, working in conjunct…" at bounding box center [747, 338] width 966 height 38
click at [643, 357] on p "Entrust's primary integration path is with Workflow Studio, working in conjunct…" at bounding box center [747, 338] width 966 height 38
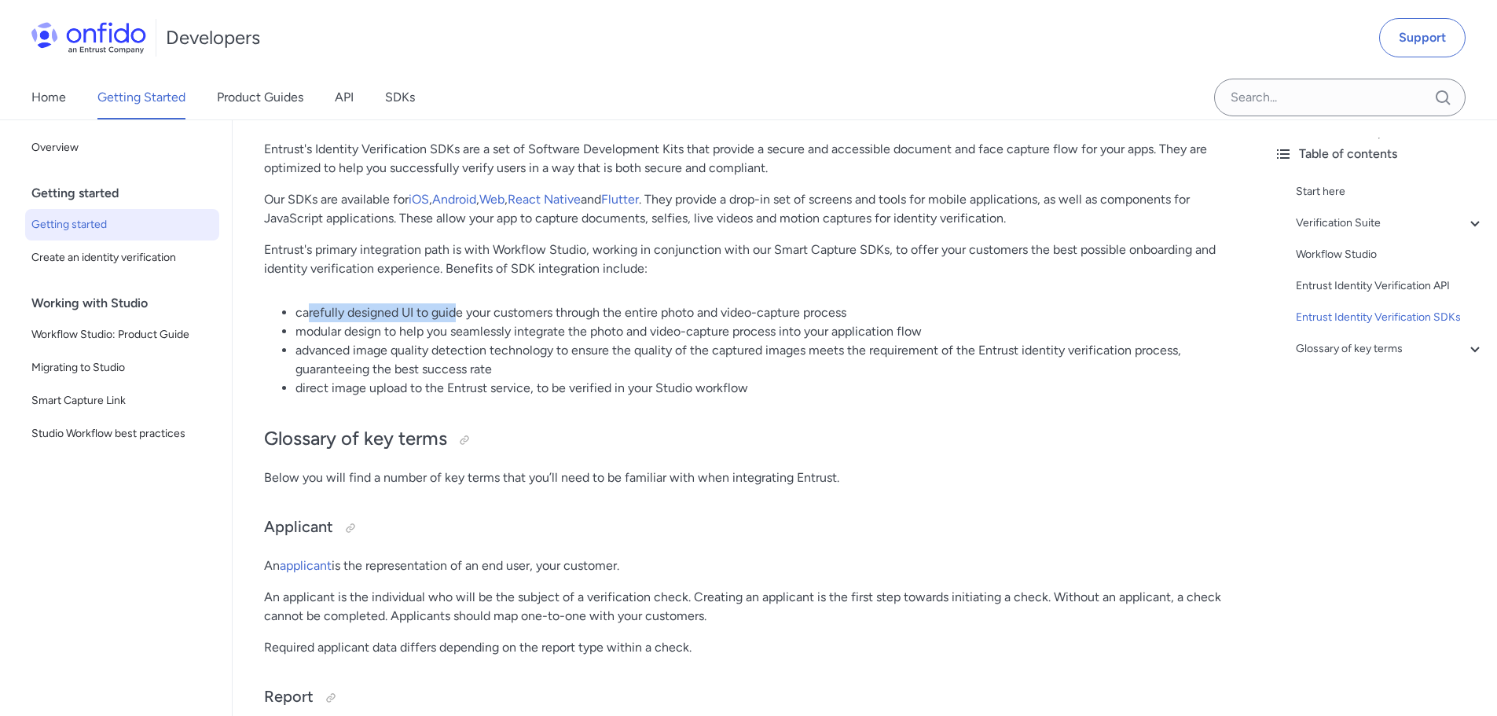
drag, startPoint x: 328, startPoint y: 335, endPoint x: 526, endPoint y: 348, distance: 198.4
click at [502, 322] on li "carefully designed UI to guide your customers through the entire photo and vide…" at bounding box center [762, 312] width 934 height 19
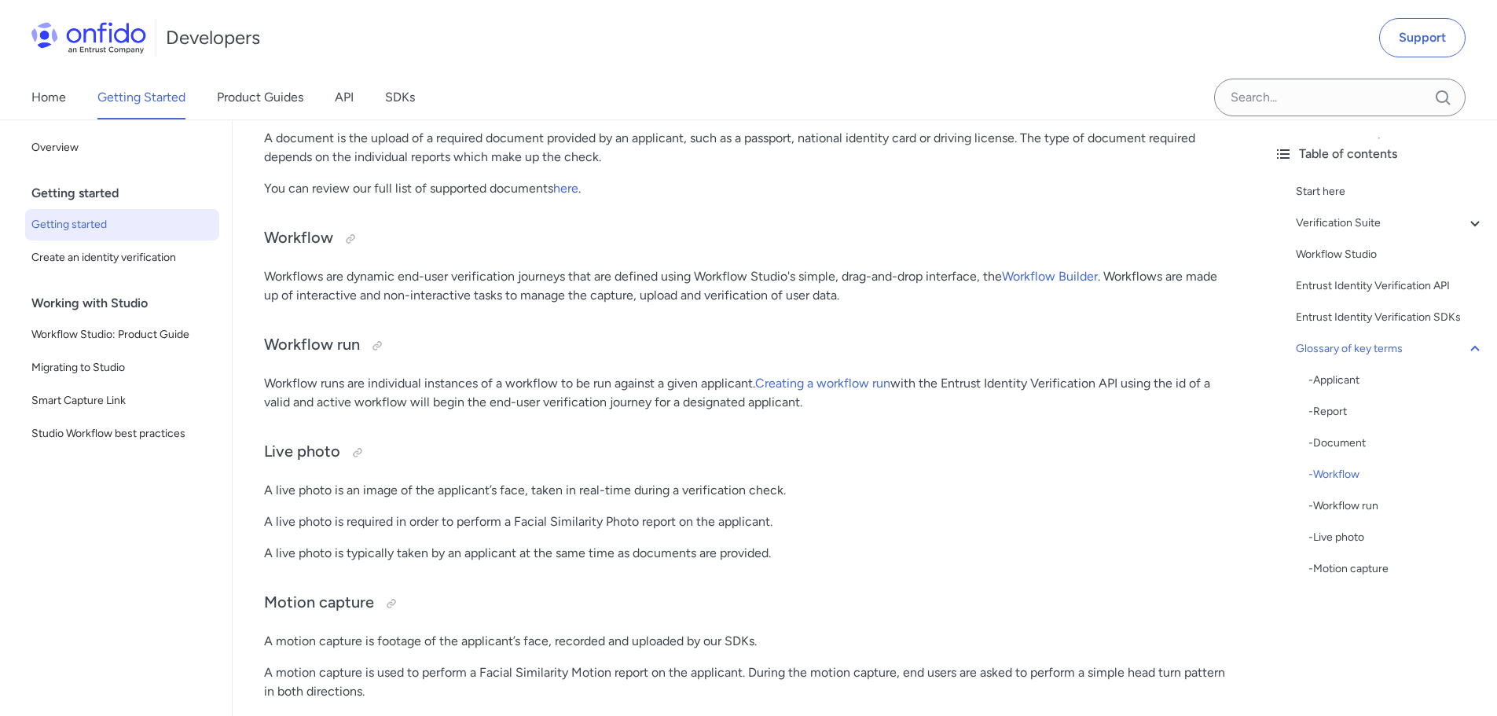
scroll to position [3614, 0]
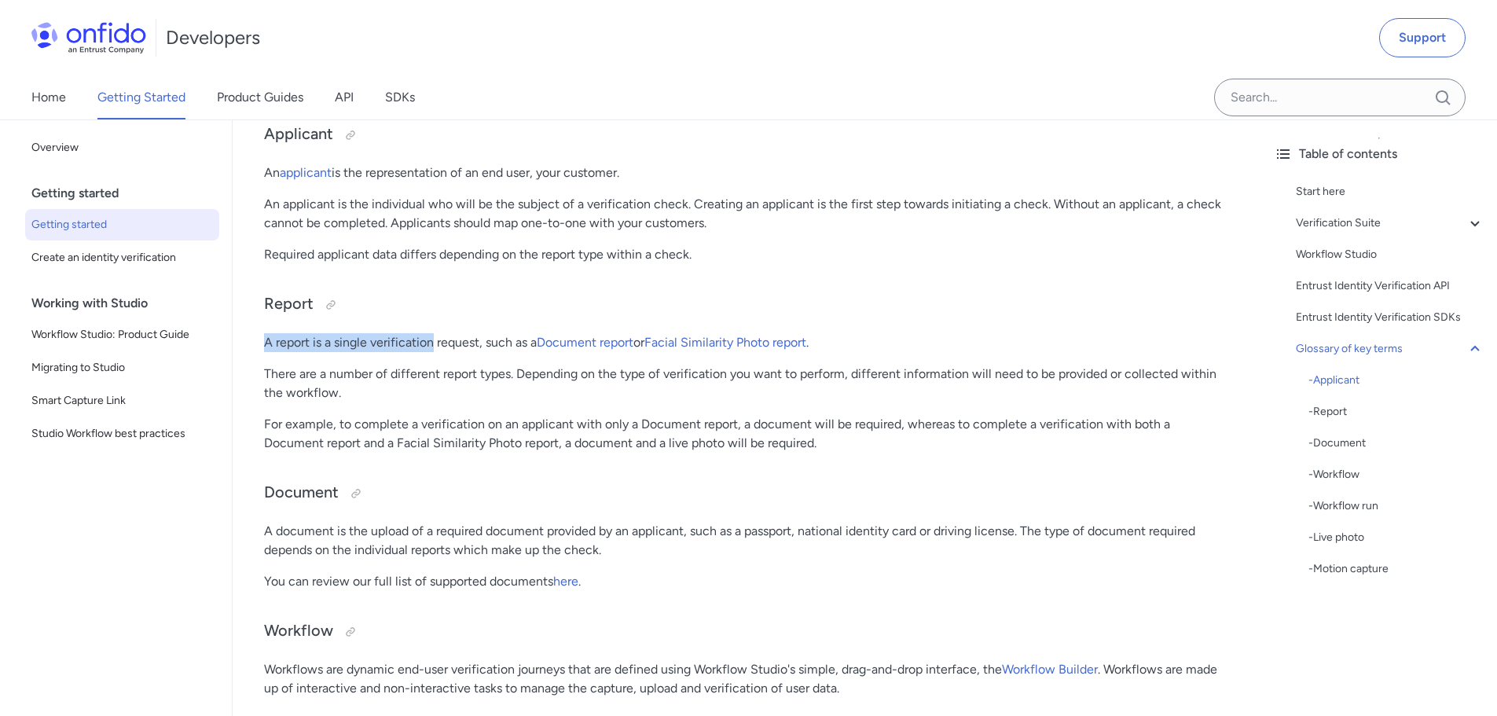
drag, startPoint x: 263, startPoint y: 359, endPoint x: 481, endPoint y: 362, distance: 217.6
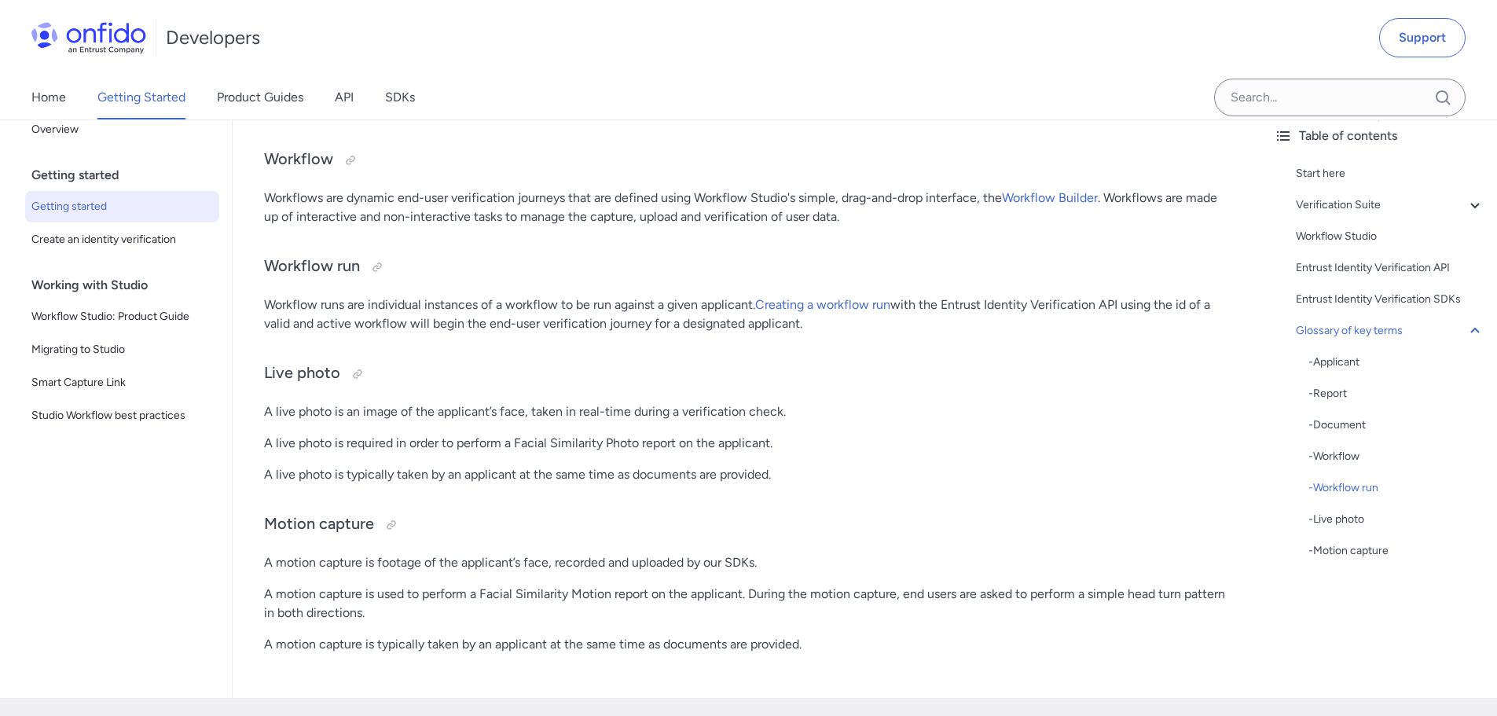
scroll to position [4242, 0]
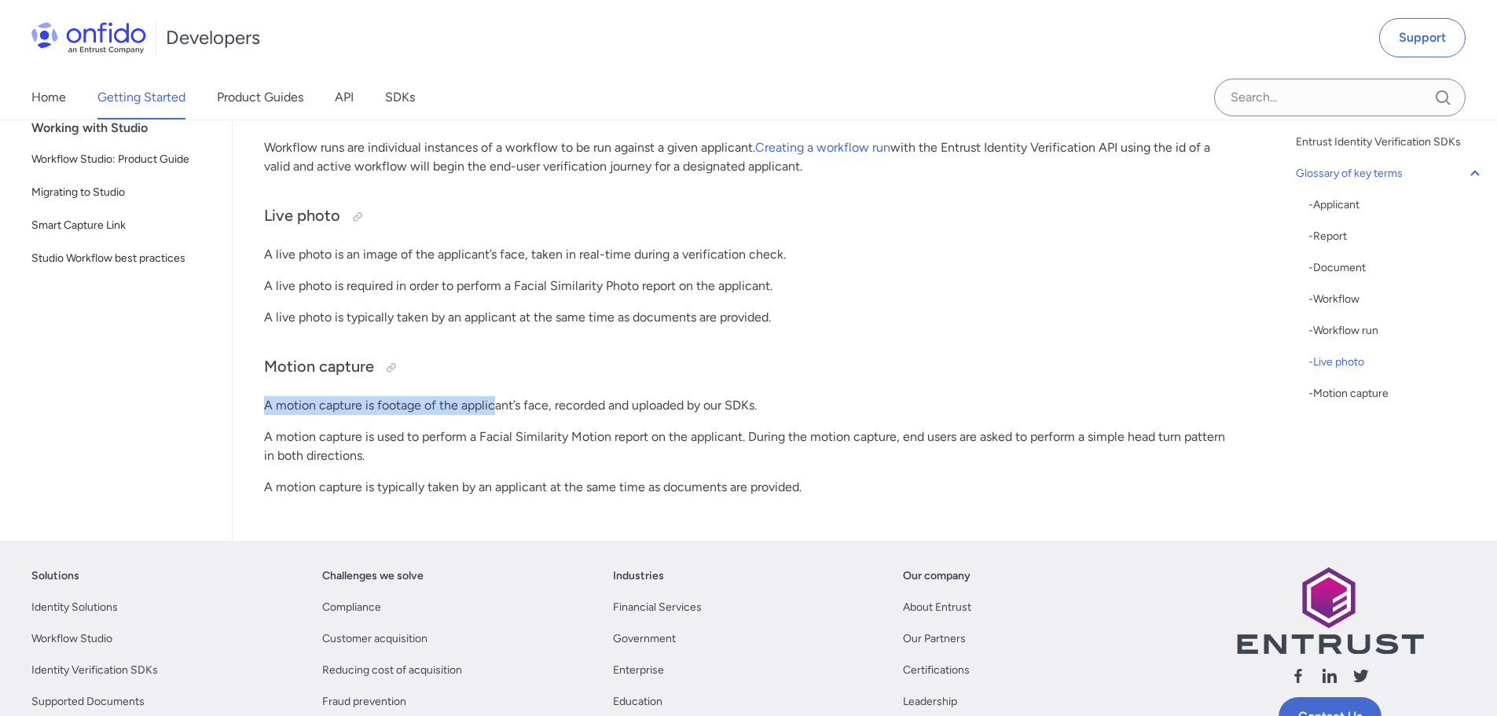
drag, startPoint x: 264, startPoint y: 419, endPoint x: 541, endPoint y: 418, distance: 277.3
click at [537, 415] on p "A motion capture is footage of the applicant’s face, recorded and uploaded by o…" at bounding box center [747, 405] width 966 height 19
click at [545, 415] on p "A motion capture is footage of the applicant’s face, recorded and uploaded by o…" at bounding box center [747, 405] width 966 height 19
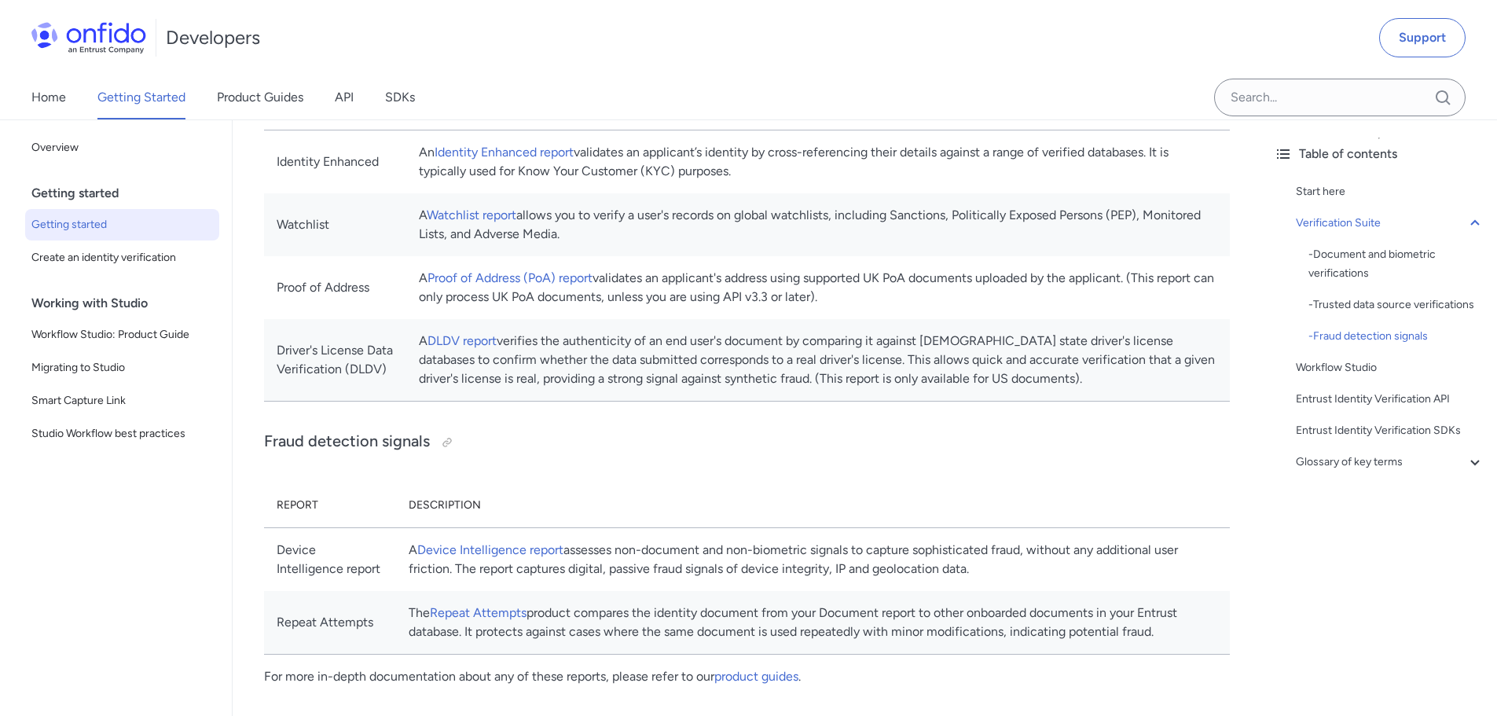
scroll to position [1021, 0]
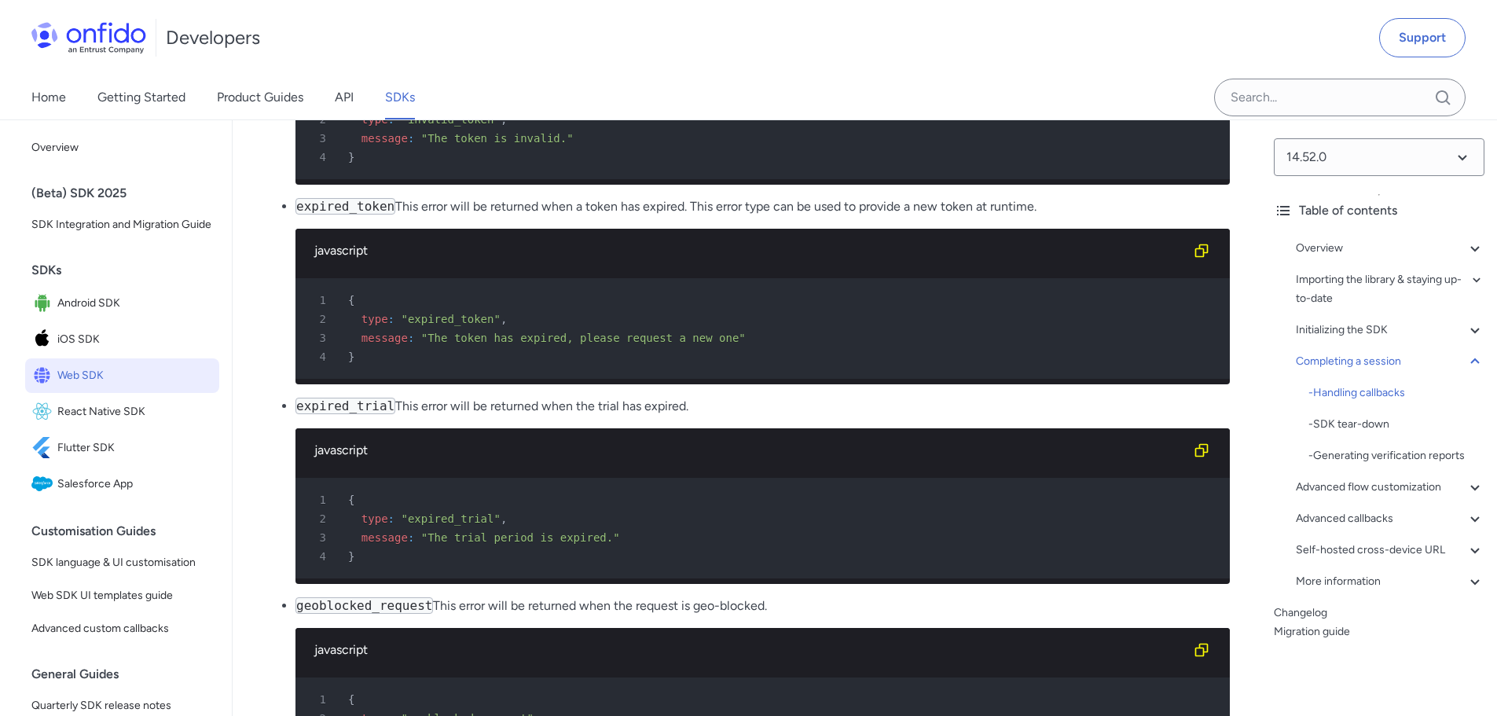
click at [1378, 581] on div "More information" at bounding box center [1389, 581] width 189 height 19
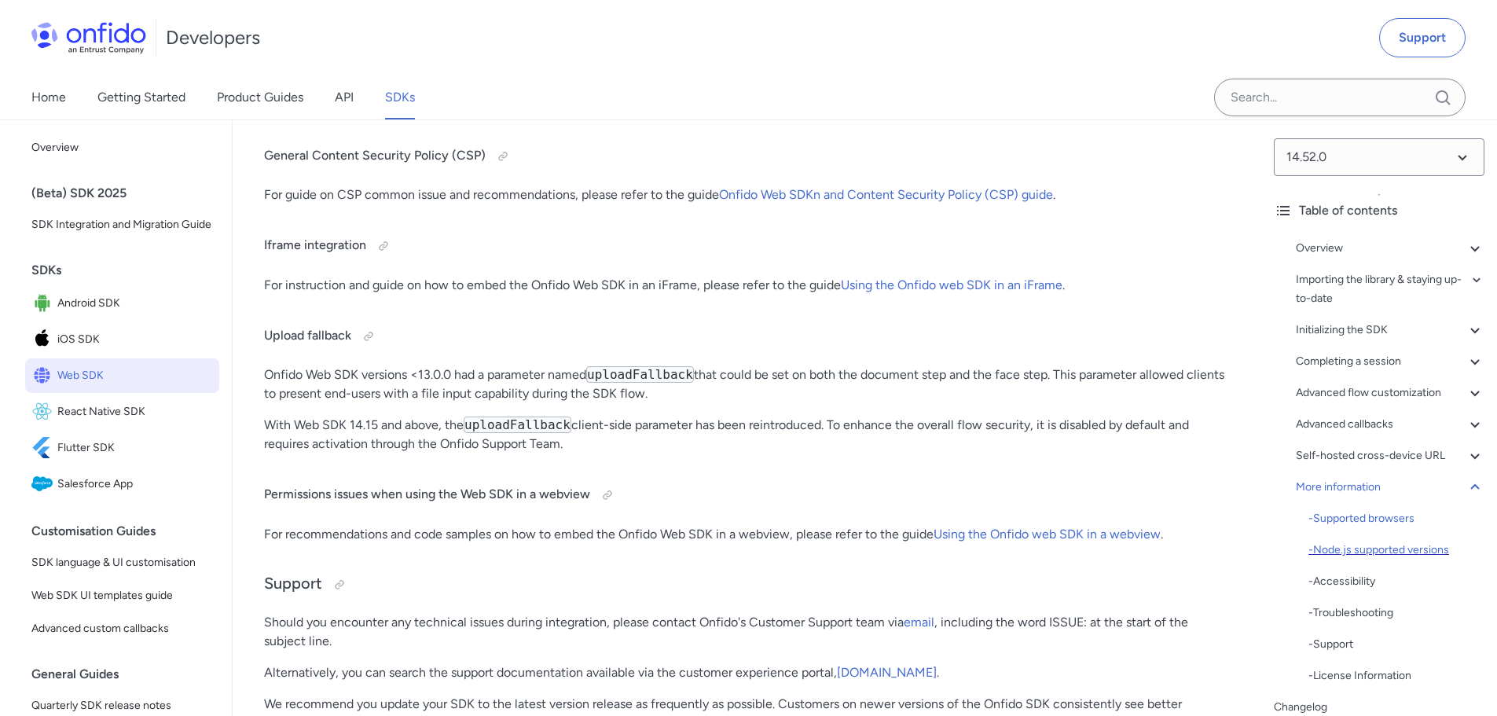
click at [1449, 551] on div "- Node.js supported versions" at bounding box center [1396, 549] width 176 height 19
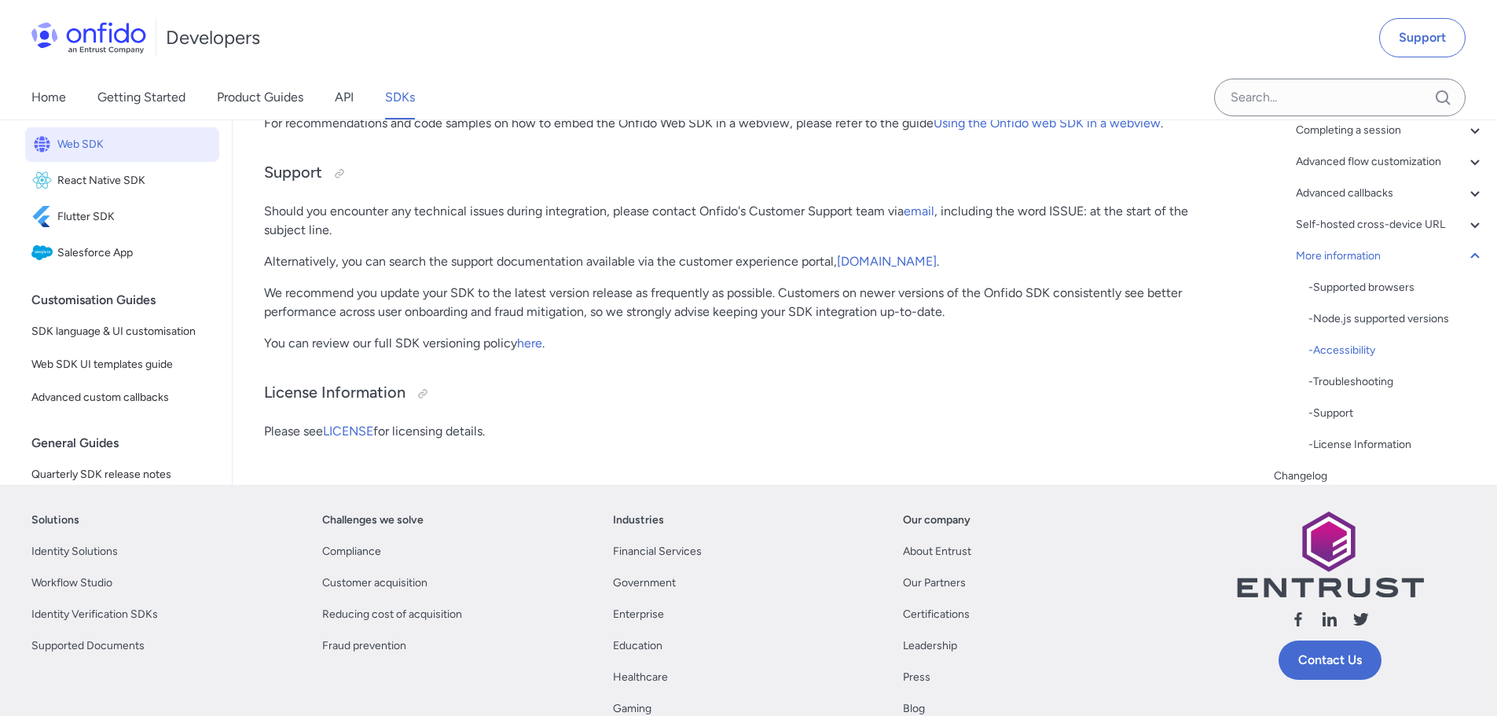
scroll to position [42235, 0]
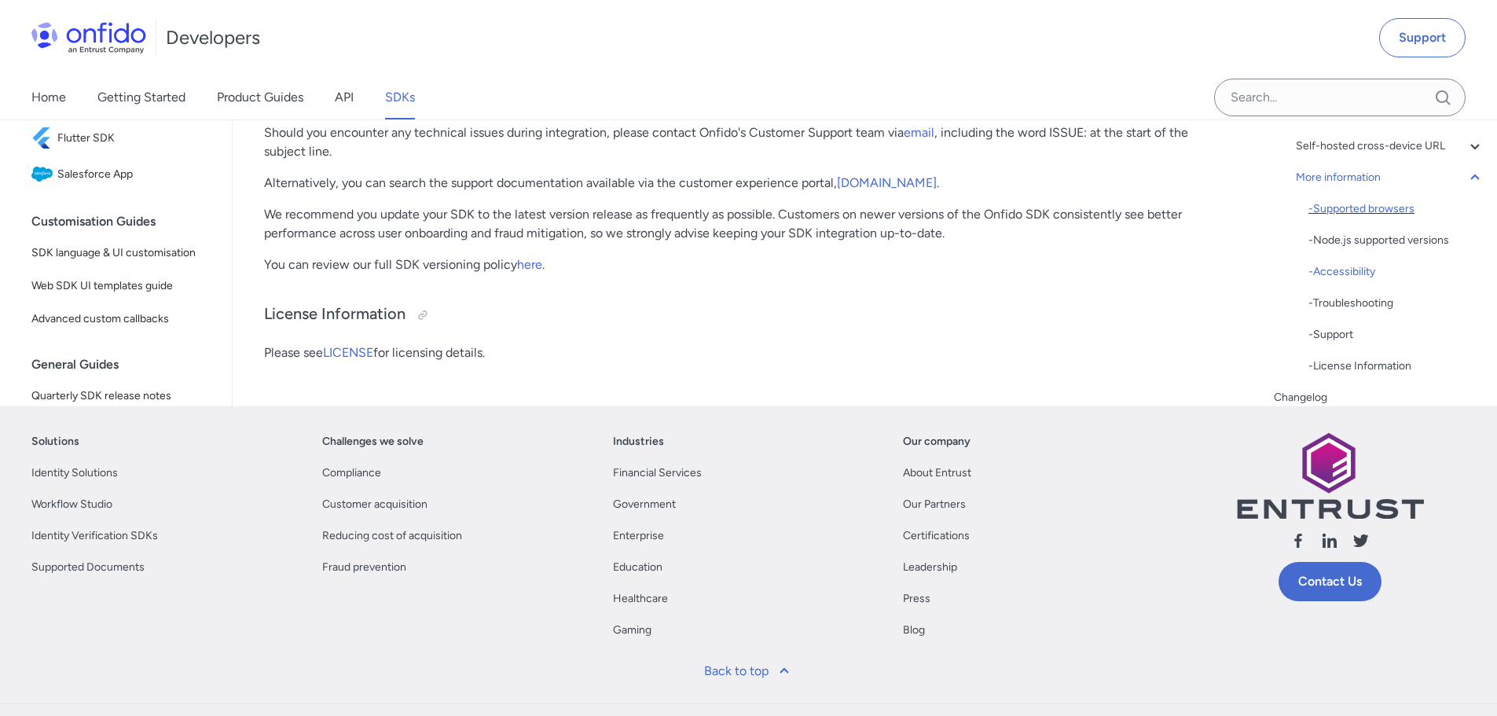
click at [1363, 218] on div "- Supported browsers" at bounding box center [1396, 209] width 176 height 19
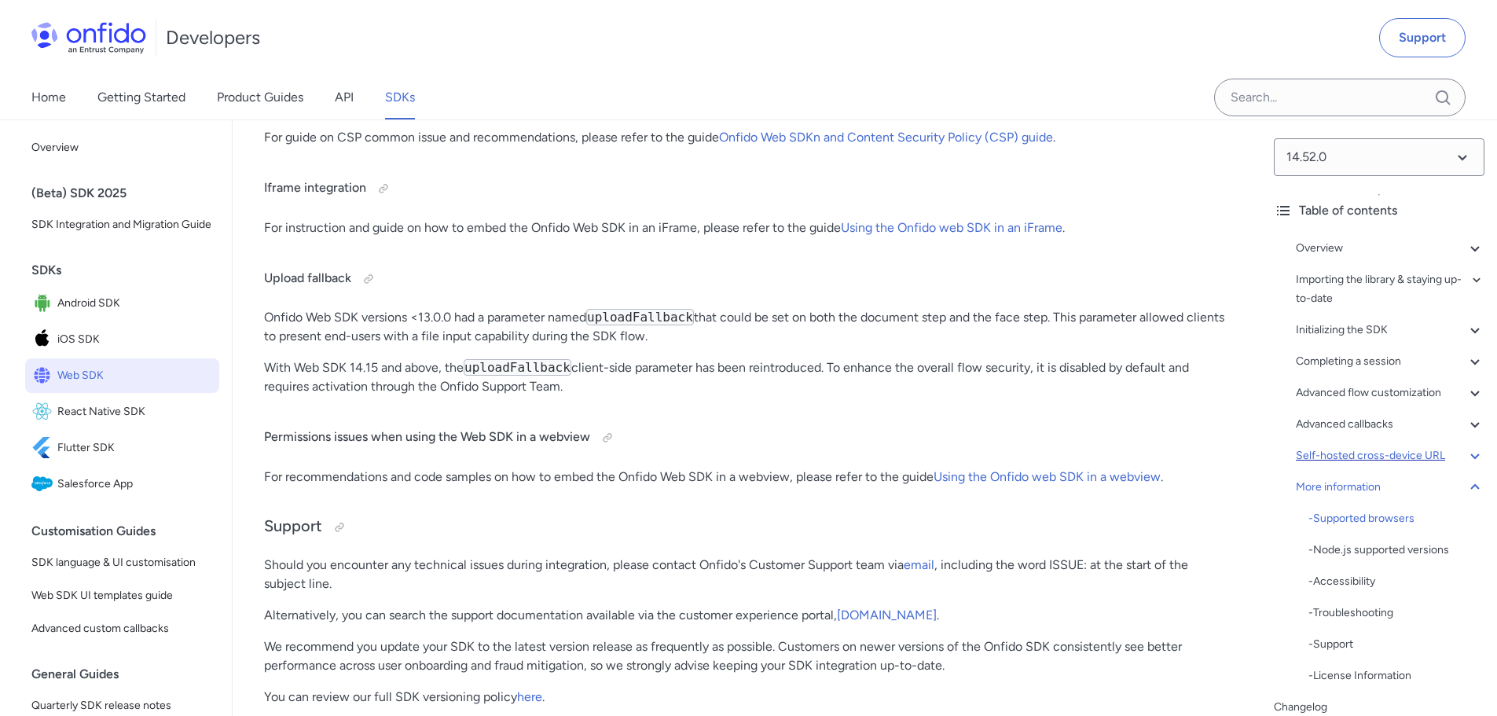
click at [1413, 456] on div "Self-hosted cross-device URL" at bounding box center [1389, 455] width 189 height 19
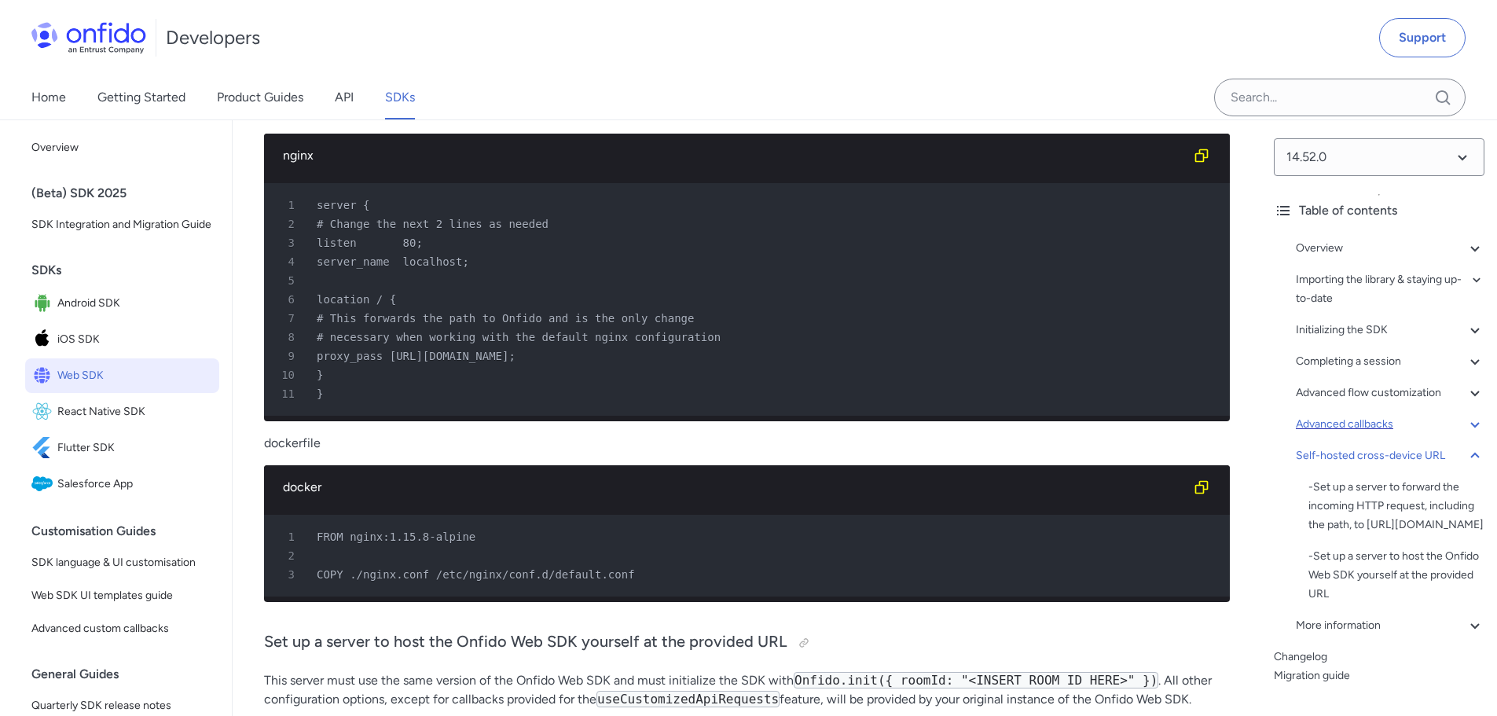
click at [1352, 424] on div "Advanced callbacks" at bounding box center [1389, 424] width 189 height 19
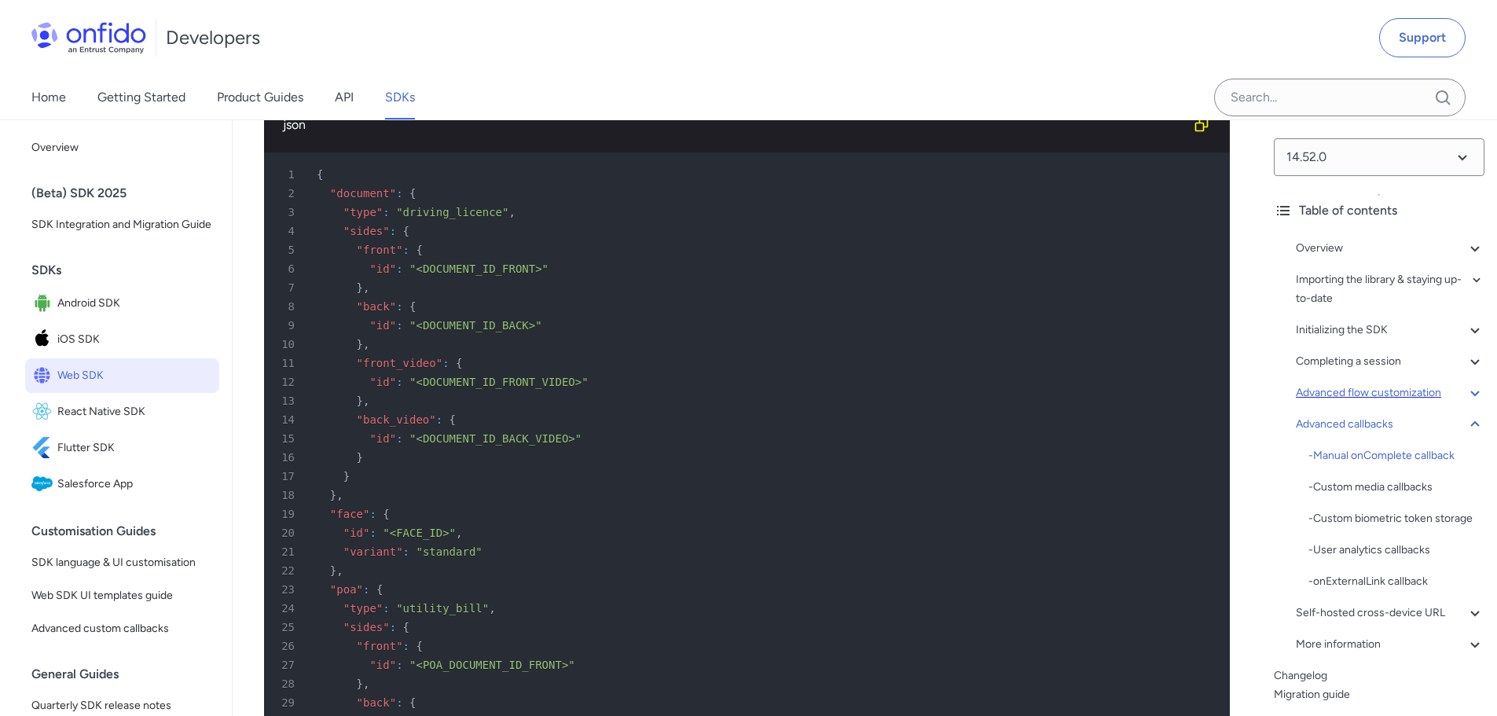
click at [1406, 390] on div "Advanced flow customization" at bounding box center [1389, 392] width 189 height 19
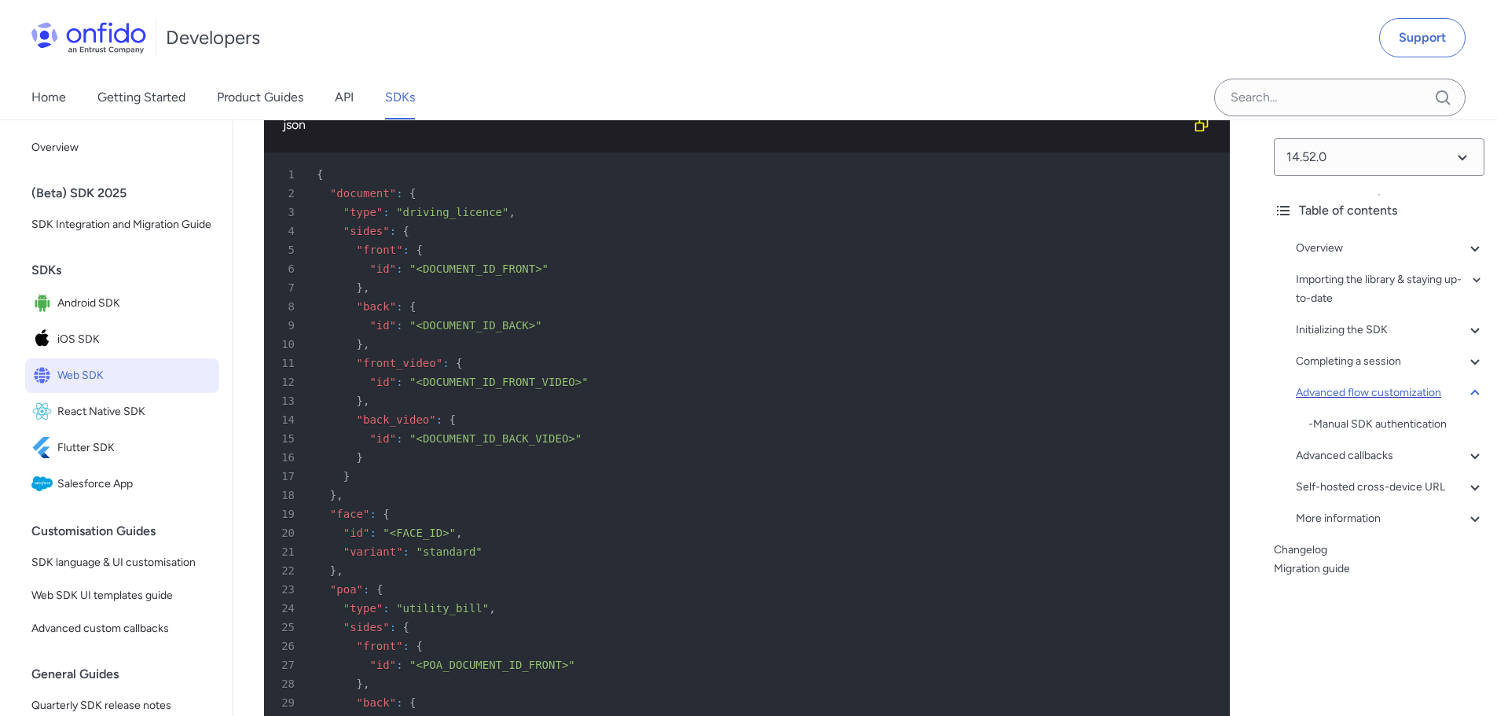
scroll to position [20543, 0]
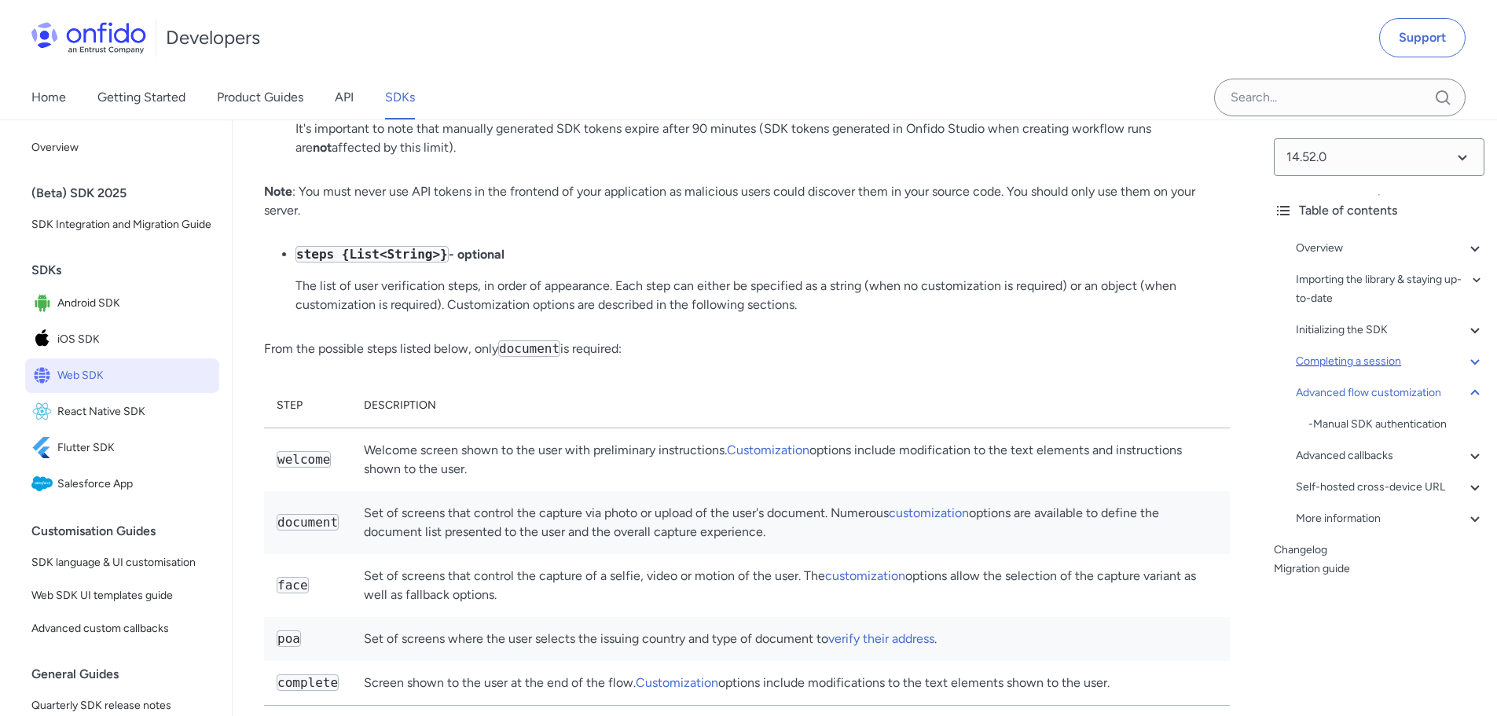
click at [1387, 359] on div "Completing a session" at bounding box center [1389, 361] width 189 height 19
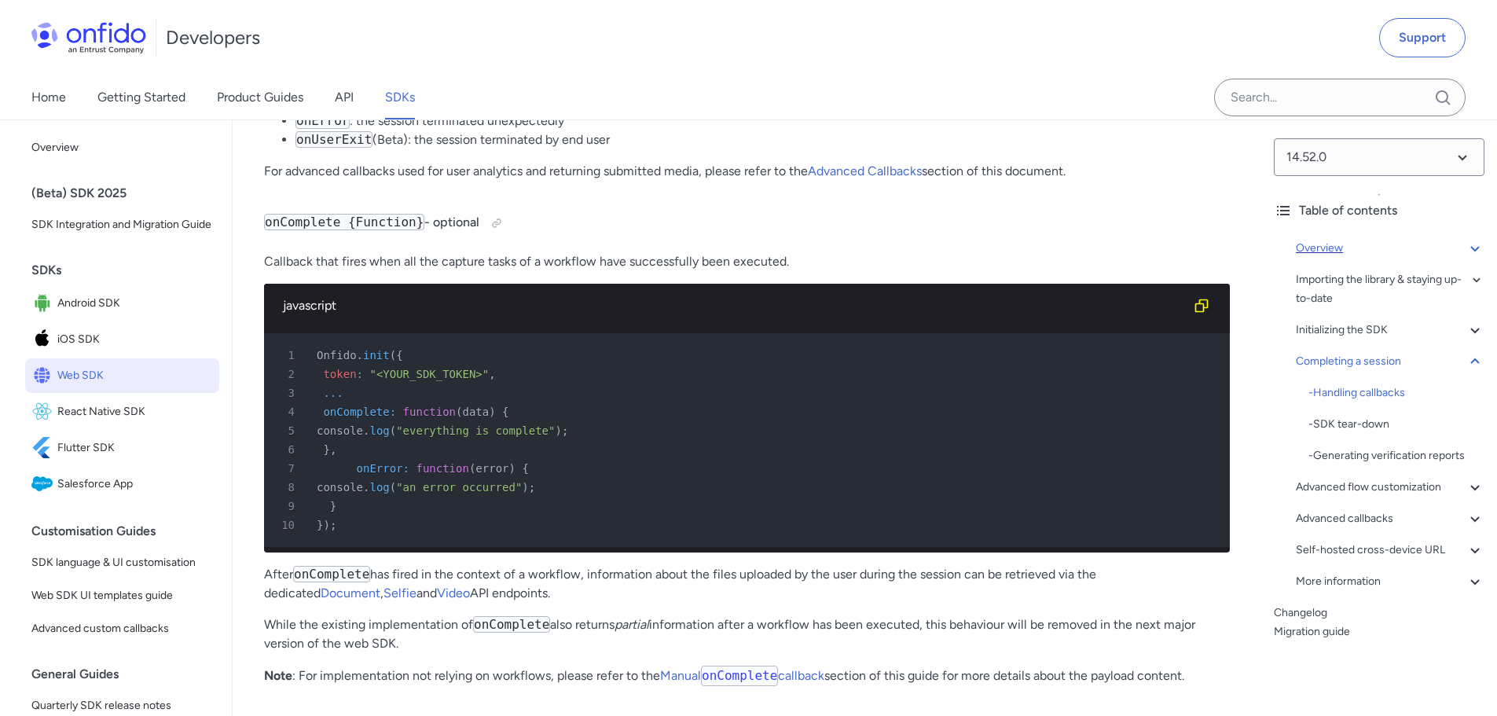
click at [1369, 251] on div "Overview" at bounding box center [1389, 248] width 189 height 19
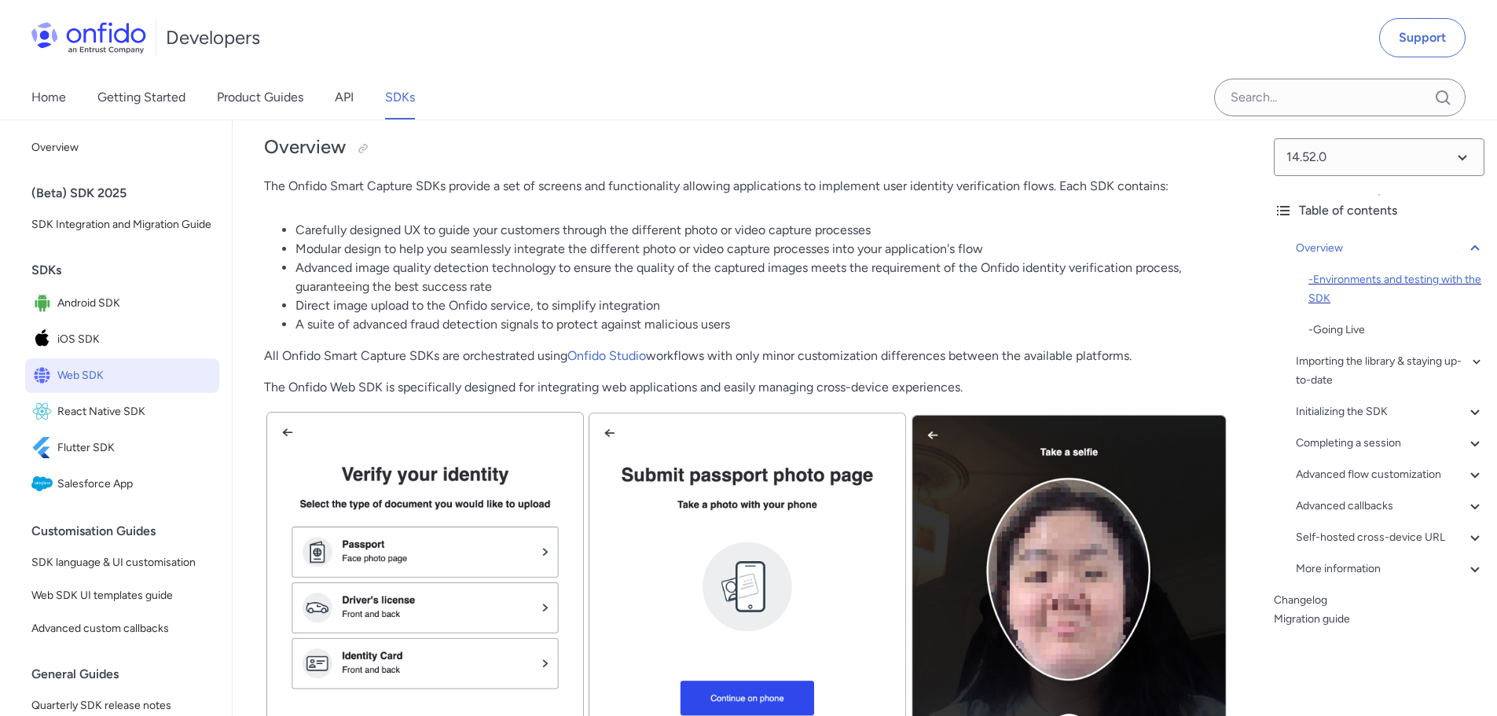
click at [1372, 281] on div "- Environments and testing with the SDK" at bounding box center [1396, 289] width 176 height 38
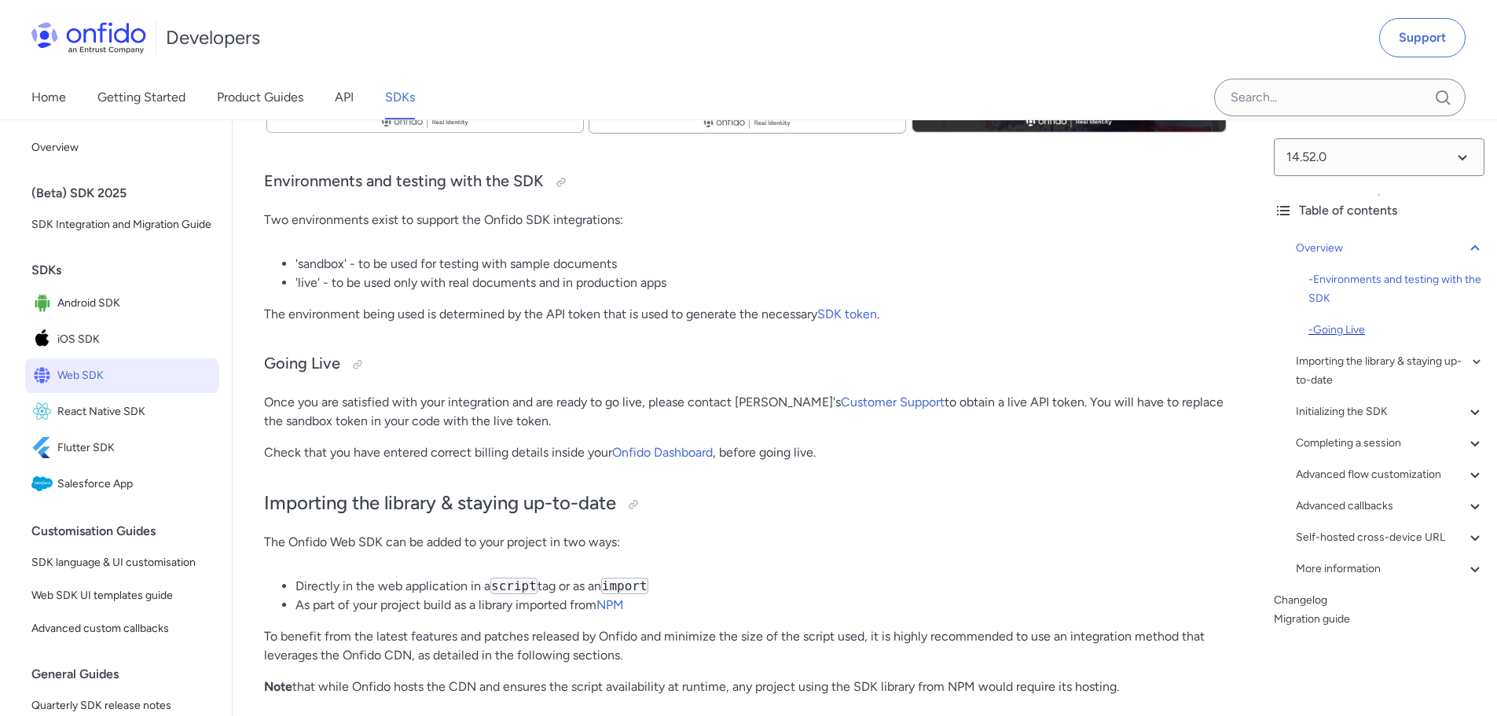
click at [1348, 331] on div "- Going Live" at bounding box center [1396, 330] width 176 height 19
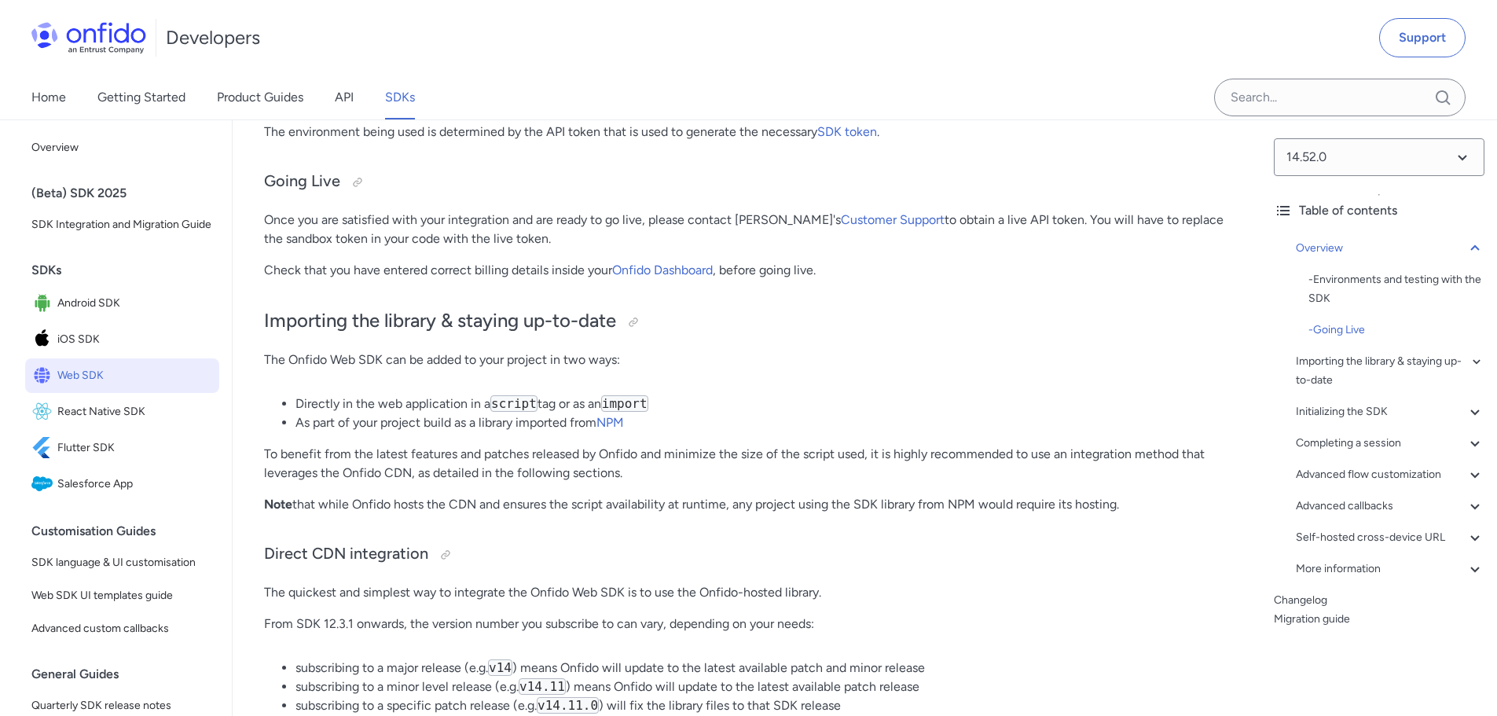
drag, startPoint x: 378, startPoint y: 222, endPoint x: 861, endPoint y: 251, distance: 484.0
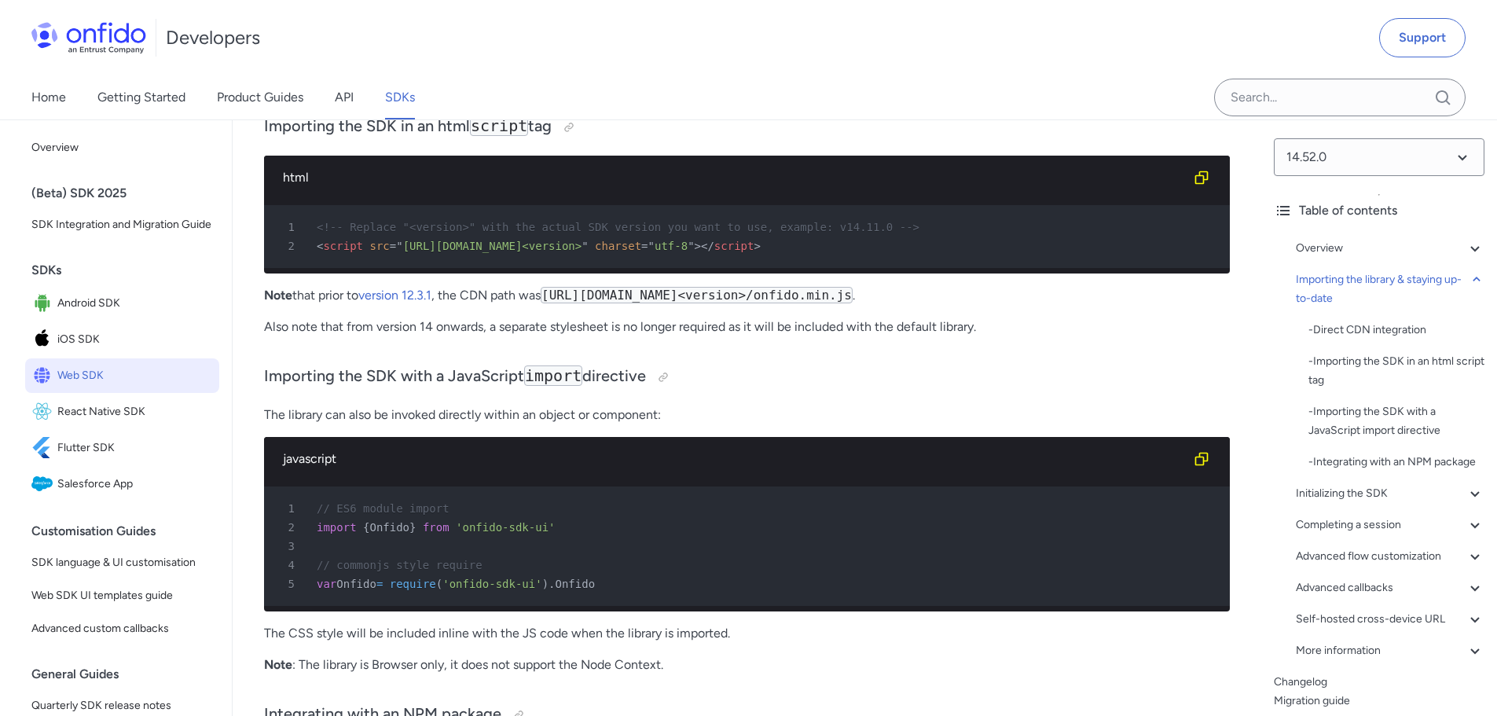
scroll to position [2189, 0]
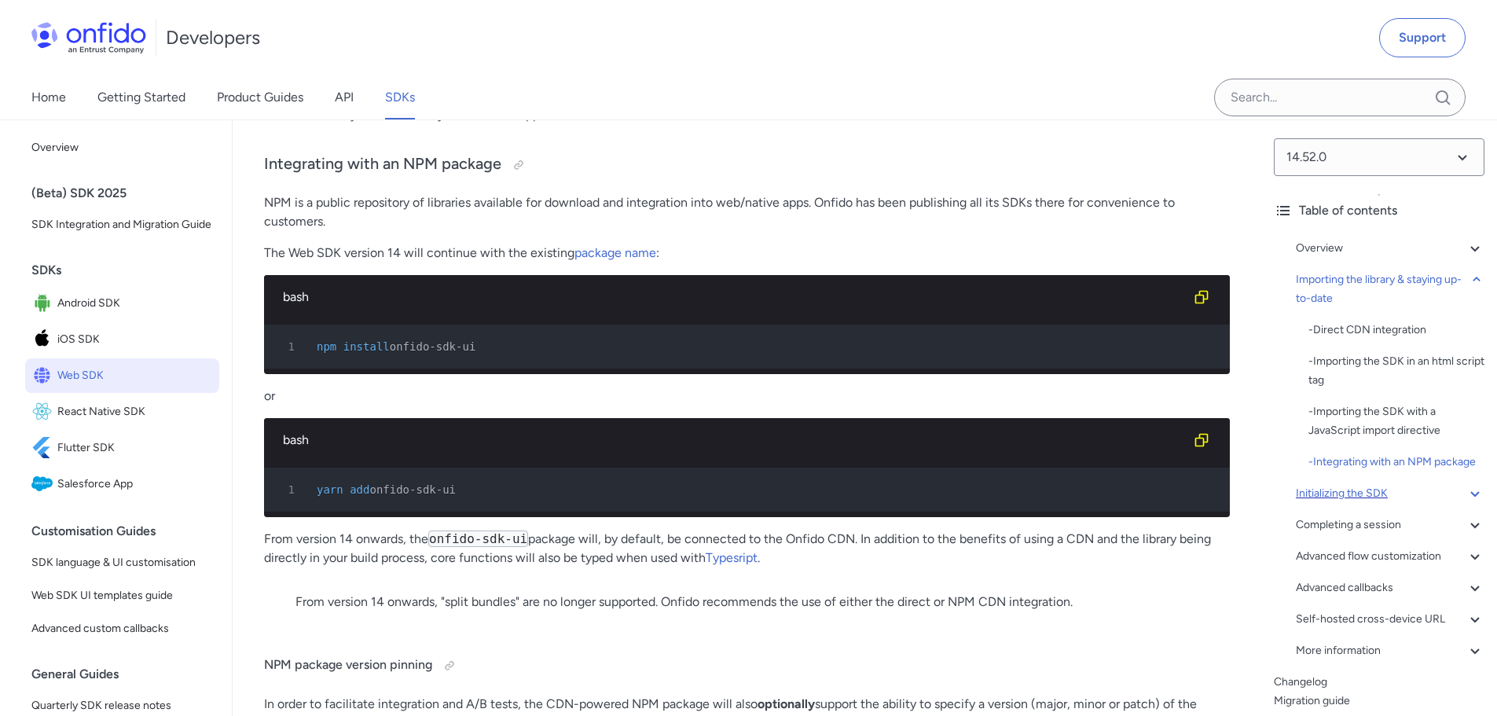
click at [1365, 503] on div "Initializing the SDK" at bounding box center [1389, 493] width 189 height 19
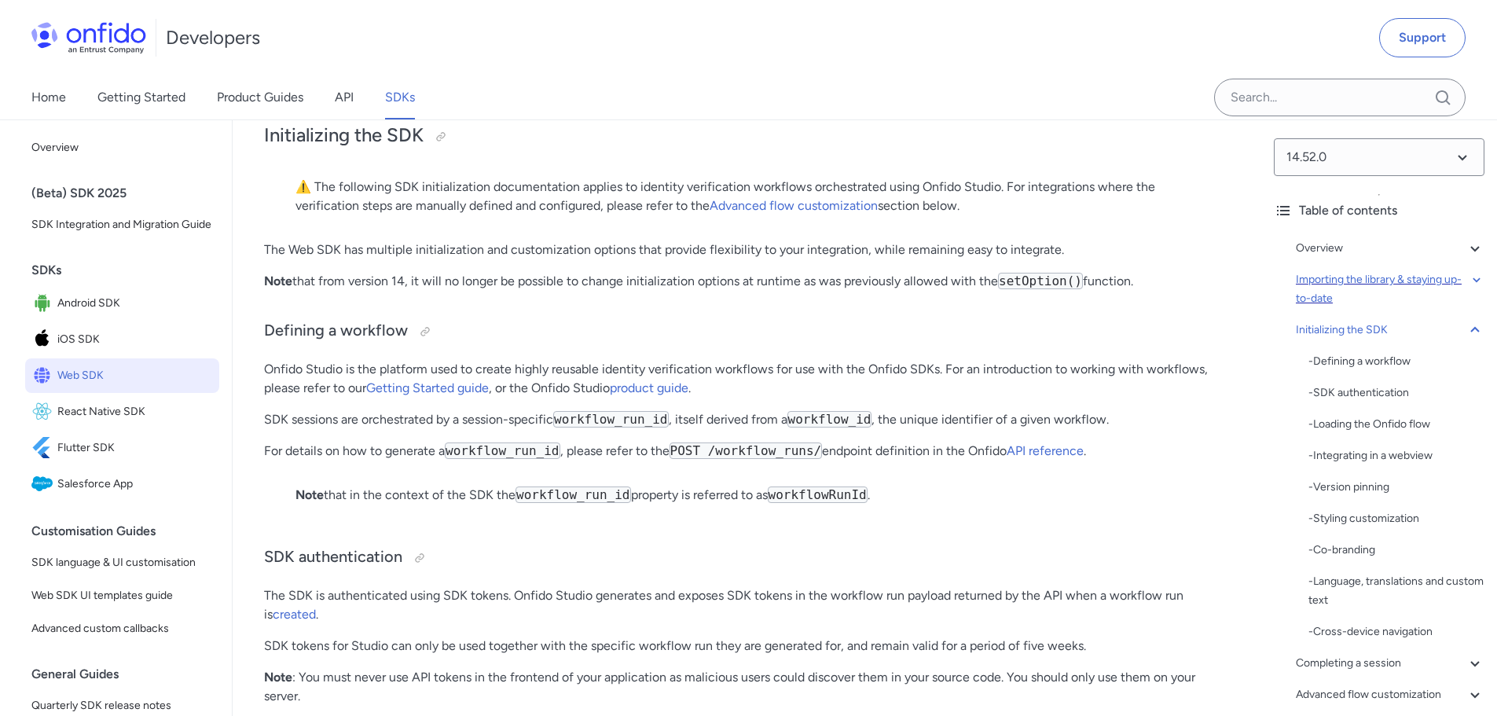
click at [1344, 295] on div "Importing the library & staying up-to-date" at bounding box center [1389, 289] width 189 height 38
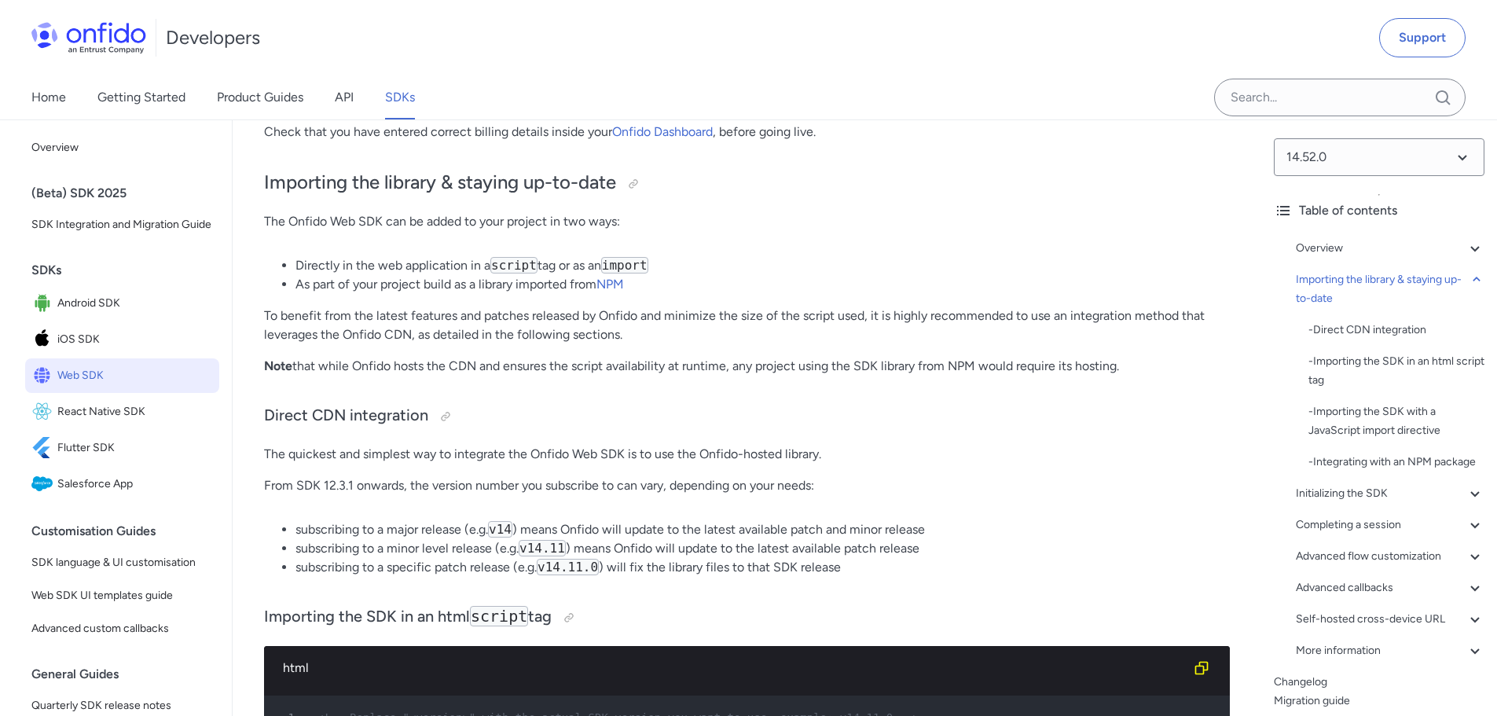
scroll to position [1385, 0]
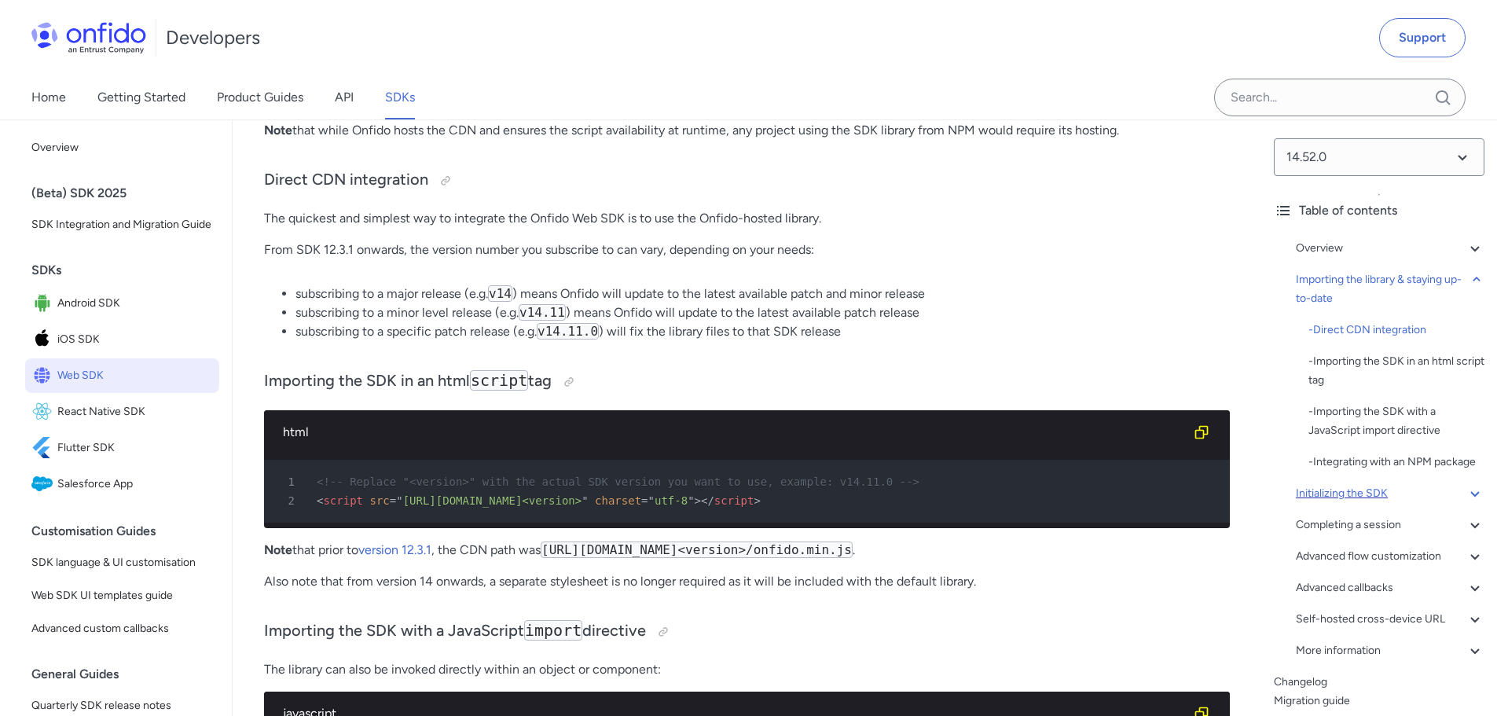
click at [1369, 503] on div "Initializing the SDK" at bounding box center [1389, 493] width 189 height 19
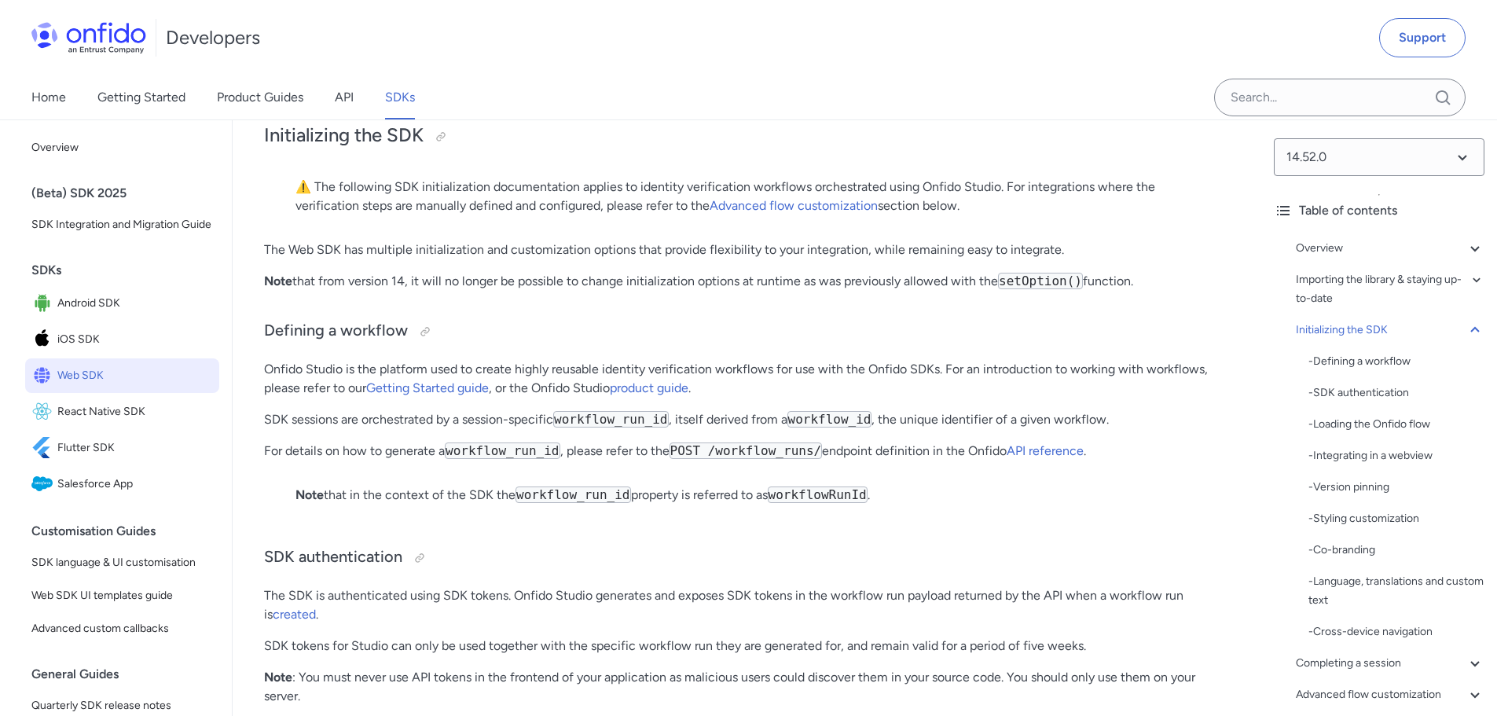
scroll to position [3201, 0]
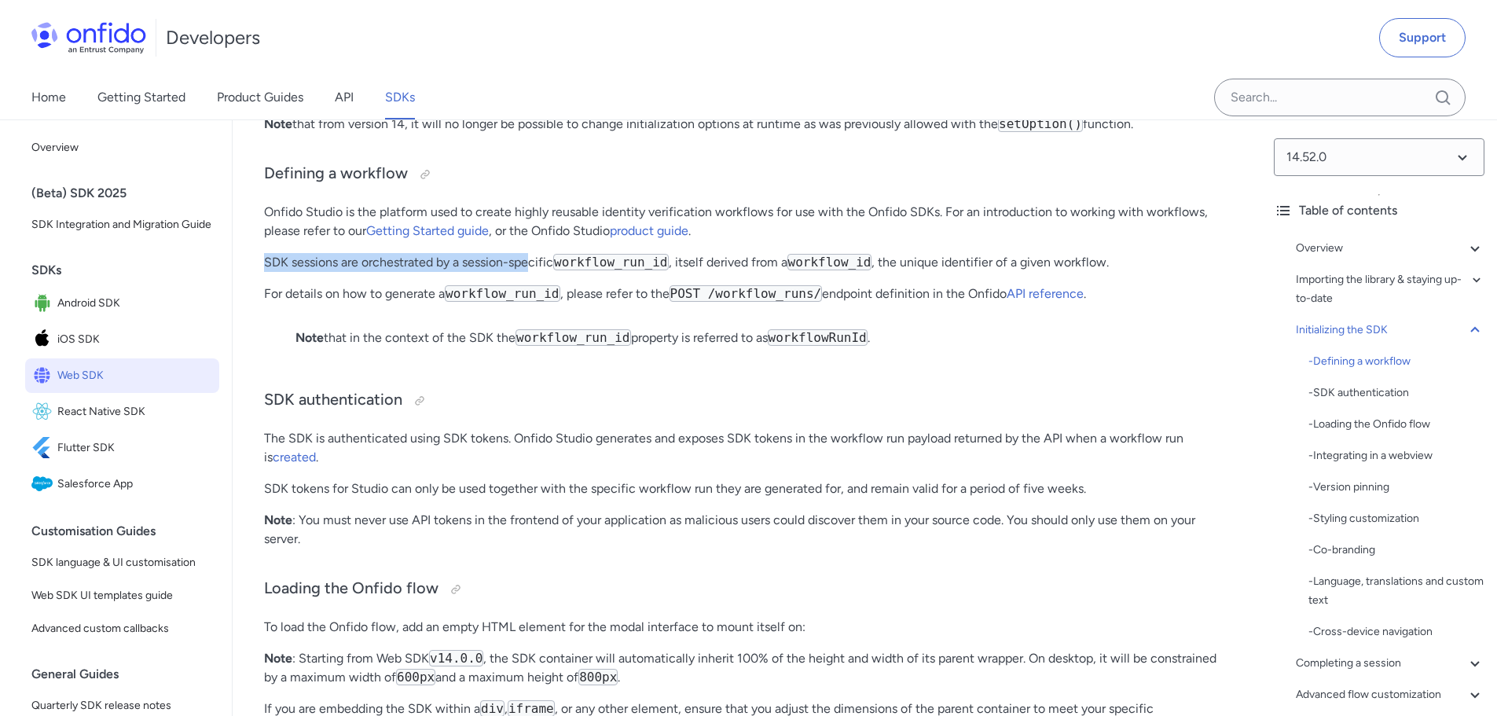
drag, startPoint x: 270, startPoint y: 315, endPoint x: 551, endPoint y: 314, distance: 281.2
click at [562, 270] on code "workflow_run_id" at bounding box center [610, 262] width 115 height 16
drag, startPoint x: 324, startPoint y: 342, endPoint x: 543, endPoint y: 343, distance: 219.2
click at [506, 303] on p "For details on how to generate a workflow_run_id , please refer to the POST /wo…" at bounding box center [747, 293] width 966 height 19
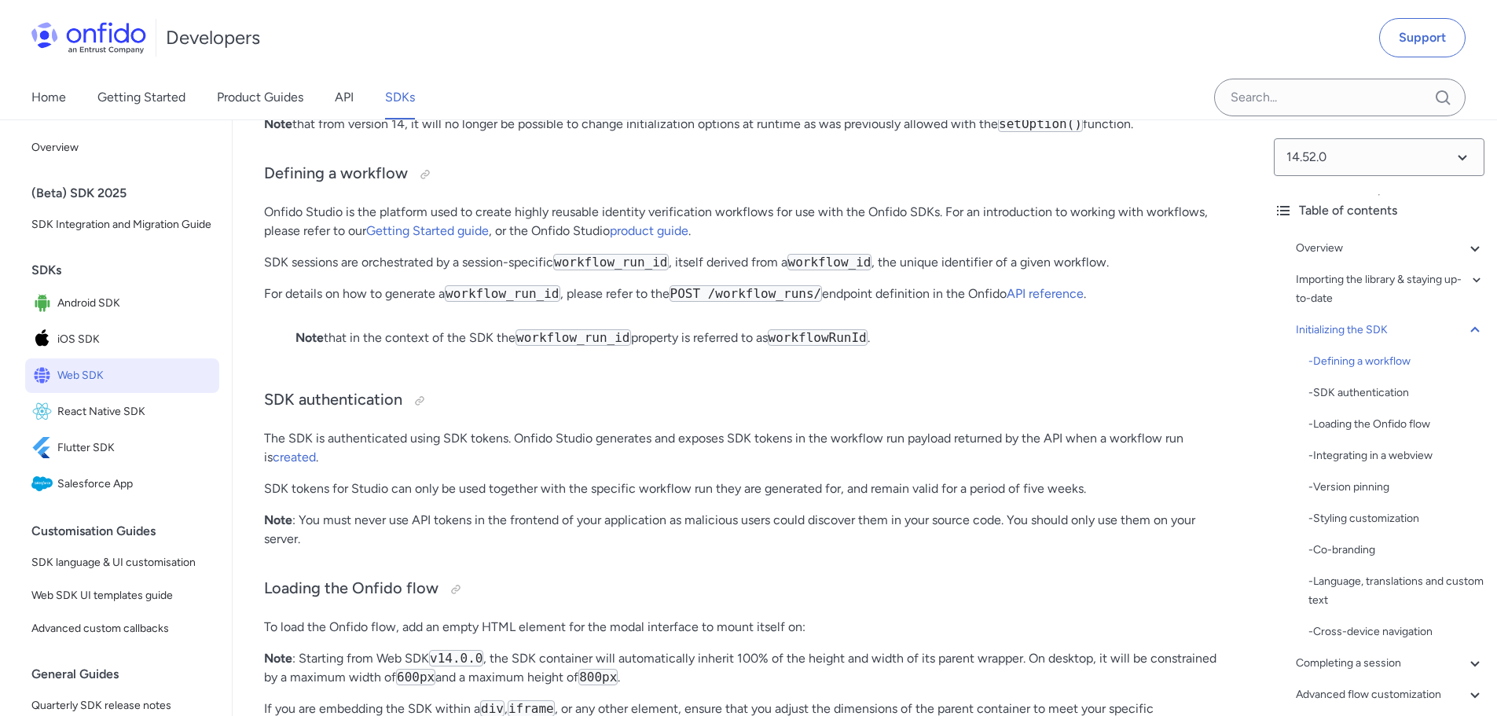
click at [669, 302] on code "POST /workflow_runs/" at bounding box center [745, 293] width 153 height 16
drag, startPoint x: 329, startPoint y: 386, endPoint x: 494, endPoint y: 379, distance: 165.1
click at [494, 347] on p "Note that in the context of the SDK the workflow_run_id property is referred to…" at bounding box center [746, 337] width 903 height 19
click at [473, 347] on p "Note that in the context of the SDK the workflow_run_id property is referred to…" at bounding box center [746, 337] width 903 height 19
drag, startPoint x: 273, startPoint y: 308, endPoint x: 344, endPoint y: 307, distance: 71.5
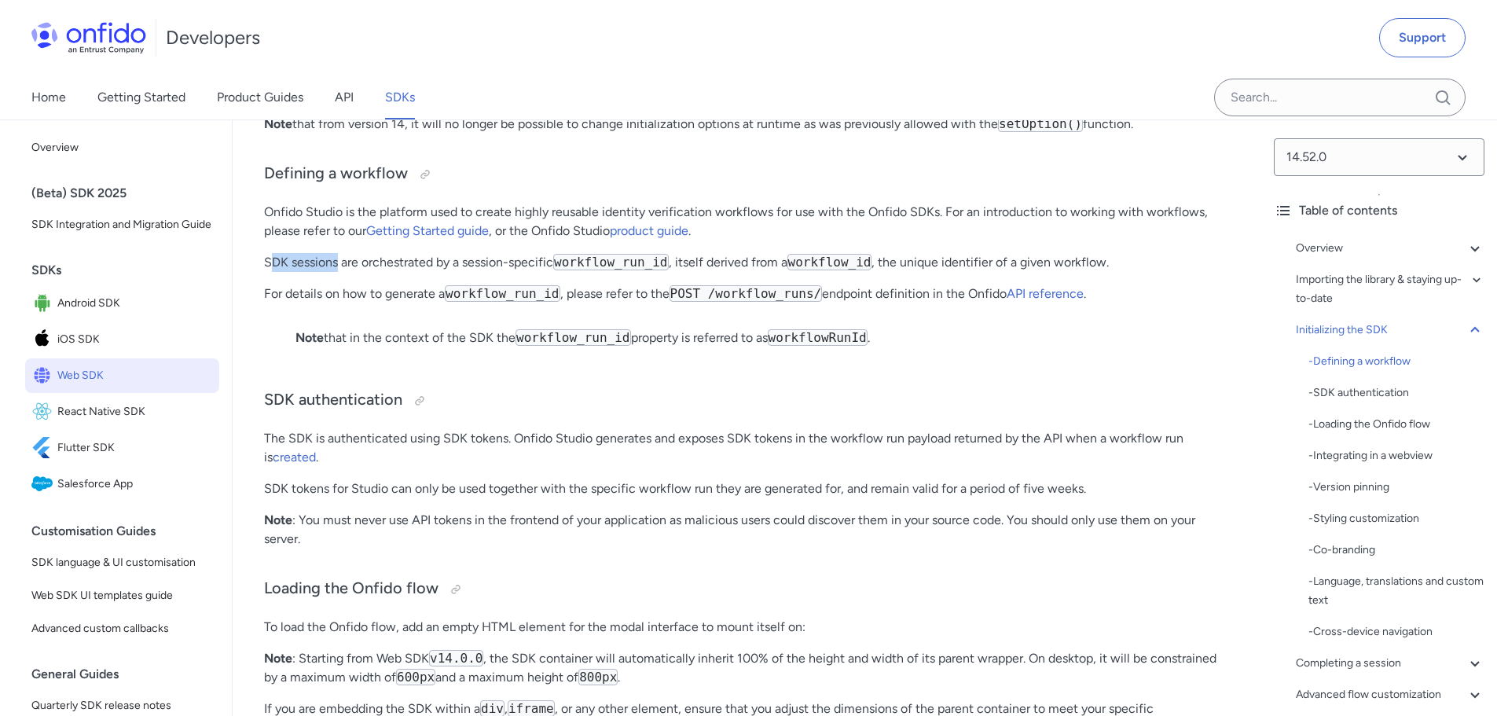
click at [340, 272] on p "SDK sessions are orchestrated by a session-specific workflow_run_id , itself de…" at bounding box center [747, 262] width 966 height 19
click at [369, 272] on p "SDK sessions are orchestrated by a session-specific workflow_run_id , itself de…" at bounding box center [747, 262] width 966 height 19
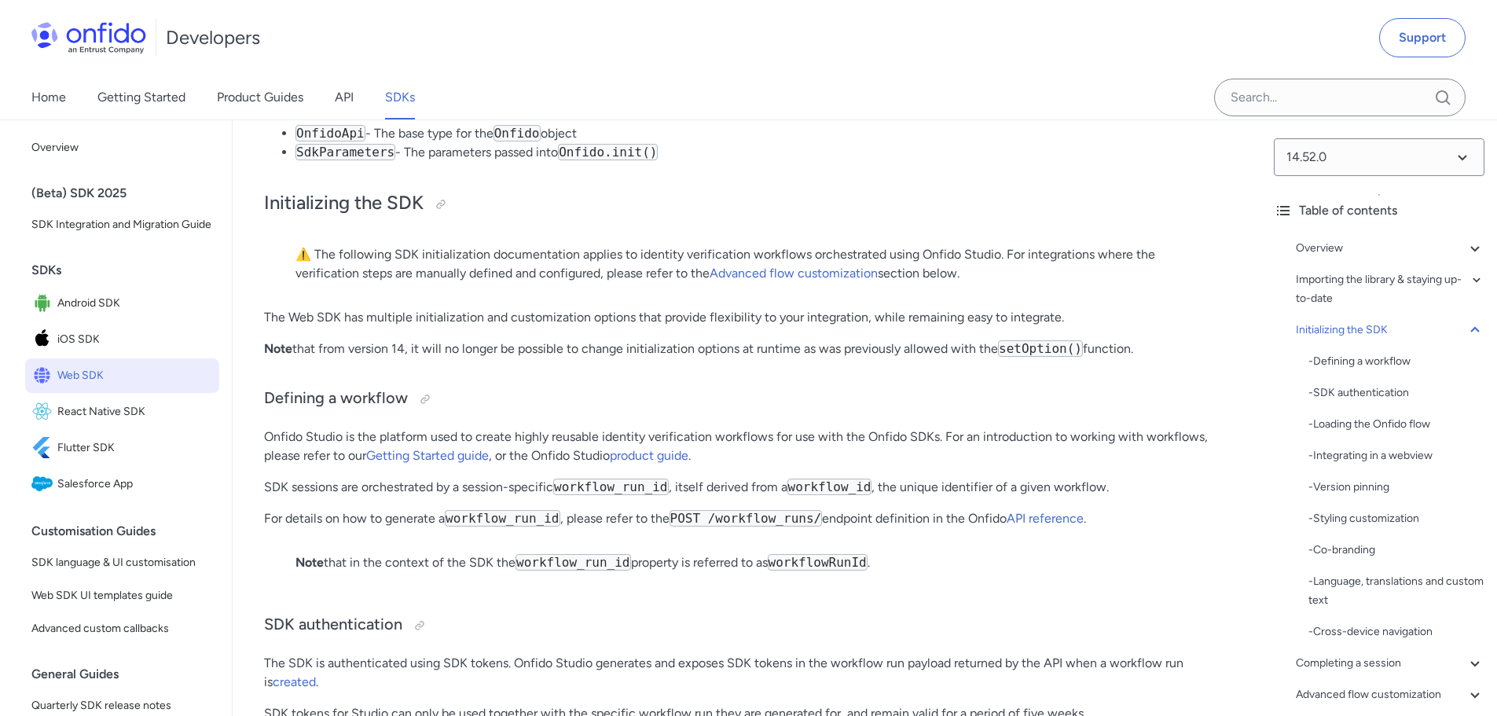
scroll to position [3133, 0]
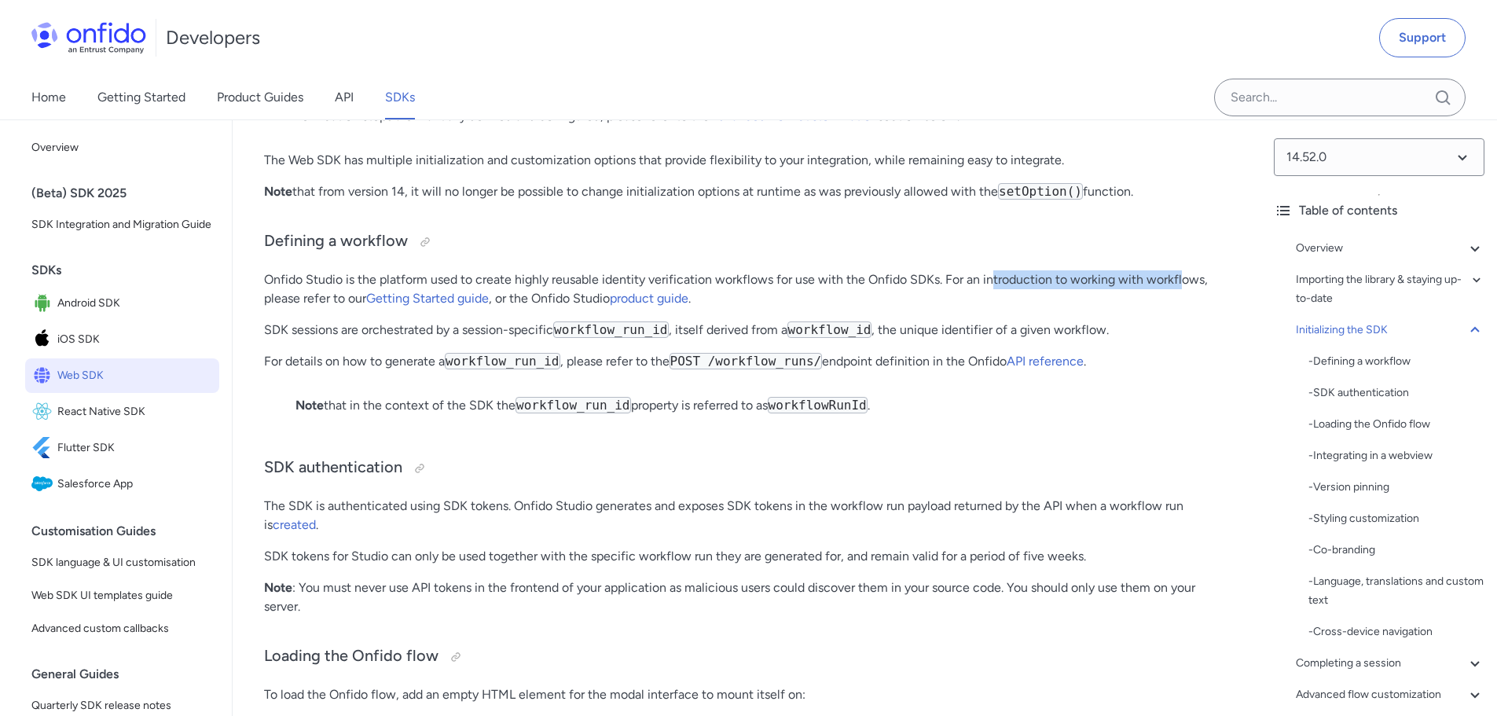
drag, startPoint x: 992, startPoint y: 324, endPoint x: 1186, endPoint y: 328, distance: 194.1
click at [1185, 308] on p "Onfido Studio is the platform used to create highly reusable identity verificat…" at bounding box center [747, 289] width 966 height 38
drag, startPoint x: 537, startPoint y: 347, endPoint x: 647, endPoint y: 334, distance: 111.6
click at [647, 308] on p "Onfido Studio is the platform used to create highly reusable identity verificat…" at bounding box center [747, 289] width 966 height 38
click at [387, 339] on p "SDK sessions are orchestrated by a session-specific workflow_run_id , itself de…" at bounding box center [747, 330] width 966 height 19
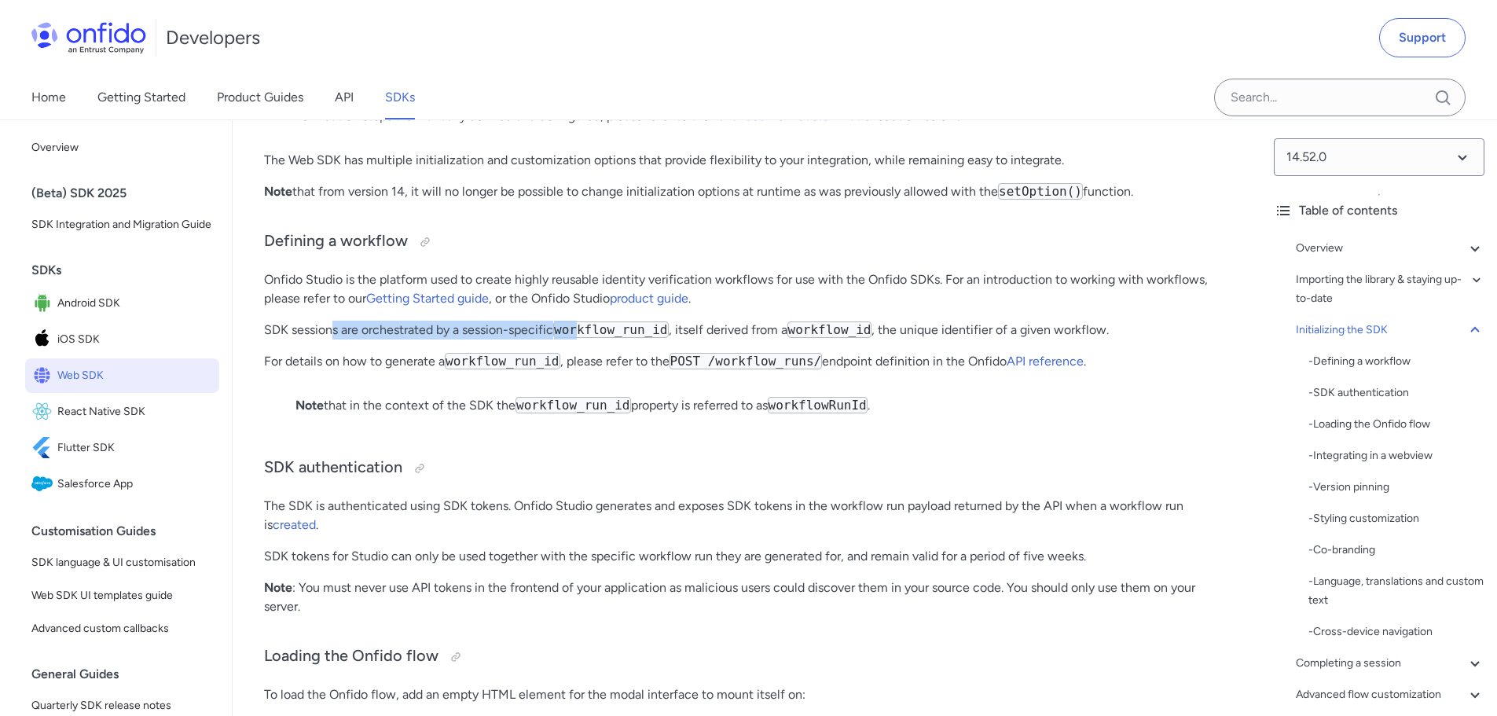
drag, startPoint x: 335, startPoint y: 376, endPoint x: 677, endPoint y: 366, distance: 341.9
click at [738, 339] on p "SDK sessions are orchestrated by a session-specific workflow_run_id , itself de…" at bounding box center [747, 330] width 966 height 19
drag, startPoint x: 349, startPoint y: 326, endPoint x: 536, endPoint y: 333, distance: 187.1
click at [535, 308] on p "Onfido Studio is the platform used to create highly reusable identity verificat…" at bounding box center [747, 289] width 966 height 38
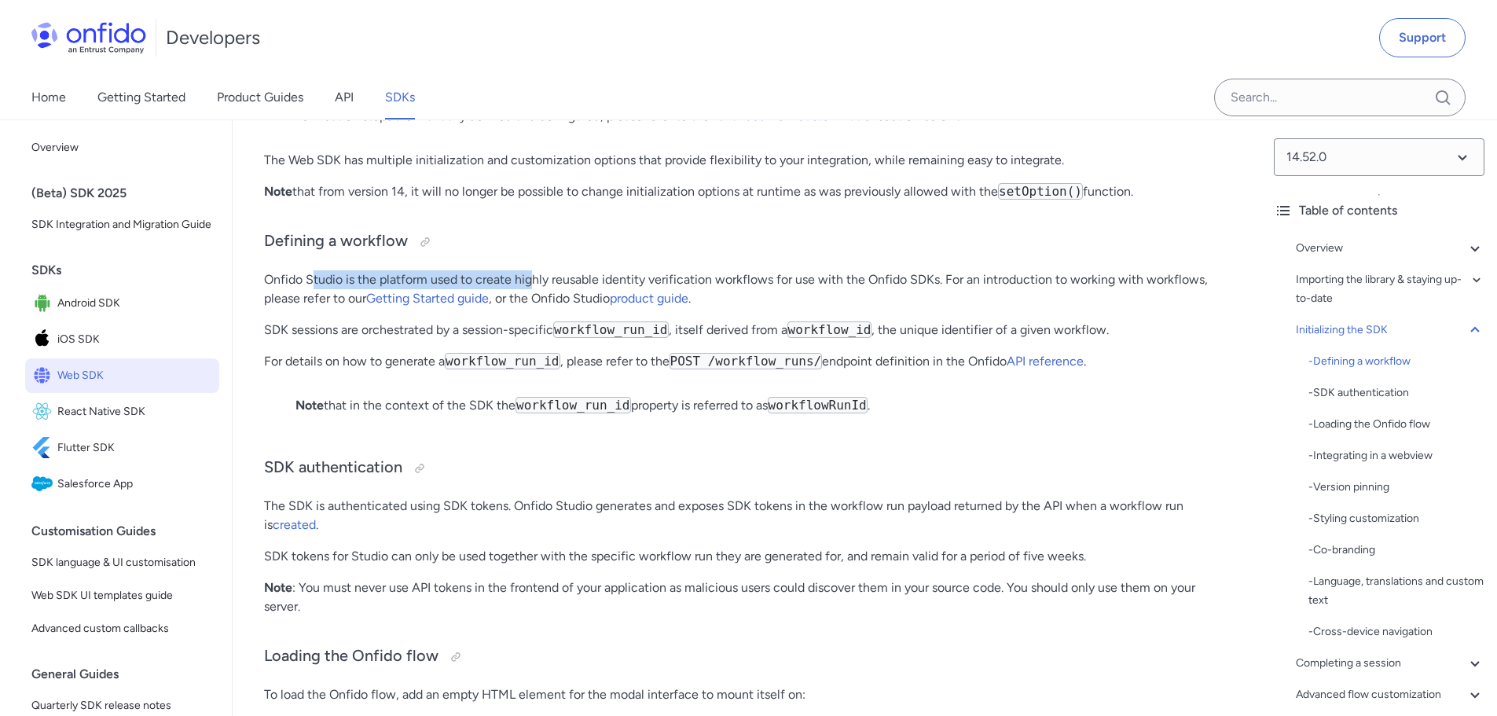
scroll to position [3212, 0]
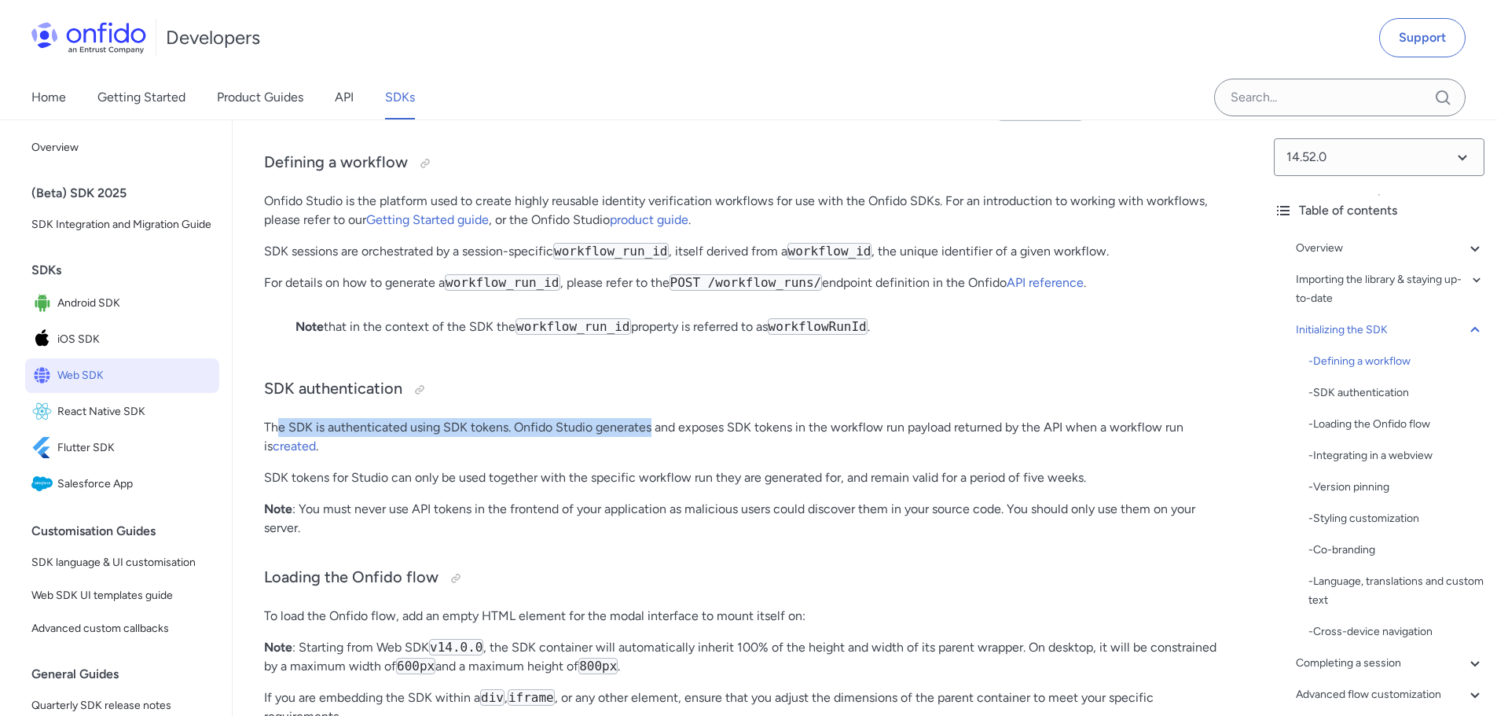
drag, startPoint x: 277, startPoint y: 472, endPoint x: 654, endPoint y: 460, distance: 377.3
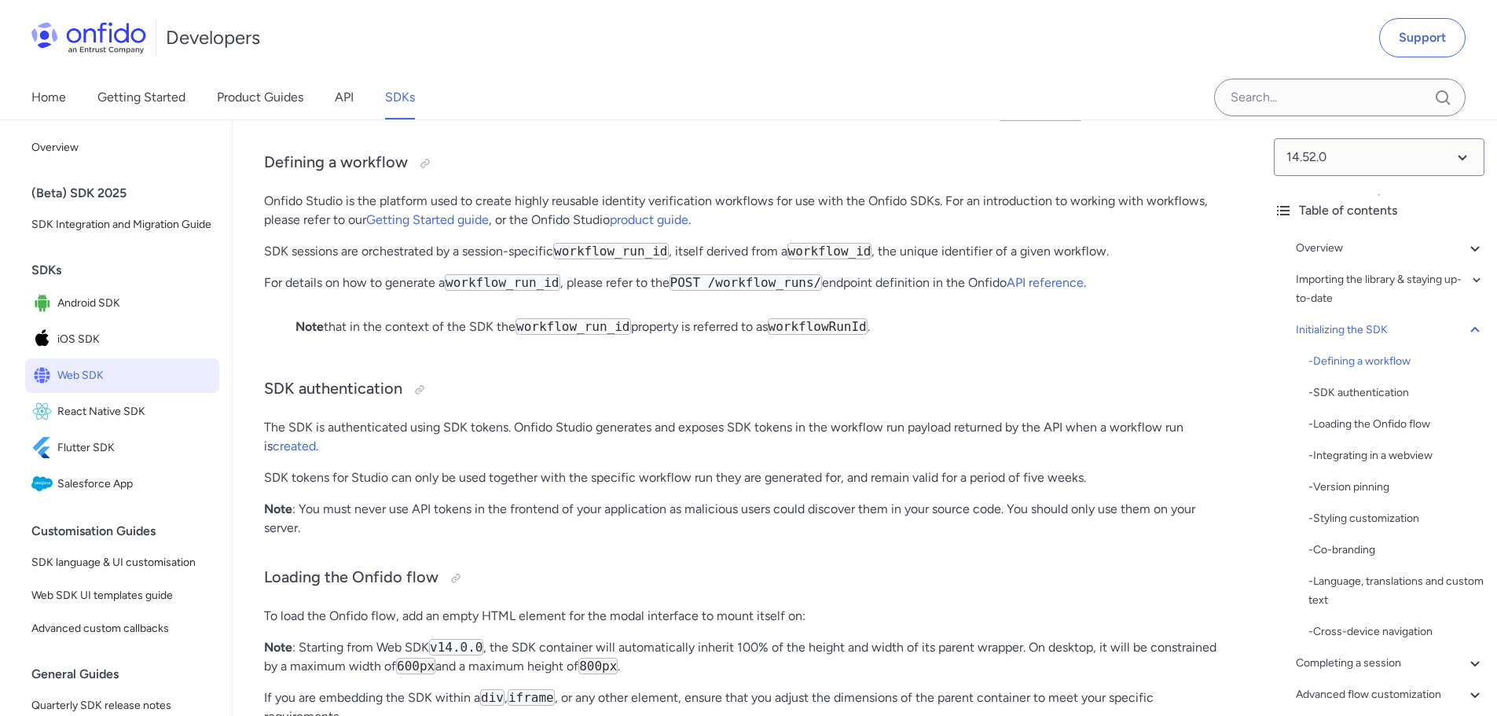
click at [677, 456] on p "The SDK is authenticated using SDK tokens. Onfido Studio generates and exposes …" at bounding box center [747, 437] width 966 height 38
drag, startPoint x: 437, startPoint y: 478, endPoint x: 540, endPoint y: 471, distance: 103.1
click at [526, 456] on p "The SDK is authenticated using SDK tokens. Onfido Studio generates and exposes …" at bounding box center [747, 437] width 966 height 38
drag, startPoint x: 560, startPoint y: 472, endPoint x: 858, endPoint y: 477, distance: 297.8
click at [852, 456] on p "The SDK is authenticated using SDK tokens. Onfido Studio generates and exposes …" at bounding box center [747, 437] width 966 height 38
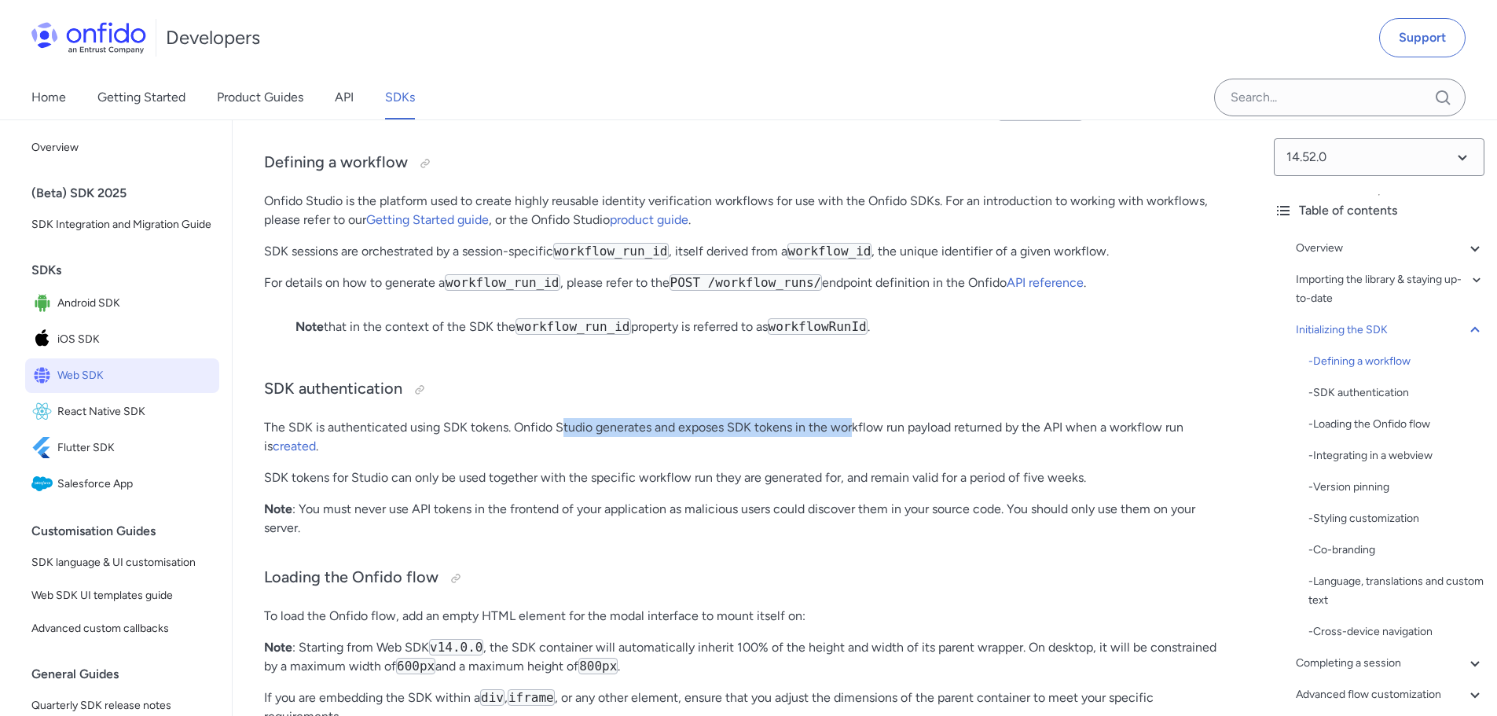
scroll to position [3290, 0]
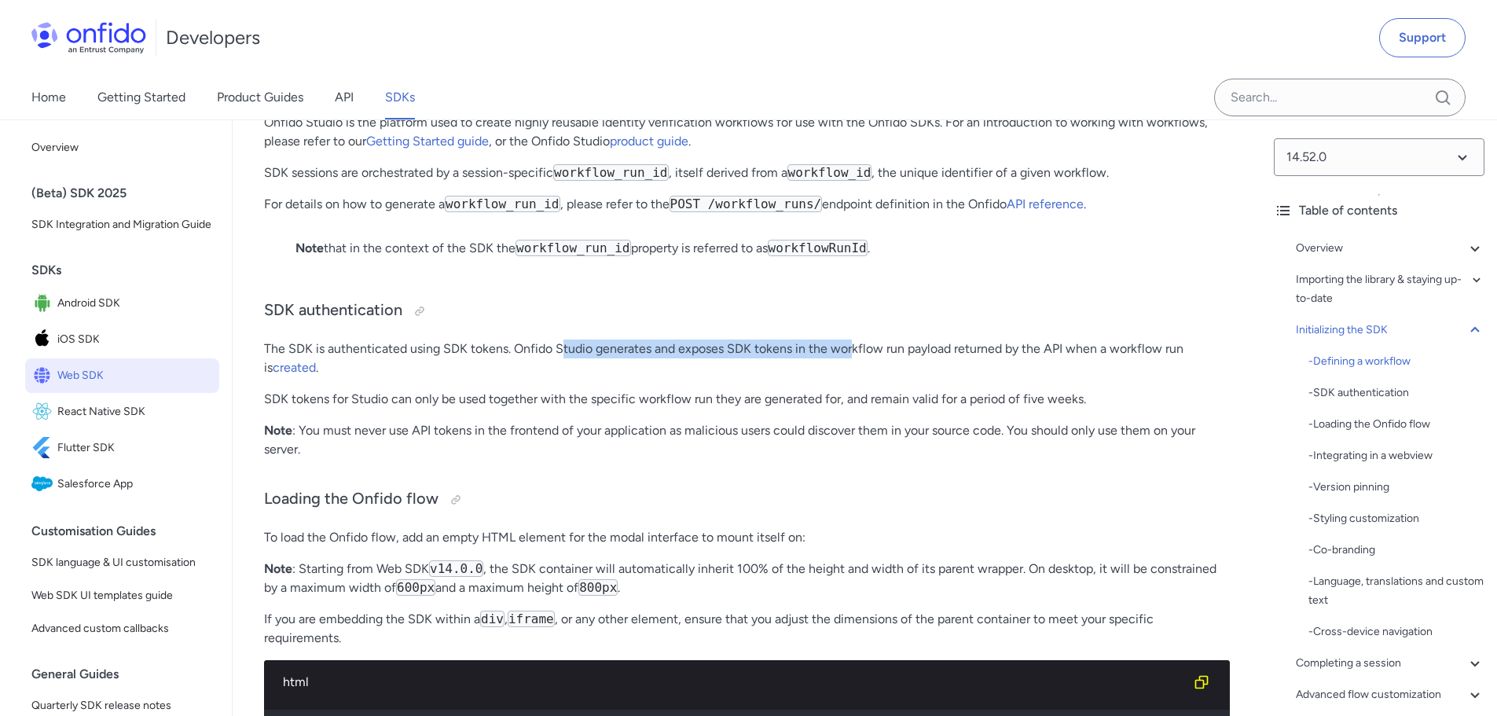
click at [624, 377] on p "The SDK is authenticated using SDK tokens. Onfido Studio generates and exposes …" at bounding box center [747, 358] width 966 height 38
drag, startPoint x: 604, startPoint y: 397, endPoint x: 1024, endPoint y: 409, distance: 420.5
click at [991, 377] on p "The SDK is authenticated using SDK tokens. Onfido Studio generates and exposes …" at bounding box center [747, 358] width 966 height 38
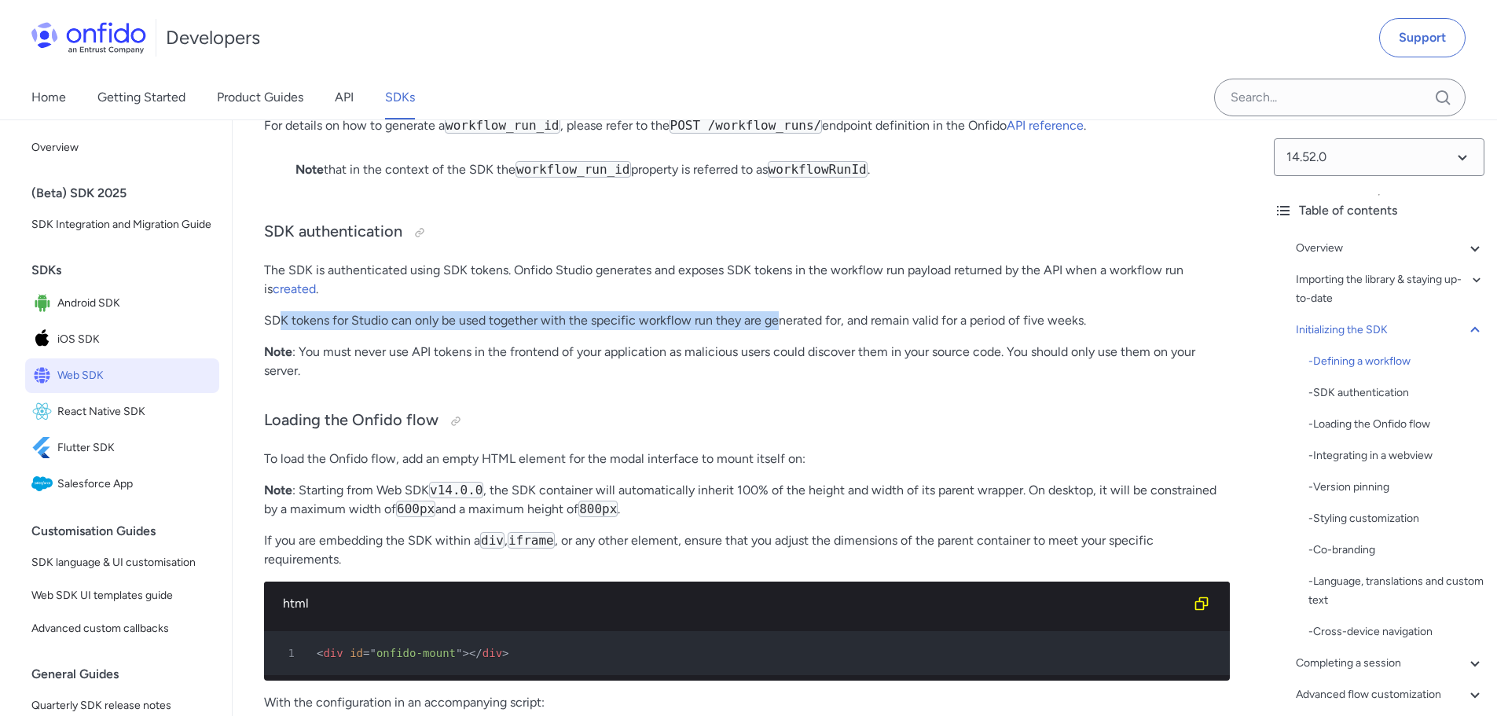
drag, startPoint x: 279, startPoint y: 365, endPoint x: 786, endPoint y: 391, distance: 507.4
click at [799, 330] on p "SDK tokens for Studio can only be used together with the specific workflow run …" at bounding box center [747, 320] width 966 height 19
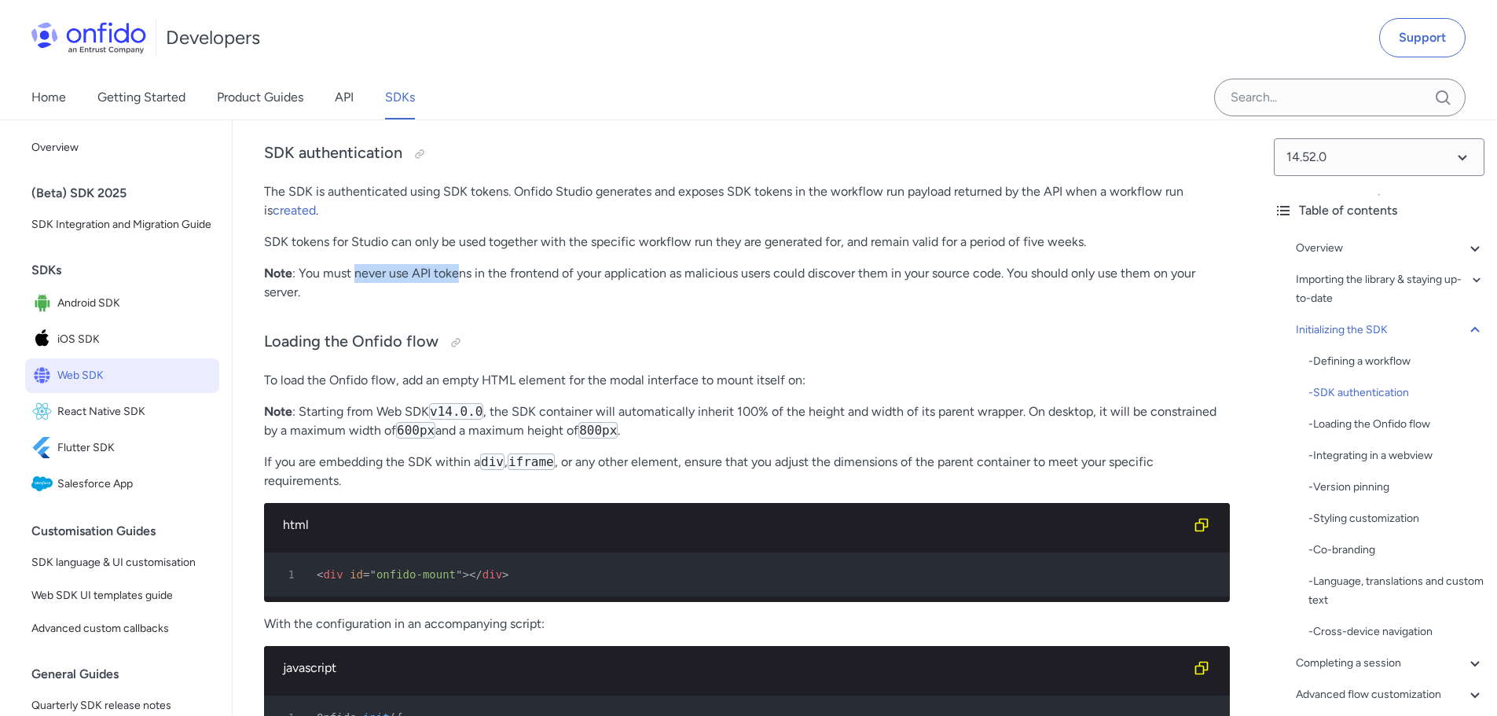
drag, startPoint x: 429, startPoint y: 315, endPoint x: 566, endPoint y: 318, distance: 137.5
click at [537, 302] on p "Note : You must never use API tokens in the frontend of your application as mal…" at bounding box center [747, 283] width 966 height 38
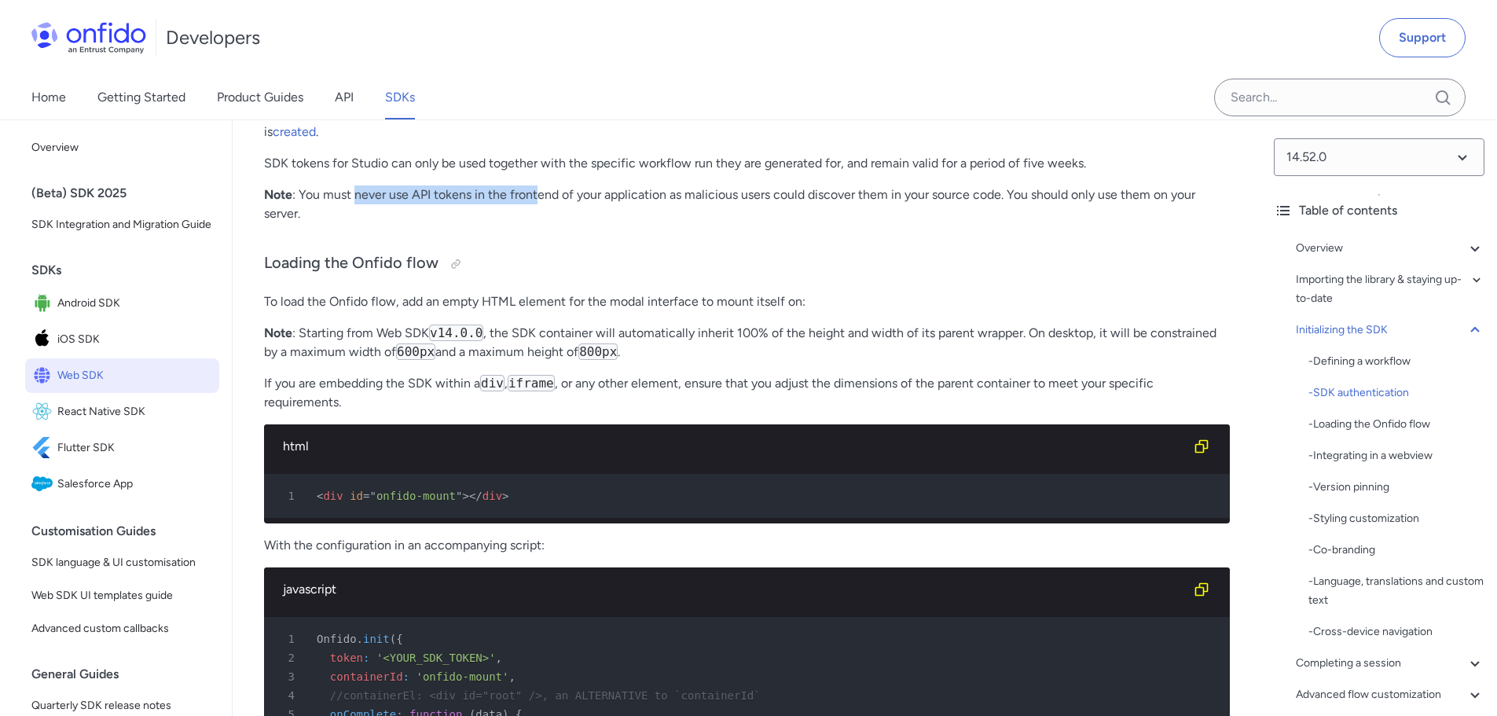
scroll to position [3604, 0]
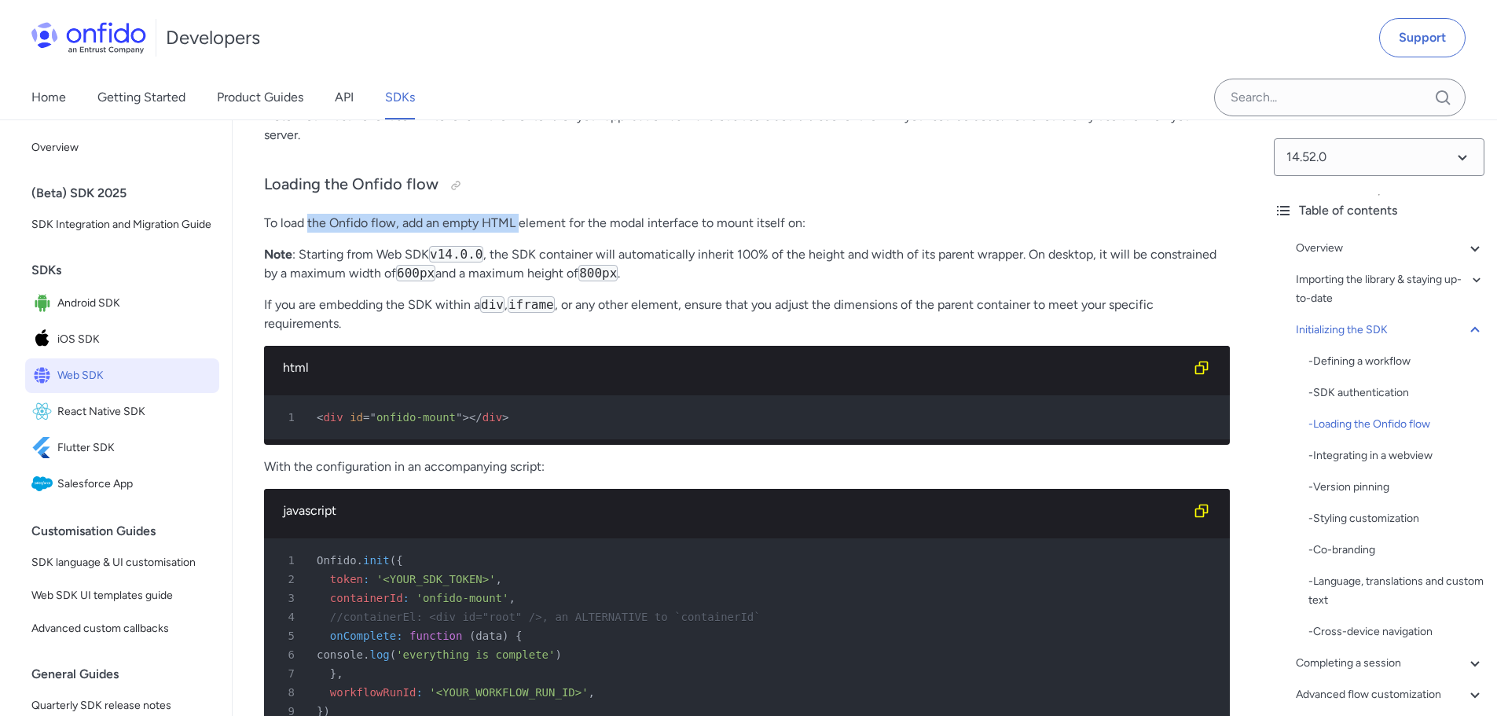
drag, startPoint x: 307, startPoint y: 267, endPoint x: 542, endPoint y: 252, distance: 235.4
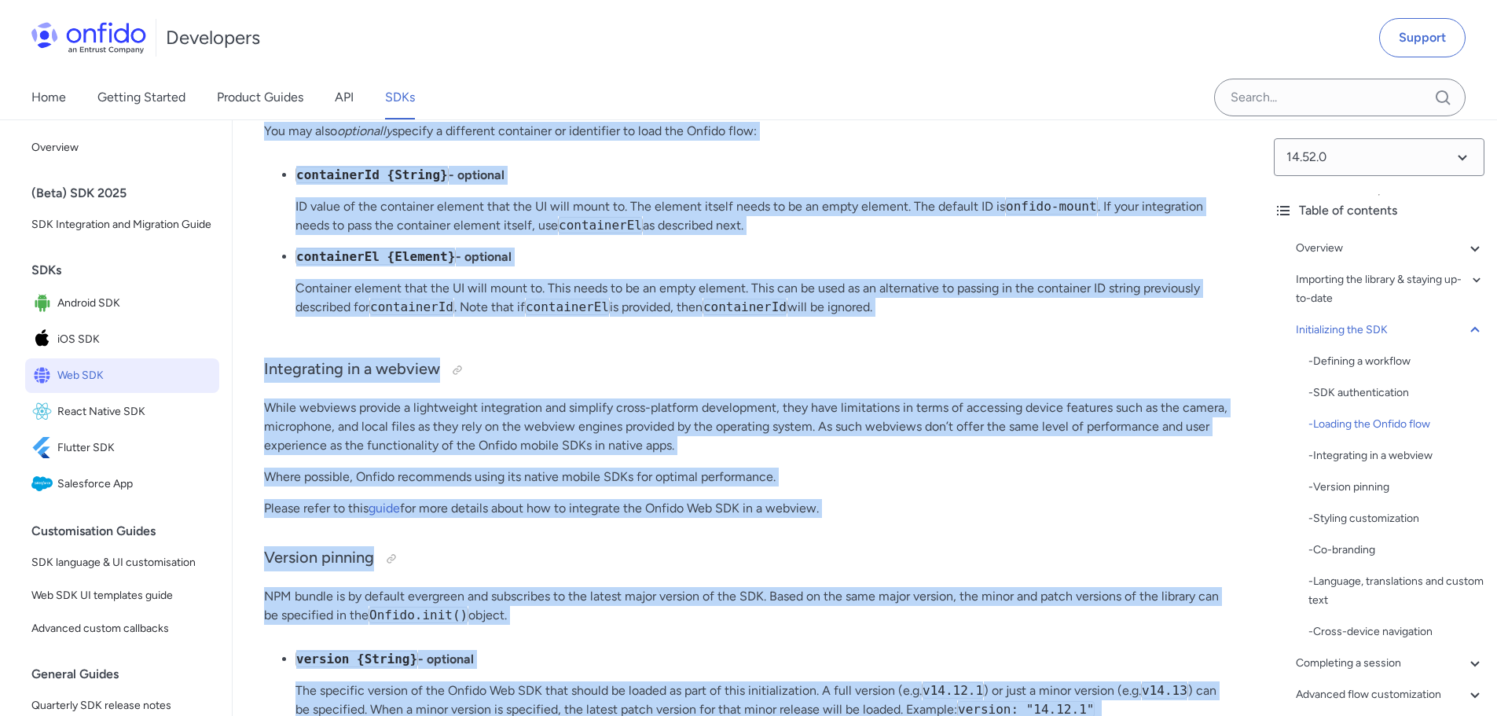
scroll to position [4575, 0]
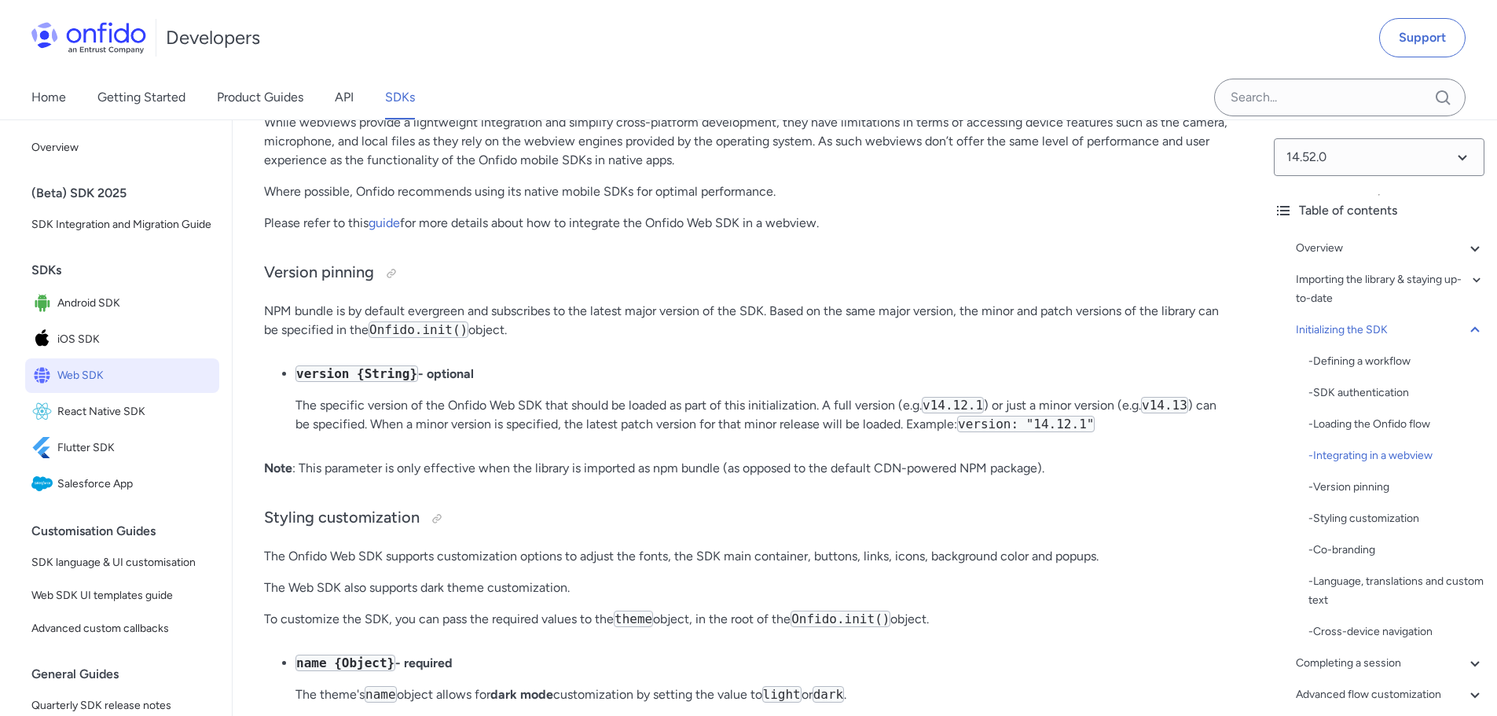
drag, startPoint x: 262, startPoint y: 463, endPoint x: 585, endPoint y: 225, distance: 401.3
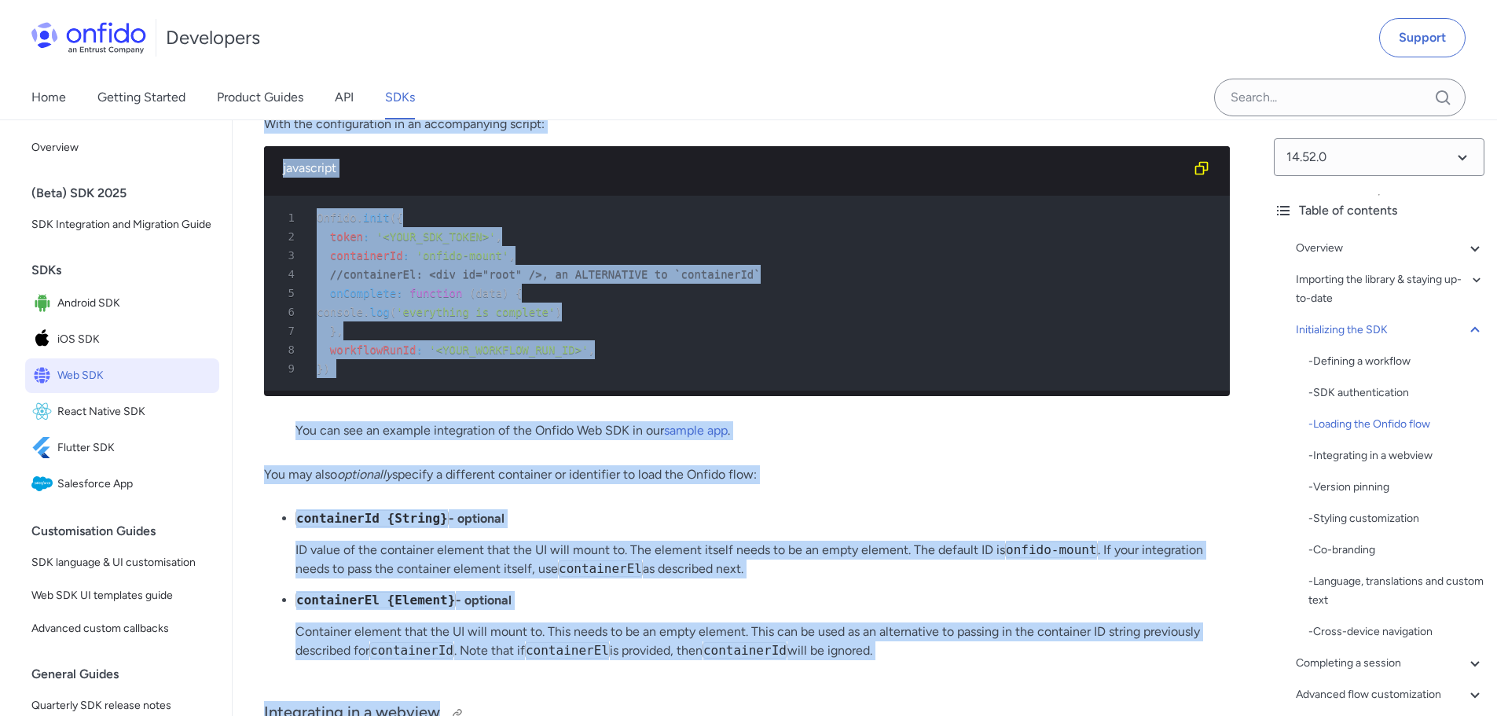
scroll to position [4183, 0]
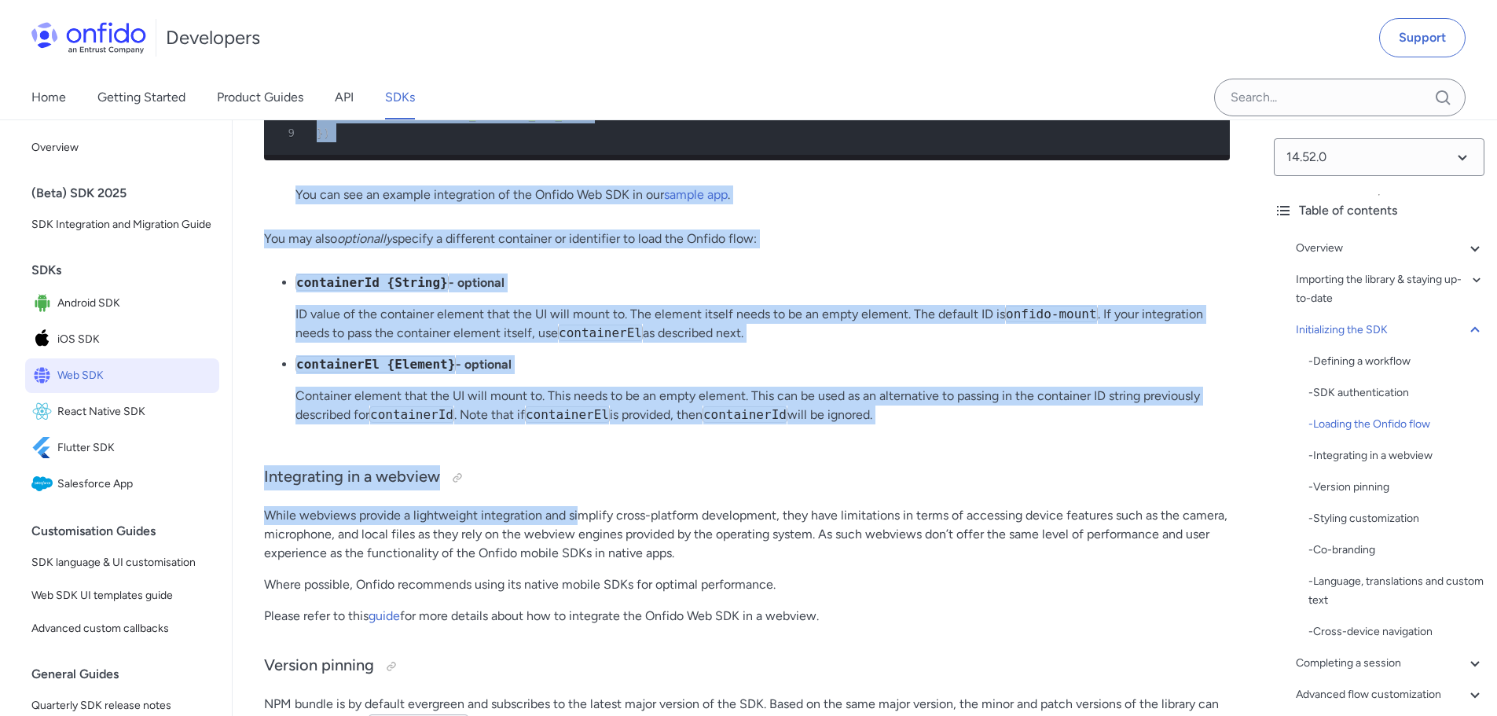
click at [896, 424] on p "Container element that the UI will mount to. This needs to be an empty element.…" at bounding box center [762, 406] width 934 height 38
drag, startPoint x: 912, startPoint y: 486, endPoint x: 357, endPoint y: 234, distance: 609.0
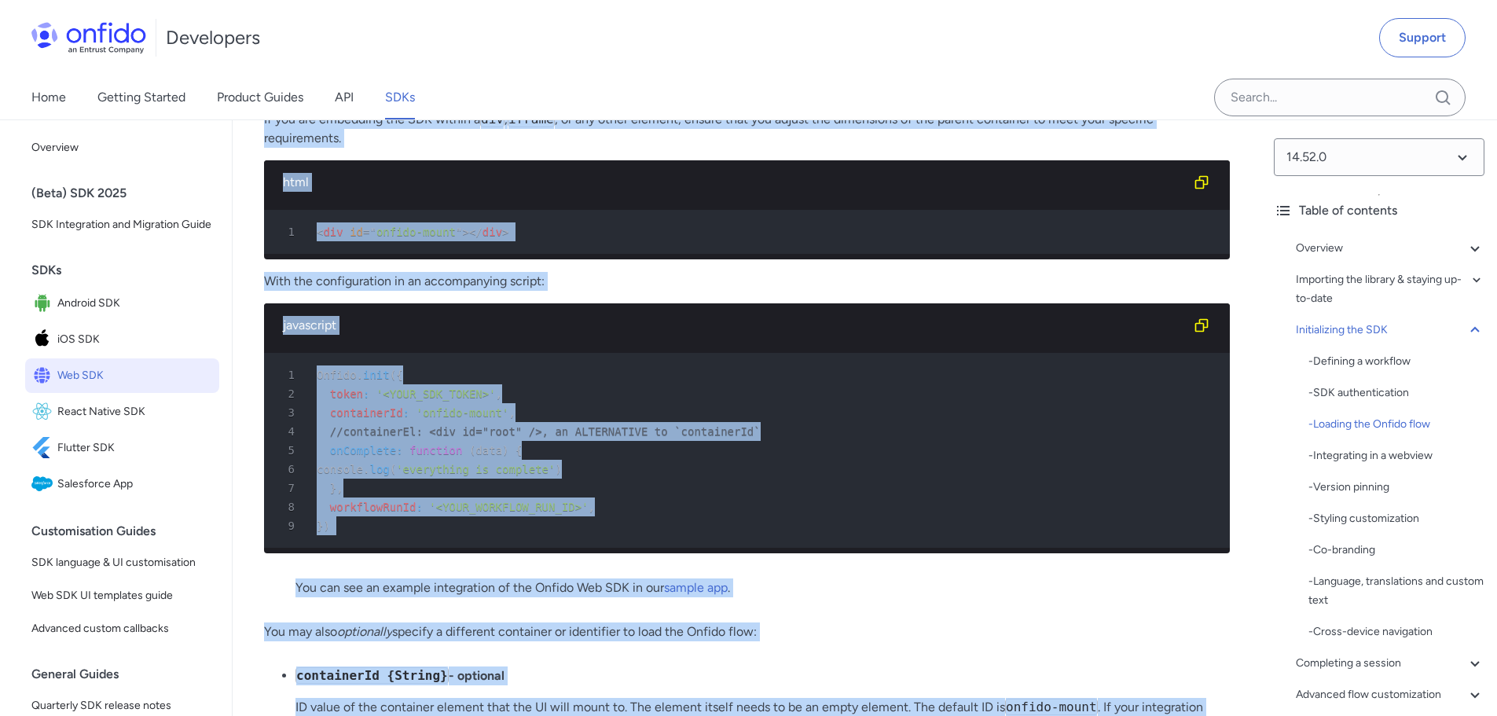
scroll to position [3476, 0]
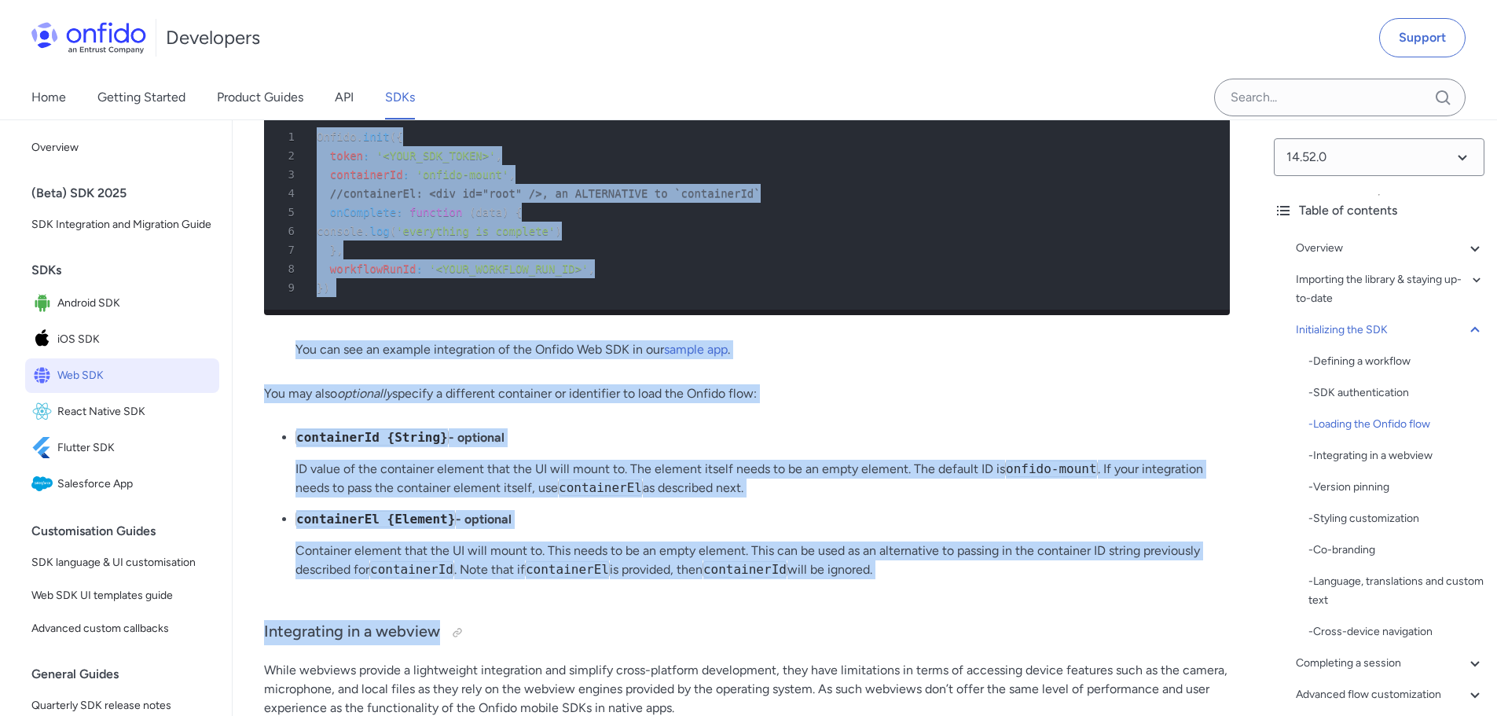
scroll to position [4113, 0]
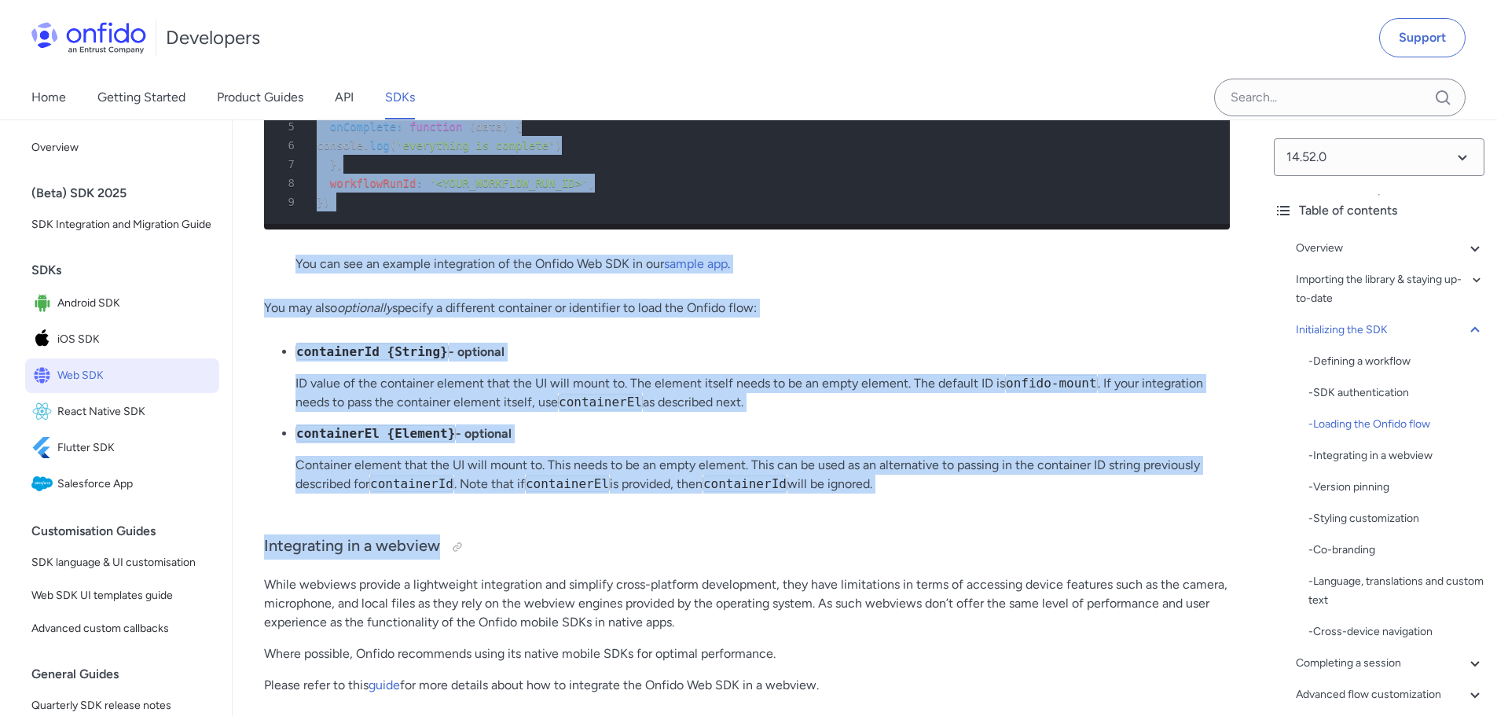
drag, startPoint x: 269, startPoint y: 363, endPoint x: 896, endPoint y: 551, distance: 655.4
copy div "oading the Onfido flow To load the Onfido flow, add an empty HTML element for t…"
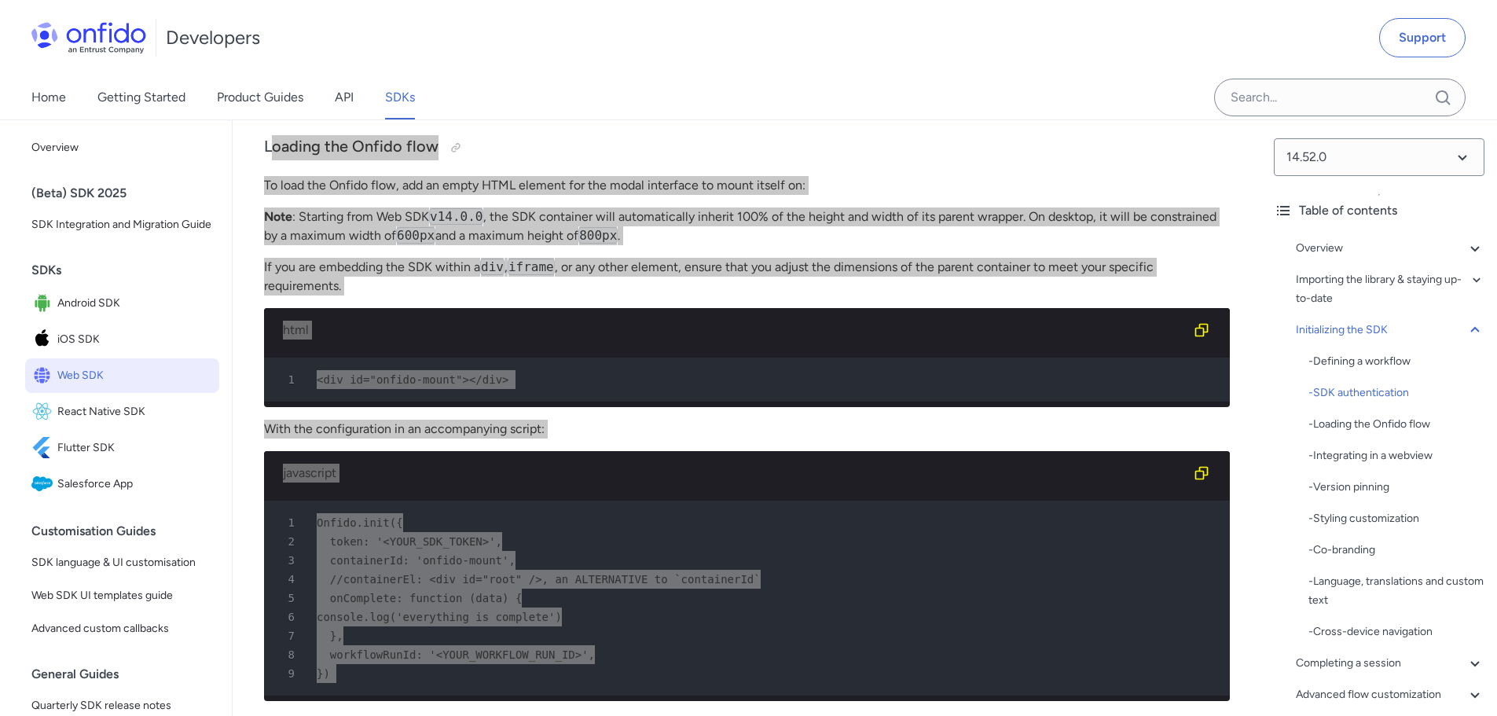
scroll to position [3485, 0]
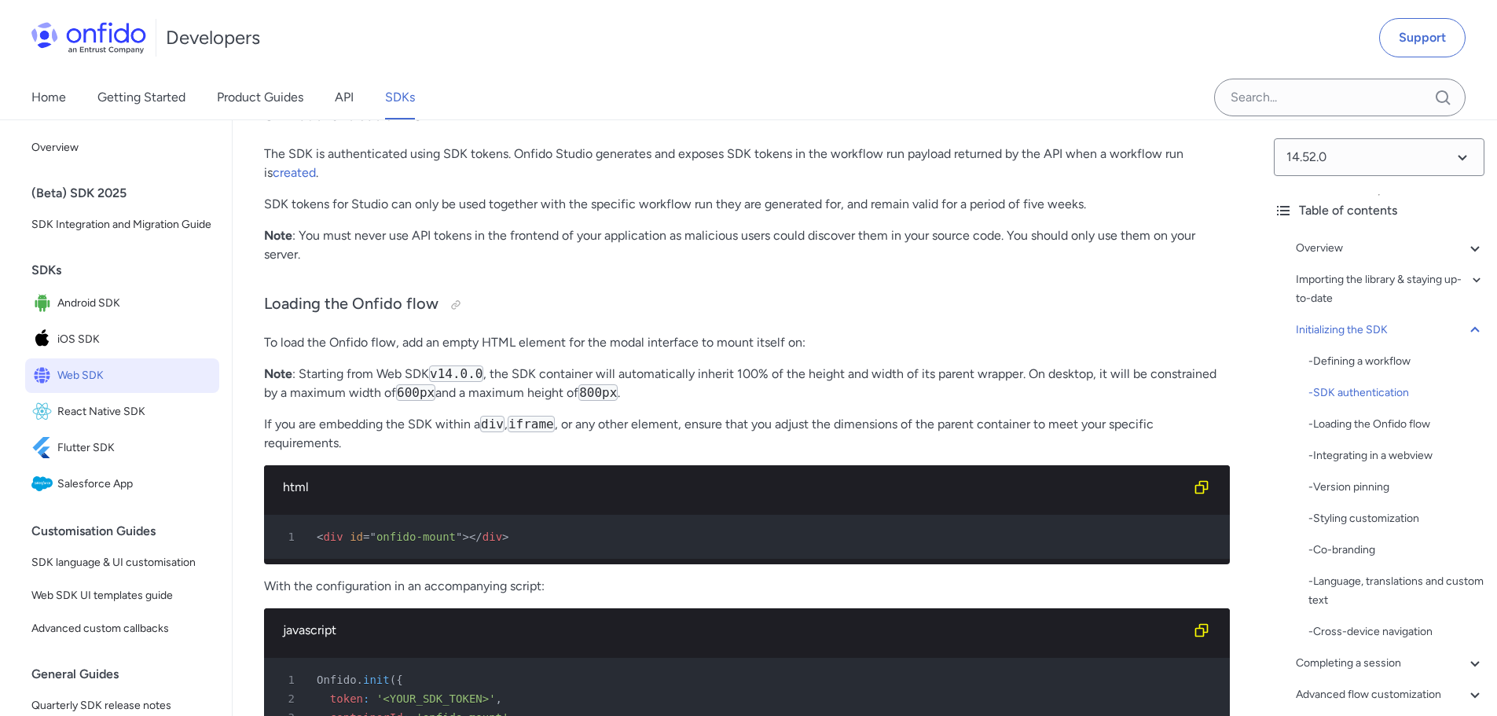
click at [647, 264] on p "Note : You must never use API tokens in the frontend of your application as mal…" at bounding box center [747, 245] width 966 height 38
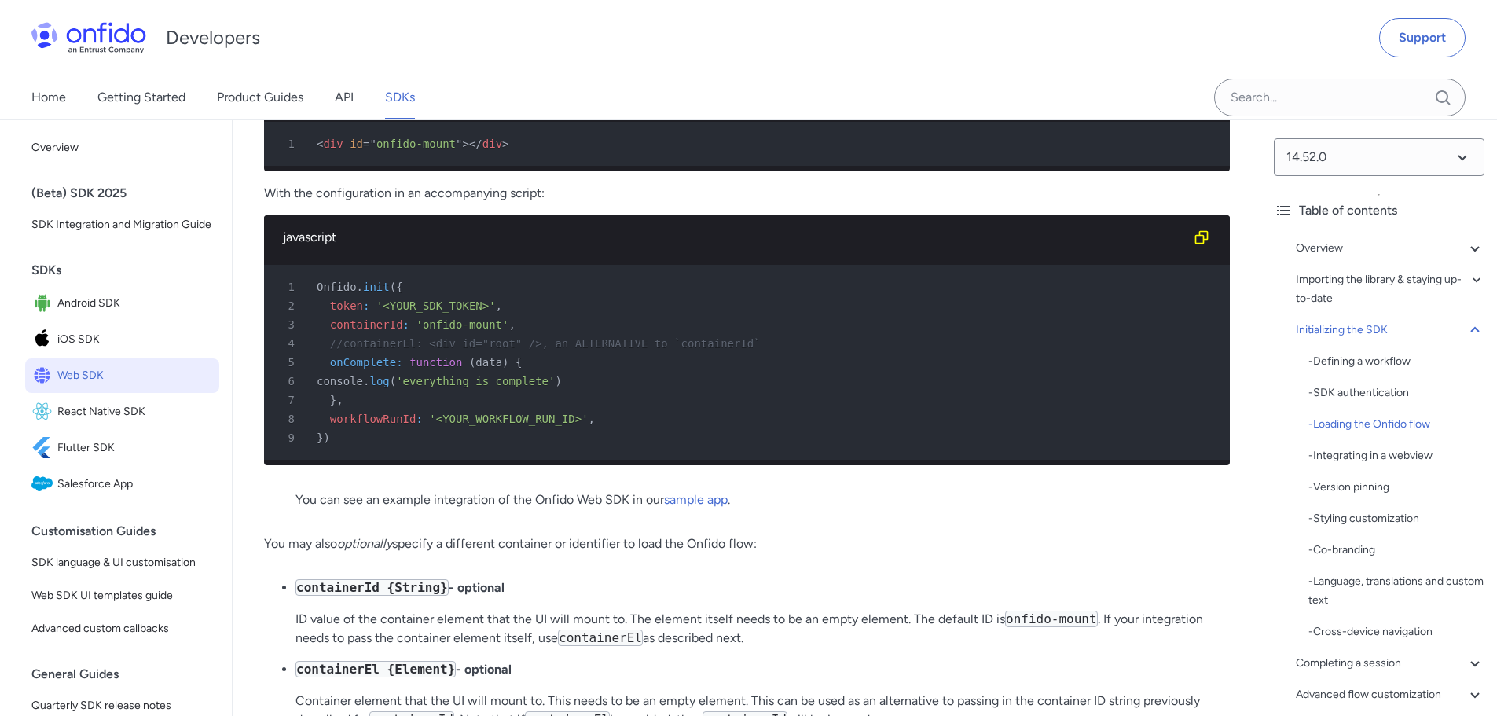
scroll to position [3642, 0]
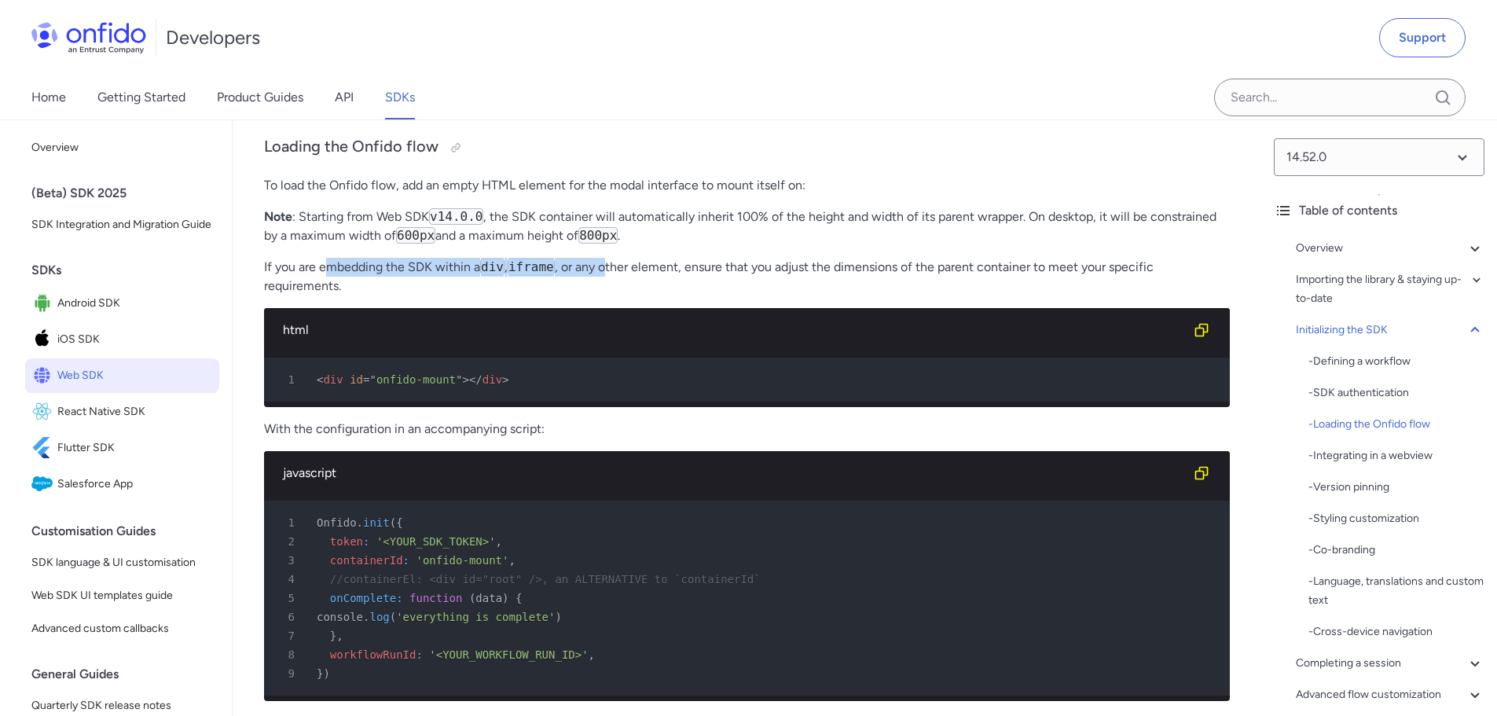
drag, startPoint x: 336, startPoint y: 314, endPoint x: 616, endPoint y: 323, distance: 279.8
click at [608, 295] on p "If you are embedding the SDK within a div , iframe , or any other element, ensu…" at bounding box center [747, 277] width 966 height 38
click at [665, 295] on p "If you are embedding the SDK within a div , iframe , or any other element, ensu…" at bounding box center [747, 277] width 966 height 38
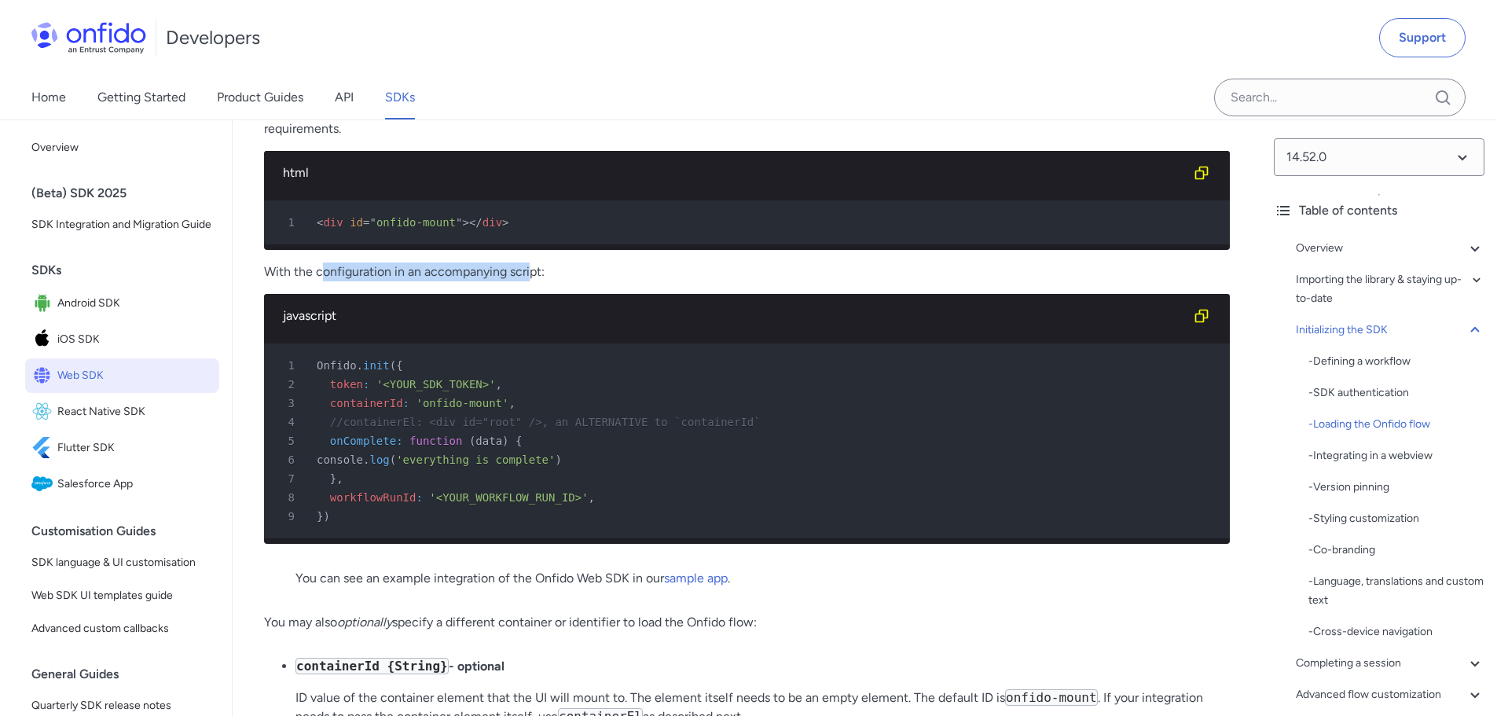
drag, startPoint x: 319, startPoint y: 326, endPoint x: 552, endPoint y: 326, distance: 233.3
click at [534, 281] on p "With the configuration in an accompanying script:" at bounding box center [747, 271] width 966 height 19
click at [604, 281] on p "With the configuration in an accompanying script:" at bounding box center [747, 271] width 966 height 19
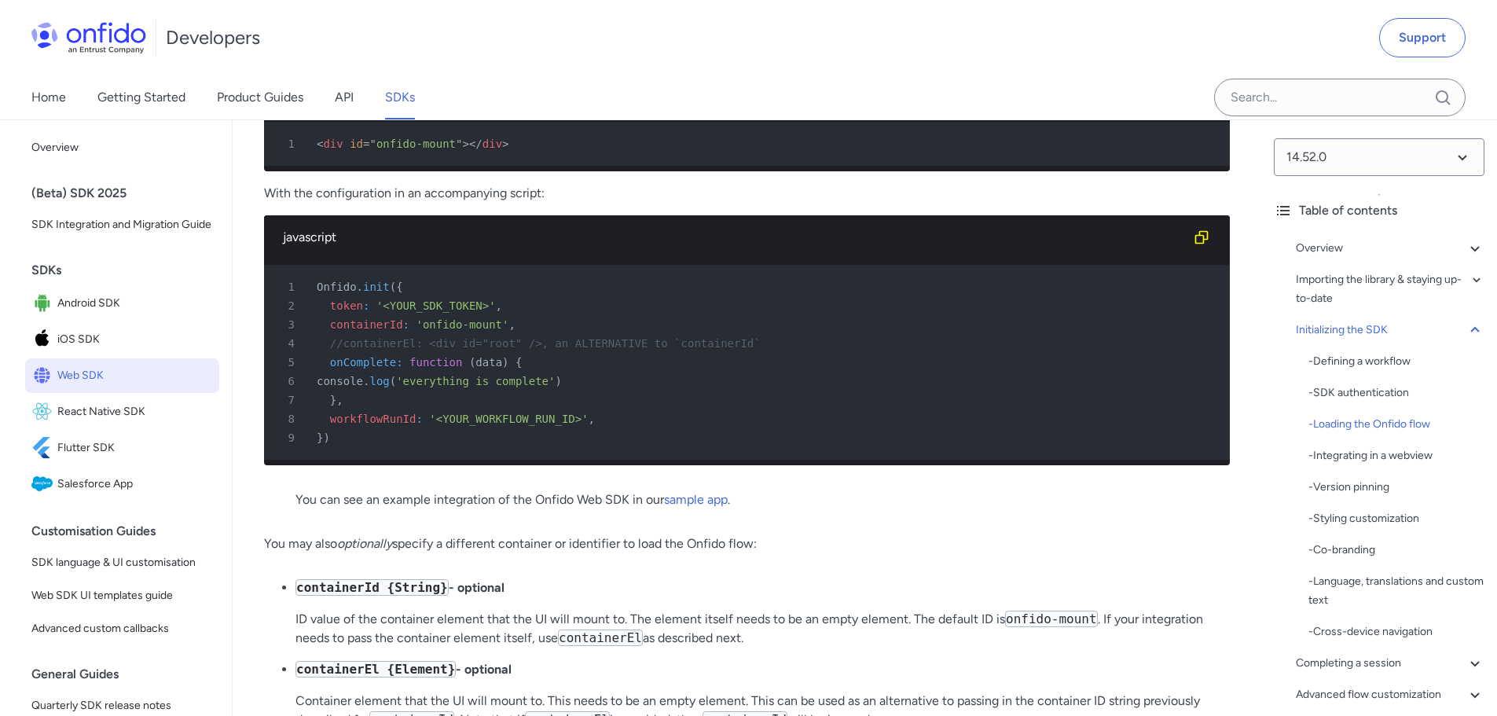
scroll to position [3956, 0]
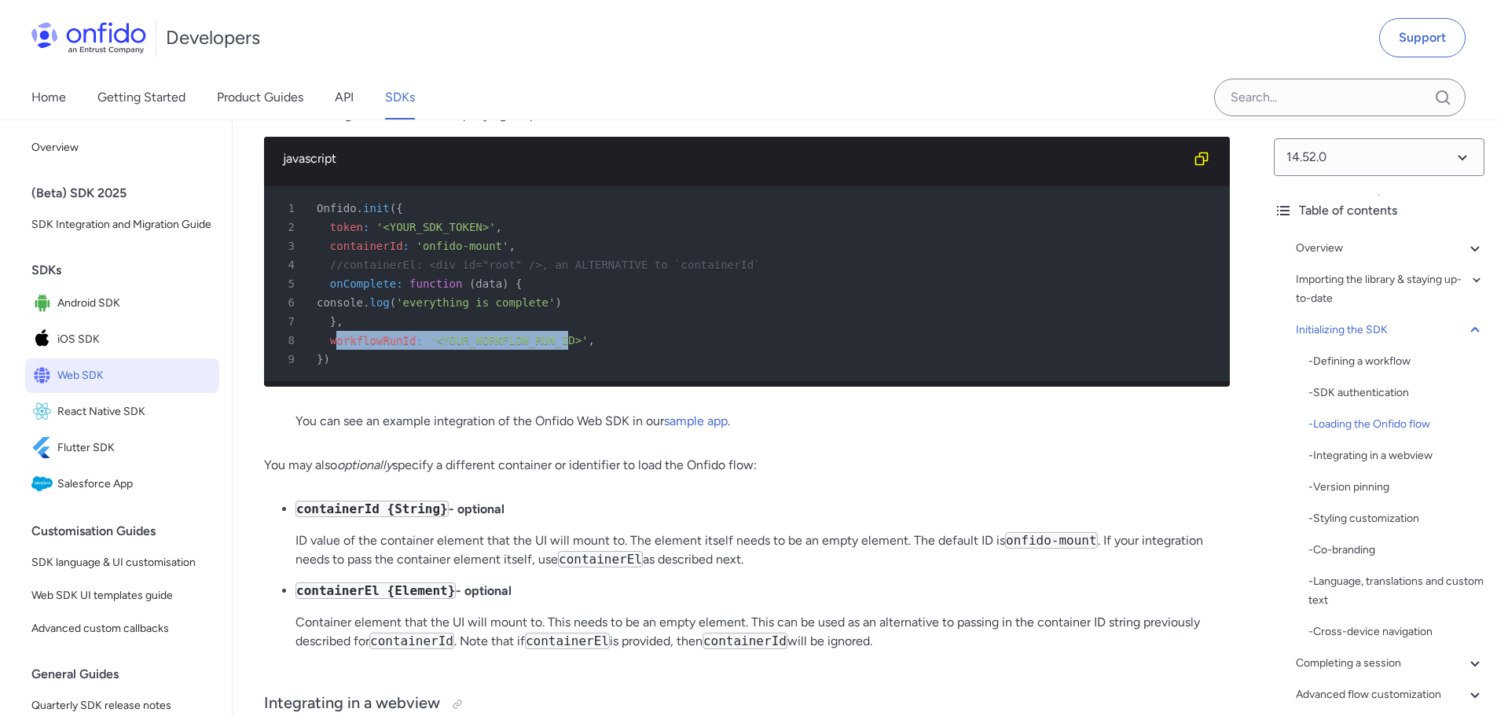
drag, startPoint x: 335, startPoint y: 396, endPoint x: 558, endPoint y: 396, distance: 222.3
click at [550, 350] on div "8 workflowRunId : '<YOUR_WORKFLOW_RUN_ID>' ," at bounding box center [738, 340] width 937 height 19
click at [578, 350] on div "8 workflowRunId : '<YOUR_WORKFLOW_RUN_ID>' ," at bounding box center [738, 340] width 937 height 19
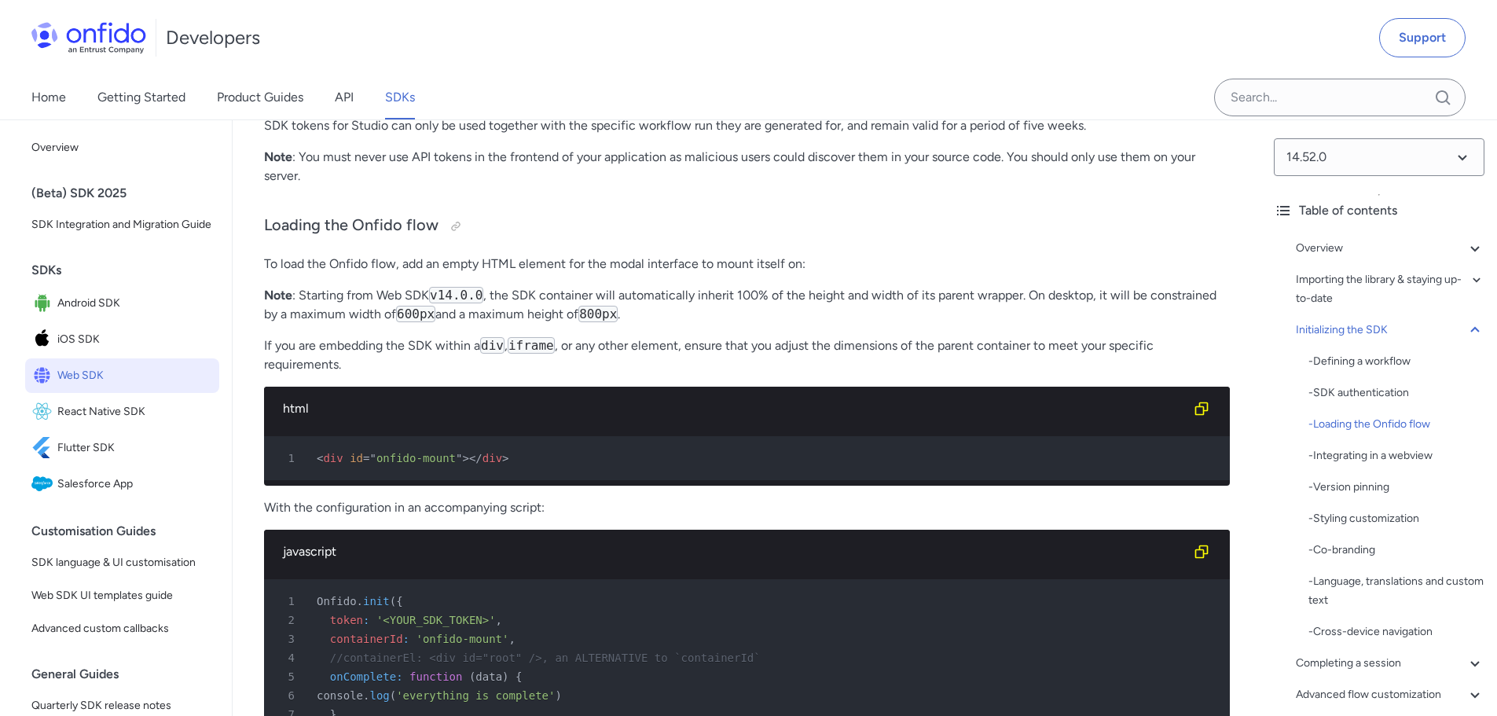
scroll to position [3799, 0]
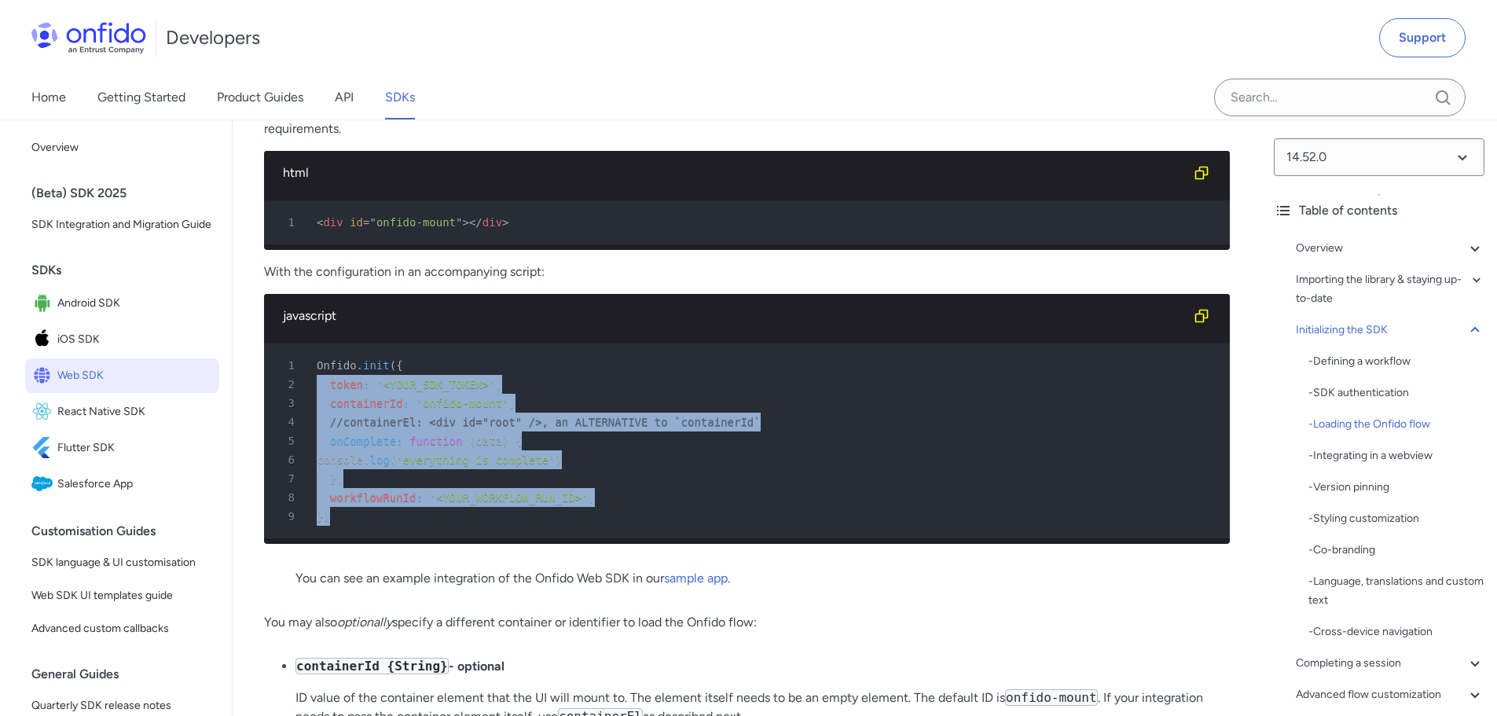
drag, startPoint x: 352, startPoint y: 581, endPoint x: 1176, endPoint y: 388, distance: 846.3
click at [268, 435] on pre "1 Onfido . init ( { 2 token : '<YOUR_SDK_TOKEN>' , 3 containerId : 'onfido-moun…" at bounding box center [747, 440] width 966 height 195
click at [1198, 324] on icon "Copy code snippet button" at bounding box center [1201, 316] width 16 height 16
click at [1191, 332] on button "Copy code snippet button" at bounding box center [1200, 315] width 31 height 31
click at [567, 507] on div "8 workflowRunId : '<YOUR_WORKFLOW_RUN_ID>' ," at bounding box center [738, 497] width 937 height 19
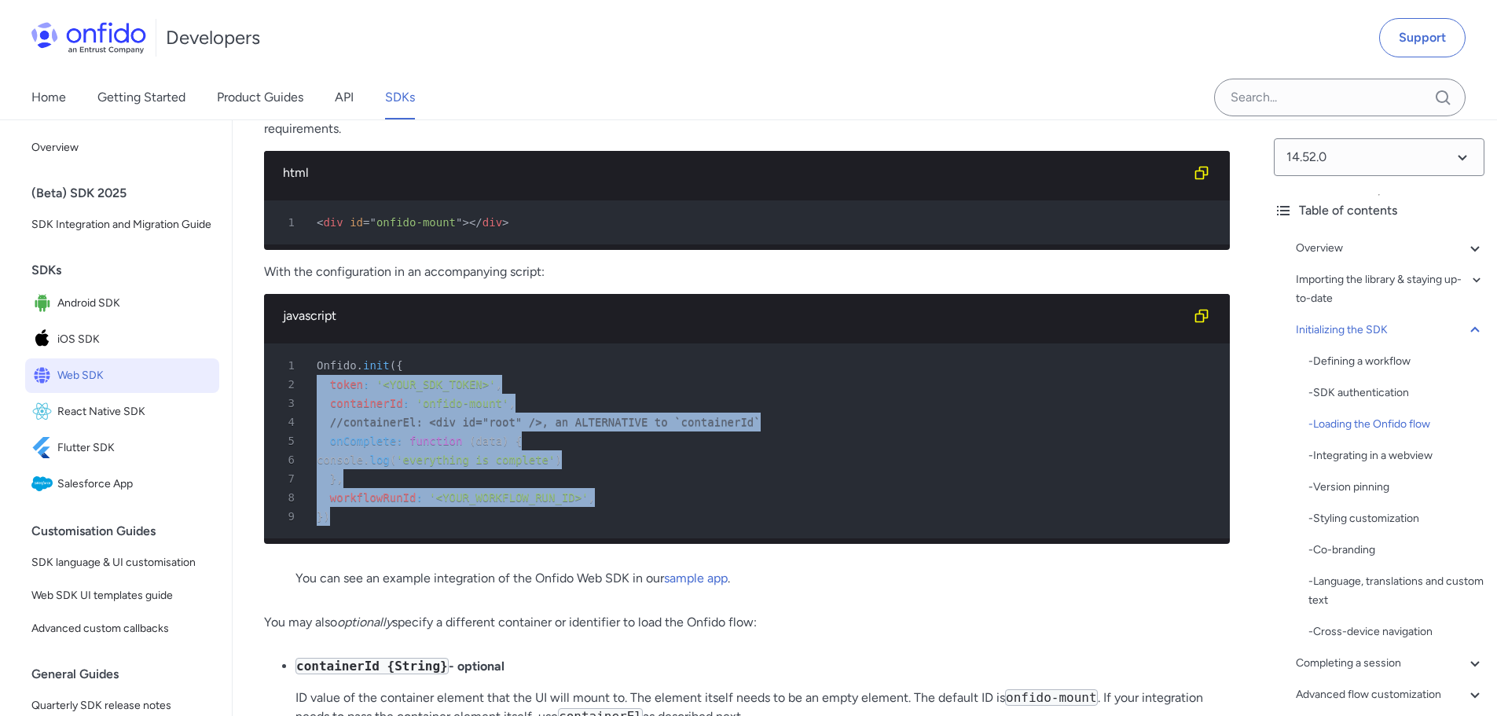
click at [558, 526] on pre "1 Onfido . init ( { 2 token : '<YOUR_SDK_TOKEN>' , 3 containerId : 'onfido-moun…" at bounding box center [747, 440] width 966 height 195
click at [498, 488] on div "7 } ," at bounding box center [738, 478] width 937 height 19
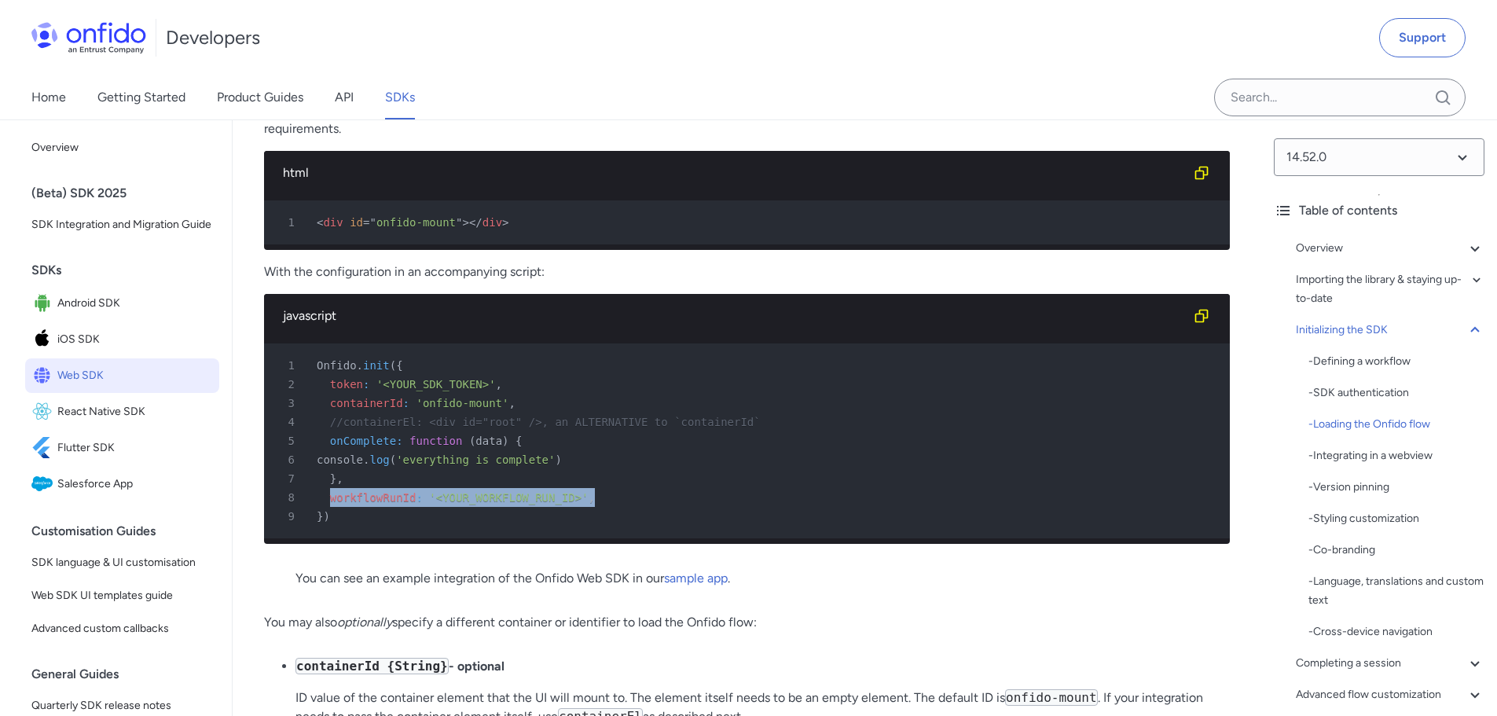
drag, startPoint x: 573, startPoint y: 552, endPoint x: 326, endPoint y: 561, distance: 246.8
click at [326, 507] on div "8 workflowRunId : '<YOUR_WORKFLOW_RUN_ID>' ," at bounding box center [738, 497] width 937 height 19
copy div "workflowRunId : '<YOUR_WORKFLOW_RUN_ID>' ,"
click at [480, 409] on span "'onfido-mount'" at bounding box center [462, 403] width 93 height 13
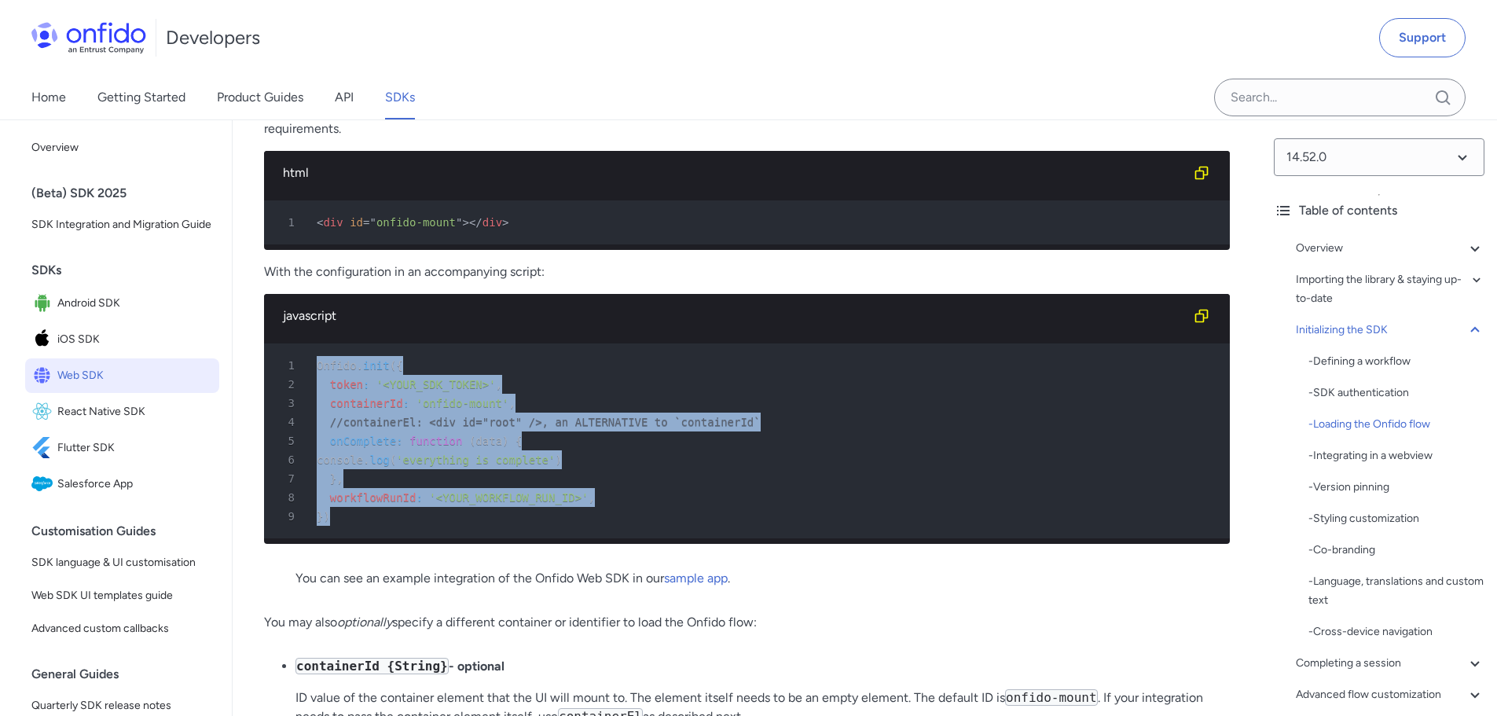
drag, startPoint x: 356, startPoint y: 577, endPoint x: 311, endPoint y: 427, distance: 155.8
click at [311, 427] on pre "1 Onfido . init ( { 2 token : '<YOUR_SDK_TOKEN>' , 3 containerId : 'onfido-moun…" at bounding box center [747, 440] width 966 height 195
copy pre "Onfido . init ( { 2 token : '<YOUR_SDK_TOKEN>' , 3 containerId : 'onfido-mount'…"
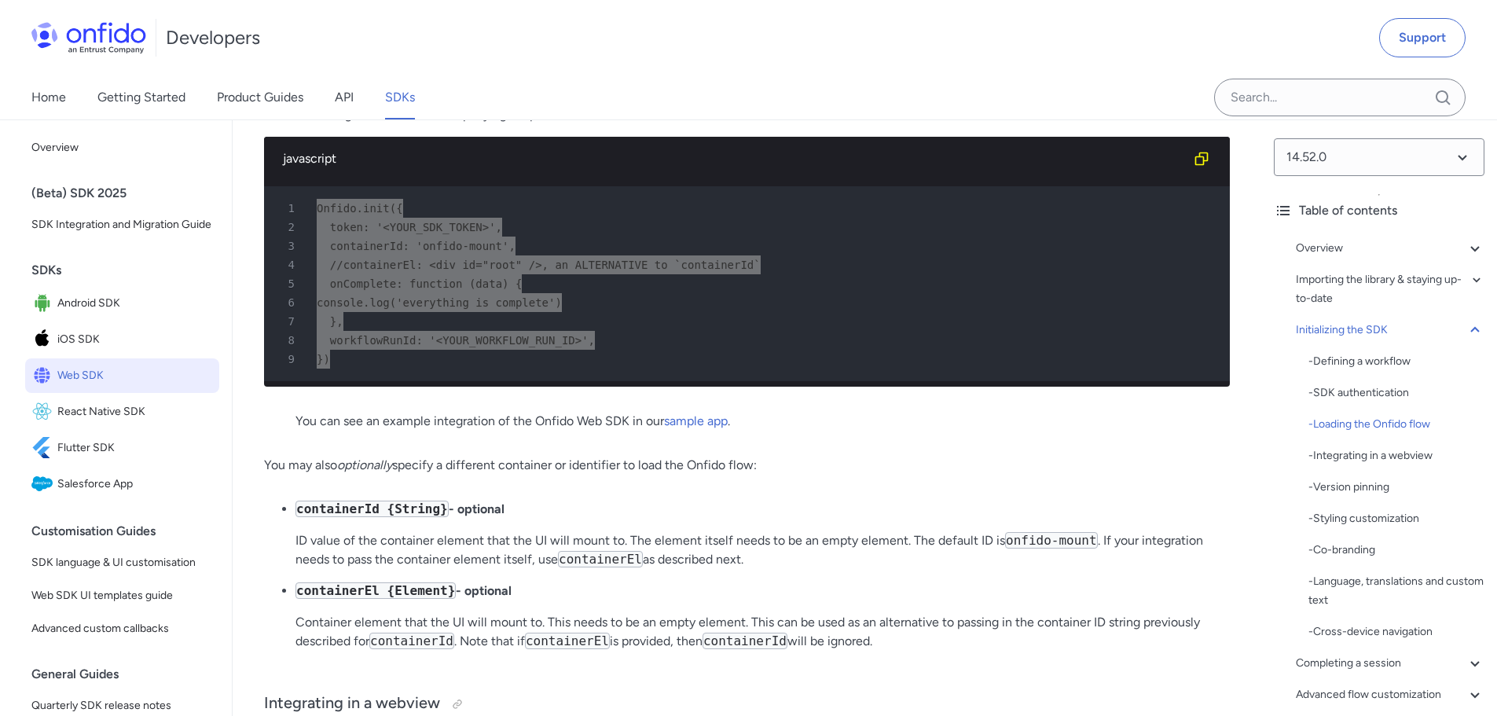
scroll to position [3878, 0]
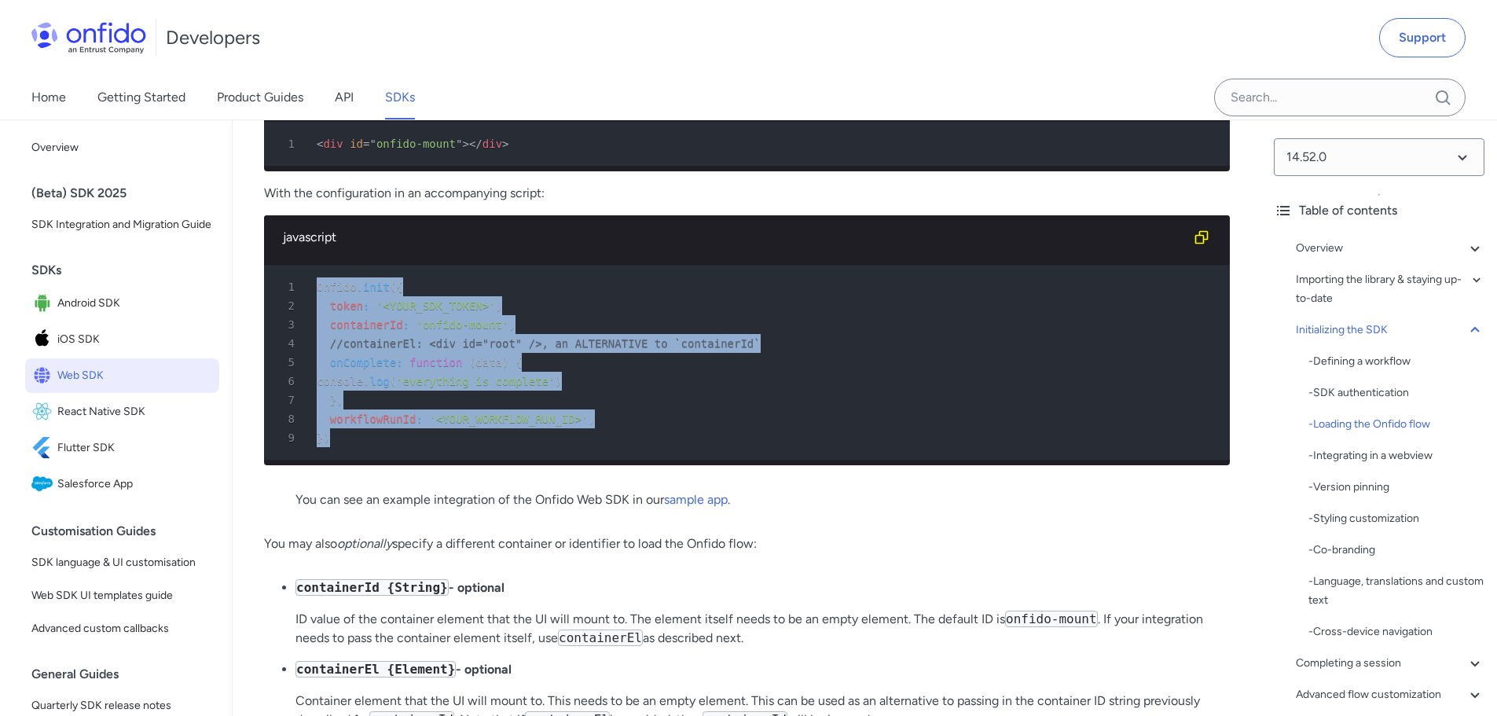
click at [973, 334] on div "3 containerId : 'onfido-mount' ," at bounding box center [738, 324] width 937 height 19
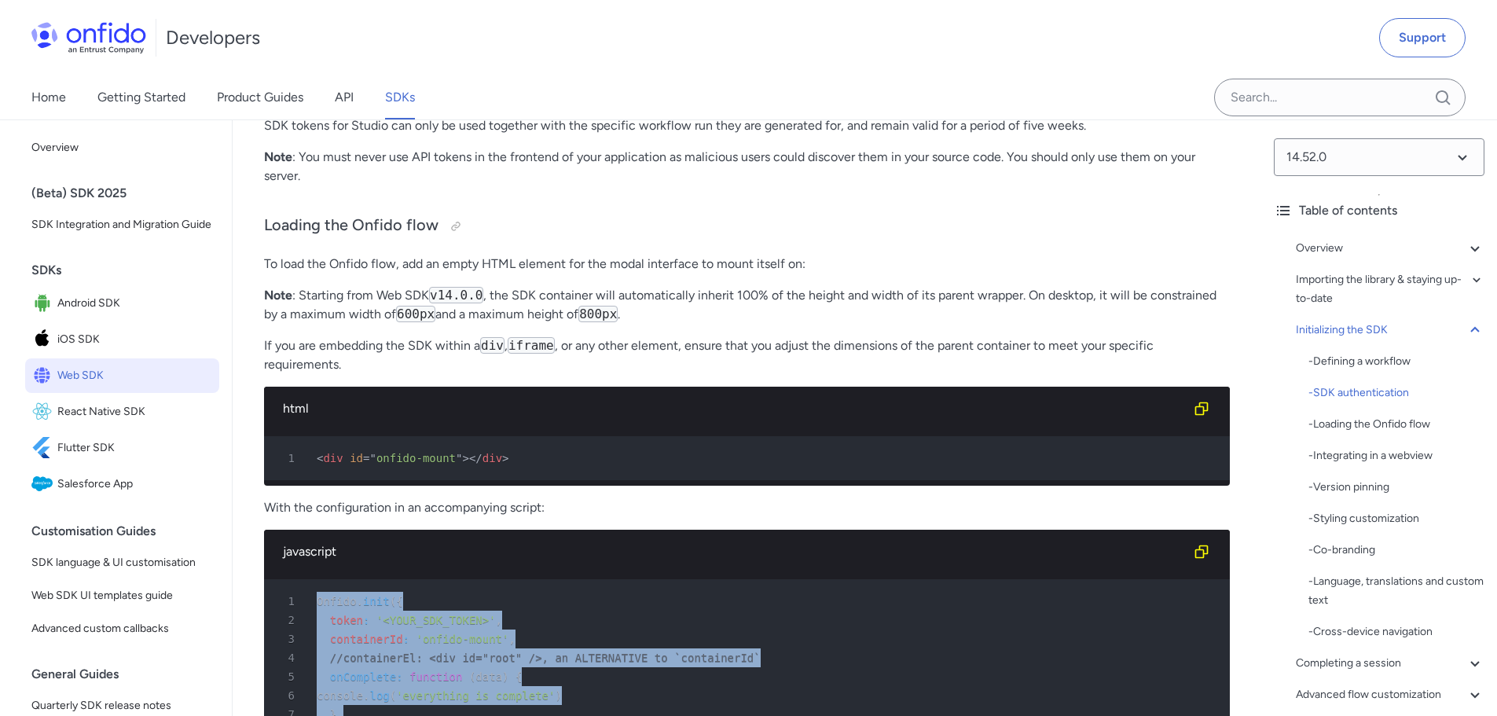
scroll to position [3485, 0]
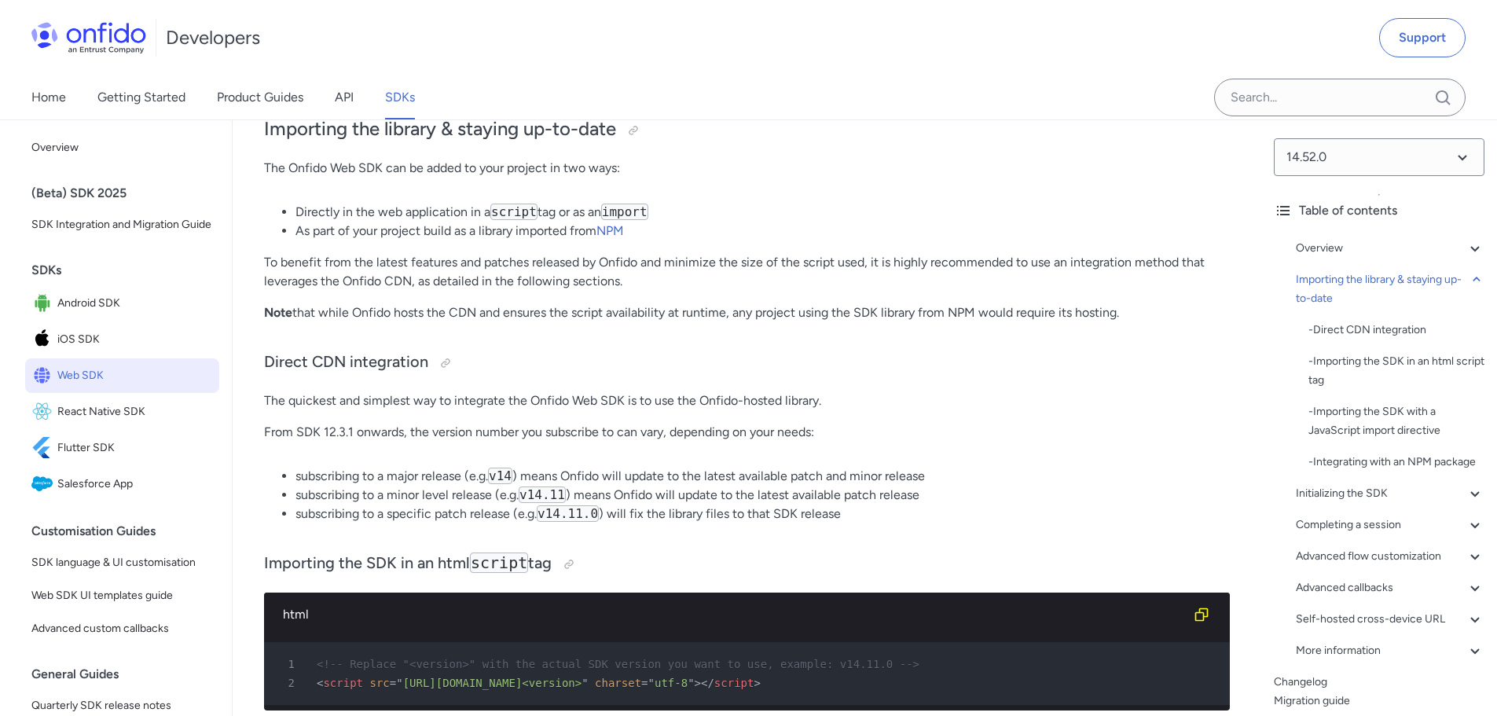
scroll to position [1596, 0]
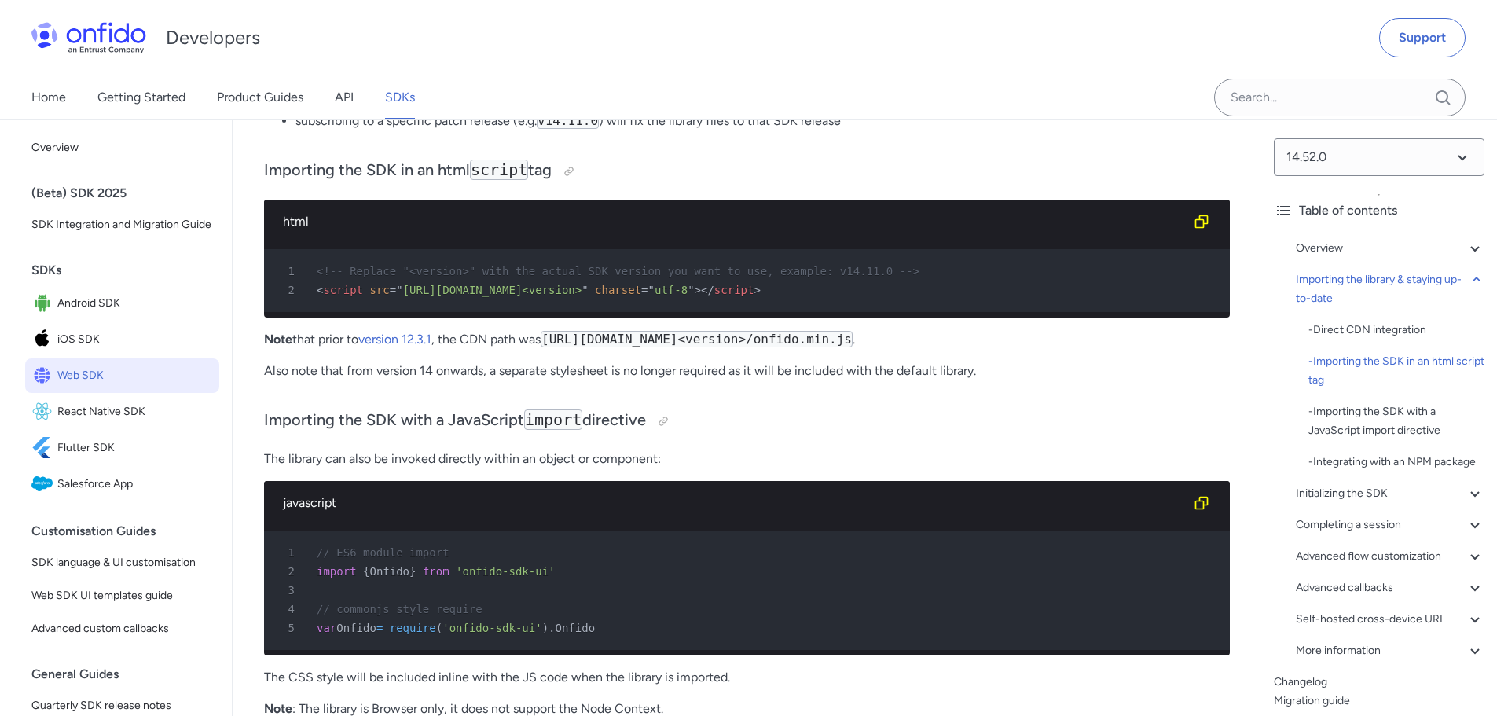
click at [614, 380] on p "Also note that from version 14 onwards, a separate stylesheet is no longer requ…" at bounding box center [747, 370] width 966 height 19
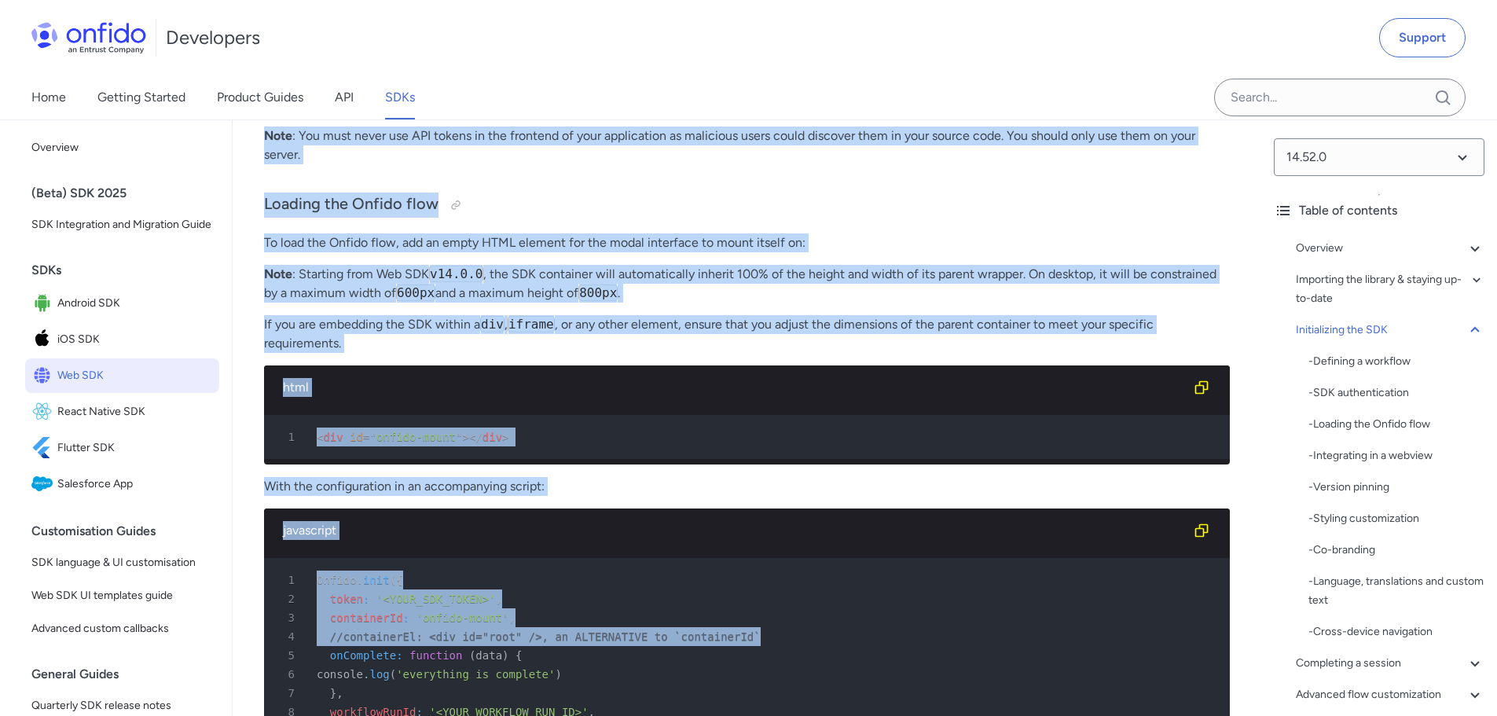
scroll to position [3593, 0]
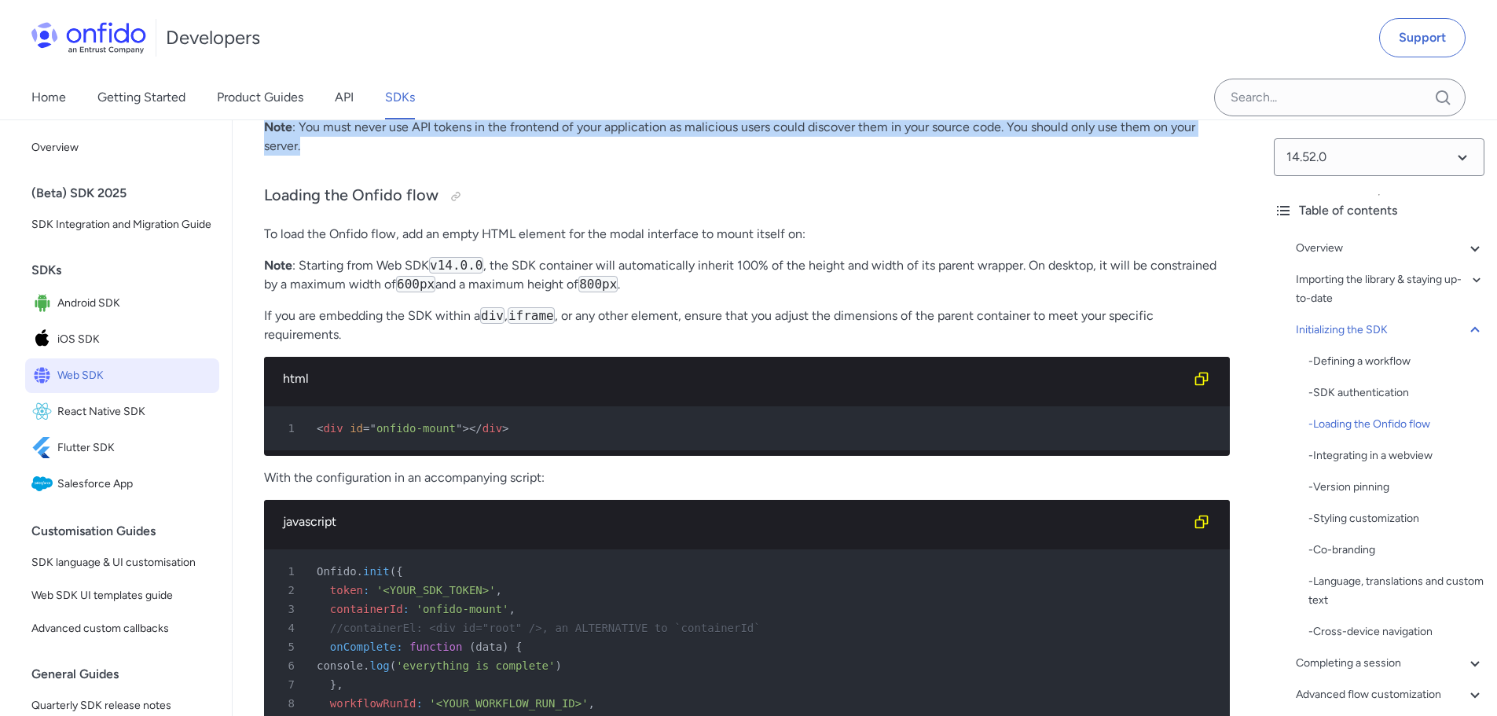
drag, startPoint x: 254, startPoint y: 508, endPoint x: 787, endPoint y: 200, distance: 616.3
copy div "Importing the library & staying up-to-date The Onfido Web SDK can be added to y…"
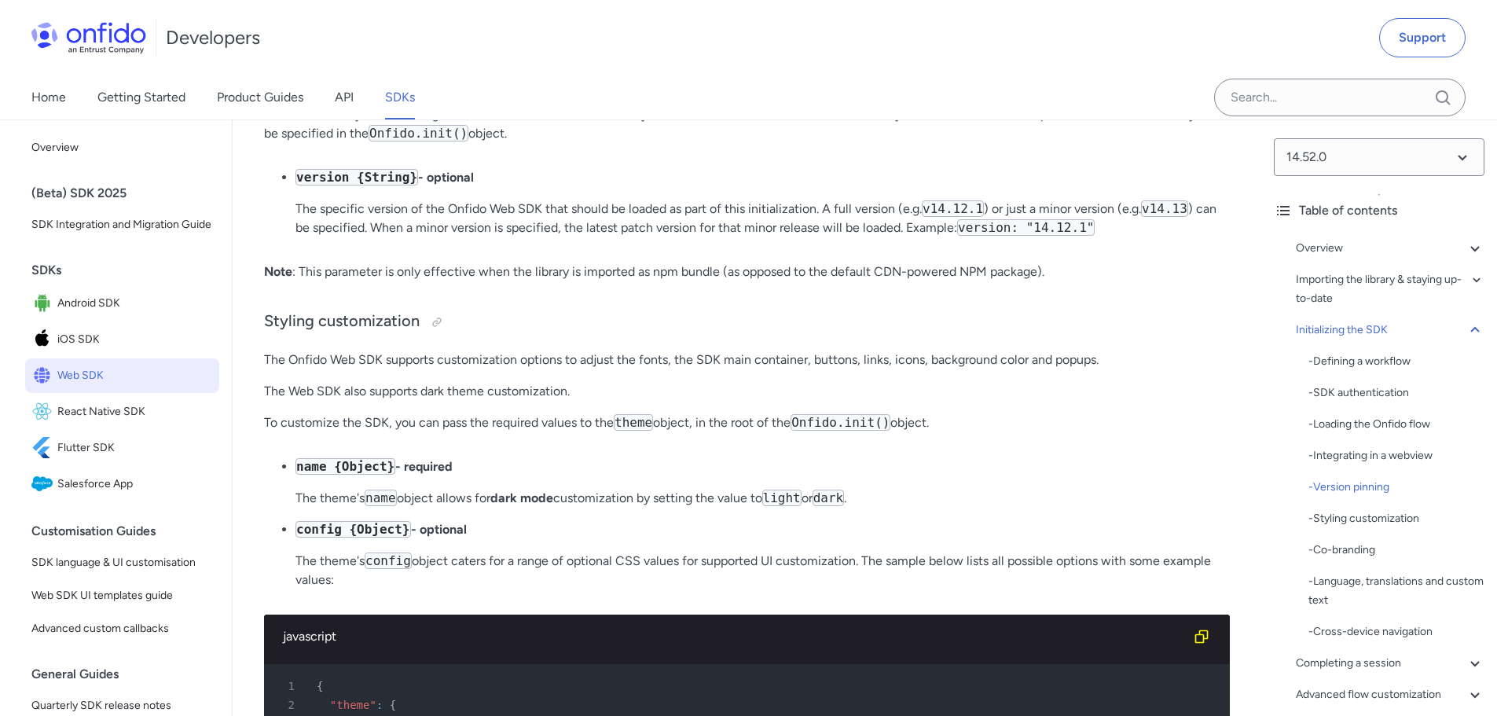
scroll to position [4458, 0]
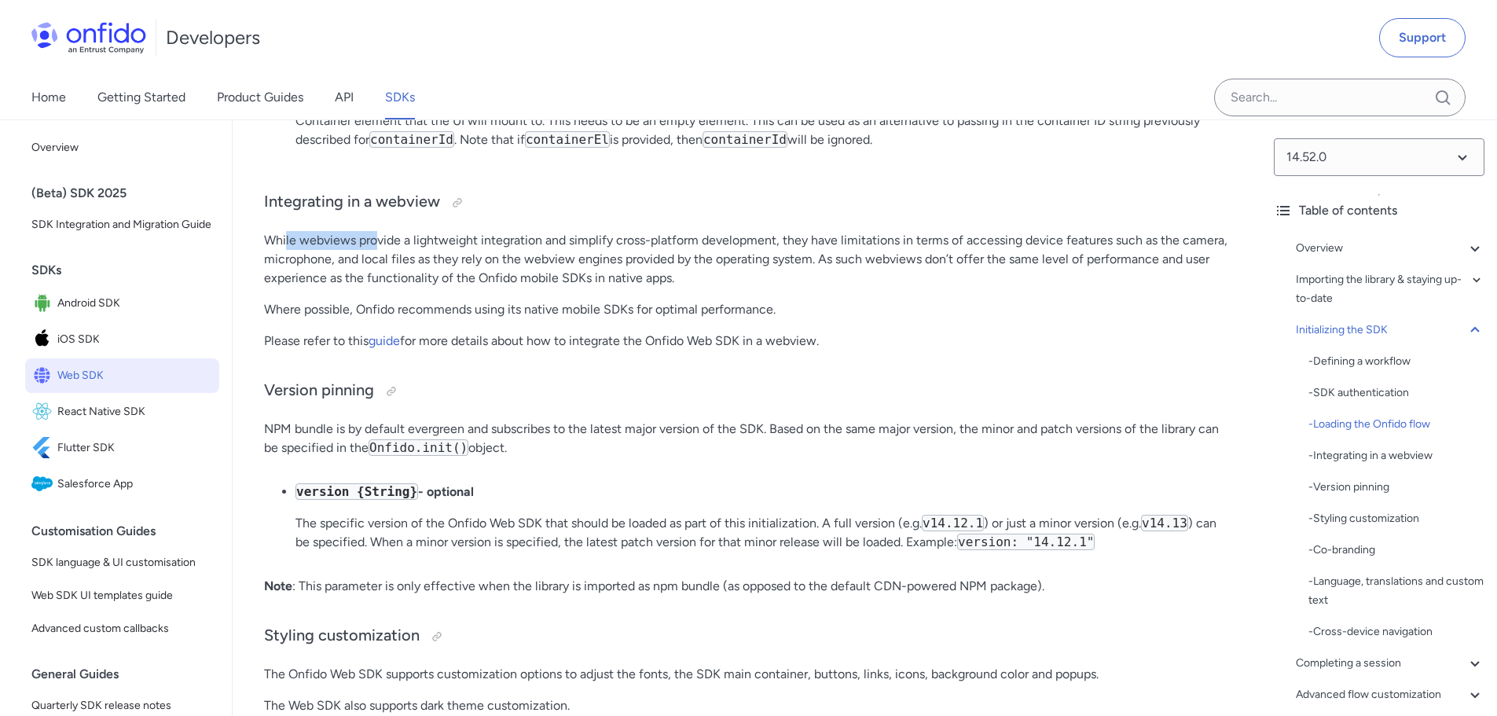
drag, startPoint x: 285, startPoint y: 313, endPoint x: 382, endPoint y: 311, distance: 96.7
click at [379, 288] on p "While webviews provide a lightweight integration and simplify cross-platform de…" at bounding box center [747, 259] width 966 height 57
drag, startPoint x: 280, startPoint y: 373, endPoint x: 460, endPoint y: 364, distance: 179.4
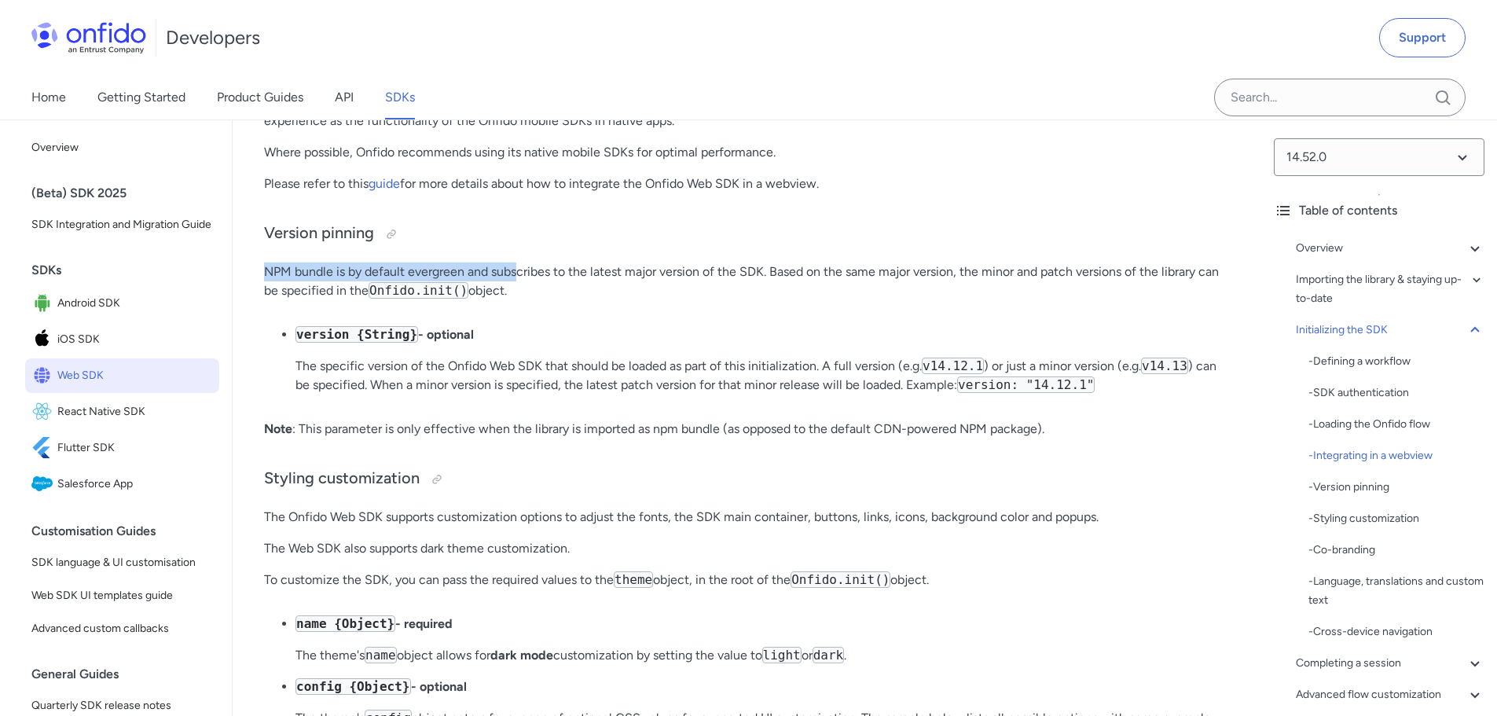
drag, startPoint x: 266, startPoint y: 343, endPoint x: 544, endPoint y: 330, distance: 277.6
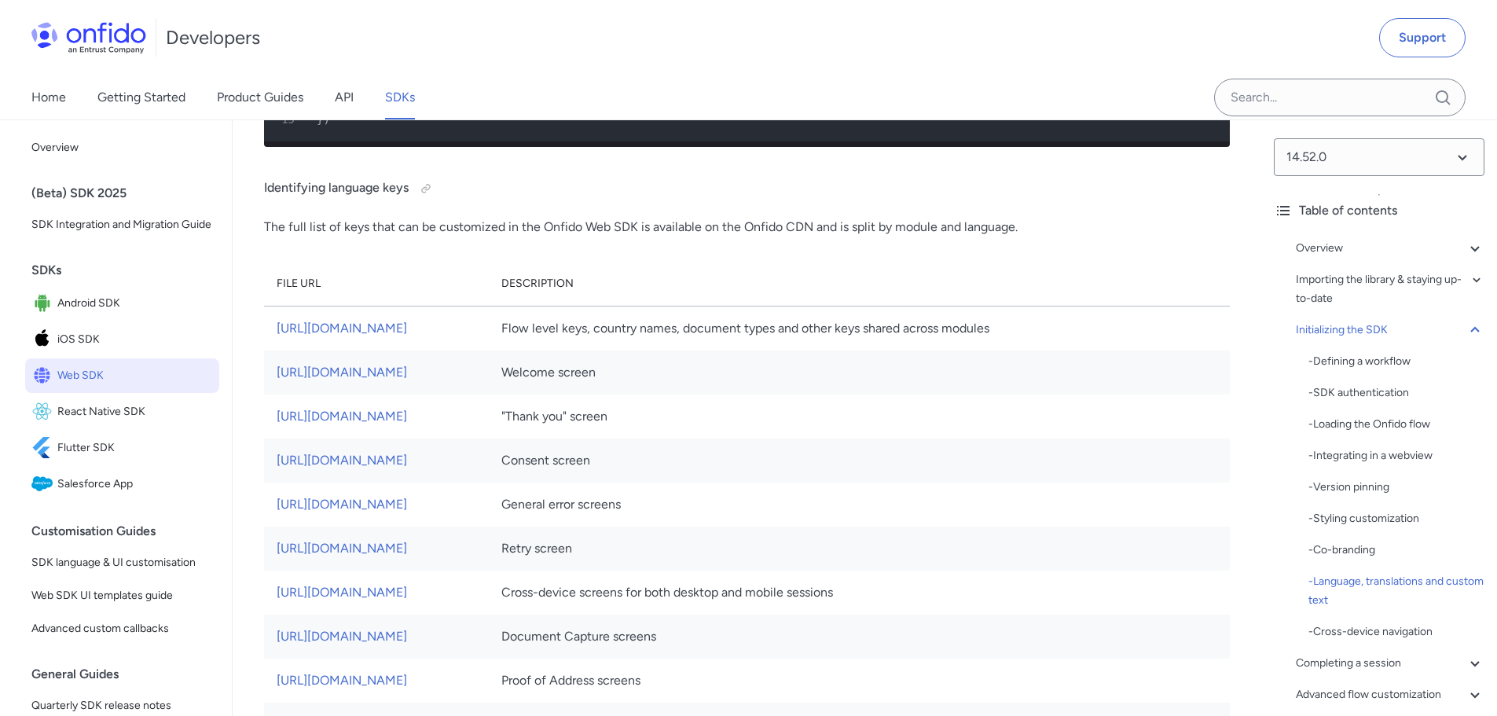
scroll to position [8307, 0]
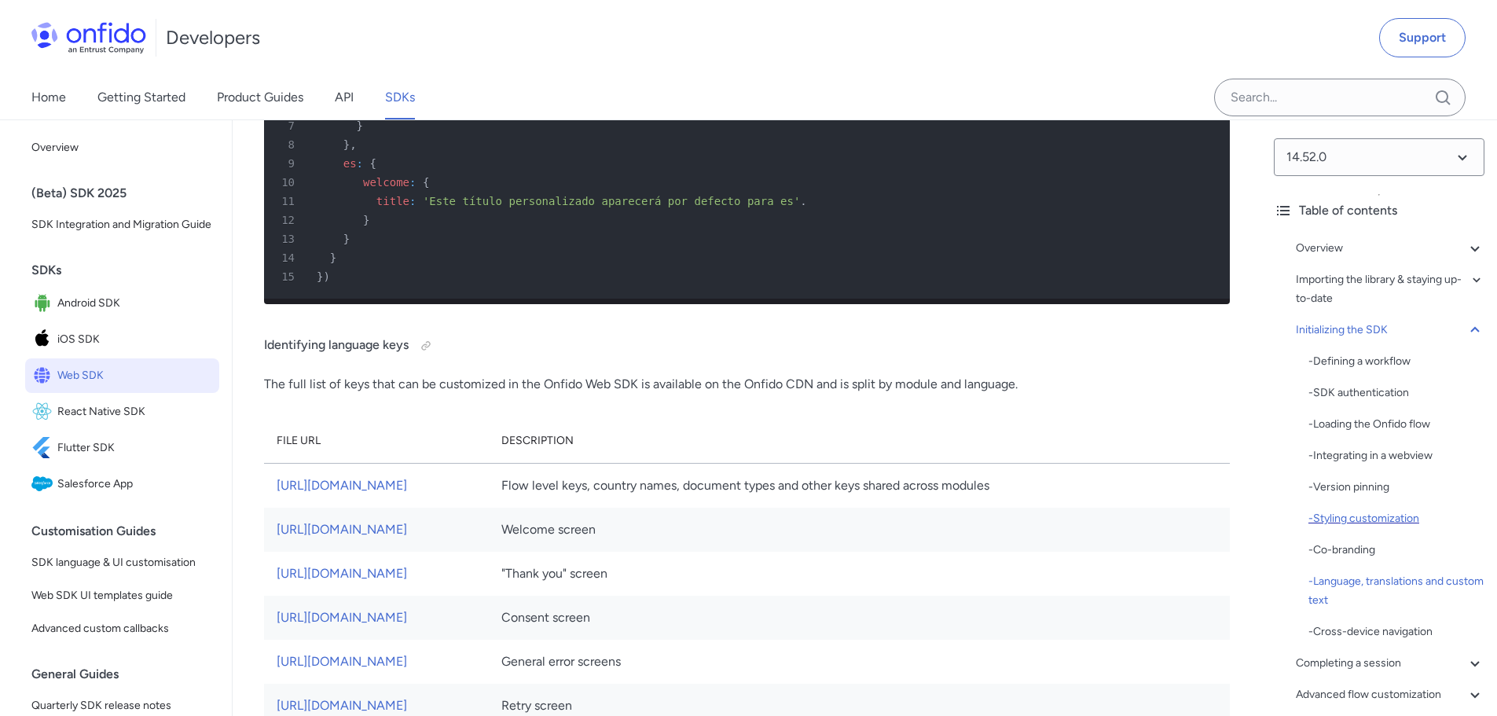
click at [1366, 525] on div "- Styling customization" at bounding box center [1396, 518] width 176 height 19
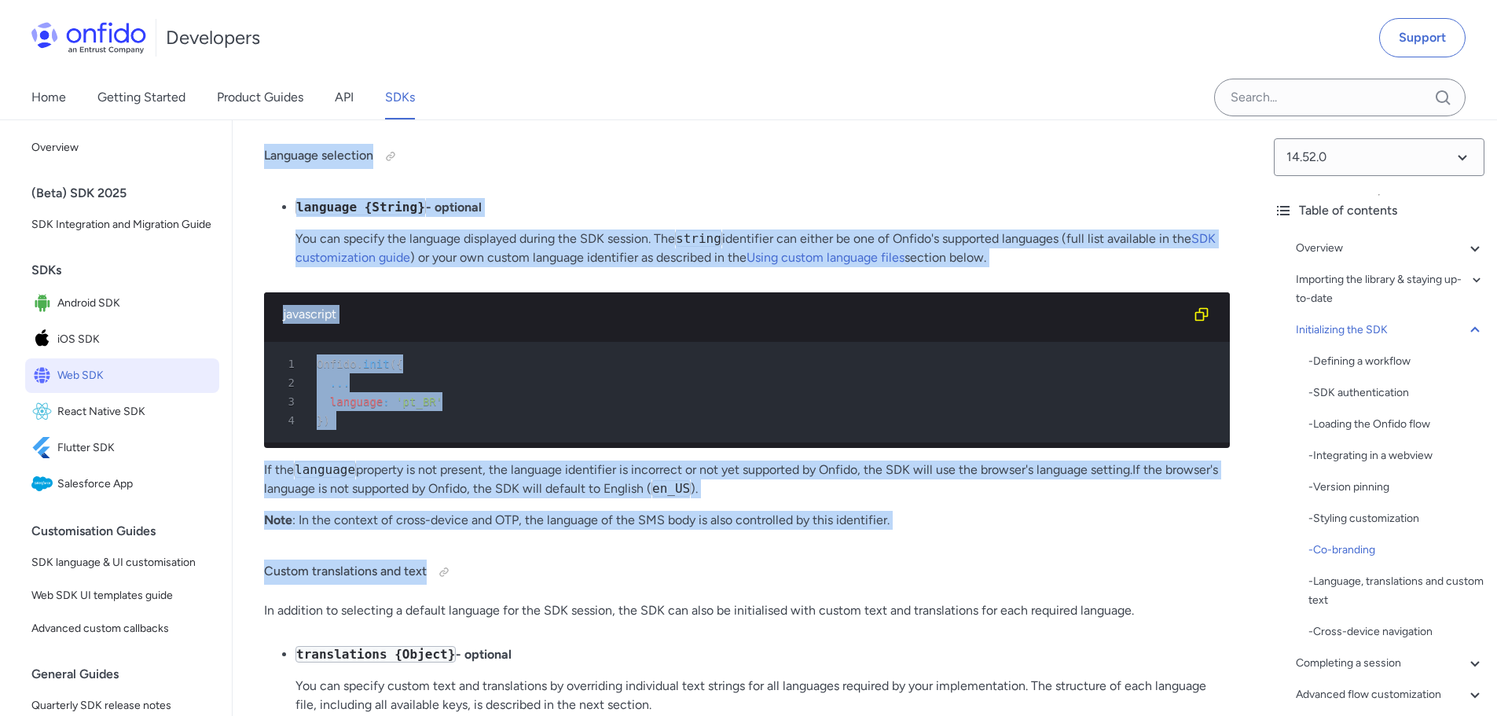
scroll to position [7528, 0]
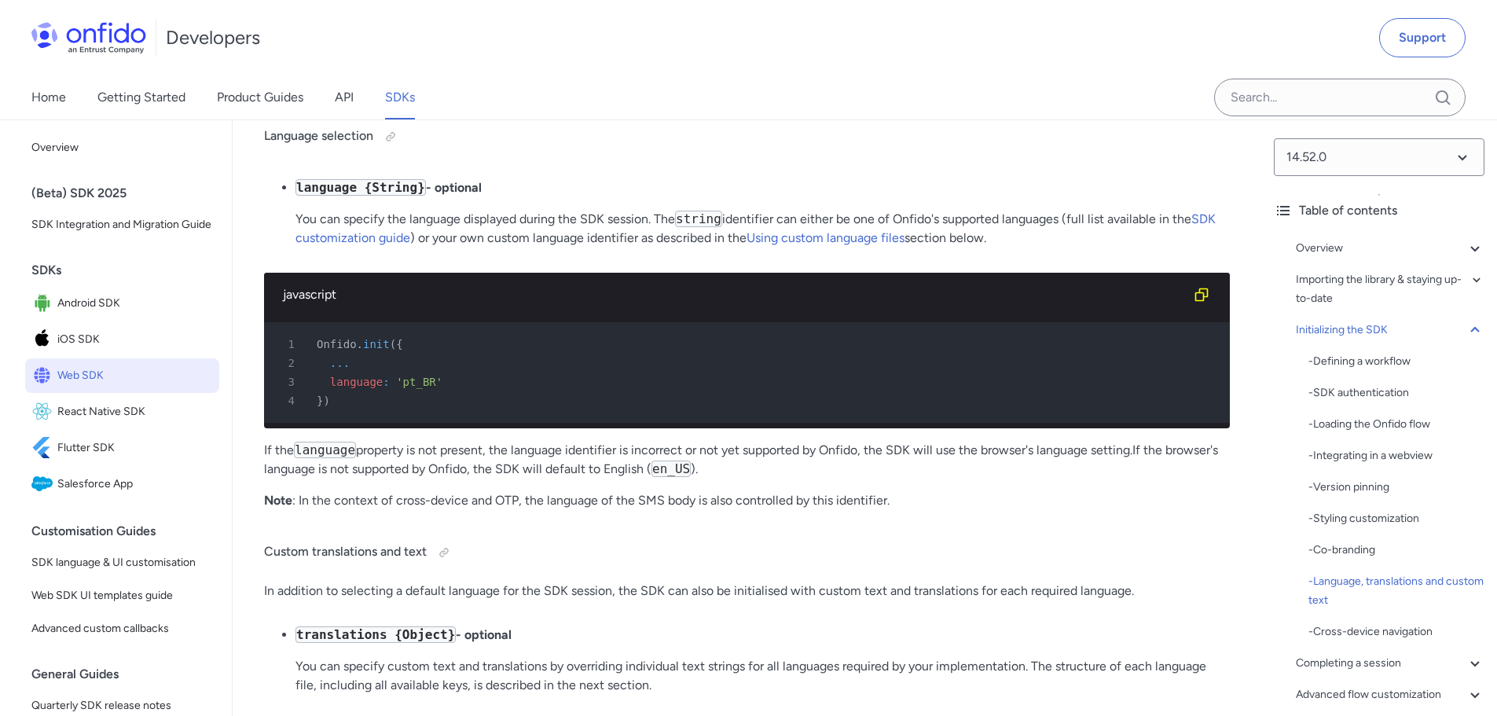
drag, startPoint x: 262, startPoint y: 178, endPoint x: 770, endPoint y: 210, distance: 508.5
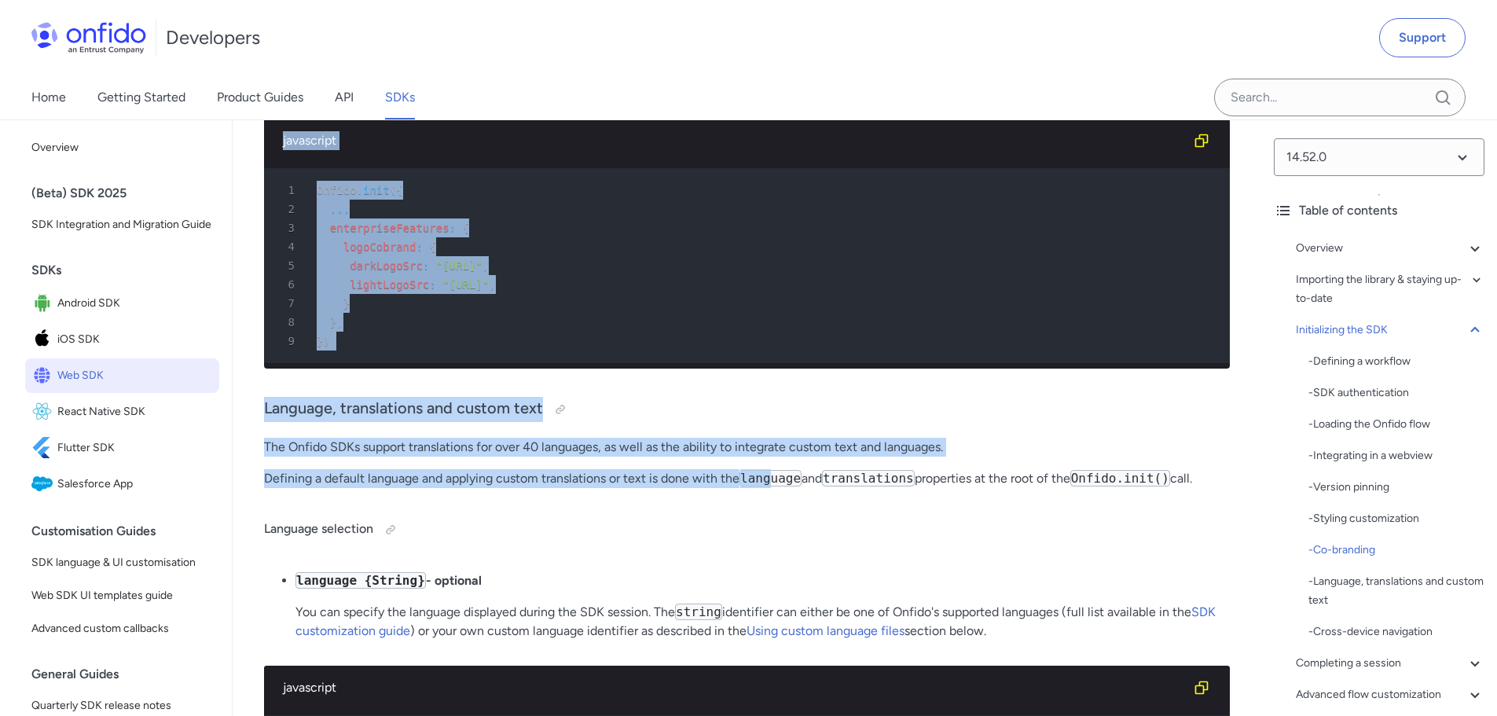
scroll to position [6979, 0]
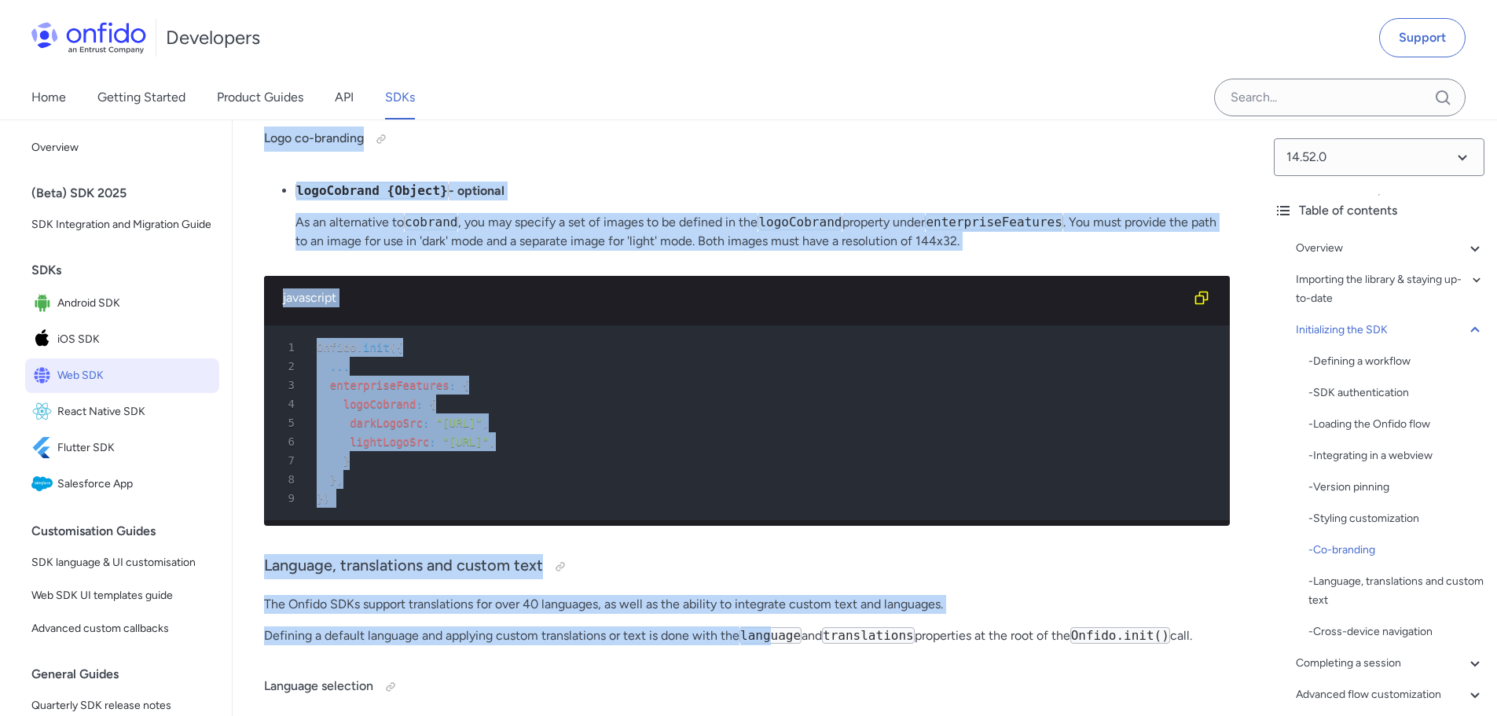
click at [409, 508] on div "9 } )" at bounding box center [738, 498] width 937 height 19
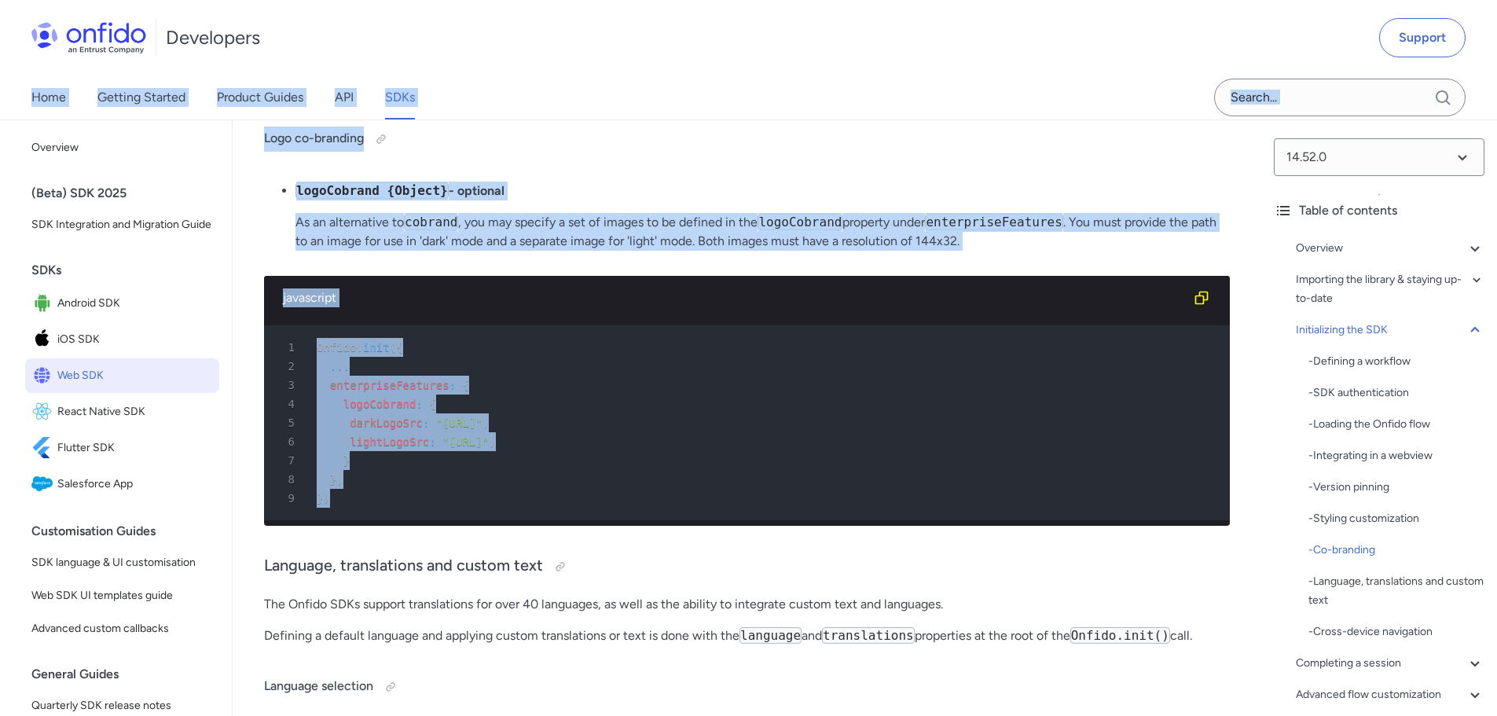
drag, startPoint x: 329, startPoint y: 521, endPoint x: 301, endPoint y: 45, distance: 476.9
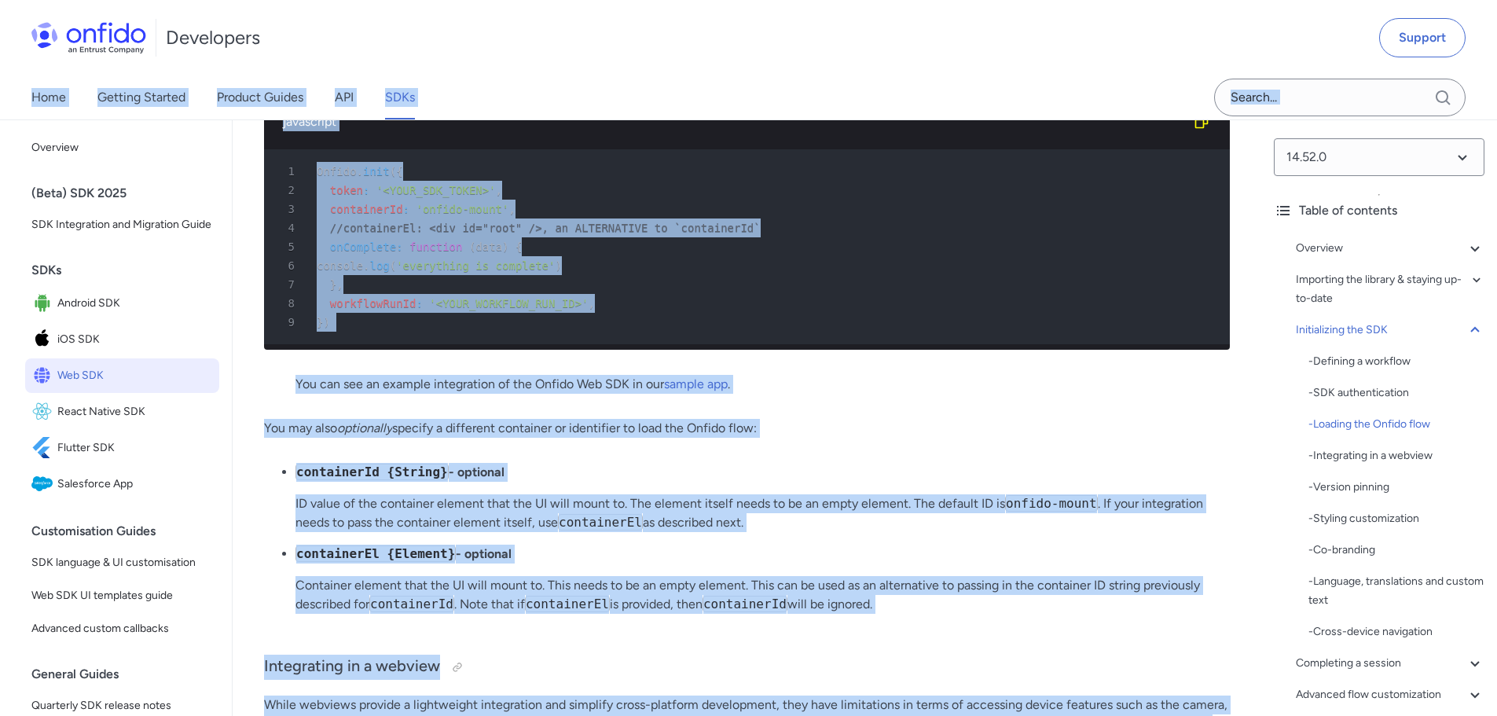
scroll to position [3679, 0]
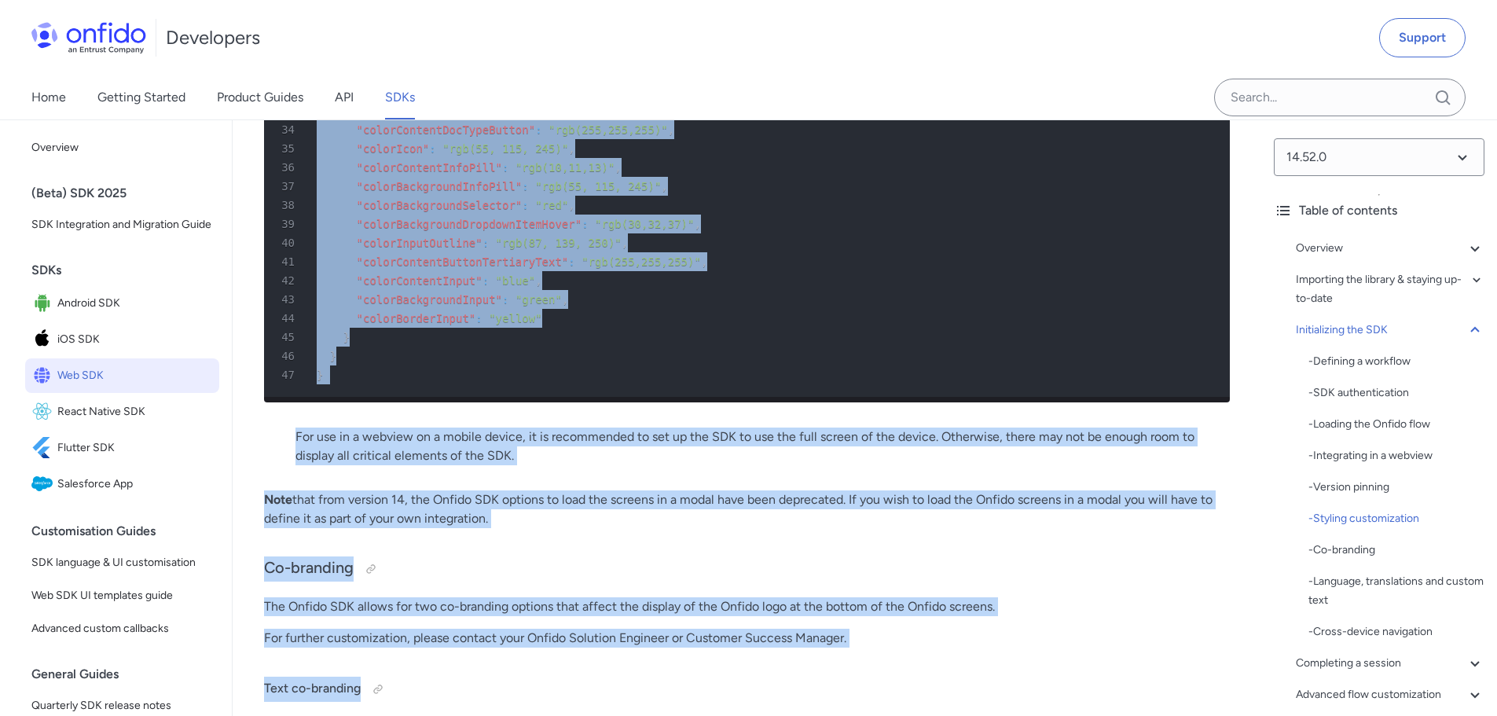
scroll to position [6138, 0]
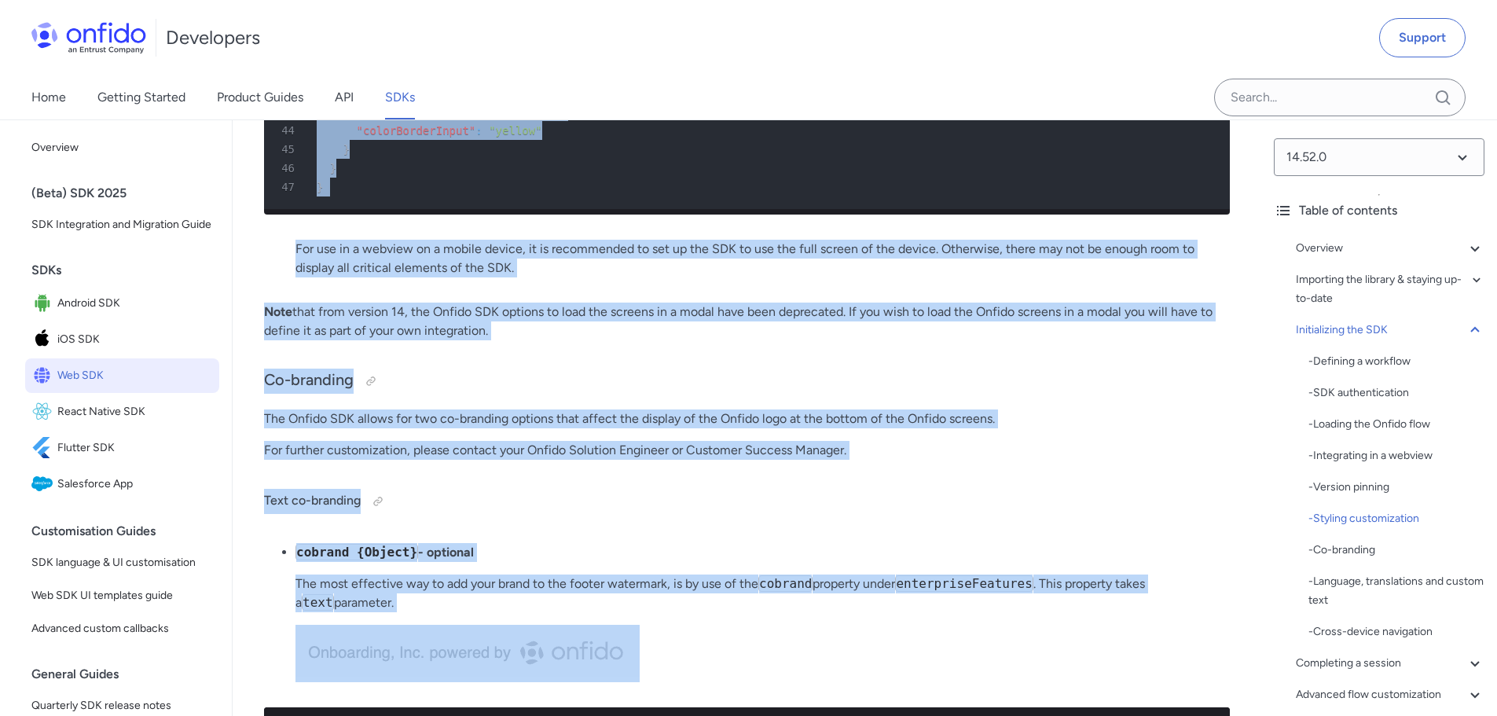
drag, startPoint x: 260, startPoint y: 229, endPoint x: 705, endPoint y: 412, distance: 480.9
copy div "Styling customization The Onfido Web SDK supports customization options to adju…"
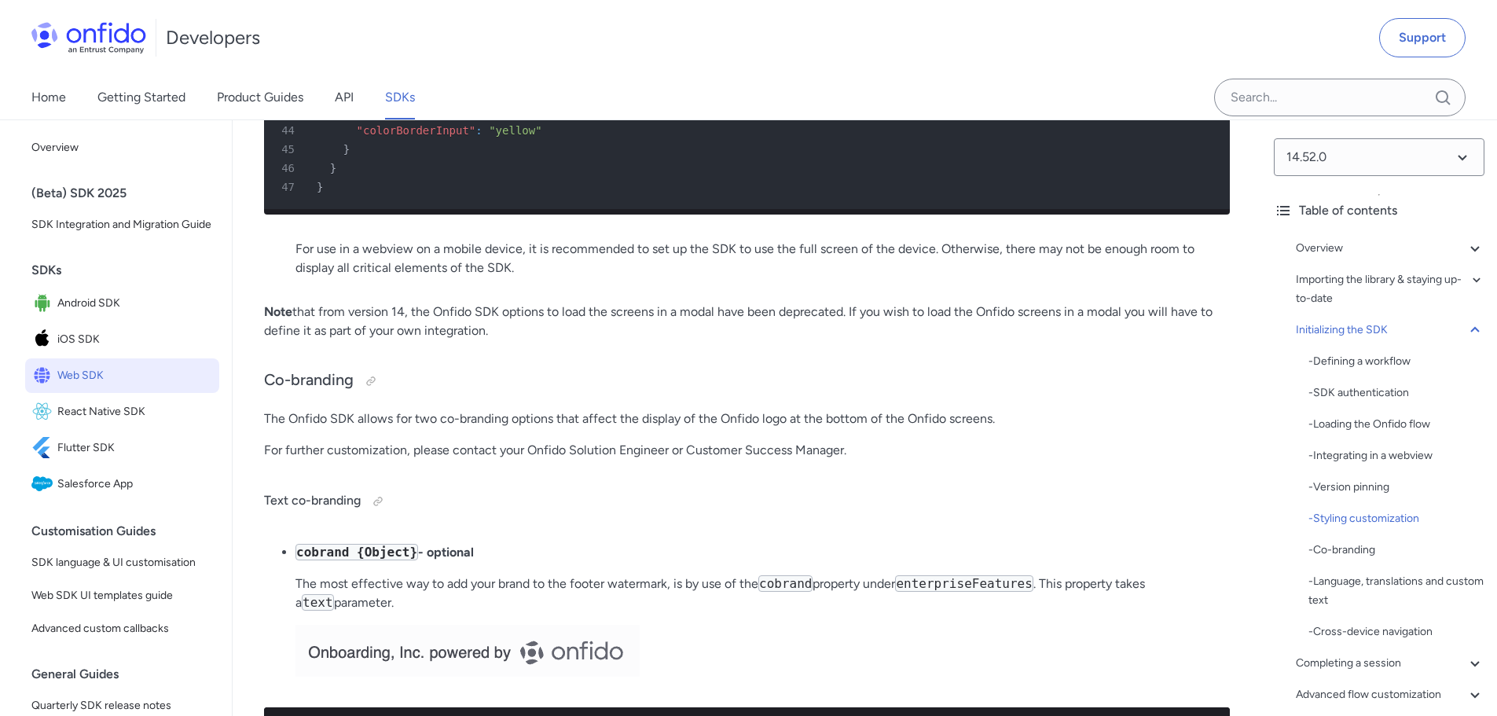
click at [511, 460] on p "For further customization, please contact your Onfido Solution Engineer or Cust…" at bounding box center [747, 450] width 966 height 19
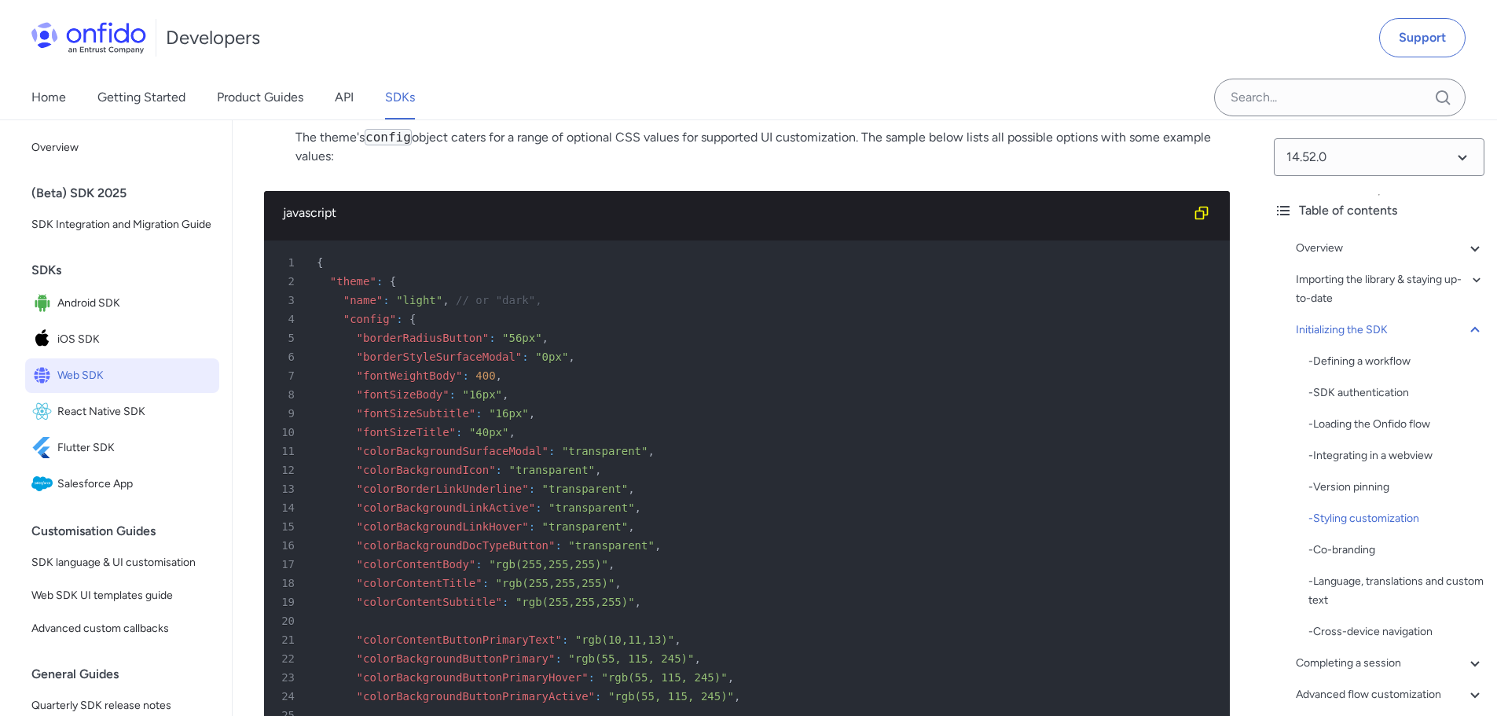
scroll to position [4724, 0]
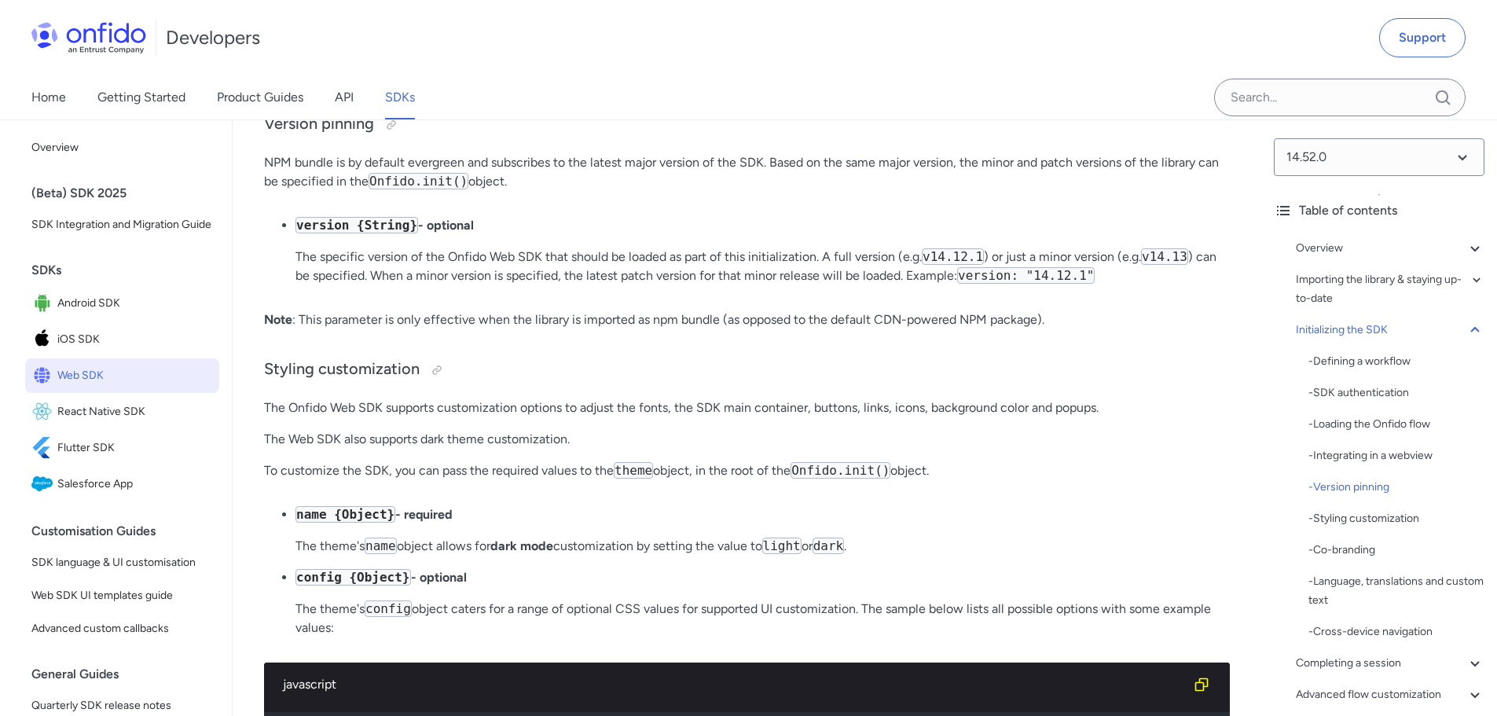
click at [615, 285] on p "The specific version of the Onfido Web SDK that should be loaded as part of thi…" at bounding box center [762, 266] width 934 height 38
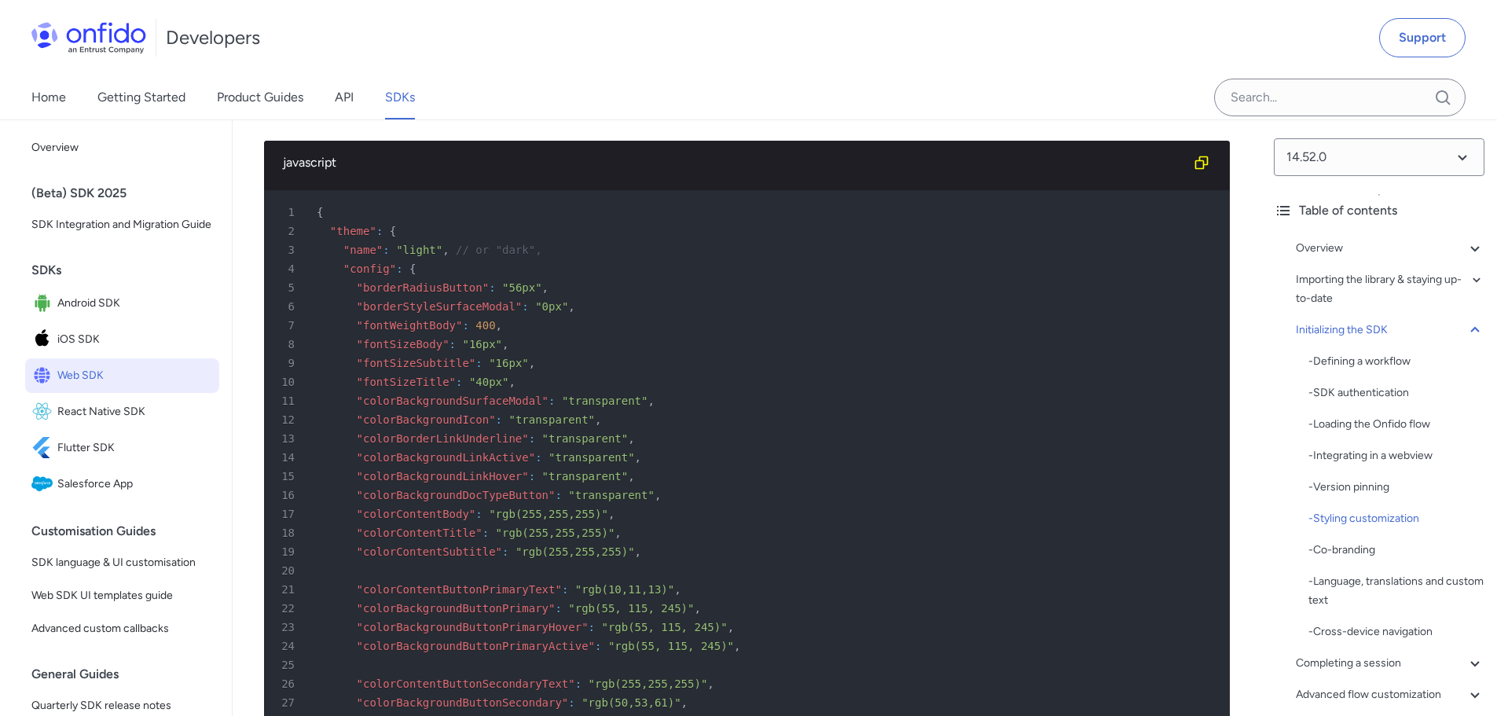
scroll to position [13086, 0]
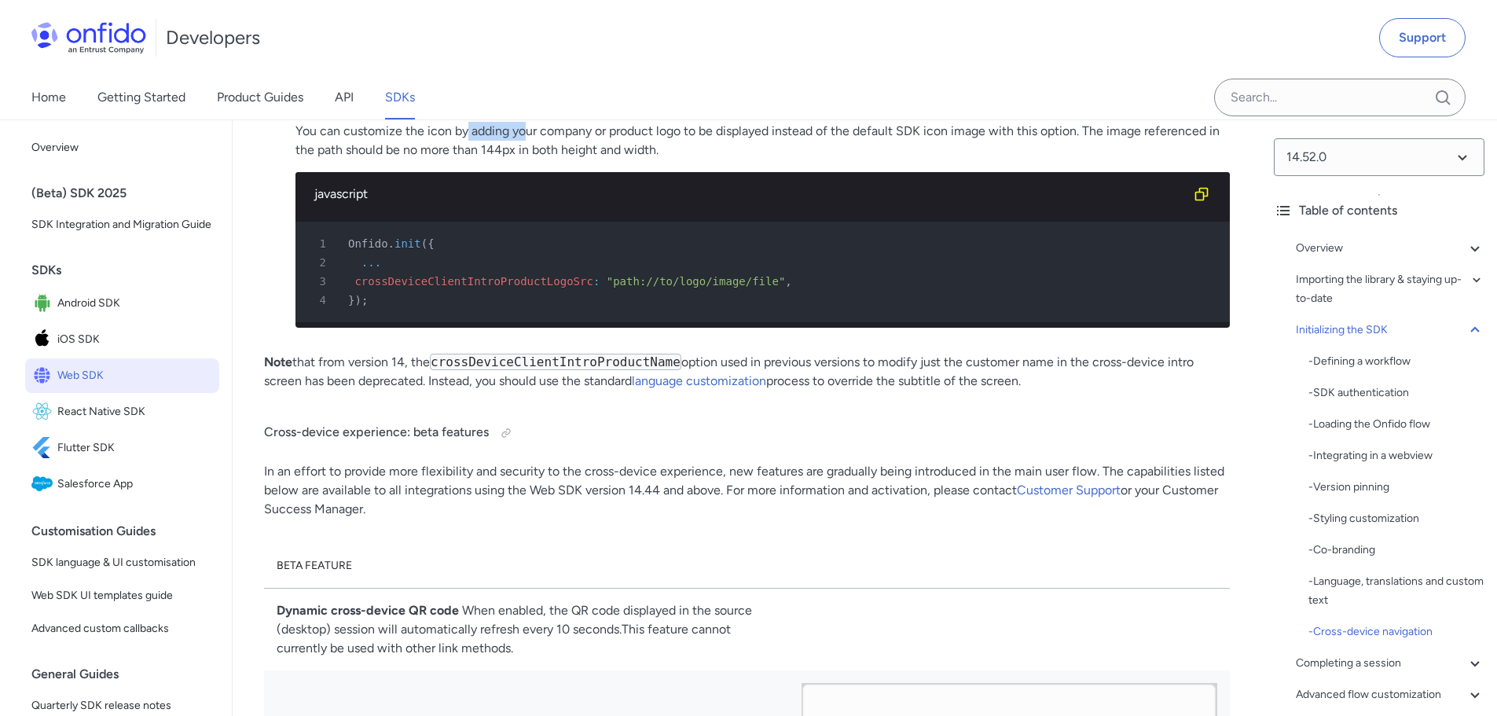
drag, startPoint x: 466, startPoint y: 337, endPoint x: 577, endPoint y: 340, distance: 110.8
click at [538, 159] on p "You can customize the icon by adding your company or product logo to be display…" at bounding box center [762, 141] width 934 height 38
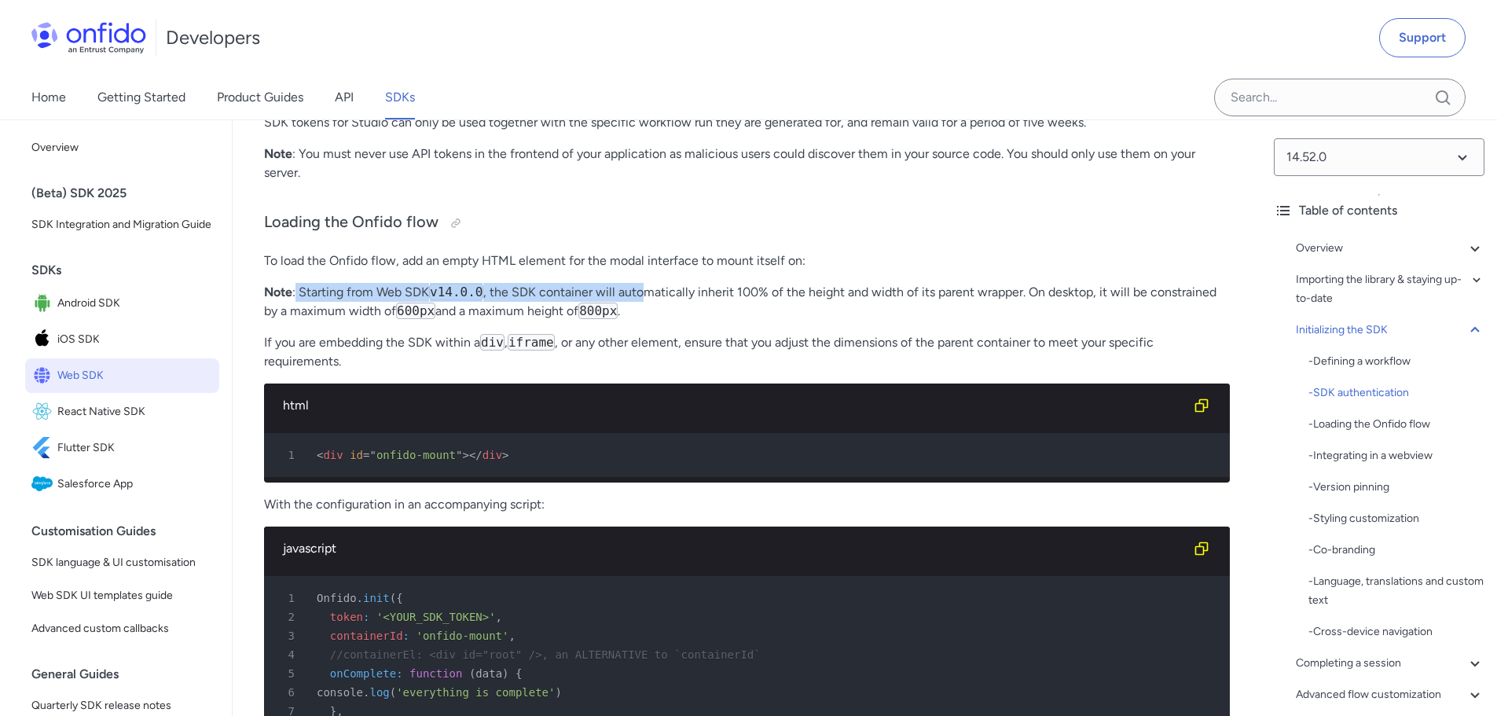
drag, startPoint x: 297, startPoint y: 335, endPoint x: 688, endPoint y: 336, distance: 391.2
click at [651, 321] on p "Note : Starting from Web SDK v14.0.0 , the SDK container will automatically inh…" at bounding box center [747, 302] width 966 height 38
click at [688, 321] on p "Note : Starting from Web SDK v14.0.0 , the SDK container will automatically inh…" at bounding box center [747, 302] width 966 height 38
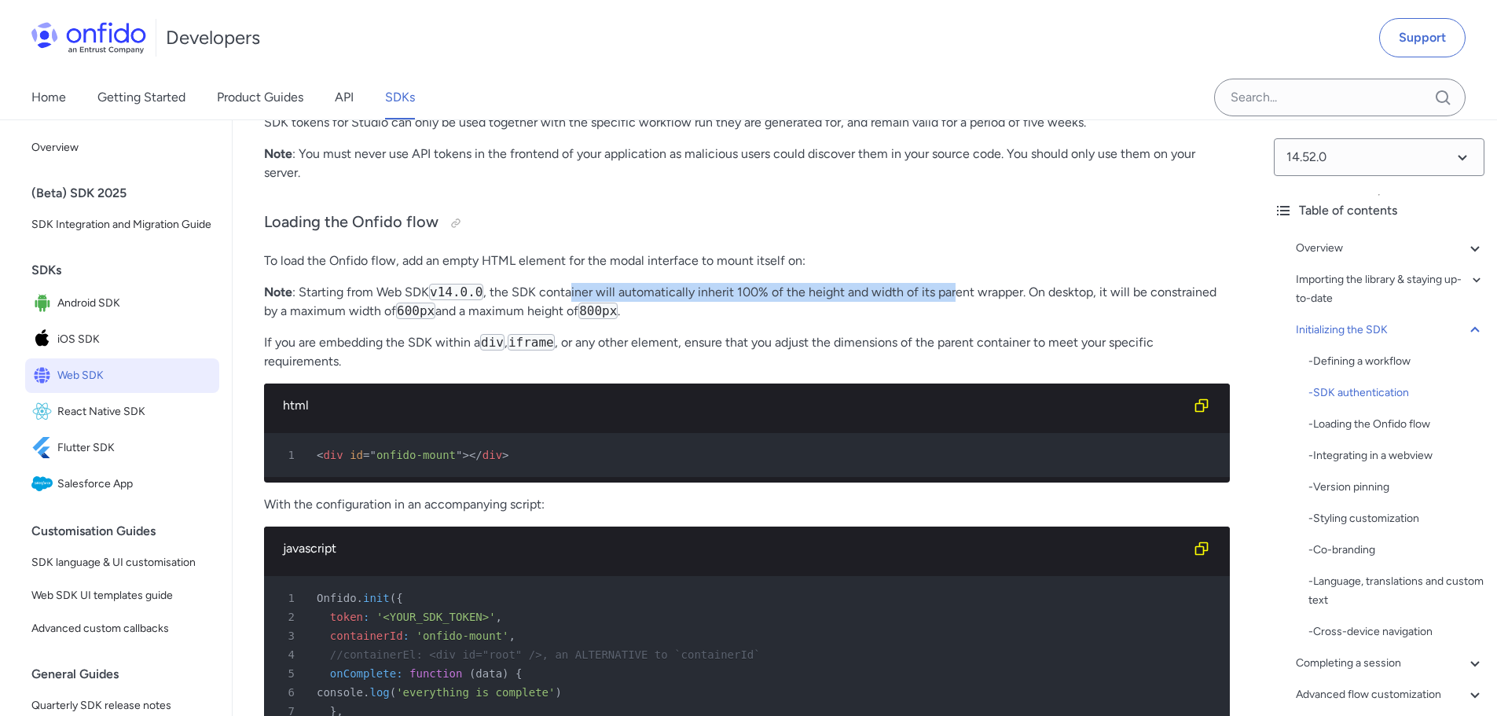
drag, startPoint x: 570, startPoint y: 341, endPoint x: 984, endPoint y: 345, distance: 413.2
click at [961, 321] on p "Note : Starting from Web SDK v14.0.0 , the SDK container will automatically inh…" at bounding box center [747, 302] width 966 height 38
click at [1006, 321] on p "Note : Starting from Web SDK v14.0.0 , the SDK container will automatically inh…" at bounding box center [747, 302] width 966 height 38
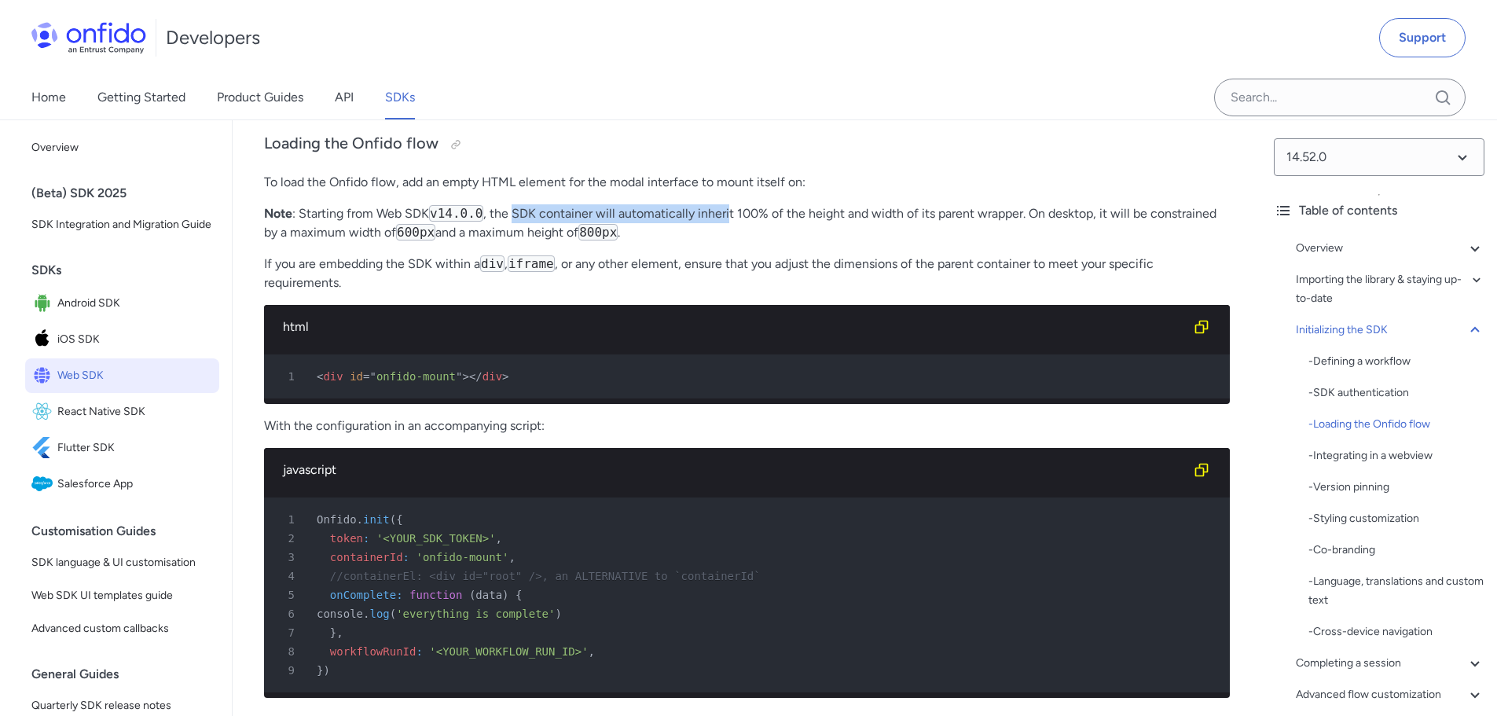
drag, startPoint x: 511, startPoint y: 258, endPoint x: 727, endPoint y: 255, distance: 216.9
click at [727, 242] on p "Note : Starting from Web SDK v14.0.0 , the SDK container will automatically inh…" at bounding box center [747, 223] width 966 height 38
click at [749, 242] on p "Note : Starting from Web SDK v14.0.0 , the SDK container will automatically inh…" at bounding box center [747, 223] width 966 height 38
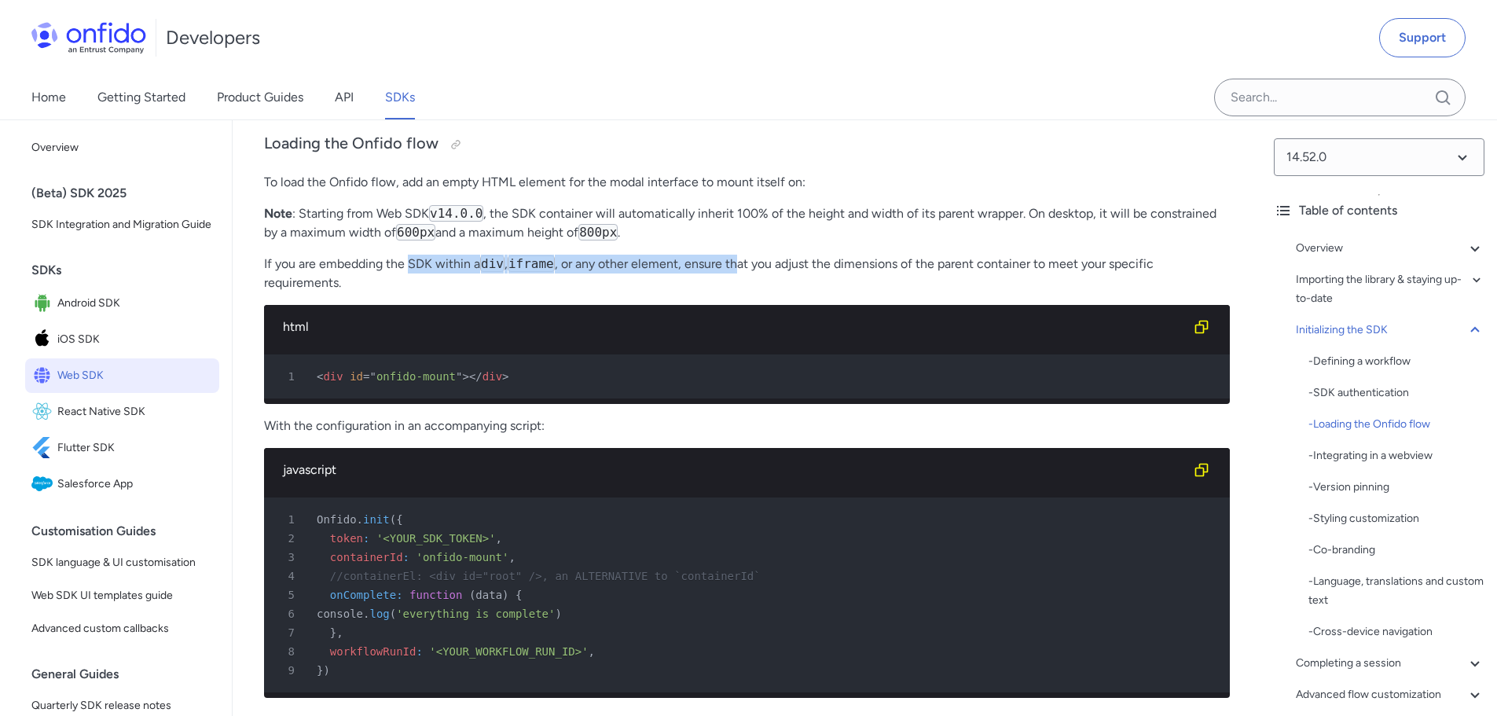
drag, startPoint x: 412, startPoint y: 317, endPoint x: 793, endPoint y: 310, distance: 381.1
click at [758, 292] on p "If you are embedding the SDK within a div , iframe , or any other element, ensu…" at bounding box center [747, 274] width 966 height 38
click at [800, 292] on p "If you are embedding the SDK within a div , iframe , or any other element, ensu…" at bounding box center [747, 274] width 966 height 38
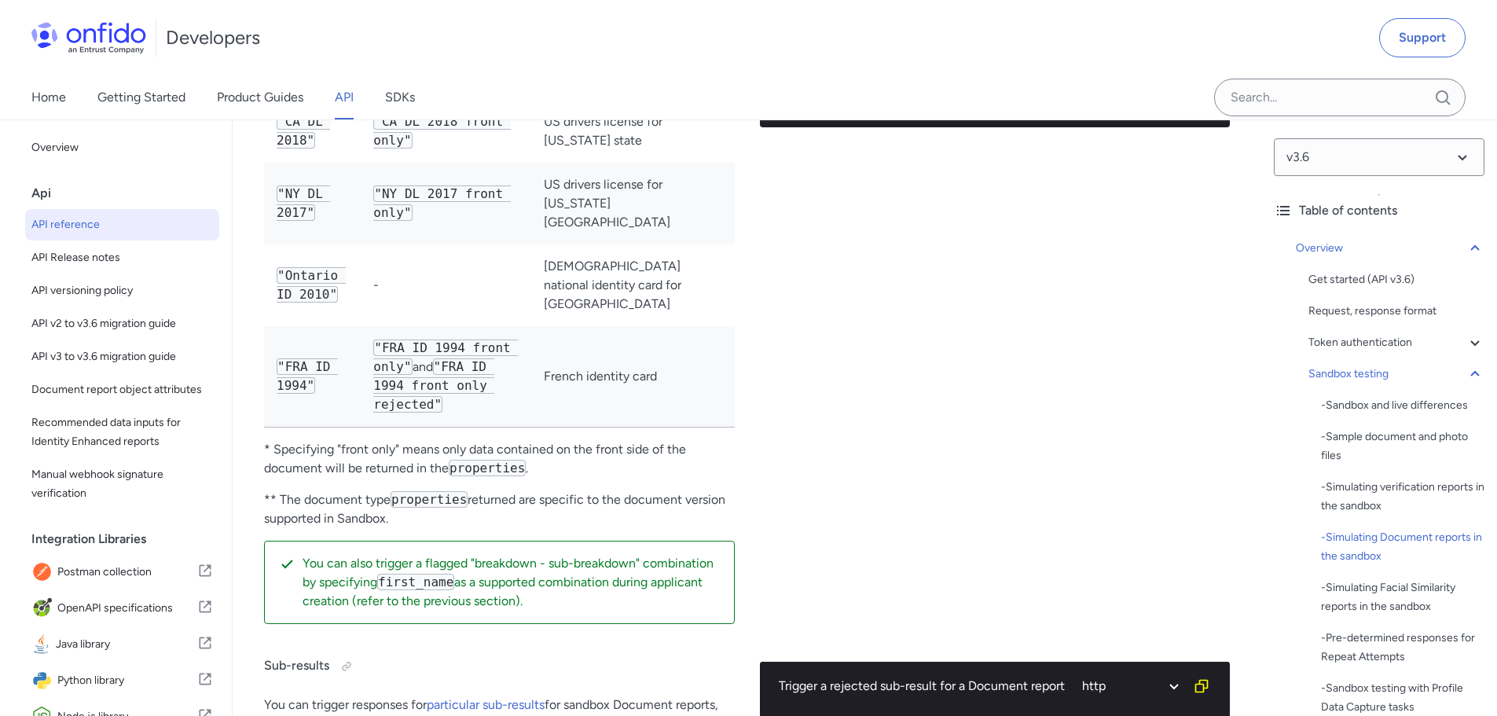
scroll to position [4804, 0]
